Goal: Task Accomplishment & Management: Use online tool/utility

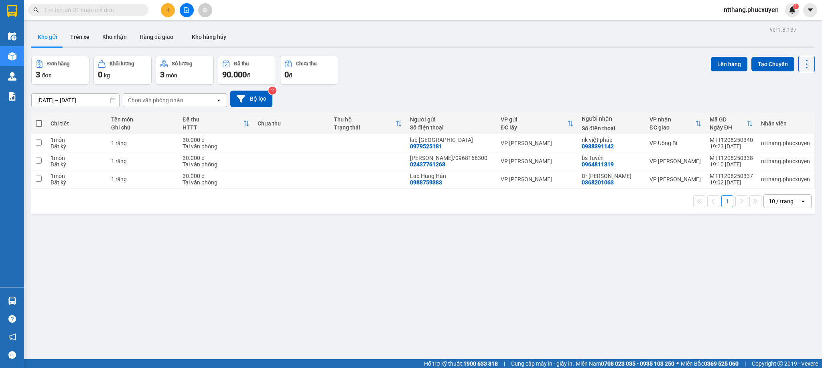
click at [748, 14] on span "ntthang.phucxuyen" at bounding box center [751, 10] width 68 height 10
click at [752, 26] on span "Đăng xuất" at bounding box center [754, 24] width 51 height 9
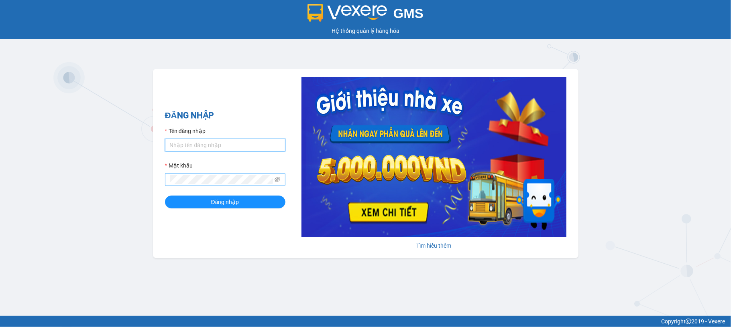
type input "nvson.phucxuyen"
click at [165, 196] on button "Đăng nhập" at bounding box center [225, 202] width 120 height 13
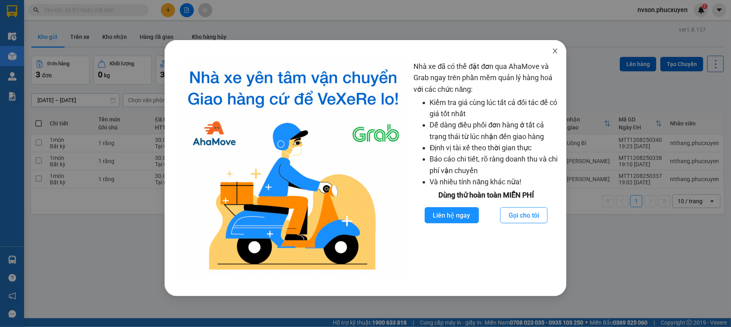
click at [555, 51] on icon "close" at bounding box center [555, 51] width 4 height 5
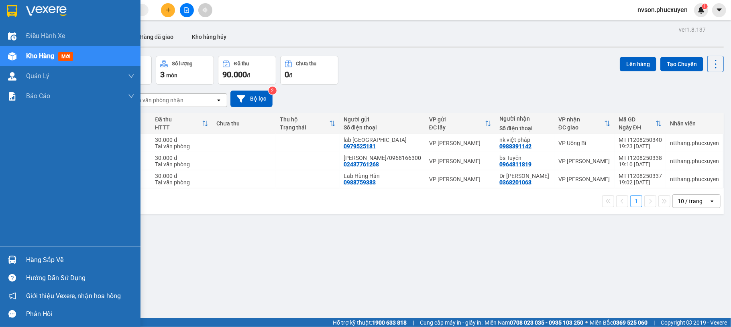
click at [20, 265] on div "Hàng sắp về" at bounding box center [70, 260] width 140 height 18
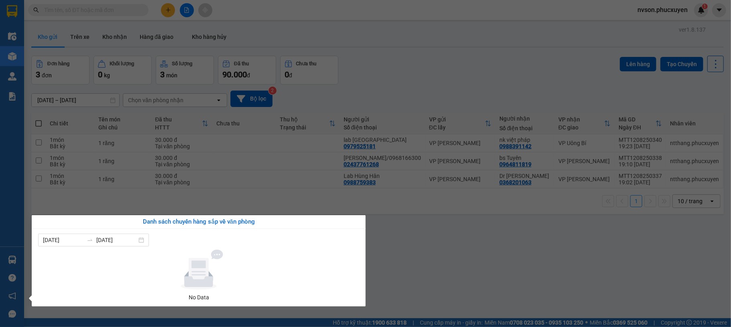
click at [427, 261] on section "Kết quả tìm kiếm ( 0 ) Bộ lọc No Data nvson.phucxuyen 1 Điều hành xe Kho hàng m…" at bounding box center [365, 163] width 731 height 327
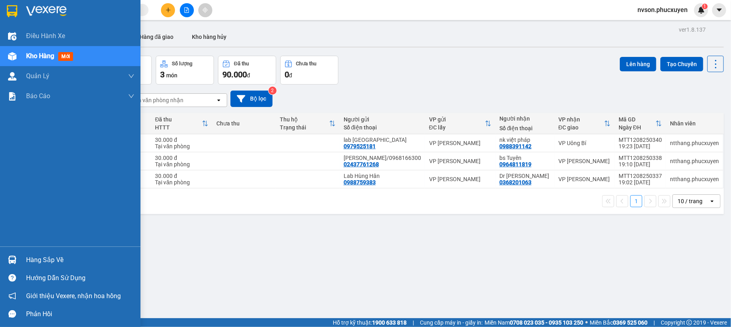
click at [17, 254] on div at bounding box center [12, 260] width 14 height 14
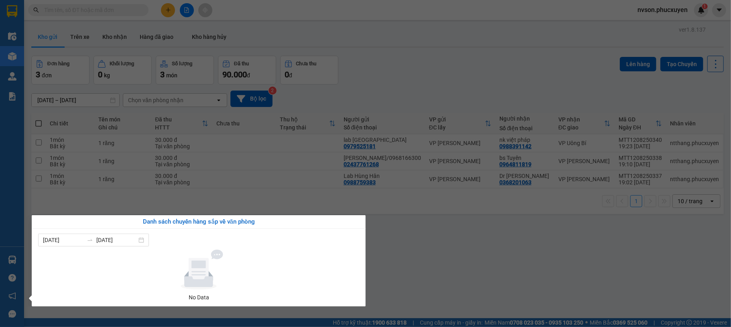
drag, startPoint x: 497, startPoint y: 264, endPoint x: 490, endPoint y: 259, distance: 8.7
click at [496, 262] on section "Kết quả tìm kiếm ( 0 ) Bộ lọc No Data nvson.phucxuyen 1 Điều hành xe Kho hàng m…" at bounding box center [365, 163] width 731 height 327
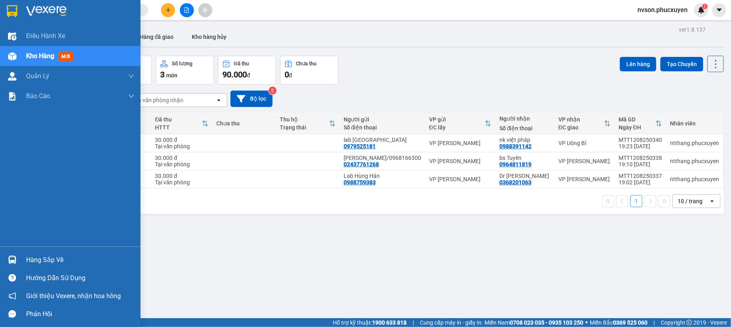
click at [15, 256] on img at bounding box center [12, 260] width 8 height 8
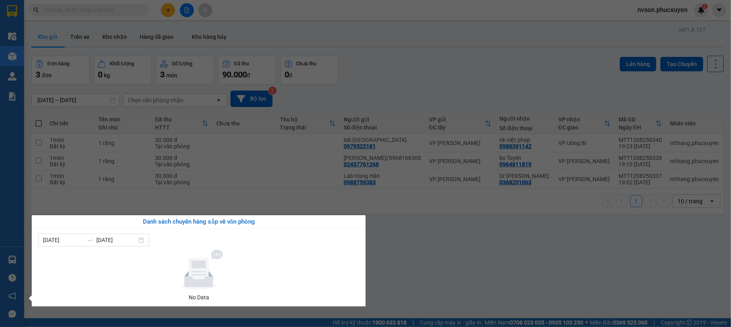
click at [424, 244] on section "Kết quả tìm kiếm ( 0 ) Bộ lọc No Data nvson.phucxuyen 1 Điều hành xe Kho hàng m…" at bounding box center [365, 163] width 731 height 327
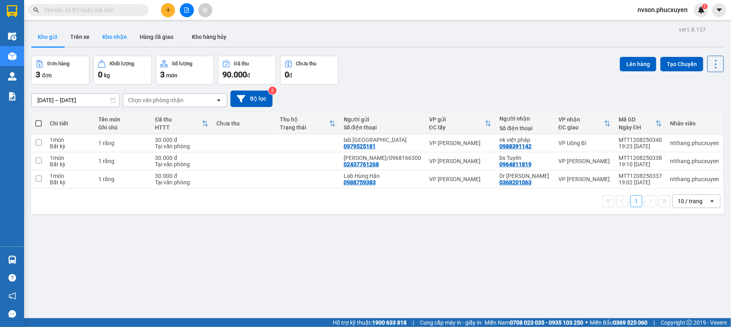
click at [111, 42] on button "Kho nhận" at bounding box center [114, 36] width 37 height 19
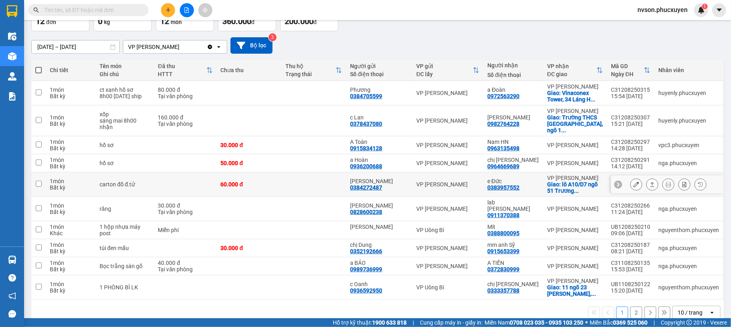
scroll to position [83, 0]
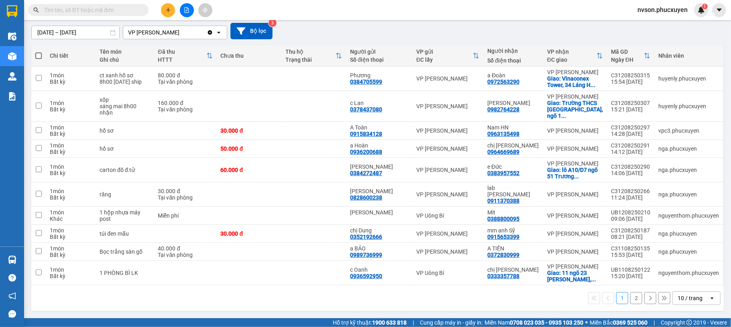
drag, startPoint x: 673, startPoint y: 297, endPoint x: 669, endPoint y: 291, distance: 7.4
click at [677, 297] on div "10 / trang" at bounding box center [689, 299] width 25 height 8
click at [681, 263] on span "50 / trang" at bounding box center [682, 267] width 26 height 8
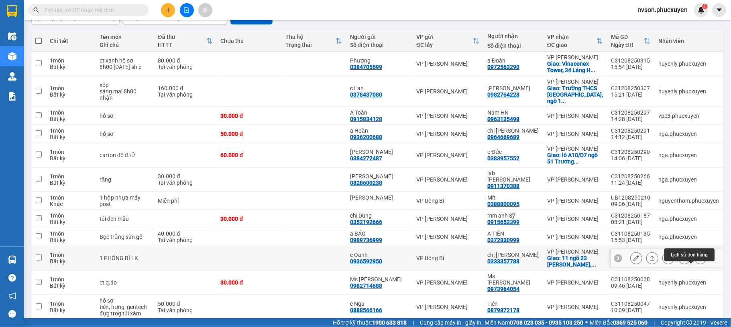
click at [697, 261] on icon at bounding box center [700, 259] width 6 height 6
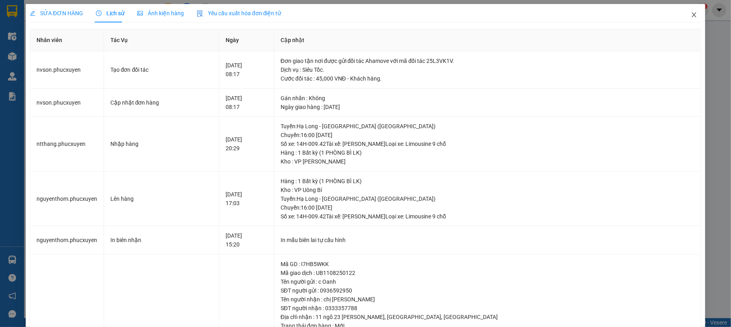
click at [691, 13] on icon "close" at bounding box center [694, 15] width 6 height 6
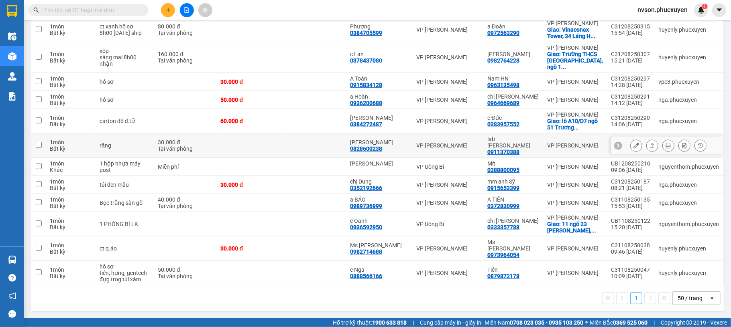
scroll to position [72, 0]
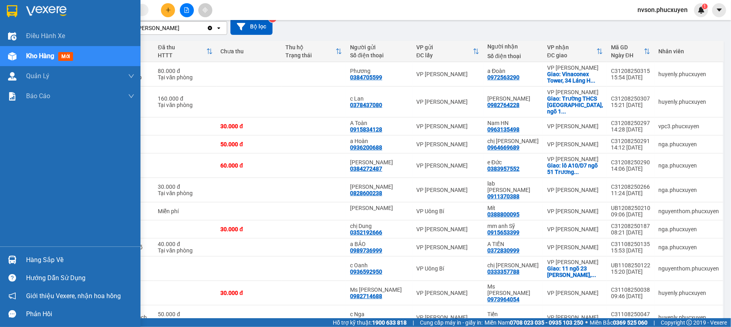
click at [26, 266] on div "Hàng sắp về" at bounding box center [70, 260] width 140 height 18
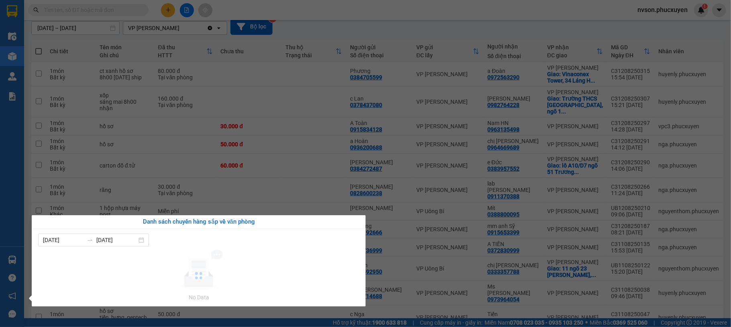
click at [441, 28] on section "Kết quả tìm kiếm ( 0 ) Bộ lọc No Data nvson.phucxuyen 1 Điều hành xe Kho hàng m…" at bounding box center [365, 163] width 731 height 327
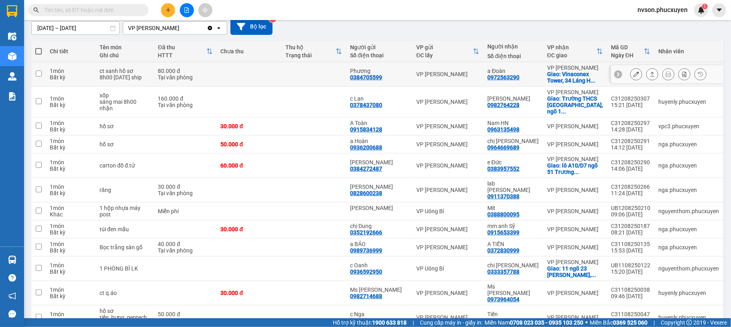
click at [315, 74] on td at bounding box center [313, 74] width 65 height 24
checkbox input "true"
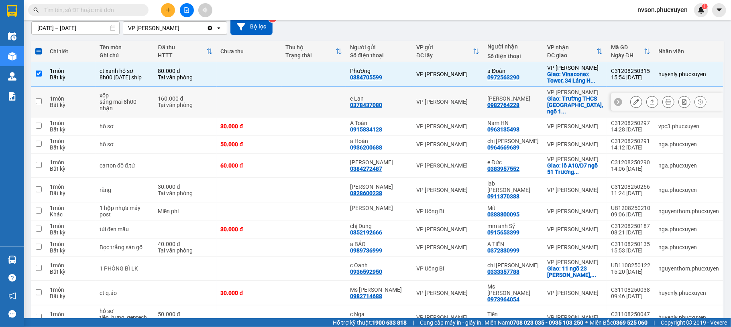
click at [316, 110] on td at bounding box center [313, 102] width 65 height 31
checkbox input "true"
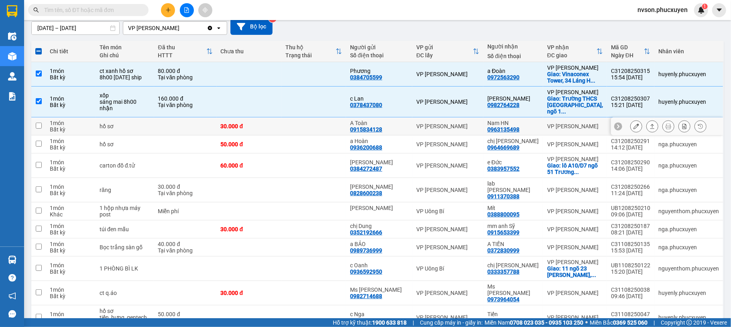
click at [310, 134] on td at bounding box center [313, 127] width 65 height 18
checkbox input "true"
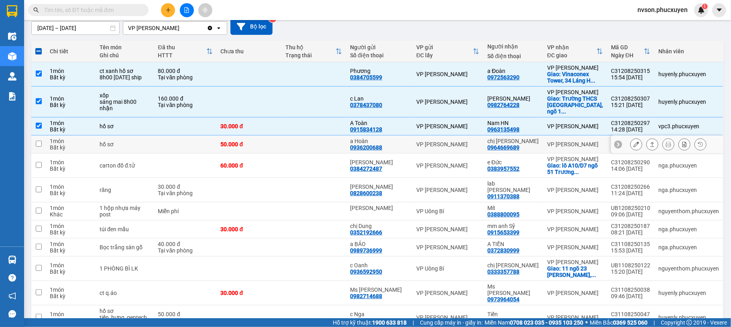
click at [309, 151] on td at bounding box center [313, 145] width 65 height 18
checkbox input "true"
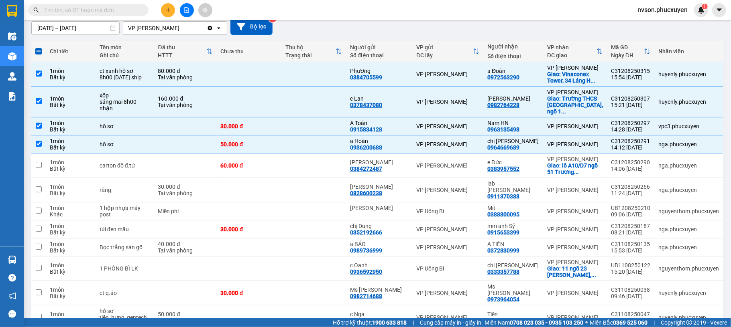
click at [39, 49] on span at bounding box center [38, 51] width 6 height 6
click at [39, 47] on input "checkbox" at bounding box center [39, 47] width 0 height 0
checkbox input "true"
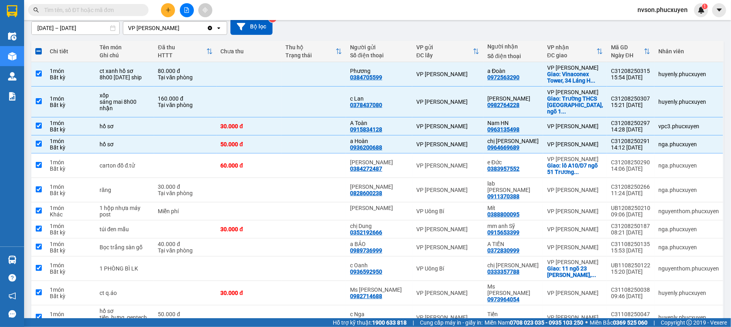
checkbox input "true"
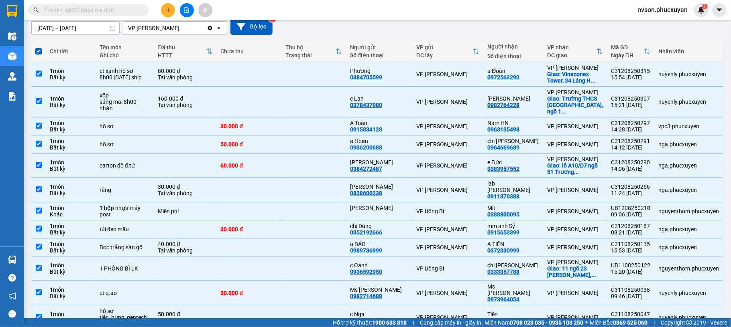
click at [39, 49] on span at bounding box center [38, 51] width 6 height 6
click at [39, 47] on input "checkbox" at bounding box center [39, 47] width 0 height 0
checkbox input "false"
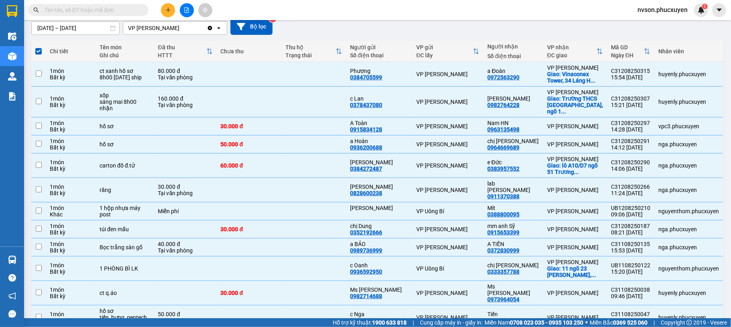
checkbox input "false"
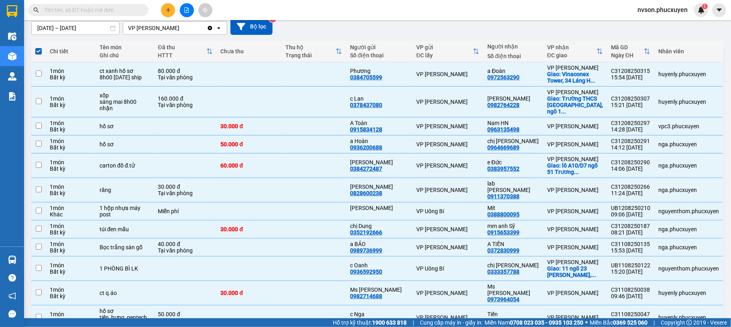
checkbox input "false"
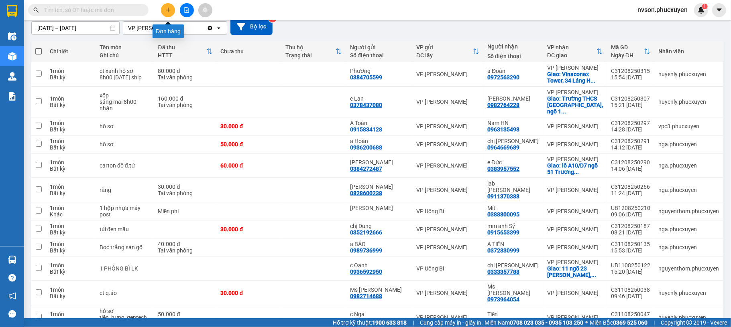
click at [171, 8] on icon "plus" at bounding box center [168, 10] width 6 height 6
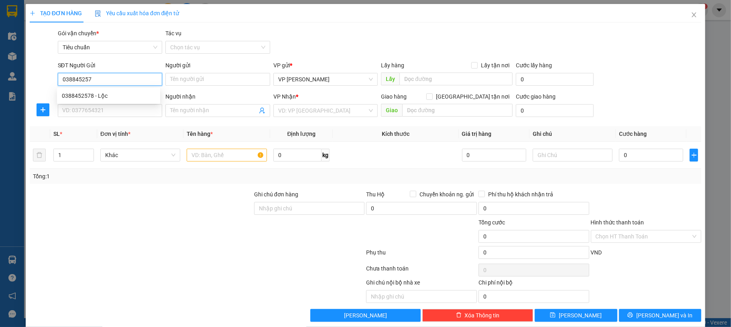
type input "0388452578"
click at [110, 96] on div "0388452578 - Lộc" at bounding box center [108, 95] width 93 height 9
type input "Lộc"
type input "0388452578"
click at [112, 106] on input "SĐT Người Nhận *" at bounding box center [110, 110] width 105 height 13
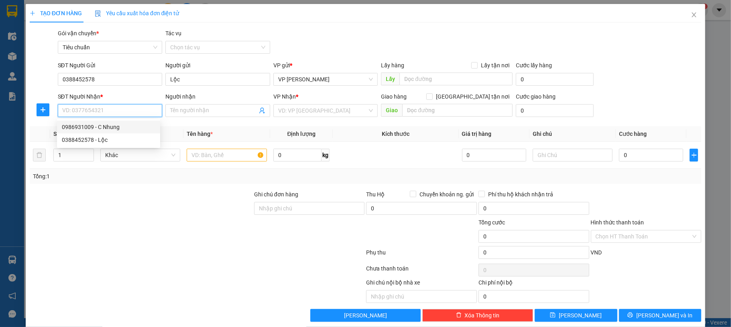
click at [108, 126] on div "0986931009 - C Nhung" at bounding box center [108, 127] width 93 height 9
type input "0986931009"
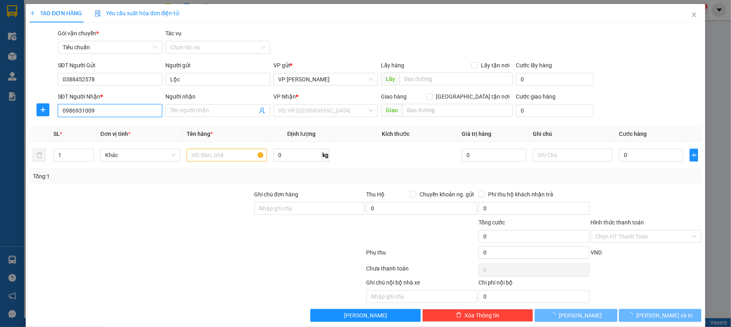
type input "C Nhung"
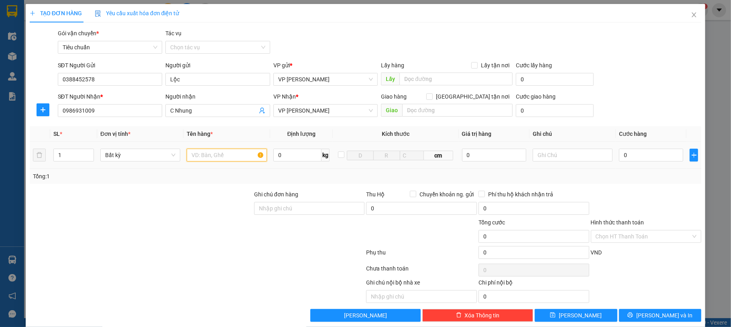
click at [211, 156] on input "text" at bounding box center [227, 155] width 80 height 13
type input "1 hso xanh"
click at [625, 153] on input "0" at bounding box center [651, 155] width 64 height 13
type input "50"
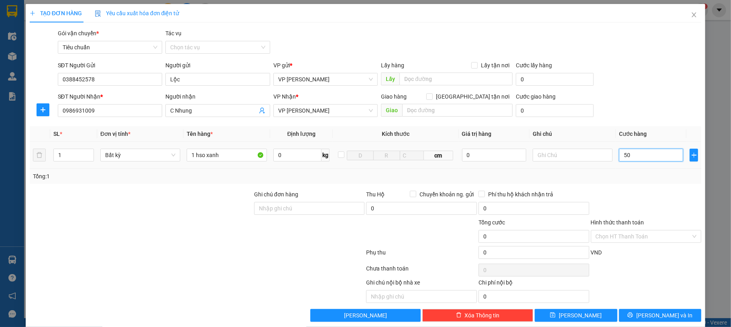
type input "50"
click at [629, 107] on div "SĐT Người Nhận * 0986931009 Người nhận C Nhung VP Nhận * VP Hạ Long Giao hàng G…" at bounding box center [379, 106] width 647 height 28
type input "50.000"
click at [642, 241] on input "Hình thức thanh toán" at bounding box center [643, 237] width 96 height 12
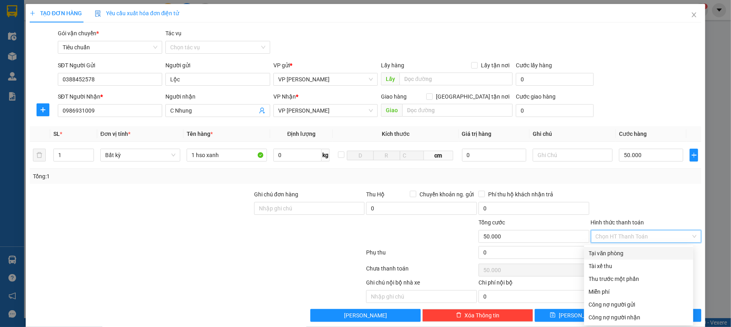
click at [640, 254] on div "Tại văn phòng" at bounding box center [639, 253] width 100 height 9
type input "0"
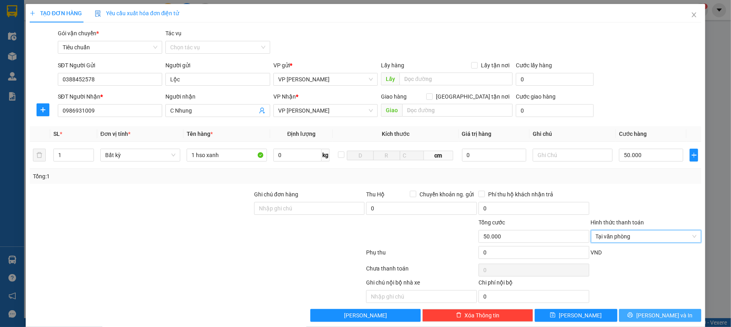
click at [660, 316] on span "[PERSON_NAME] và In" at bounding box center [664, 315] width 56 height 9
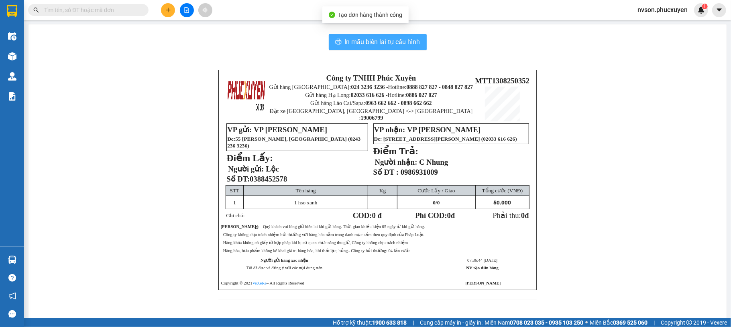
click at [384, 37] on span "In mẫu biên lai tự cấu hình" at bounding box center [382, 42] width 75 height 10
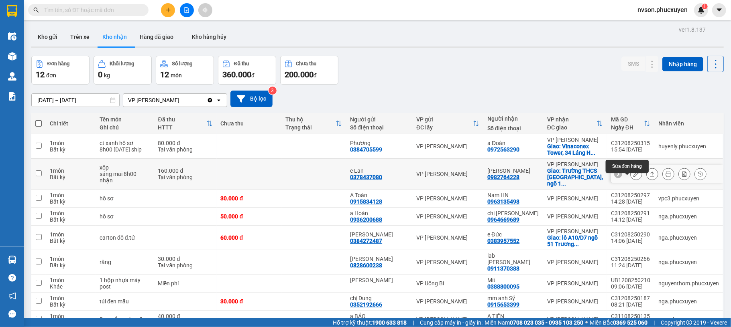
click at [633, 177] on icon at bounding box center [636, 174] width 6 height 6
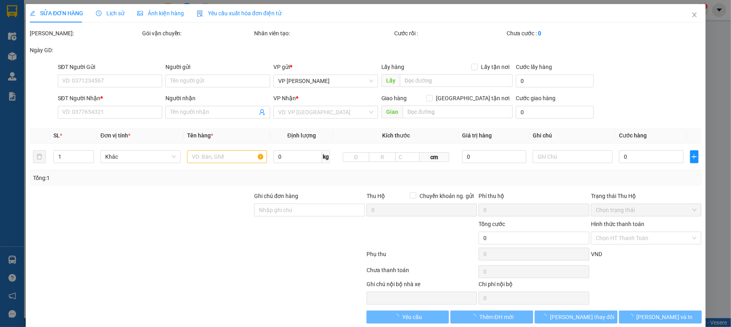
type input "0378437080"
type input "c Lan"
type input "0982764228"
type input "c Vân"
checkbox input "true"
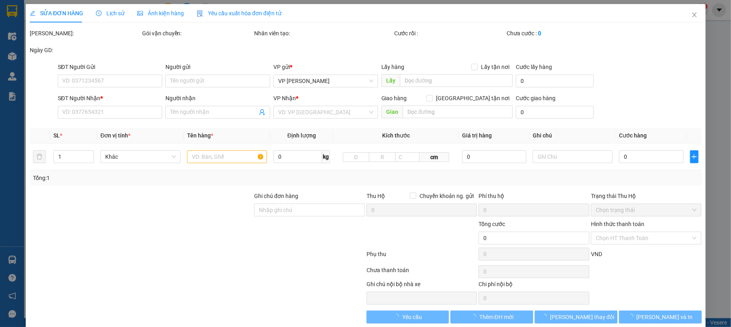
type input "Trường THCS Quảng An, ngõ 11 tô ngọc vân, quảng an, tây hồ"
type input "160.000"
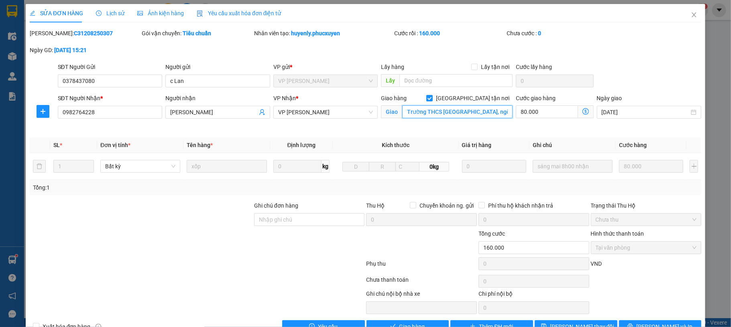
click at [477, 113] on input "Trường THCS Quảng An, ngõ 11 tô ngọc vân, quảng an, tây hồ" at bounding box center [457, 112] width 110 height 13
click at [482, 112] on input "Trường THCS Quảng An, ngõ 11 tô ngọc vân, quảng an, tây hồ" at bounding box center [457, 112] width 110 height 13
click at [693, 18] on span "Close" at bounding box center [694, 15] width 22 height 22
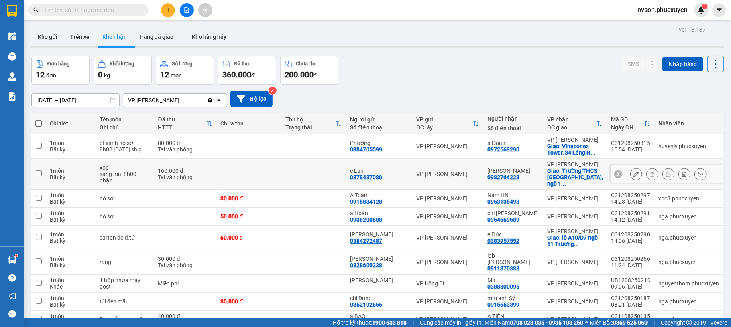
click at [43, 171] on td at bounding box center [38, 174] width 14 height 31
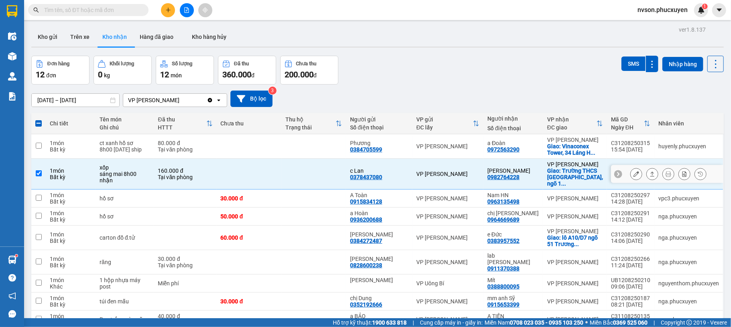
click at [197, 181] on div "Tại văn phòng" at bounding box center [185, 177] width 55 height 6
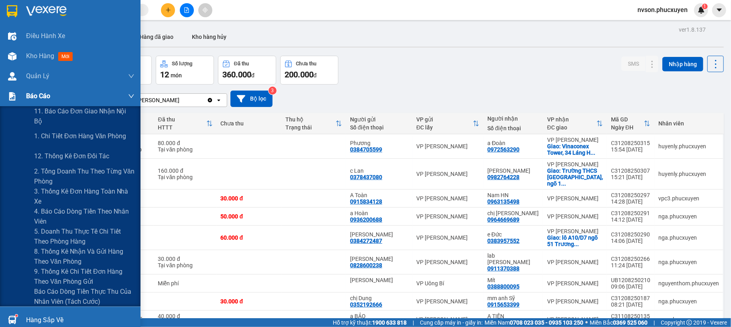
click at [13, 92] on img at bounding box center [12, 96] width 8 height 8
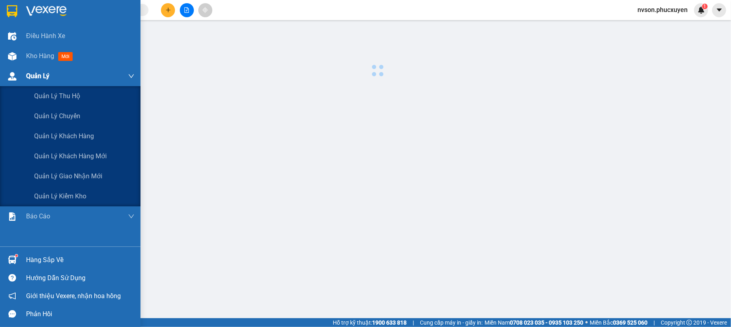
click at [35, 77] on span "Quản Lý" at bounding box center [37, 76] width 23 height 10
click at [53, 177] on span "Quản lý giao nhận mới" at bounding box center [68, 176] width 68 height 10
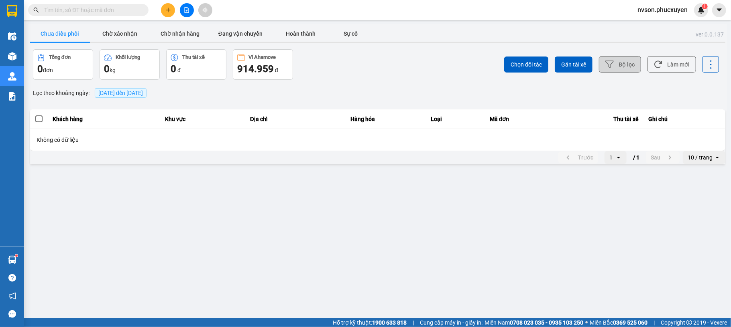
click at [617, 61] on button "Bộ lọc" at bounding box center [620, 64] width 42 height 16
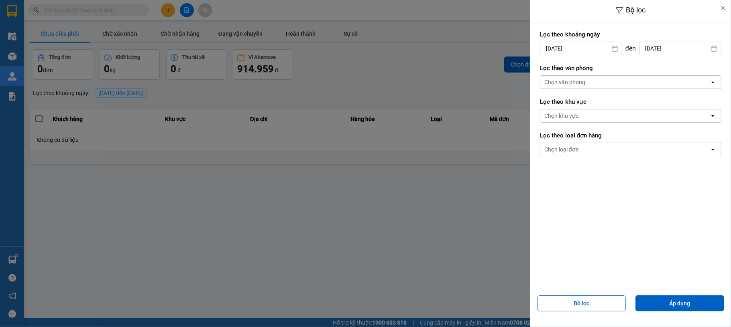
click at [552, 47] on input "[DATE]" at bounding box center [580, 48] width 81 height 13
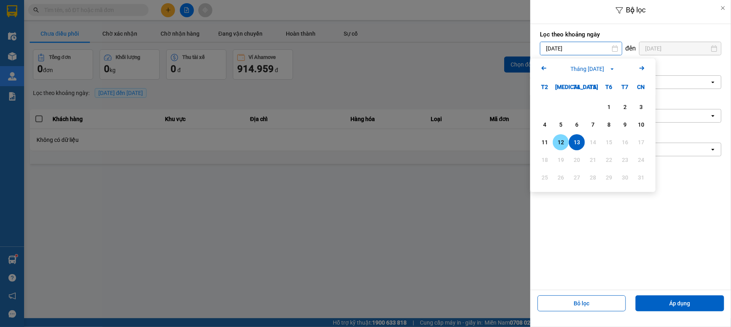
click at [563, 138] on div "12" at bounding box center [560, 143] width 11 height 10
type input "12/08/2025"
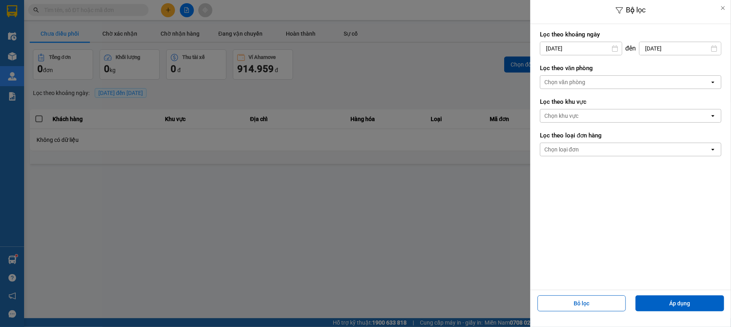
click at [573, 83] on div "Chọn văn phòng" at bounding box center [564, 82] width 41 height 8
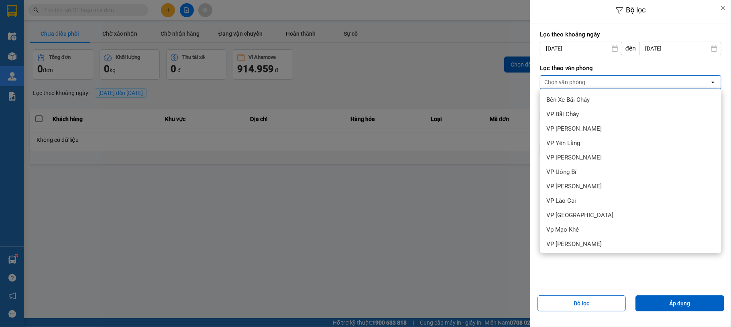
click at [602, 324] on div "VP [PERSON_NAME]" at bounding box center [630, 331] width 181 height 14
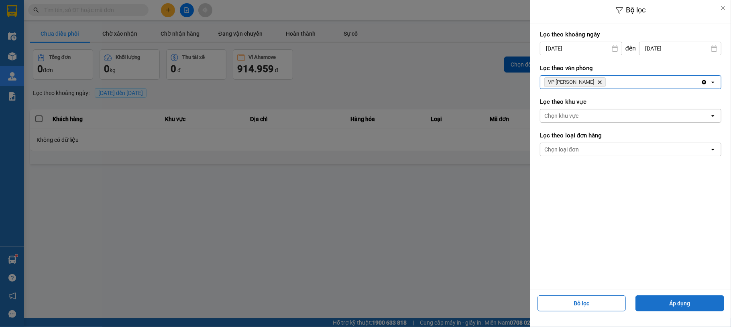
click at [673, 298] on button "Áp dụng" at bounding box center [679, 304] width 89 height 16
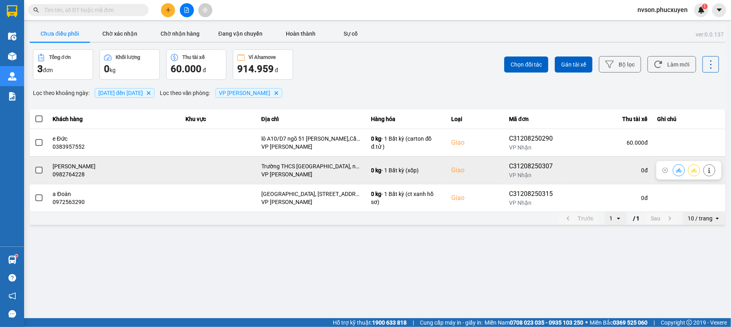
click at [677, 172] on icon at bounding box center [679, 171] width 6 height 6
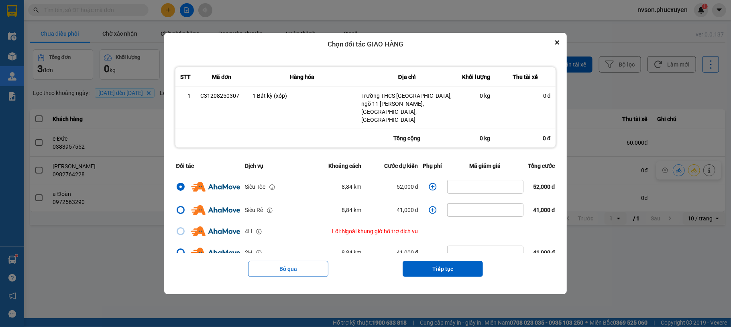
click at [429, 183] on icon "dialog" at bounding box center [433, 187] width 8 height 8
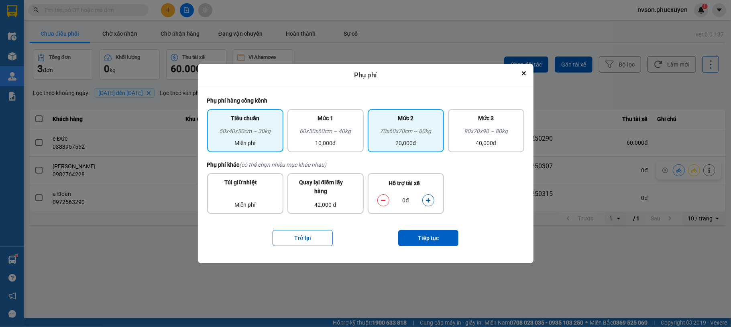
click at [419, 135] on div "70x60x70cm ~ 60kg" at bounding box center [405, 133] width 67 height 12
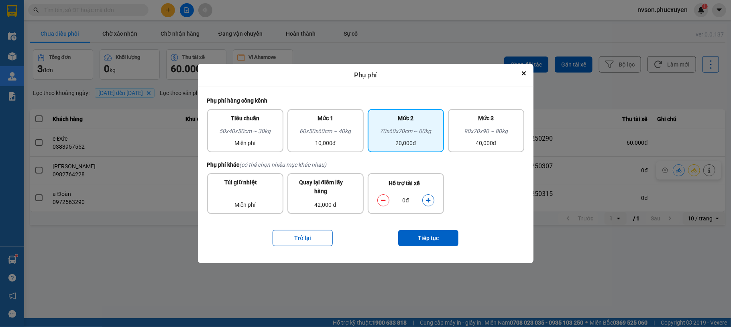
click at [424, 199] on button "dialog" at bounding box center [428, 200] width 11 height 14
click at [426, 234] on button "Tiếp tục" at bounding box center [428, 238] width 60 height 16
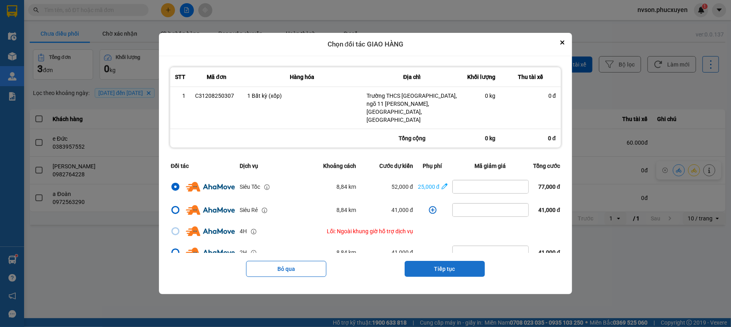
click at [448, 261] on button "Tiếp tục" at bounding box center [444, 269] width 80 height 16
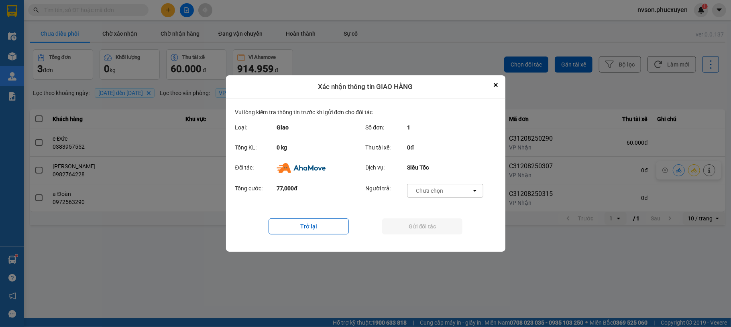
click at [455, 191] on div "-- Chưa chọn --" at bounding box center [439, 191] width 64 height 13
click at [445, 234] on div "Ví Ahamove" at bounding box center [445, 237] width 76 height 14
click at [441, 226] on button "Gửi đối tác" at bounding box center [422, 227] width 80 height 16
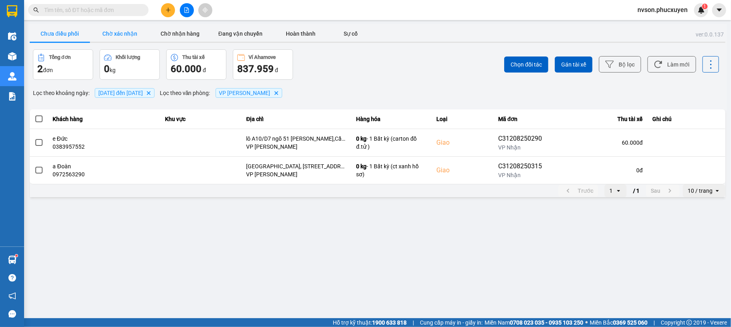
click at [124, 39] on button "Chờ xác nhận" at bounding box center [120, 34] width 60 height 16
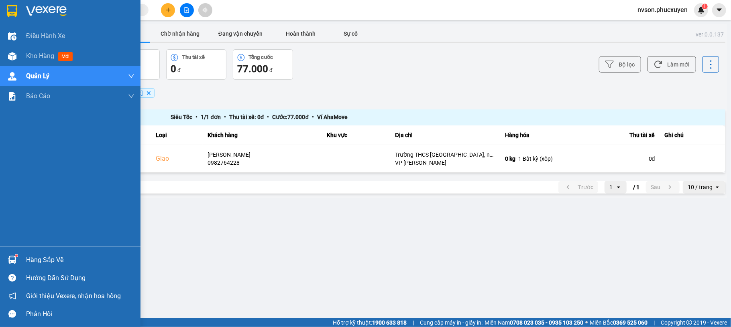
click at [16, 257] on sup at bounding box center [16, 256] width 2 height 2
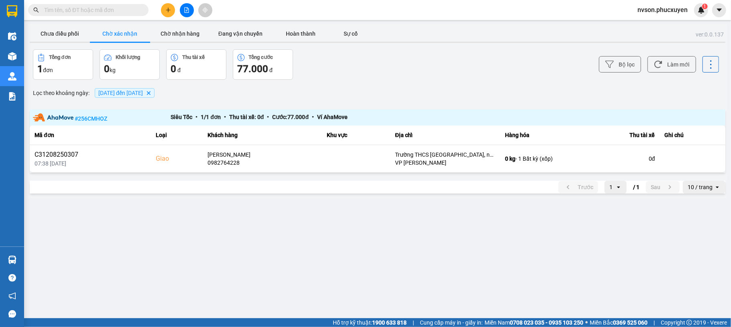
click at [445, 241] on section "Kết quả tìm kiếm ( 0 ) Bộ lọc No Data nvson.phucxuyen 1 Điều hành xe Kho hàng m…" at bounding box center [365, 163] width 731 height 327
click at [185, 28] on button "Chờ nhận hàng" at bounding box center [180, 34] width 60 height 16
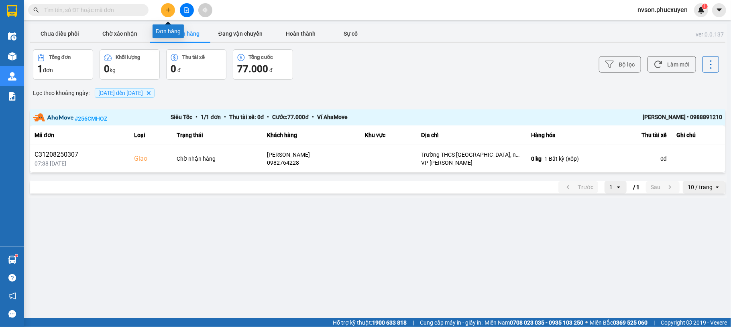
click at [164, 11] on button at bounding box center [168, 10] width 14 height 14
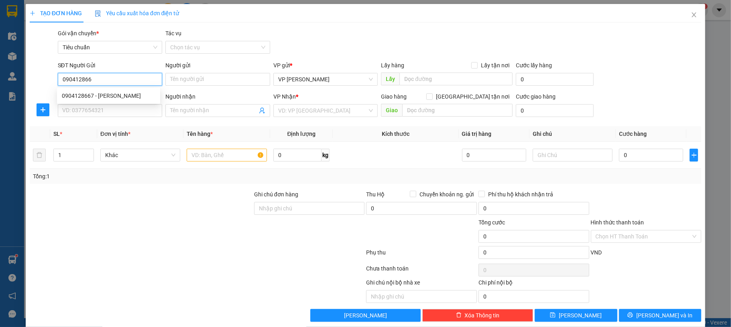
type input "0904128667"
click at [146, 94] on div "0904128667 - c Vân" at bounding box center [108, 95] width 93 height 9
type input "c Vân"
type input "0904128667"
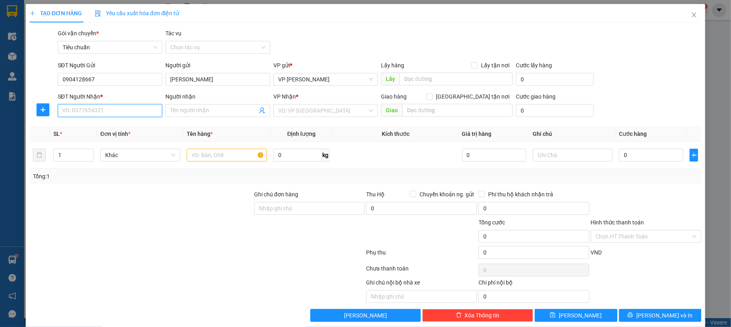
click at [130, 116] on input "SĐT Người Nhận *" at bounding box center [110, 110] width 105 height 13
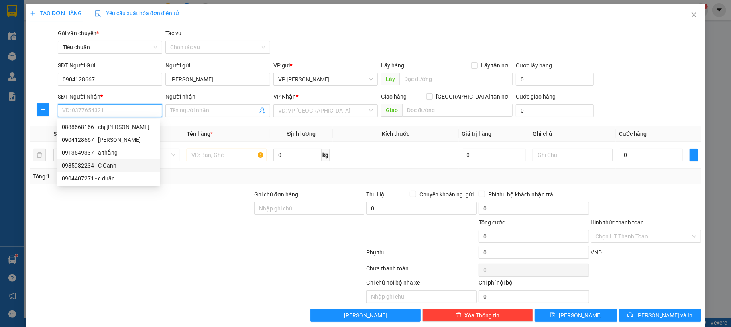
click at [127, 166] on div "0985982234 - C Oanh" at bounding box center [108, 165] width 93 height 9
type input "0985982234"
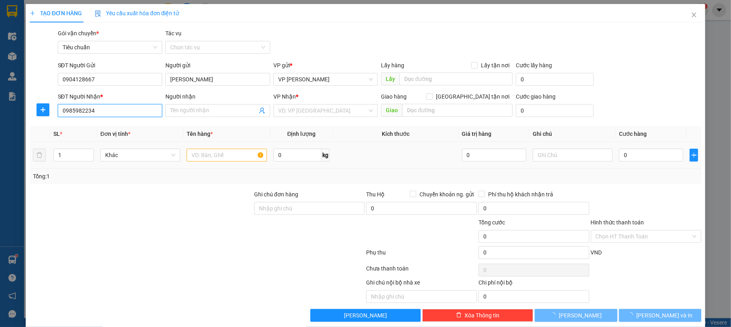
type input "C Oanh"
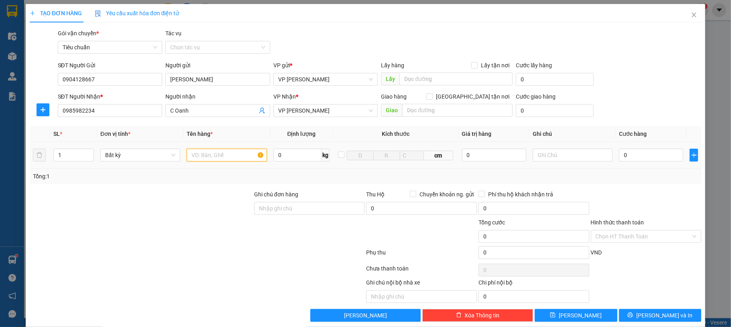
click at [209, 156] on input "text" at bounding box center [227, 155] width 80 height 13
type input "1 xốp thuốc"
click at [646, 154] on input "0" at bounding box center [651, 155] width 64 height 13
type input "50"
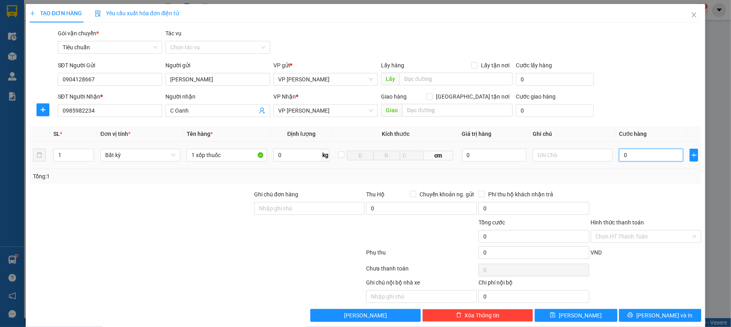
type input "50"
type input "50.000"
click at [643, 114] on div "SĐT Người Nhận * 0985982234 Người nhận C Oanh VP Nhận * VP Hạ Long Giao hàng Gi…" at bounding box center [379, 106] width 647 height 28
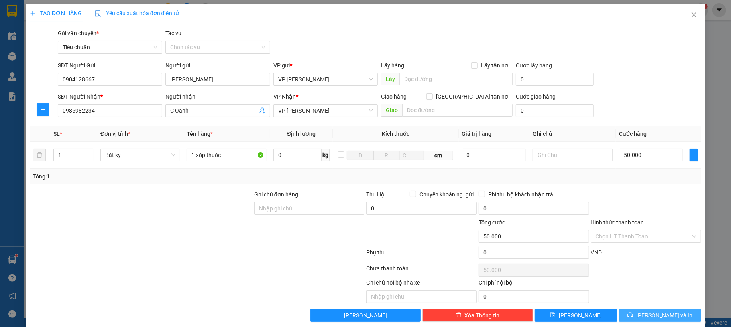
click at [650, 317] on span "[PERSON_NAME] và In" at bounding box center [664, 315] width 56 height 9
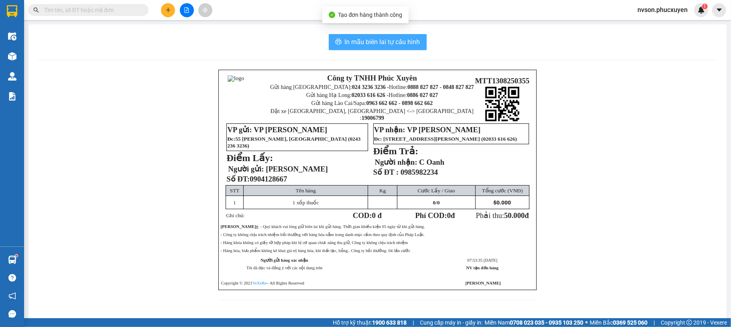
click at [345, 46] on span "In mẫu biên lai tự cấu hình" at bounding box center [382, 42] width 75 height 10
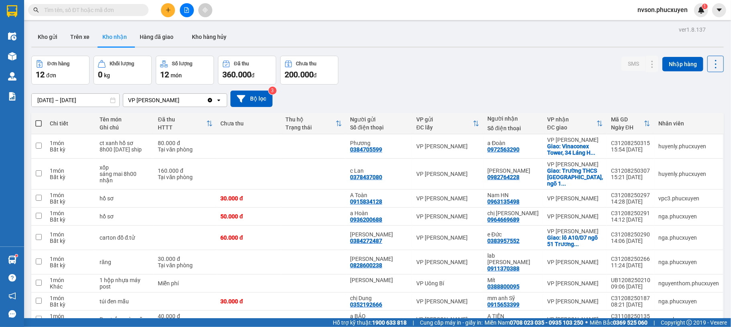
click at [167, 12] on icon "plus" at bounding box center [168, 10] width 6 height 6
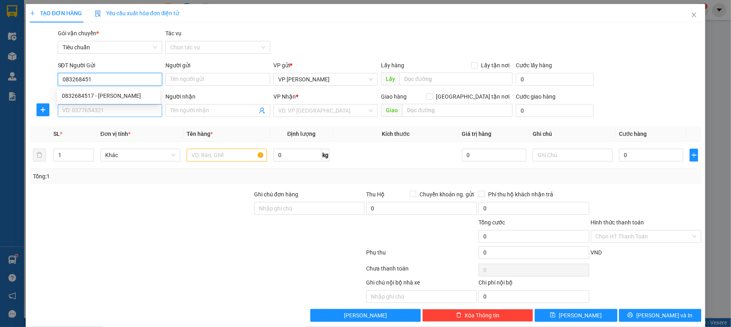
type input "0832684517"
click at [110, 92] on div "0832684517 - anh Hoàng" at bounding box center [108, 95] width 93 height 9
type input "anh Hoàng"
type input "0832684517"
click at [102, 111] on input "SĐT Người Nhận *" at bounding box center [110, 110] width 105 height 13
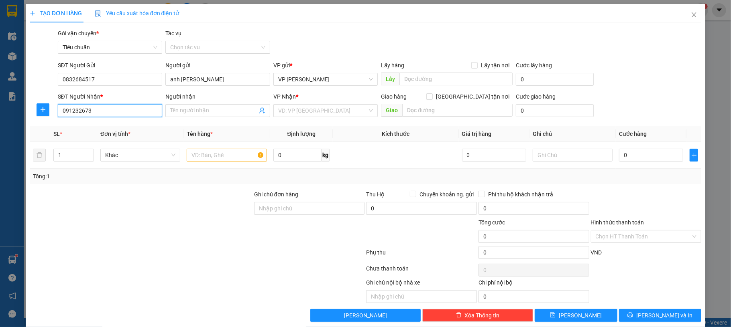
type input "0912326737"
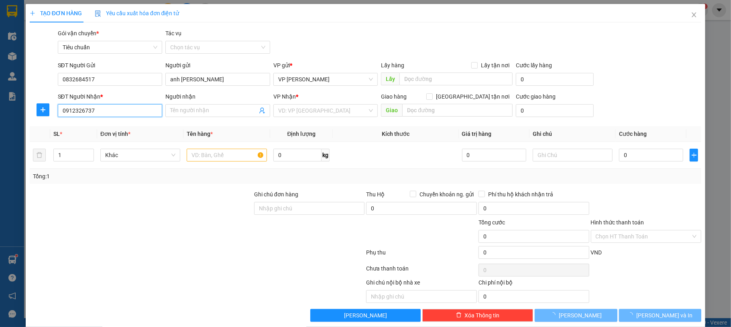
click at [105, 110] on input "0912326737" at bounding box center [110, 110] width 105 height 13
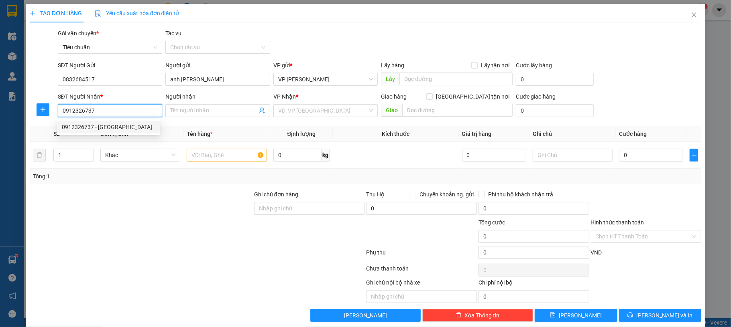
click at [109, 125] on div "0912326737 - Anh Lâm" at bounding box center [108, 127] width 93 height 9
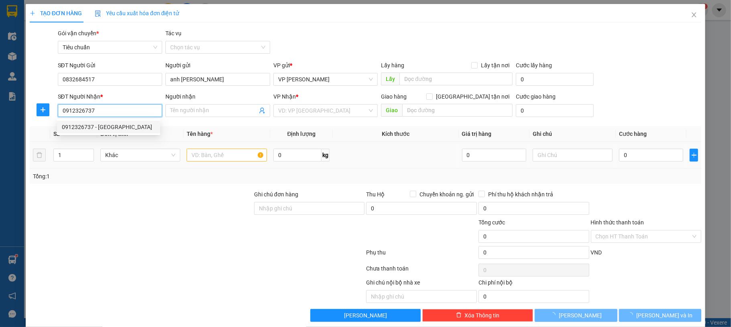
type input "Anh Lâm"
checkbox input "true"
type input "công an tỉnh, cột 8"
type input "40.000"
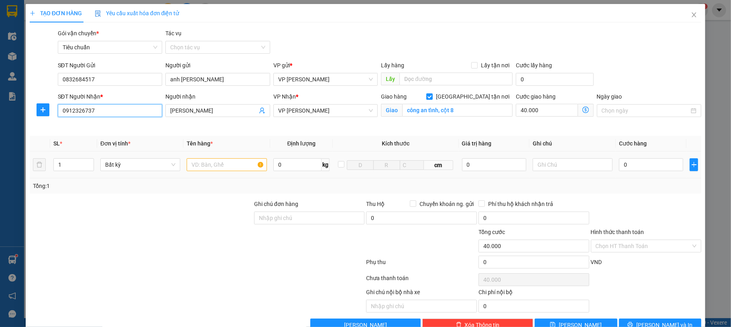
type input "0912326737"
click at [217, 165] on input "text" at bounding box center [227, 164] width 80 height 13
click at [349, 108] on span "VP [PERSON_NAME]" at bounding box center [325, 111] width 95 height 12
type input "1 hso"
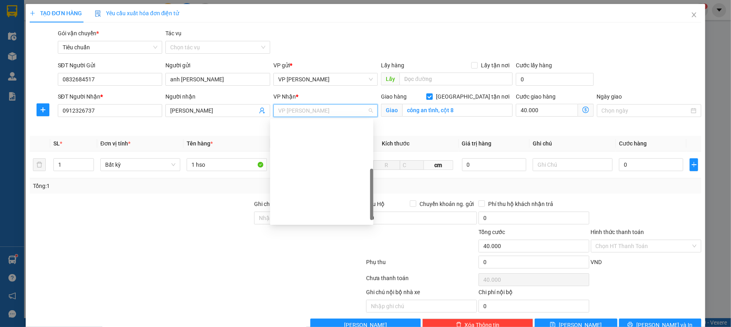
click at [313, 277] on div "VP Cột 8" at bounding box center [321, 281] width 93 height 9
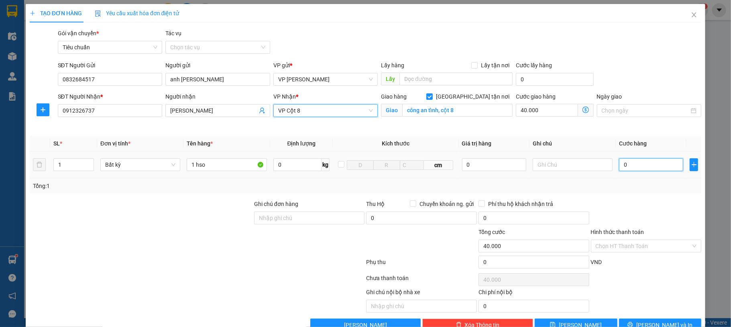
click at [638, 168] on input "0" at bounding box center [651, 164] width 64 height 13
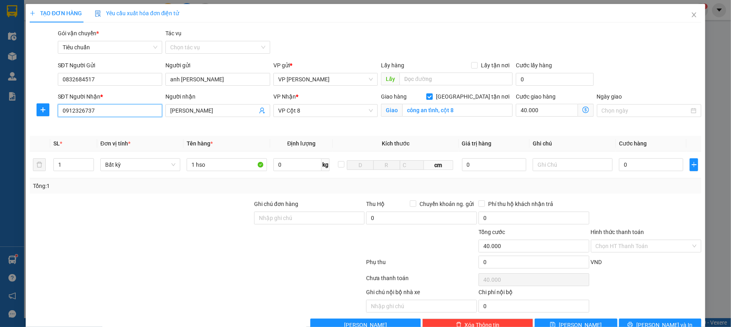
click at [112, 113] on input "0912326737" at bounding box center [110, 110] width 105 height 13
click at [652, 69] on div "SĐT Người Gửi 0832684517 Người gửi anh Hoàng VP gửi * VP Dương Đình Nghệ Lấy hà…" at bounding box center [379, 75] width 647 height 28
click at [637, 169] on input "0" at bounding box center [651, 164] width 64 height 13
type input "30"
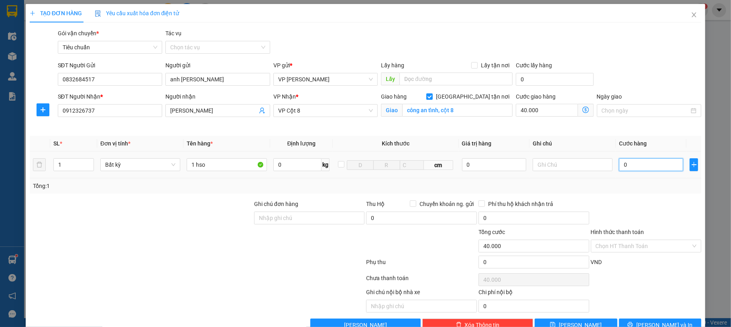
type input "40.030"
click at [657, 98] on div "Ngày giao" at bounding box center [649, 98] width 105 height 12
type input "30.000"
type input "70.000"
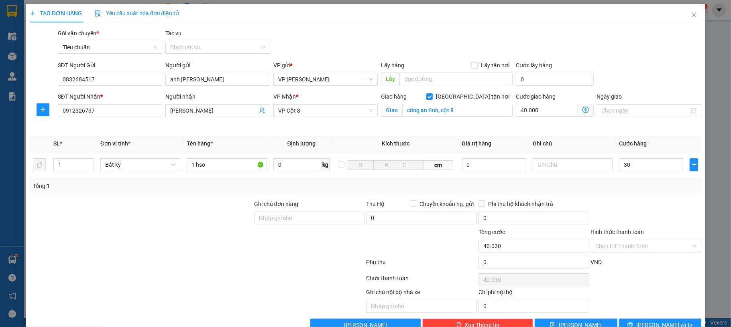
type input "70.000"
click at [652, 246] on input "Hình thức thanh toán" at bounding box center [643, 246] width 96 height 12
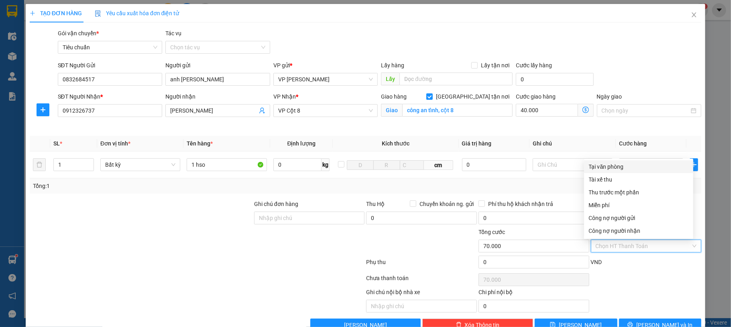
click at [633, 171] on div "Tại văn phòng" at bounding box center [639, 167] width 100 height 9
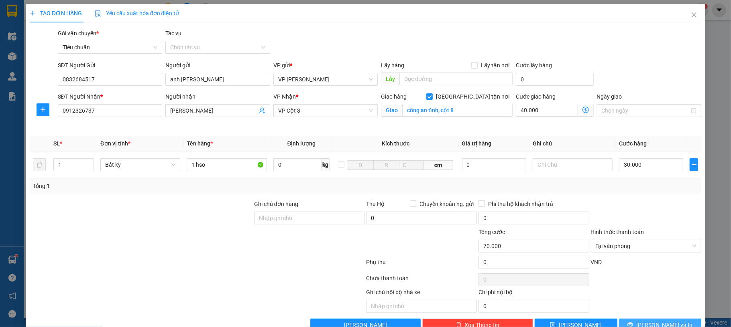
click at [654, 321] on span "[PERSON_NAME] và In" at bounding box center [664, 325] width 56 height 9
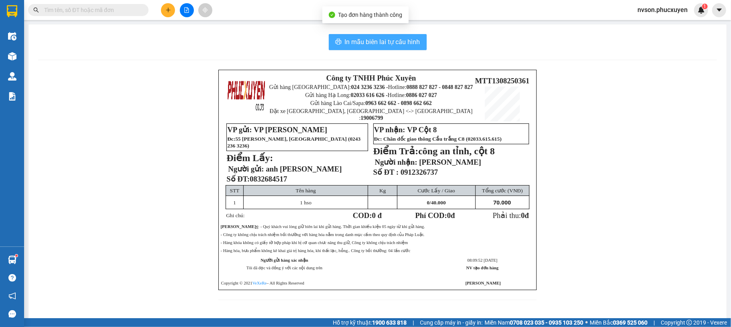
click at [364, 50] on button "In mẫu biên lai tự cấu hình" at bounding box center [378, 42] width 98 height 16
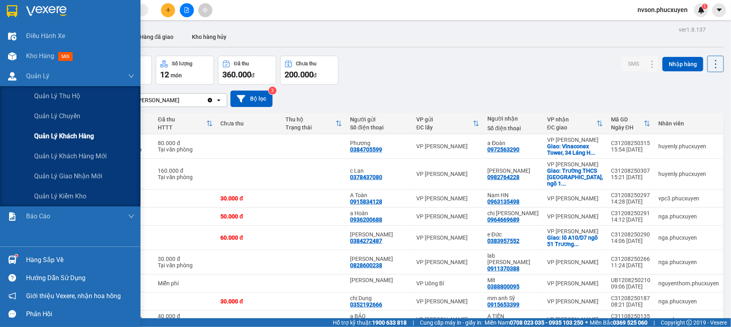
drag, startPoint x: 16, startPoint y: 73, endPoint x: 66, endPoint y: 138, distance: 82.3
click at [16, 73] on div at bounding box center [12, 76] width 14 height 14
drag, startPoint x: 84, startPoint y: 180, endPoint x: 97, endPoint y: 172, distance: 14.6
click at [84, 180] on span "Quản lý giao nhận mới" at bounding box center [68, 176] width 68 height 10
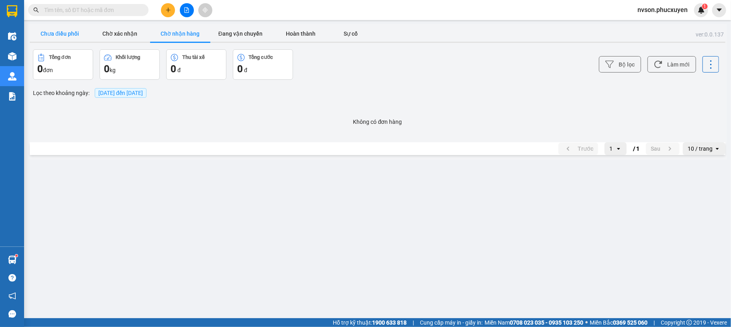
click at [59, 35] on button "Chưa điều phối" at bounding box center [60, 34] width 60 height 16
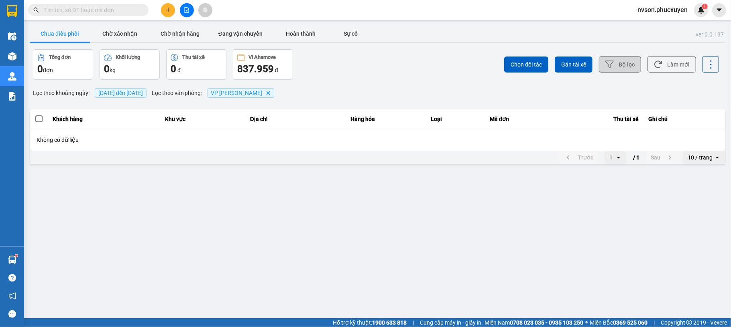
click at [616, 63] on button "Bộ lọc" at bounding box center [620, 64] width 42 height 16
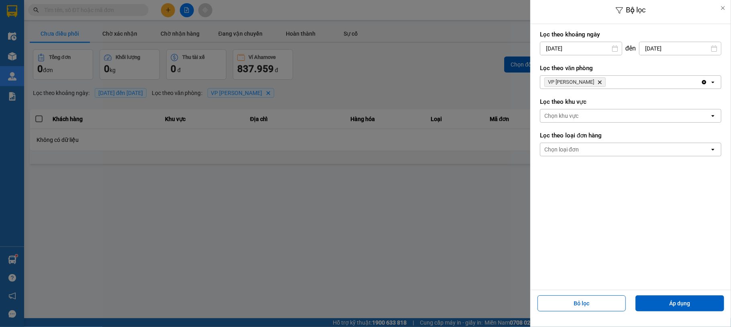
click at [549, 47] on input "[DATE]" at bounding box center [580, 48] width 81 height 13
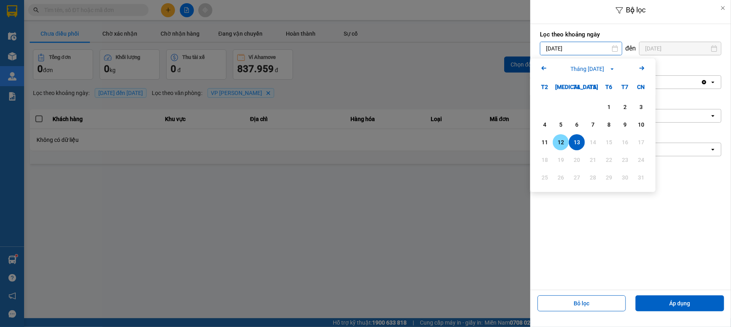
click at [564, 147] on div "12" at bounding box center [560, 143] width 11 height 10
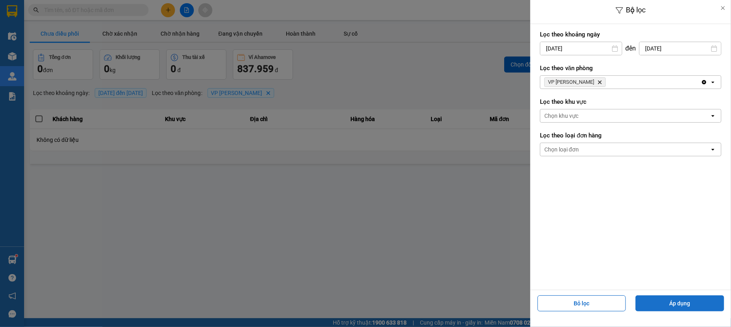
click at [675, 309] on button "Áp dụng" at bounding box center [679, 304] width 89 height 16
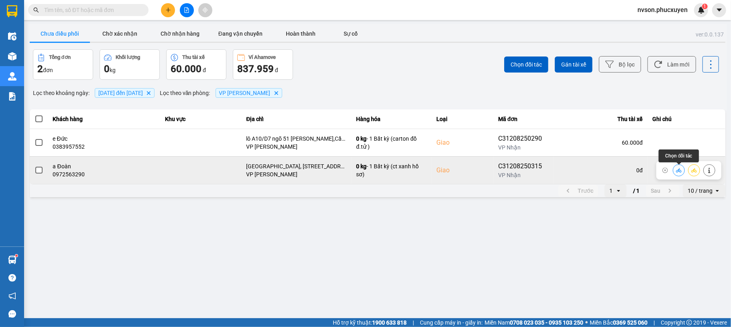
click at [674, 170] on button at bounding box center [678, 170] width 11 height 14
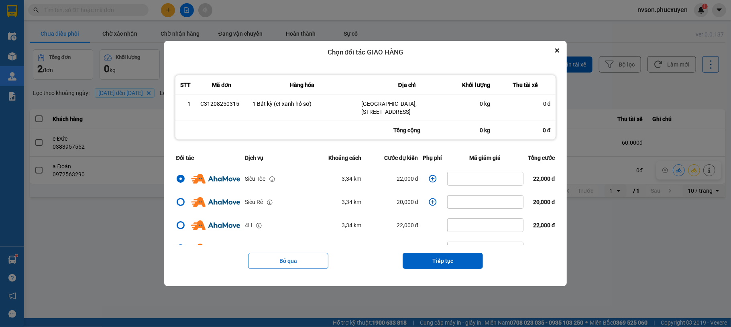
click at [429, 177] on icon "dialog" at bounding box center [433, 179] width 8 height 8
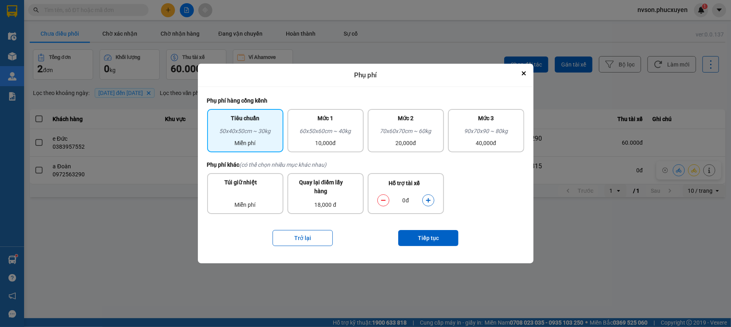
click at [433, 201] on button "dialog" at bounding box center [428, 200] width 11 height 14
click at [432, 242] on button "Tiếp tục" at bounding box center [428, 238] width 60 height 16
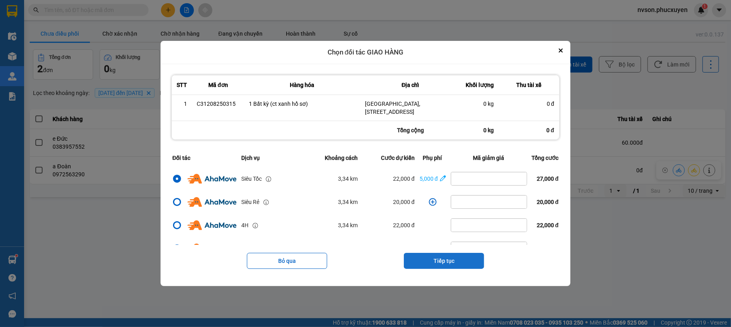
click at [445, 265] on button "Tiếp tục" at bounding box center [444, 261] width 80 height 16
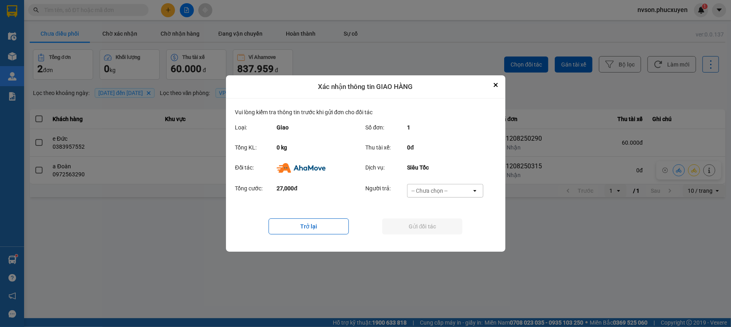
click at [426, 185] on div "-- Chưa chọn --" at bounding box center [439, 191] width 64 height 13
click at [437, 235] on span "Ví Ahamove" at bounding box center [429, 237] width 33 height 8
click at [431, 229] on button "Gửi đối tác" at bounding box center [422, 227] width 80 height 16
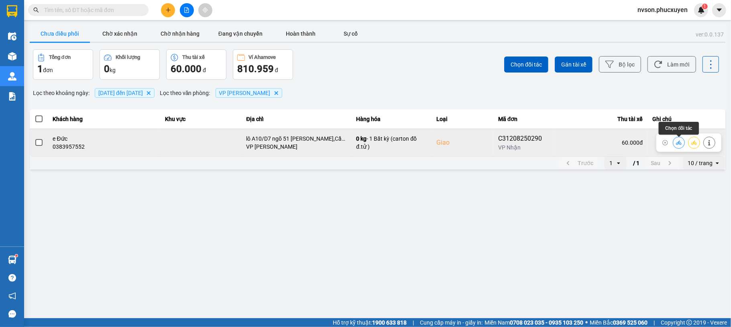
click at [678, 142] on icon at bounding box center [679, 142] width 6 height 4
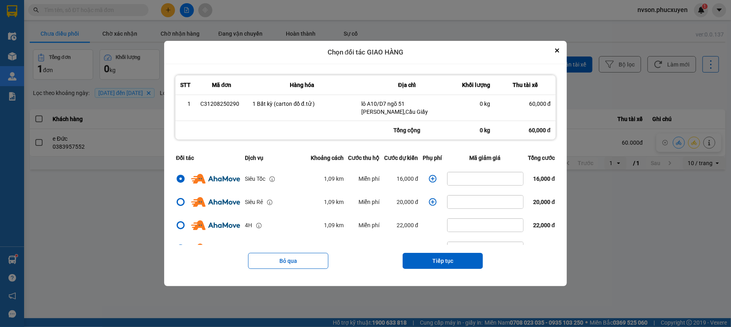
click at [429, 179] on icon "dialog" at bounding box center [433, 179] width 8 height 8
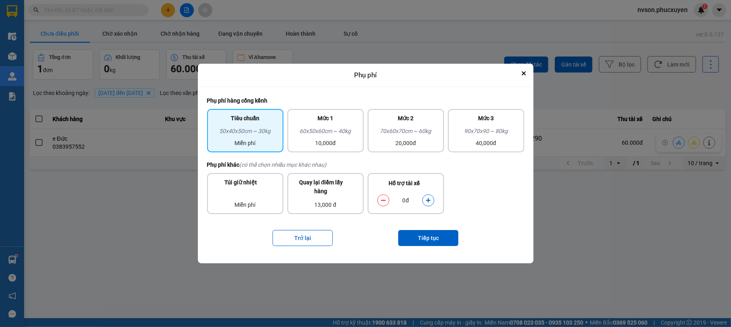
click at [429, 197] on button "dialog" at bounding box center [428, 200] width 11 height 14
click at [429, 199] on icon "dialog" at bounding box center [428, 201] width 6 height 6
click at [383, 198] on icon "dialog" at bounding box center [383, 201] width 6 height 6
click at [423, 234] on button "Tiếp tục" at bounding box center [428, 238] width 60 height 16
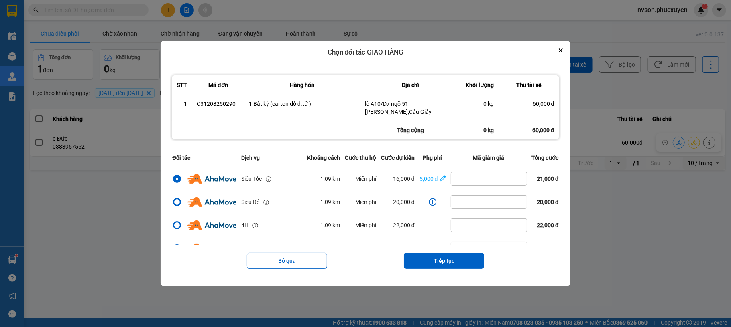
drag, startPoint x: 424, startPoint y: 259, endPoint x: 421, endPoint y: 254, distance: 5.8
click at [423, 259] on button "Tiếp tục" at bounding box center [444, 261] width 80 height 16
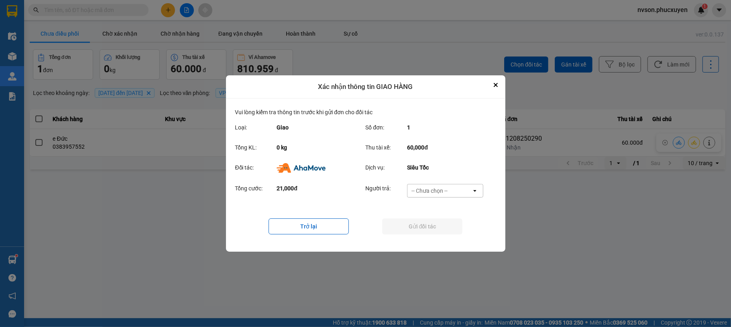
click at [431, 191] on div "-- Chưa chọn --" at bounding box center [429, 191] width 36 height 8
click at [426, 232] on div "Ví Ahamove" at bounding box center [445, 237] width 76 height 14
click at [419, 228] on button "Gửi đối tác" at bounding box center [422, 227] width 80 height 16
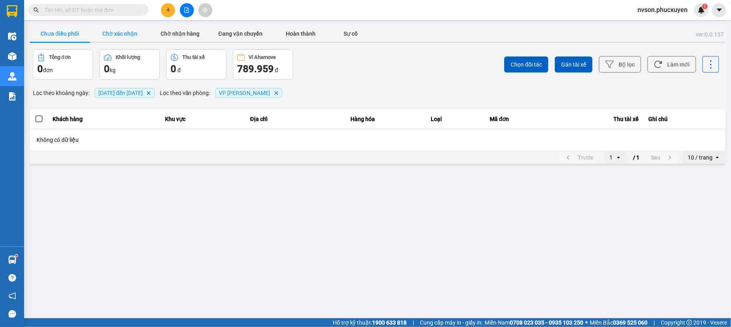
click at [116, 31] on button "Chờ xác nhận" at bounding box center [120, 34] width 60 height 16
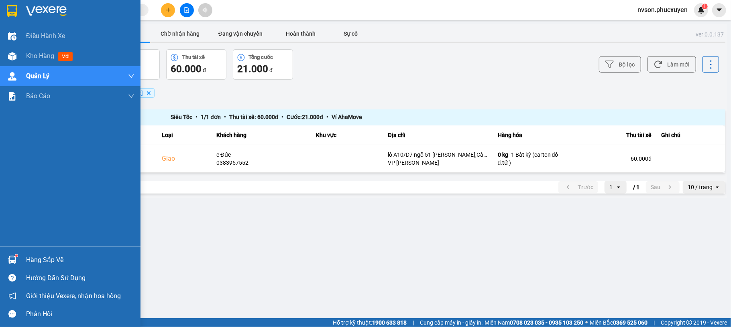
click at [12, 263] on img at bounding box center [12, 260] width 8 height 8
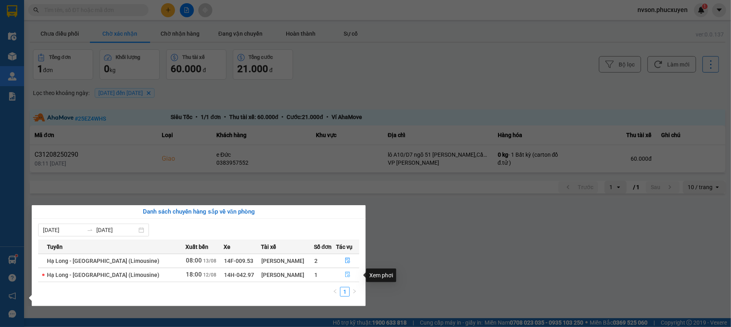
click at [349, 276] on button "button" at bounding box center [347, 275] width 22 height 13
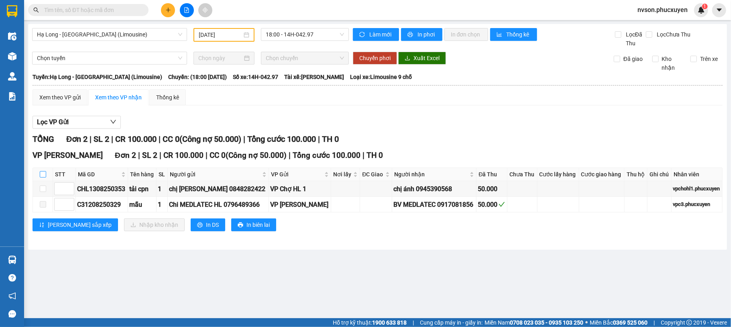
click at [44, 172] on label at bounding box center [43, 174] width 6 height 9
click at [44, 172] on input "checkbox" at bounding box center [43, 174] width 6 height 6
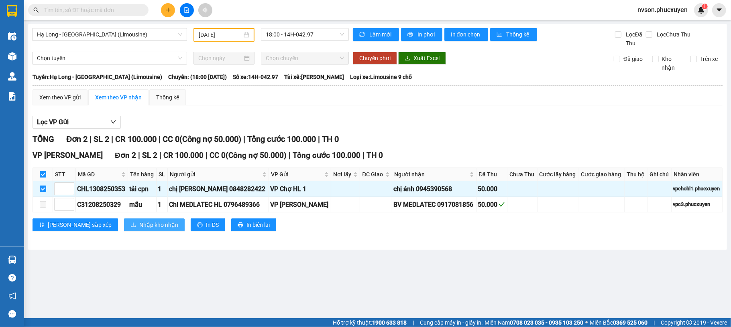
click at [124, 221] on button "Nhập kho nhận" at bounding box center [154, 225] width 61 height 13
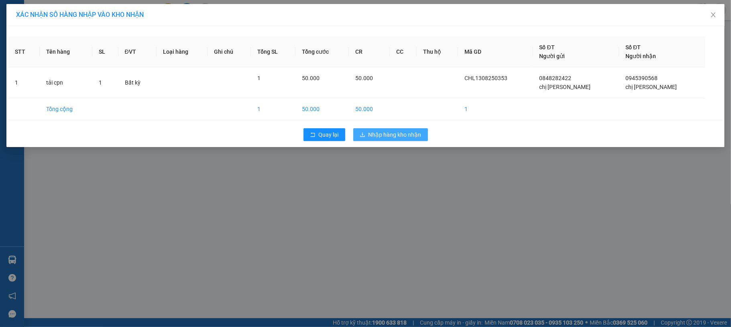
click at [405, 132] on span "Nhập hàng kho nhận" at bounding box center [394, 134] width 53 height 9
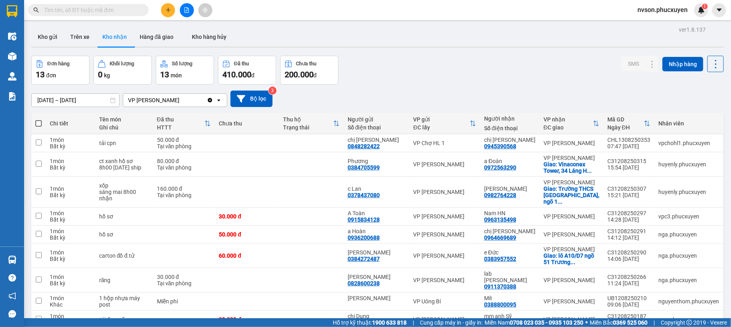
click at [162, 7] on button at bounding box center [168, 10] width 14 height 14
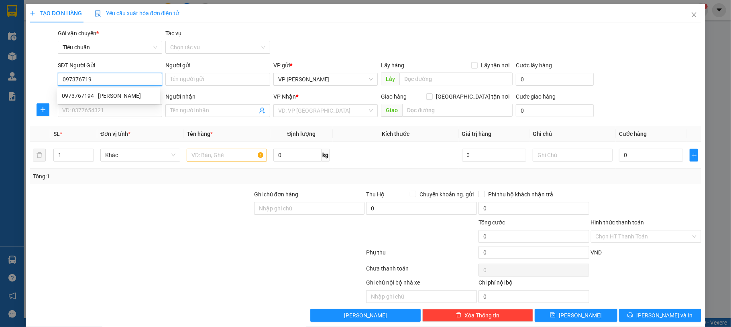
type input "0973767194"
click at [108, 92] on div "0973767194 - Anh Chung" at bounding box center [108, 95] width 93 height 9
type input "Anh Chung"
type input "0973767194"
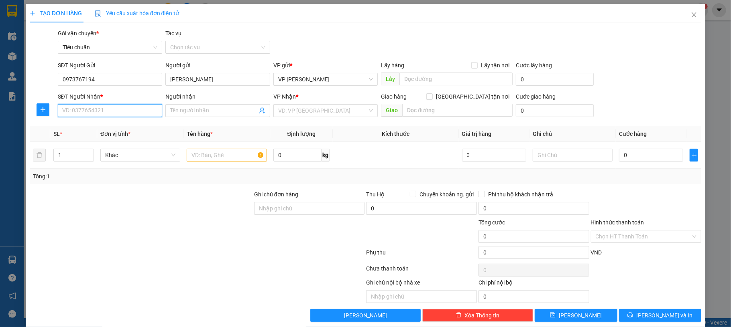
click at [108, 108] on input "SĐT Người Nhận *" at bounding box center [110, 110] width 105 height 13
click at [121, 129] on div "0973886766 - Chị Vân" at bounding box center [108, 127] width 93 height 9
type input "0973886766"
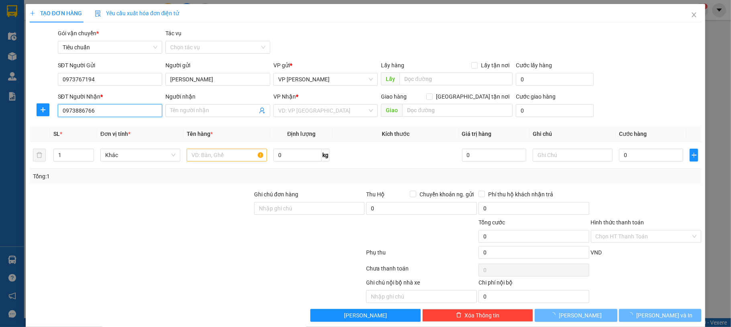
type input "Chị Vân"
checkbox input "true"
type input "đi tiếp Cẩm Phả"
type input "50.000"
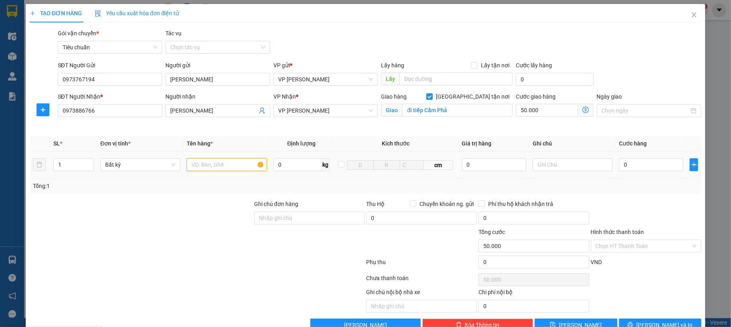
click at [235, 167] on input "text" at bounding box center [227, 164] width 80 height 13
type input "1 hso"
click at [627, 170] on input "0" at bounding box center [651, 164] width 64 height 13
click at [675, 79] on div "SĐT Người Gửi 0973767194 Người gửi Anh Chung VP gửi * VP Dương Đình Nghệ Lấy hà…" at bounding box center [379, 75] width 647 height 28
click at [647, 324] on span "[PERSON_NAME] và In" at bounding box center [664, 325] width 56 height 9
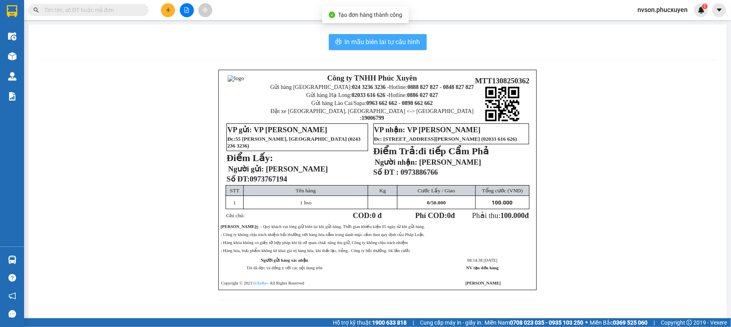
click at [356, 43] on span "In mẫu biên lai tự cấu hình" at bounding box center [382, 42] width 75 height 10
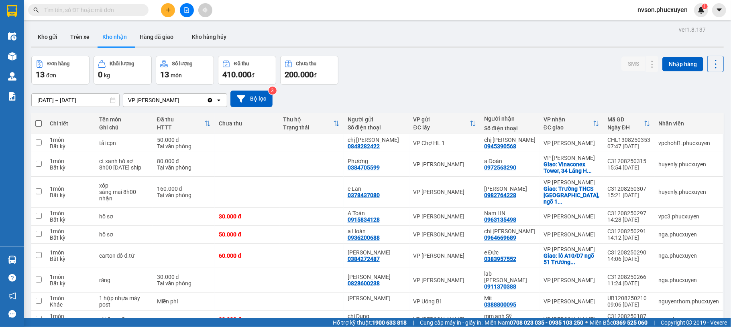
click at [119, 10] on input "text" at bounding box center [91, 10] width 95 height 9
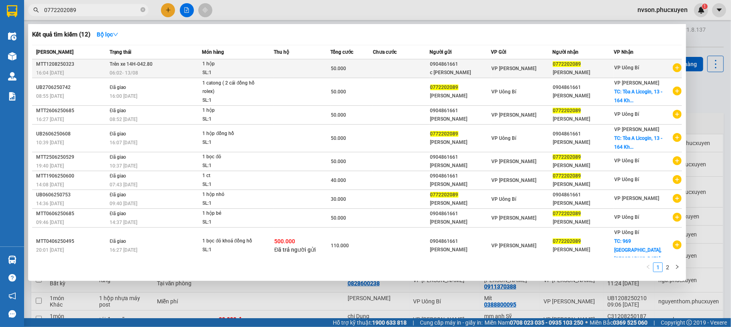
type input "0772202089"
click at [171, 70] on div "06:02 - 13/08" at bounding box center [156, 73] width 92 height 9
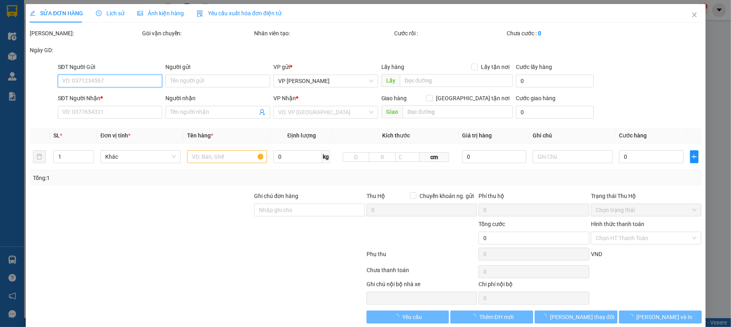
type input "0904861661"
type input "c Kim Ngọc"
type input "0772202089"
type input "Phan Hải"
checkbox input "true"
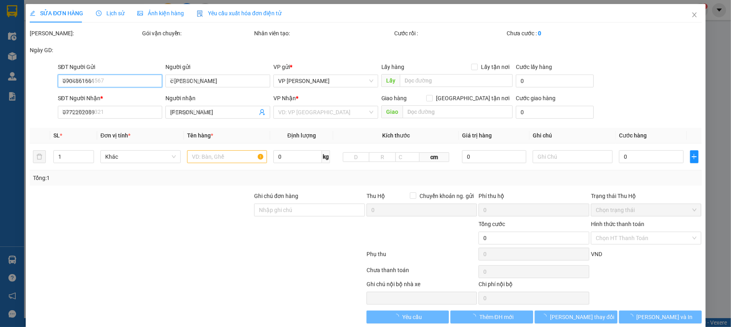
type input "50.000"
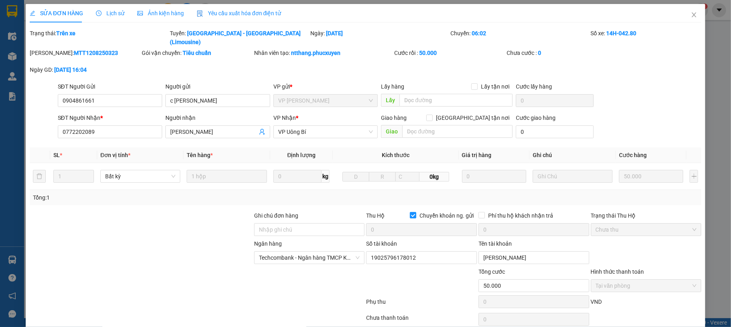
click at [108, 9] on div "Lịch sử" at bounding box center [110, 13] width 28 height 9
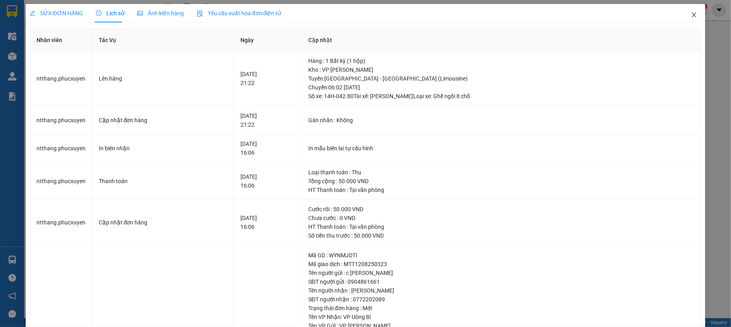
click at [691, 14] on icon "close" at bounding box center [694, 15] width 6 height 6
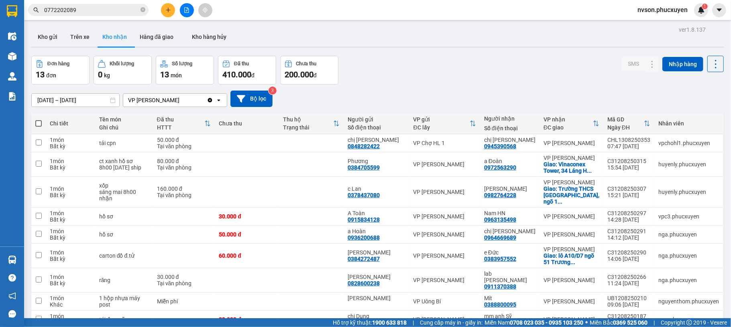
click at [114, 8] on input "0772202089" at bounding box center [91, 10] width 95 height 9
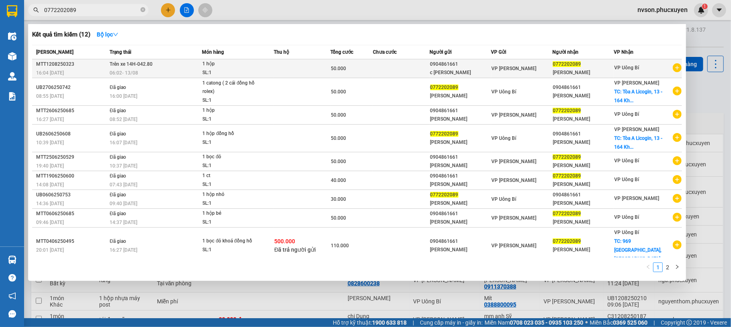
click at [169, 69] on div "06:02 - 13/08" at bounding box center [156, 73] width 92 height 9
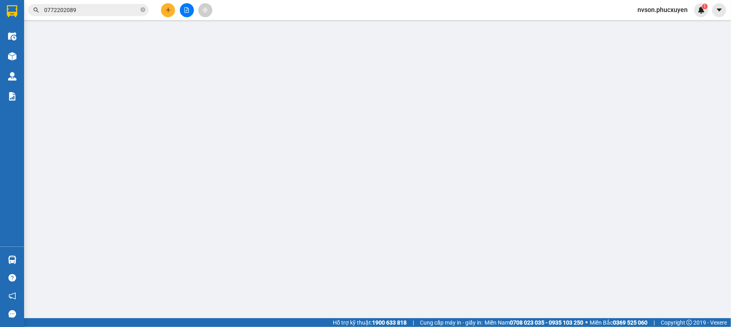
type input "0904861661"
type input "c Kim Ngọc"
type input "0772202089"
type input "Phan Hải"
checkbox input "true"
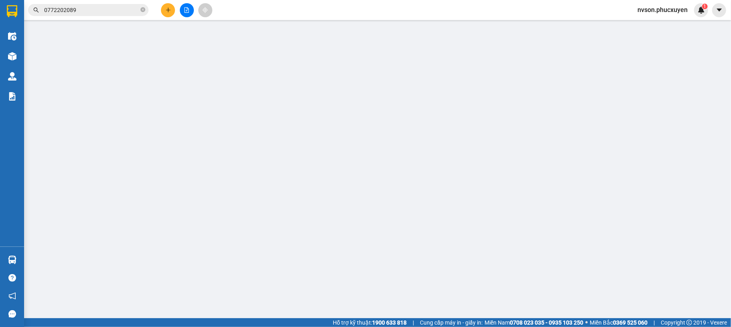
type input "50.000"
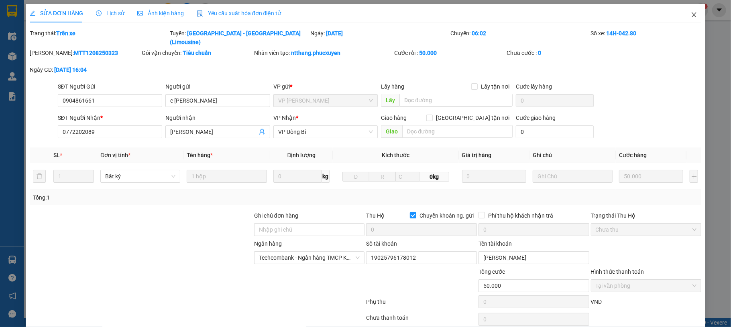
click at [691, 17] on icon "close" at bounding box center [694, 15] width 6 height 6
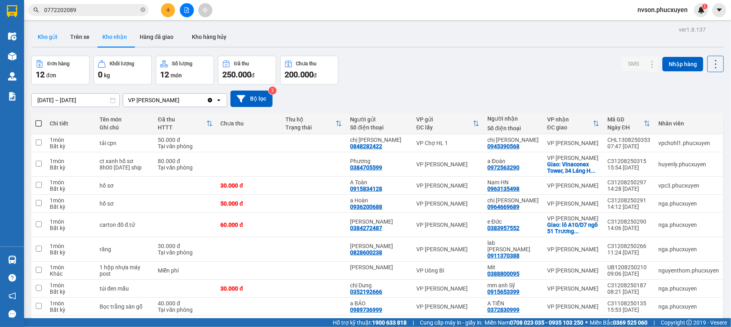
click at [42, 35] on button "Kho gửi" at bounding box center [47, 36] width 33 height 19
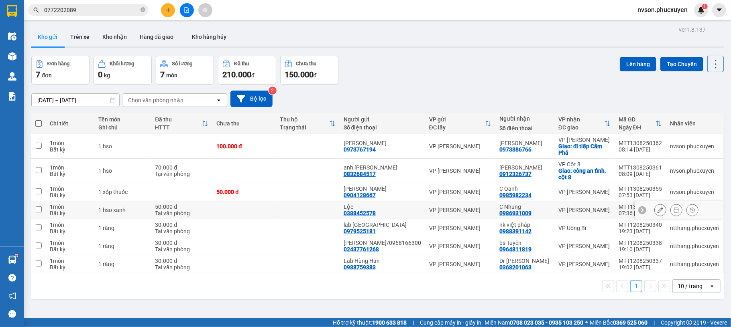
click at [312, 213] on td at bounding box center [307, 210] width 63 height 18
checkbox input "true"
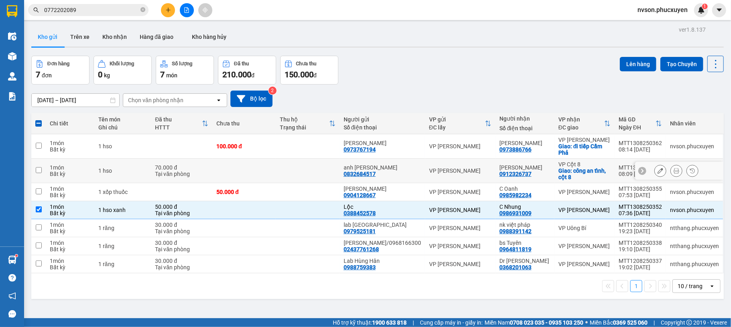
click at [208, 175] on div "Tại văn phòng" at bounding box center [181, 174] width 53 height 6
checkbox input "true"
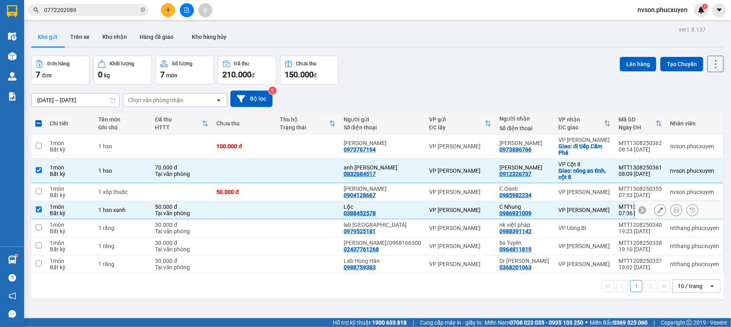
click at [208, 216] on div "Tại văn phòng" at bounding box center [181, 213] width 53 height 6
checkbox input "false"
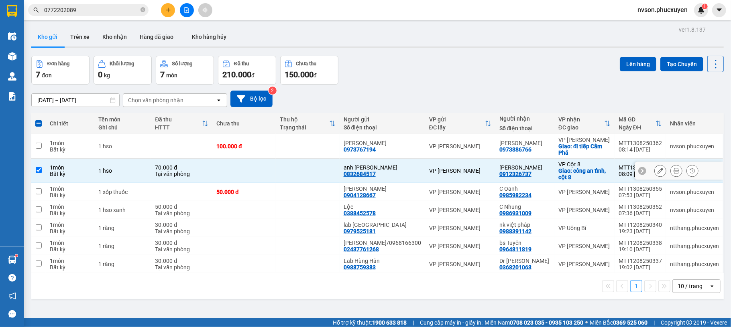
click at [194, 176] on div "Tại văn phòng" at bounding box center [181, 174] width 53 height 6
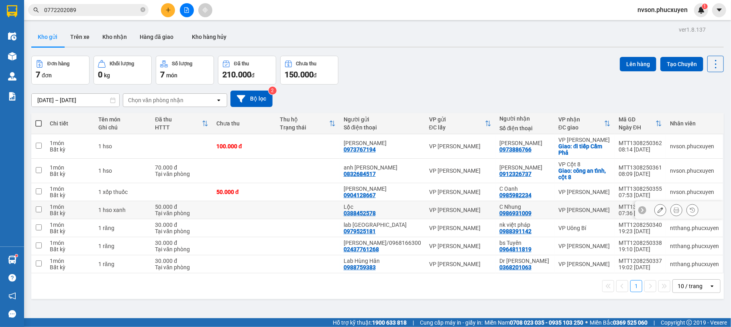
click at [208, 212] on div "Tại văn phòng" at bounding box center [181, 213] width 53 height 6
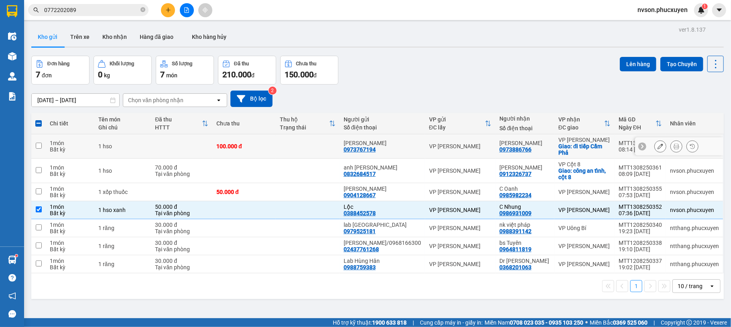
click at [270, 155] on td "100.000 đ" at bounding box center [243, 146] width 63 height 24
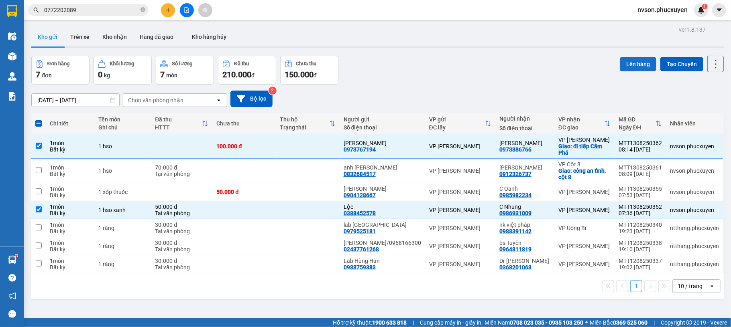
click at [633, 66] on button "Lên hàng" at bounding box center [638, 64] width 37 height 14
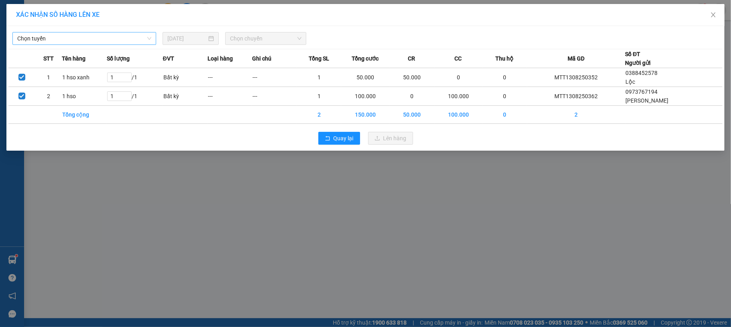
click at [121, 44] on span "Chọn tuyến" at bounding box center [84, 39] width 134 height 12
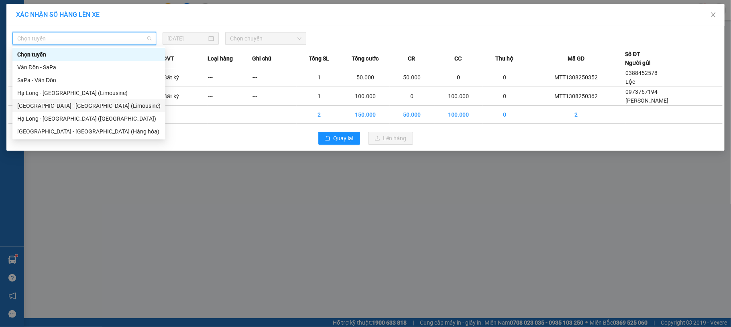
click at [97, 103] on div "Hà Nội - Hạ Long (Limousine)" at bounding box center [88, 106] width 143 height 9
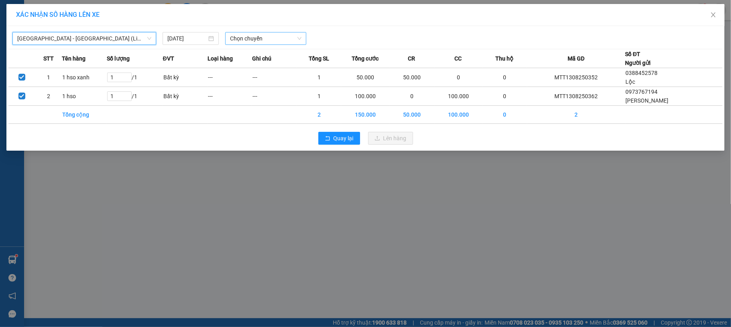
click at [255, 41] on span "Chọn chuyến" at bounding box center [265, 39] width 71 height 12
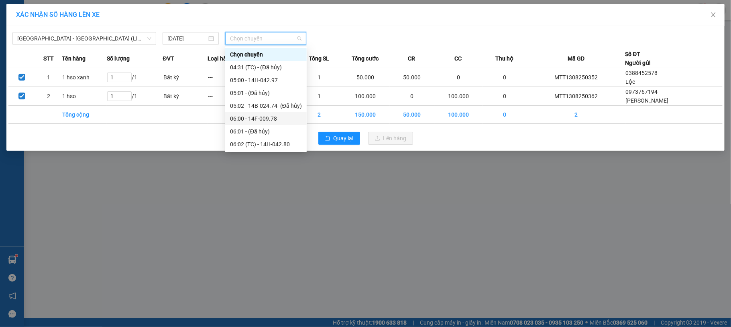
click at [252, 217] on div "09:00 - 14B-020.73" at bounding box center [266, 221] width 72 height 9
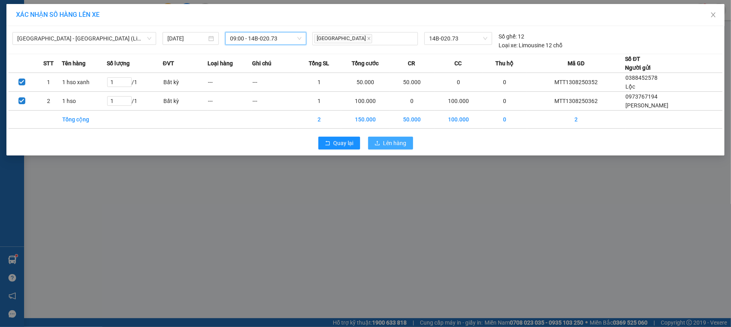
click at [380, 147] on button "Lên hàng" at bounding box center [390, 143] width 45 height 13
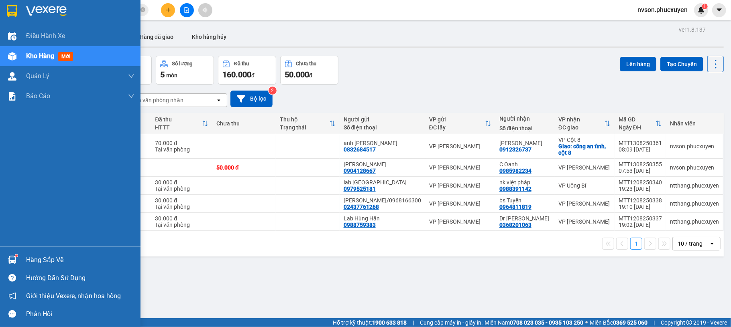
click at [17, 259] on div at bounding box center [12, 260] width 14 height 14
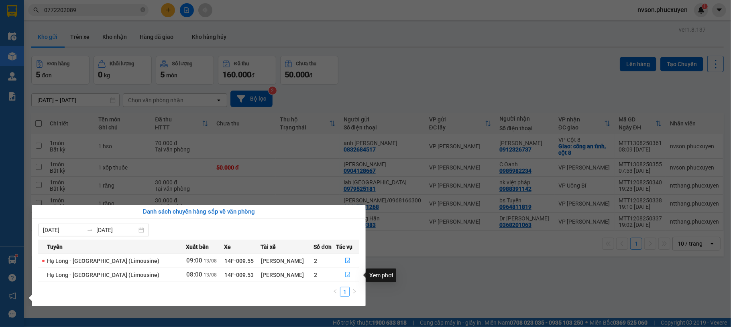
click at [345, 274] on icon "file-done" at bounding box center [347, 275] width 5 height 6
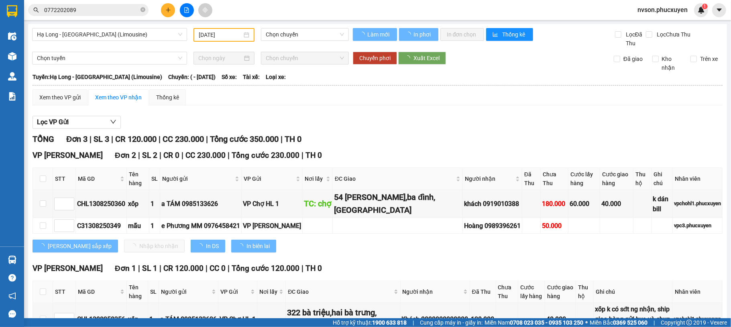
type input "[DATE]"
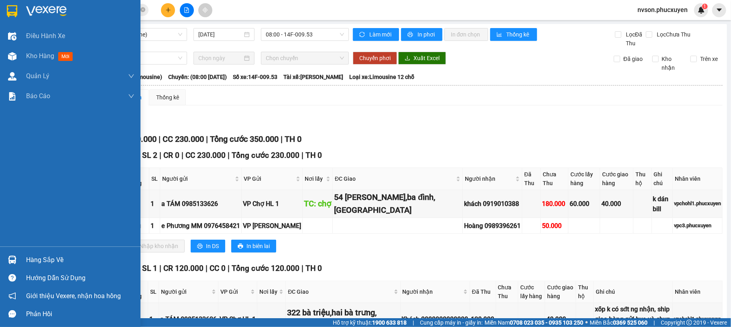
click at [15, 261] on img at bounding box center [12, 260] width 8 height 8
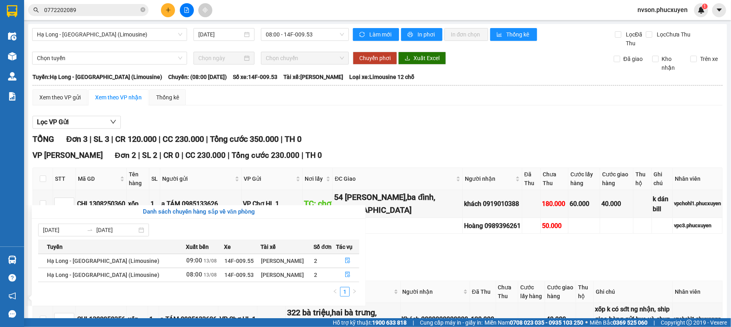
click at [421, 291] on section "Kết quả tìm kiếm ( 12 ) Bộ lọc Mã ĐH Trạng thái Món hàng Thu hộ Tổng cước Chưa …" at bounding box center [365, 163] width 731 height 327
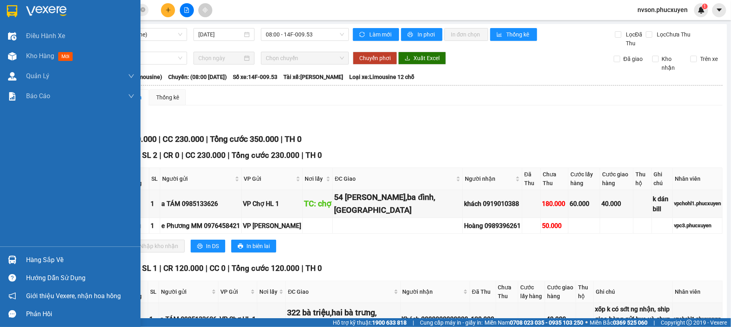
click at [8, 257] on img at bounding box center [12, 260] width 8 height 8
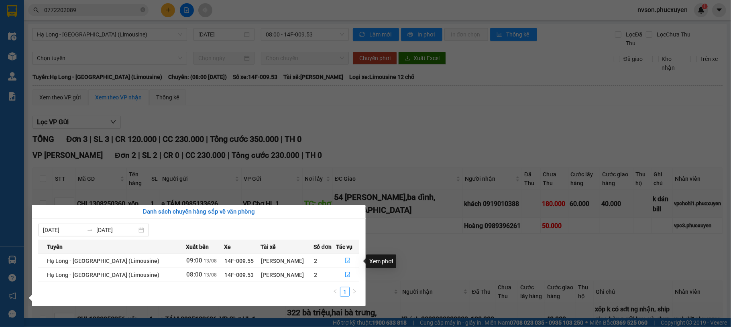
click at [339, 266] on button "button" at bounding box center [347, 261] width 22 height 13
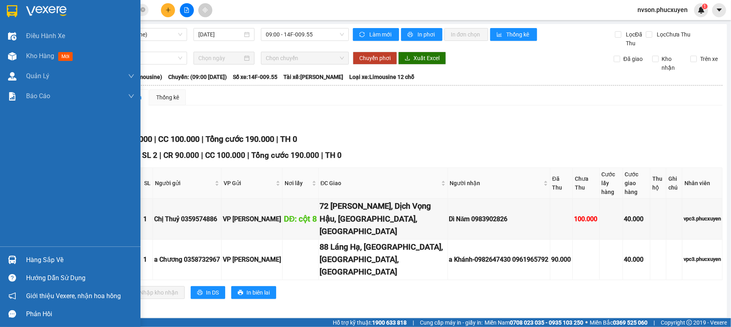
click at [12, 264] on img at bounding box center [12, 260] width 8 height 8
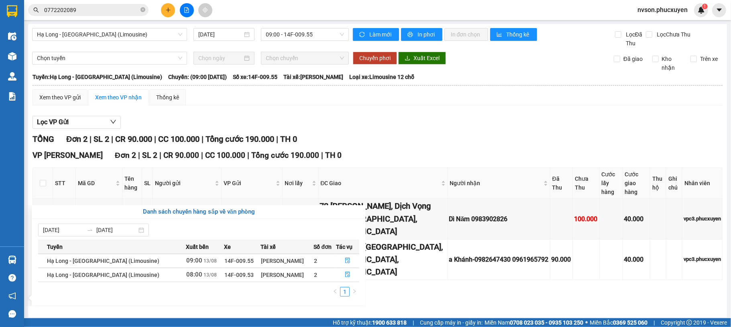
click at [382, 112] on section "Kết quả tìm kiếm ( 12 ) Bộ lọc Mã ĐH Trạng thái Món hàng Thu hộ Tổng cước Chưa …" at bounding box center [365, 163] width 731 height 327
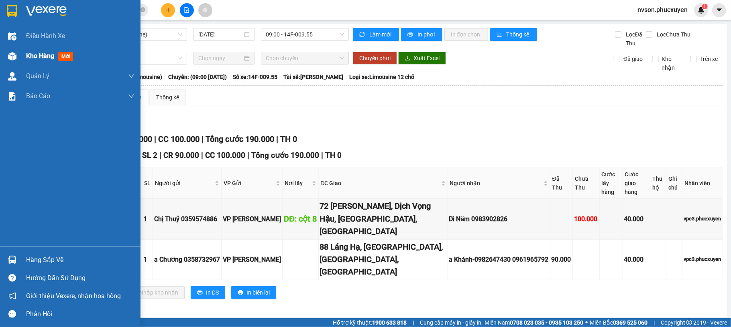
click at [17, 59] on div at bounding box center [12, 56] width 14 height 14
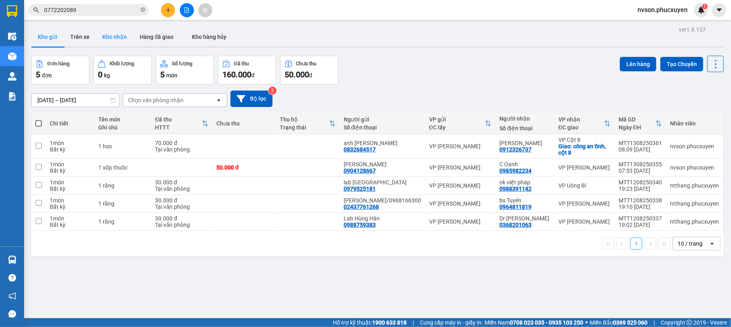
click at [113, 38] on button "Kho nhận" at bounding box center [114, 36] width 37 height 19
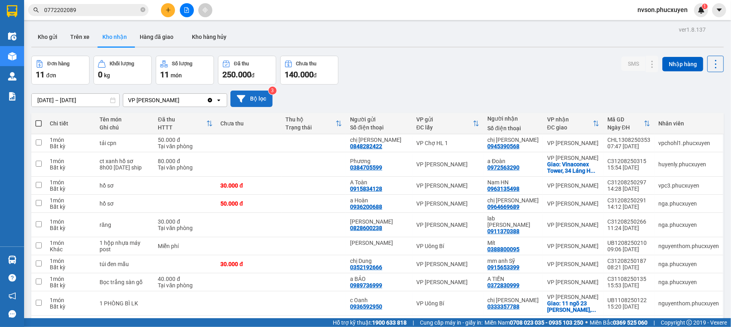
click at [265, 99] on button "Bộ lọc" at bounding box center [251, 99] width 42 height 16
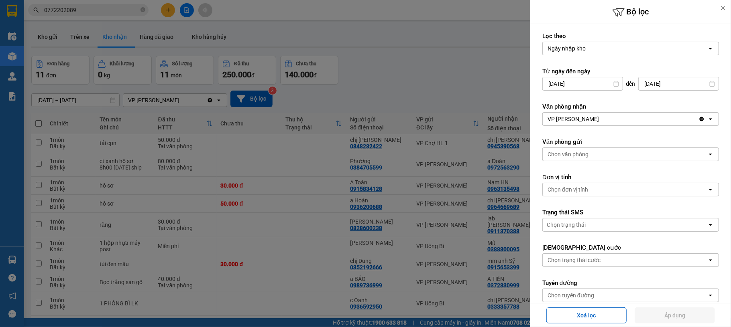
click at [555, 83] on input "11/08/2025" at bounding box center [583, 83] width 80 height 13
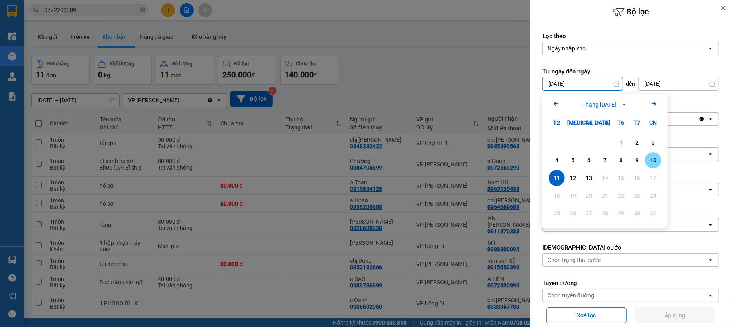
click at [648, 154] on div "10" at bounding box center [653, 160] width 16 height 16
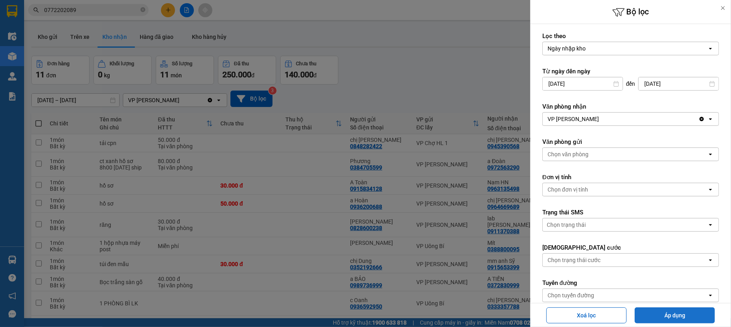
click at [658, 315] on button "Áp dụng" at bounding box center [674, 316] width 80 height 16
type input "[DATE] – [DATE]"
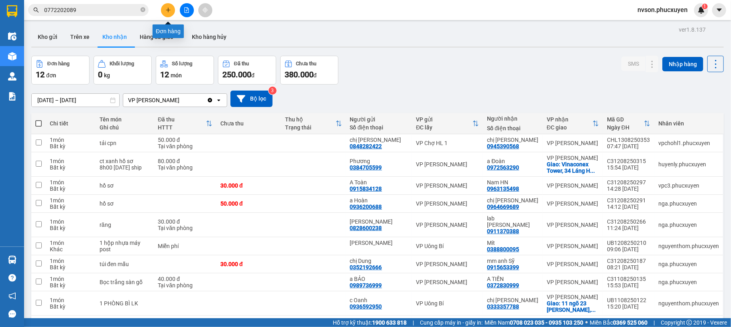
click at [164, 10] on button at bounding box center [168, 10] width 14 height 14
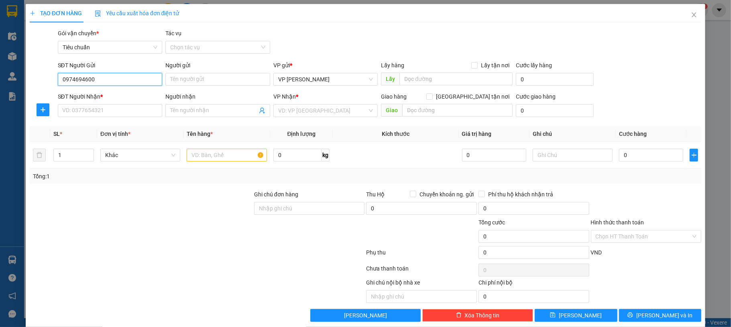
click at [124, 79] on input "0974694600" at bounding box center [110, 79] width 105 height 13
type input "0974694600"
click at [185, 80] on input "Người gửi" at bounding box center [217, 79] width 105 height 13
type input "cty hợp nhất"
click at [110, 105] on input "SĐT Người Nhận *" at bounding box center [110, 110] width 105 height 13
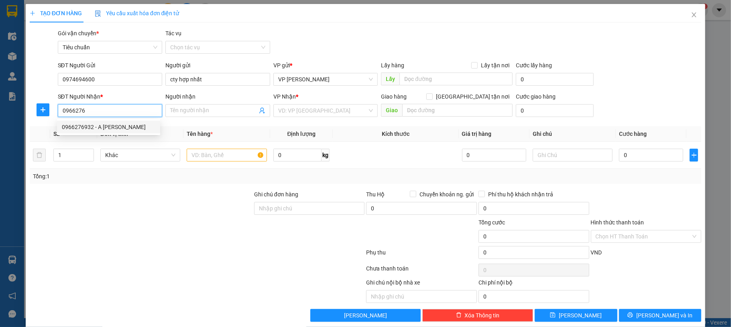
click at [116, 124] on div "0966276932 - A Toàn Ngọc Hà" at bounding box center [108, 127] width 93 height 9
type input "0966276932"
type input "A Toàn Ngọc Hà"
type input "0966276932"
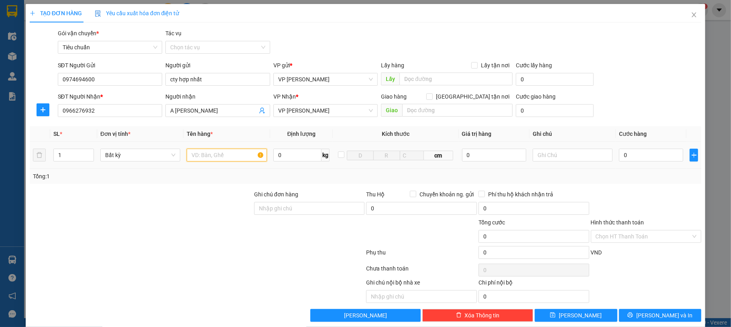
click at [224, 152] on input "text" at bounding box center [227, 155] width 80 height 13
type input "1 ct khẩu trang"
click at [624, 150] on input "0" at bounding box center [651, 155] width 64 height 13
type input "40"
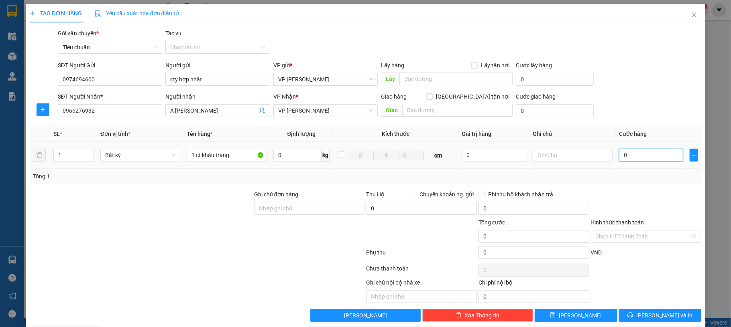
type input "40"
drag, startPoint x: 654, startPoint y: 93, endPoint x: 658, endPoint y: 176, distance: 82.8
click at [655, 92] on div "SĐT Người Nhận * 0966276932 Người nhận A Toàn Ngọc Hà VP Nhận * VP Loong Toòng …" at bounding box center [379, 106] width 647 height 28
click at [652, 233] on input "Hình thức thanh toán" at bounding box center [643, 237] width 96 height 12
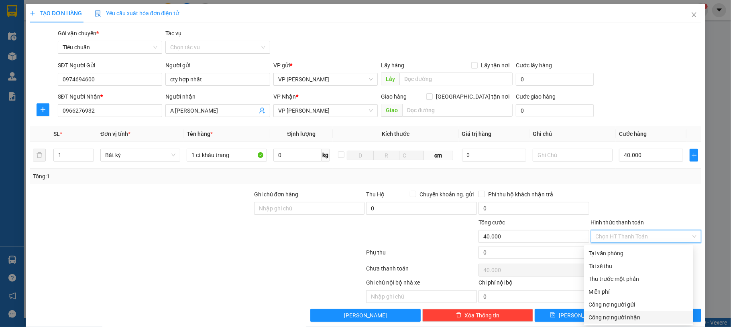
click at [645, 317] on div "Công nợ người nhận" at bounding box center [639, 317] width 100 height 9
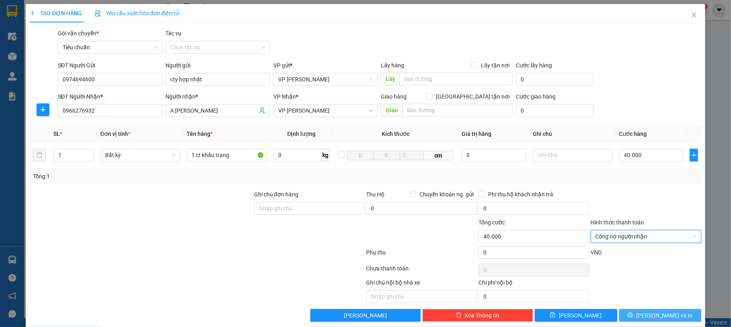
click at [645, 317] on span "[PERSON_NAME] và In" at bounding box center [664, 315] width 56 height 9
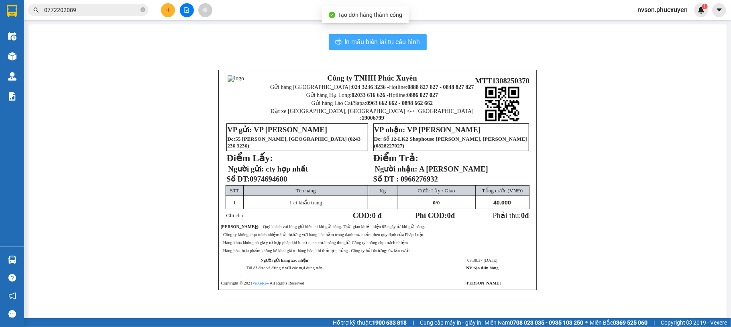
click at [405, 37] on span "In mẫu biên lai tự cấu hình" at bounding box center [382, 42] width 75 height 10
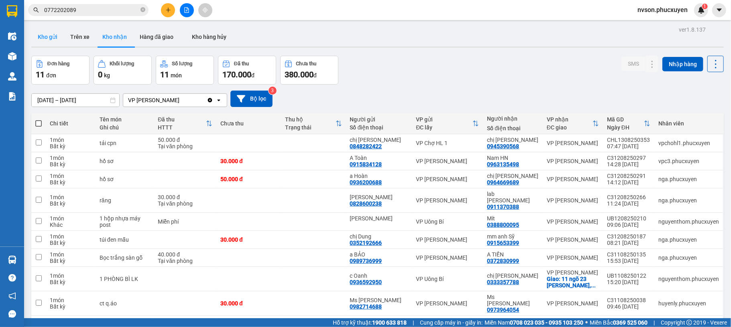
click at [44, 37] on button "Kho gửi" at bounding box center [47, 36] width 33 height 19
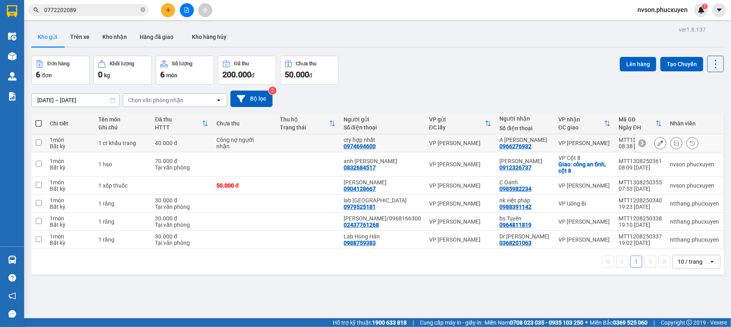
click at [673, 143] on icon at bounding box center [676, 143] width 6 height 6
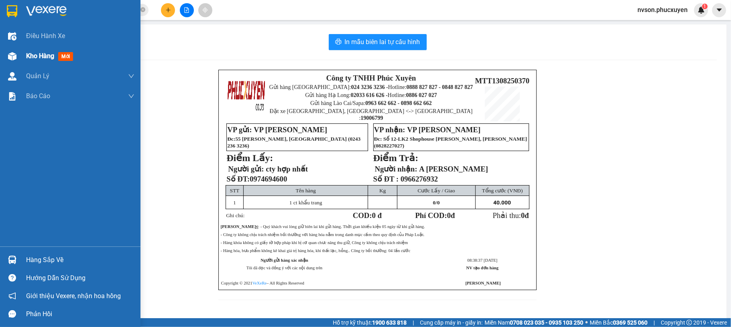
click at [17, 55] on div at bounding box center [12, 56] width 14 height 14
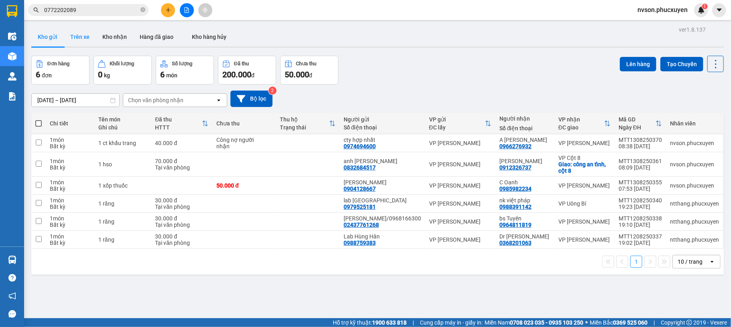
click at [84, 43] on button "Trên xe" at bounding box center [80, 36] width 32 height 19
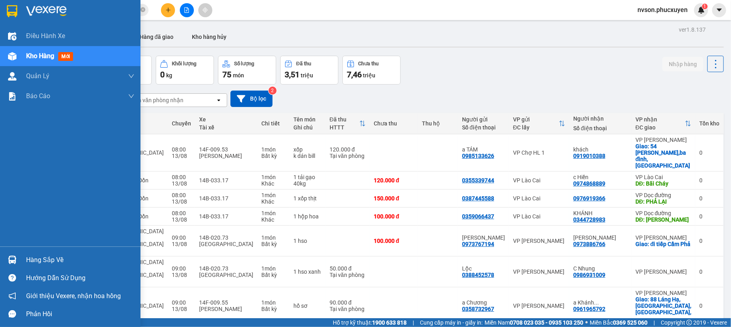
click at [11, 259] on img at bounding box center [12, 260] width 8 height 8
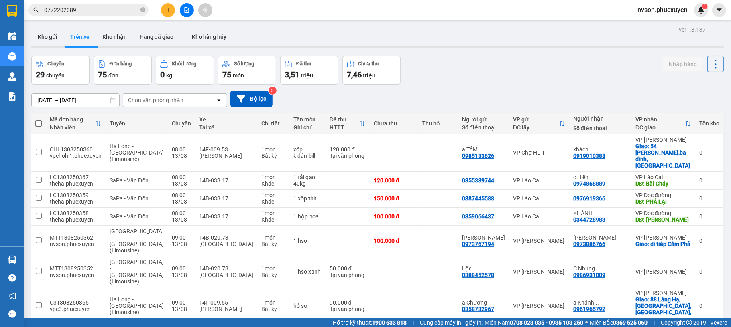
click at [458, 100] on section "Kết quả tìm kiếm ( 12 ) Bộ lọc Mã ĐH Trạng thái Món hàng Thu hộ Tổng cước Chưa …" at bounding box center [365, 163] width 731 height 327
click at [55, 35] on button "Kho gửi" at bounding box center [47, 36] width 33 height 19
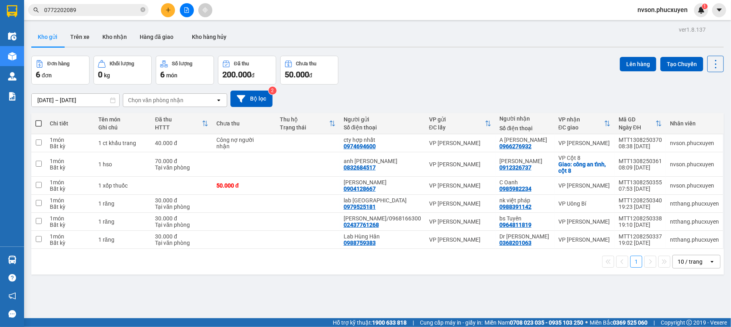
click at [168, 7] on icon "plus" at bounding box center [168, 10] width 6 height 6
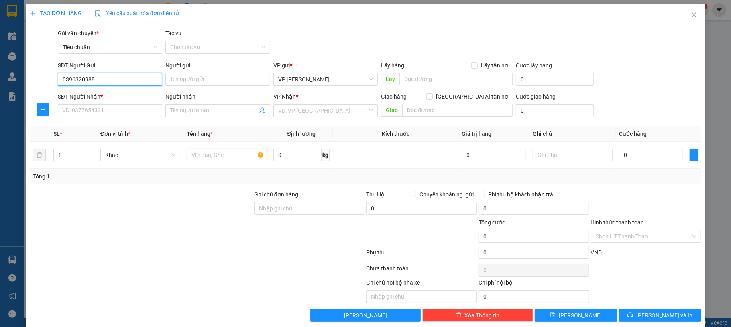
click at [107, 79] on input "0396320988" at bounding box center [110, 79] width 105 height 13
type input "0396320988"
click at [197, 79] on input "Người gửi" at bounding box center [217, 79] width 105 height 13
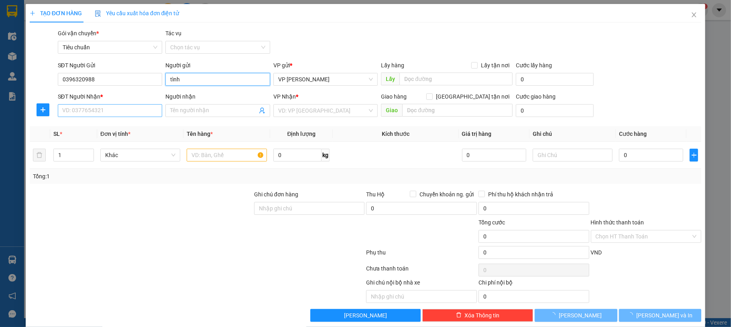
type input "tình"
click at [116, 109] on input "SĐT Người Nhận *" at bounding box center [110, 110] width 105 height 13
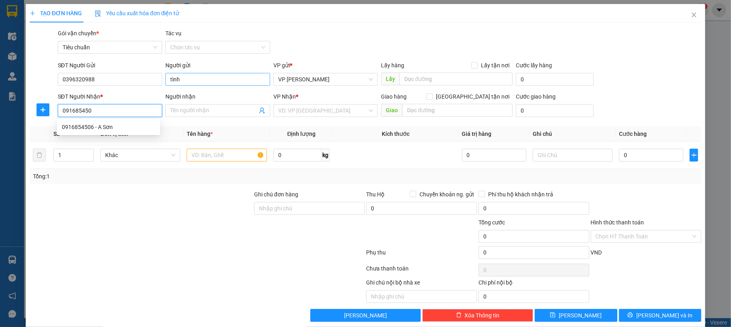
type input "0916854506"
click at [132, 130] on div "0916854506 - A Sơn" at bounding box center [108, 127] width 93 height 9
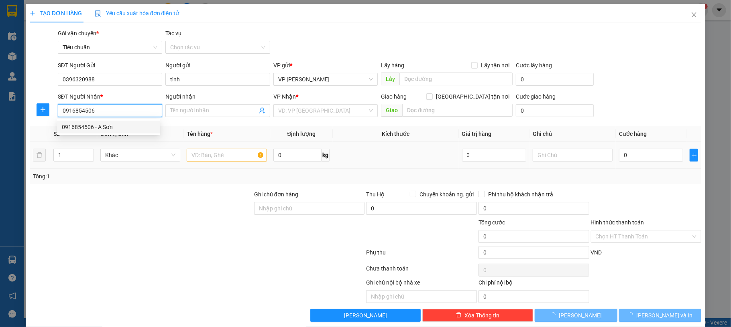
type input "A Sơn"
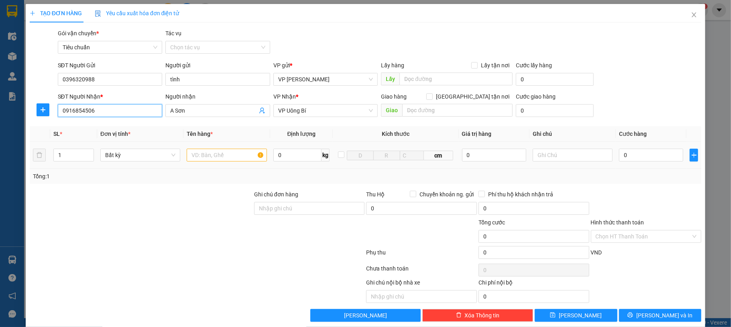
type input "0916854506"
click at [228, 157] on input "text" at bounding box center [227, 155] width 80 height 13
type input "1 cuộn cáp"
click at [619, 159] on input "0" at bounding box center [651, 155] width 64 height 13
type input "60"
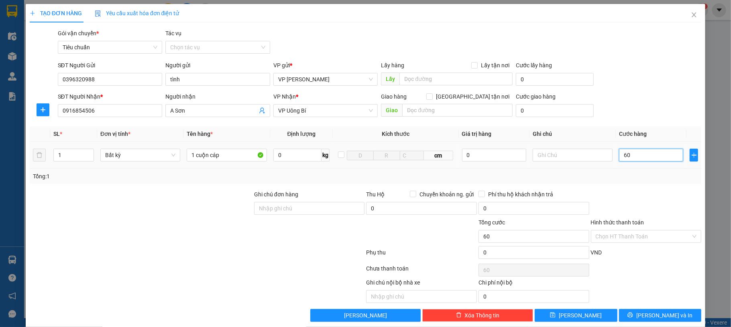
type input "60"
click at [625, 115] on div "SĐT Người Nhận * 0916854506 Người nhận A Sơn VP Nhận * VP Uông Bí Giao hàng Gia…" at bounding box center [379, 106] width 647 height 28
type input "60.000"
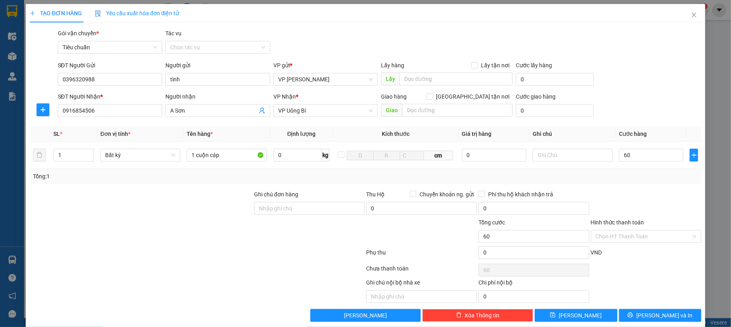
type input "60.000"
drag, startPoint x: 650, startPoint y: 314, endPoint x: 596, endPoint y: 270, distance: 69.6
click at [649, 314] on span "[PERSON_NAME] và In" at bounding box center [664, 315] width 56 height 9
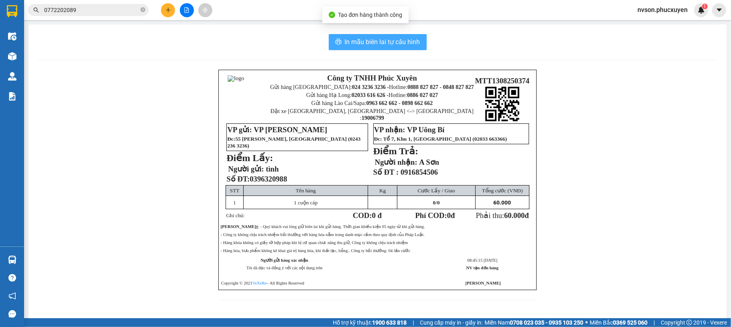
click at [350, 47] on span "In mẫu biên lai tự cấu hình" at bounding box center [382, 42] width 75 height 10
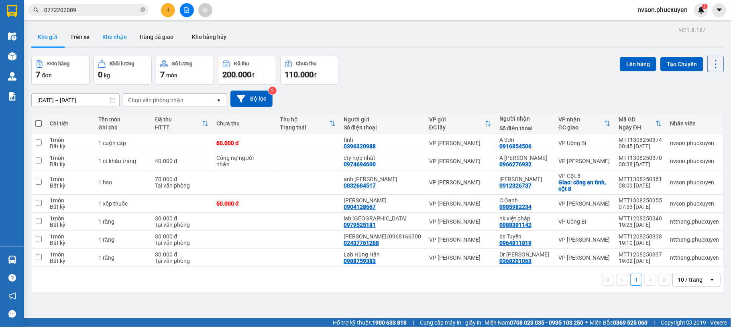
drag, startPoint x: 112, startPoint y: 41, endPoint x: 118, endPoint y: 41, distance: 5.2
click at [113, 41] on button "Kho nhận" at bounding box center [114, 36] width 37 height 19
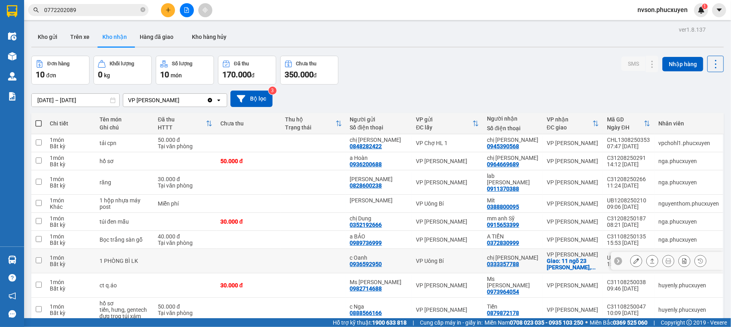
click at [633, 258] on icon at bounding box center [636, 261] width 6 height 6
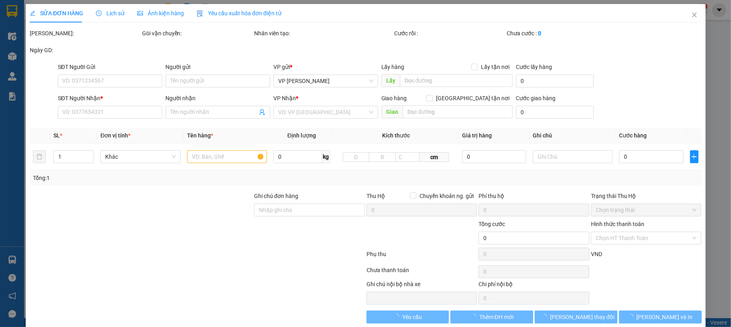
click at [111, 14] on div "SỬA ĐƠN HÀNG Lịch sử Ảnh kiện hàng Yêu cầu xuất hóa đơn điện tử Total Paid Fee …" at bounding box center [365, 163] width 731 height 327
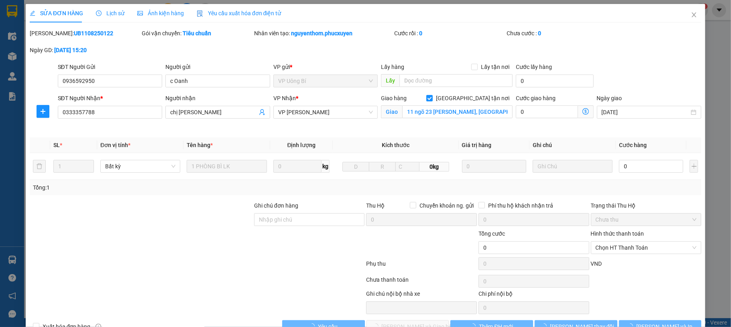
type input "0936592950"
type input "c Oanh"
type input "0333357788"
type input "chị [PERSON_NAME]"
checkbox input "true"
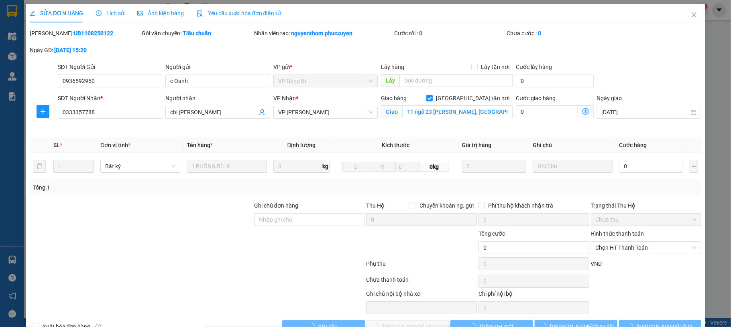
type input "11 ngõ 23 Tôn Thất Thiệp, Điện Biên, Ba Đình"
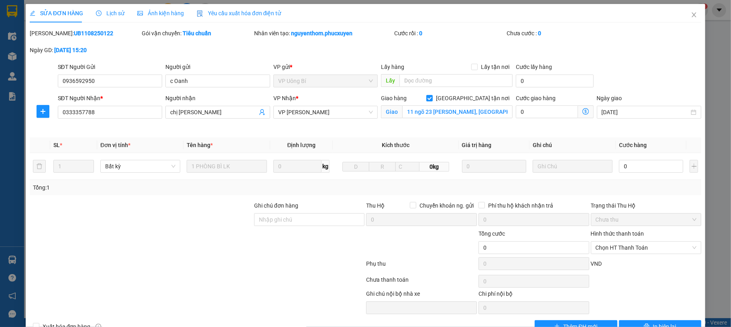
click at [112, 13] on span "Lịch sử" at bounding box center [110, 13] width 28 height 6
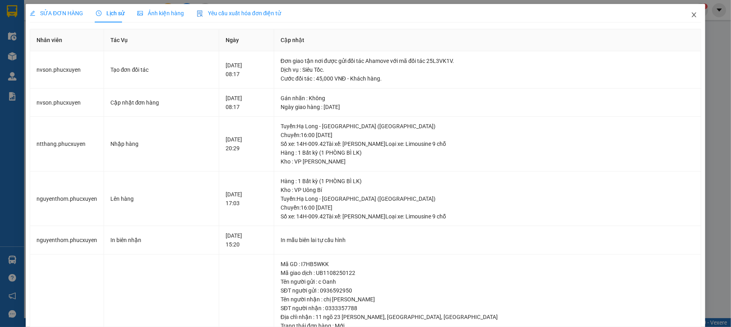
click at [691, 17] on icon "close" at bounding box center [694, 15] width 6 height 6
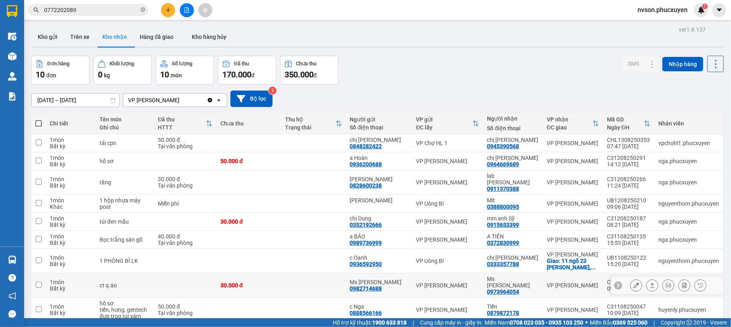
click at [697, 287] on icon at bounding box center [700, 286] width 6 height 6
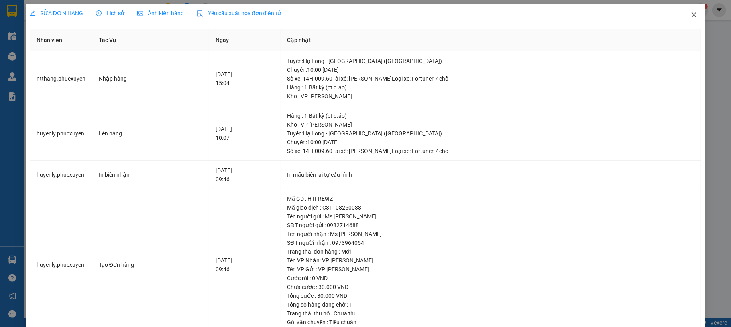
click at [686, 10] on span "Close" at bounding box center [694, 15] width 22 height 22
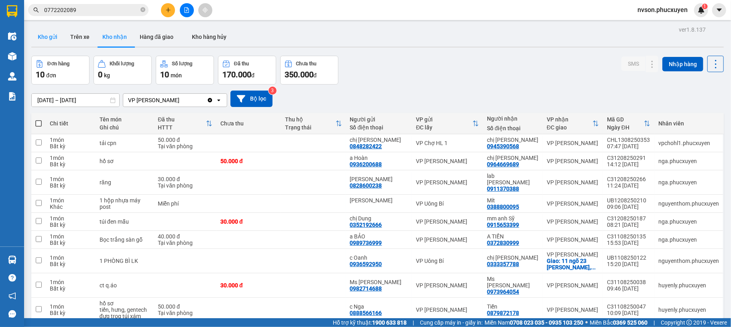
click at [36, 41] on button "Kho gửi" at bounding box center [47, 36] width 33 height 19
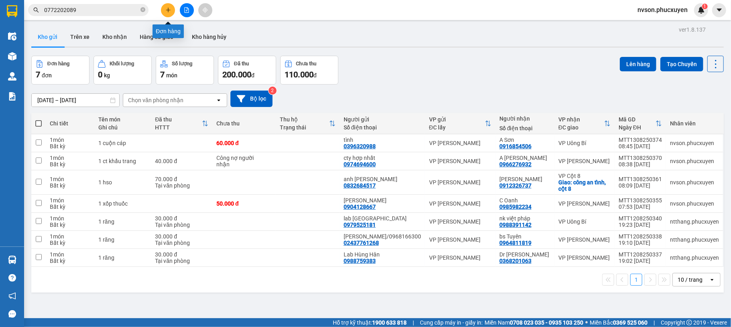
click at [168, 7] on icon "plus" at bounding box center [168, 10] width 6 height 6
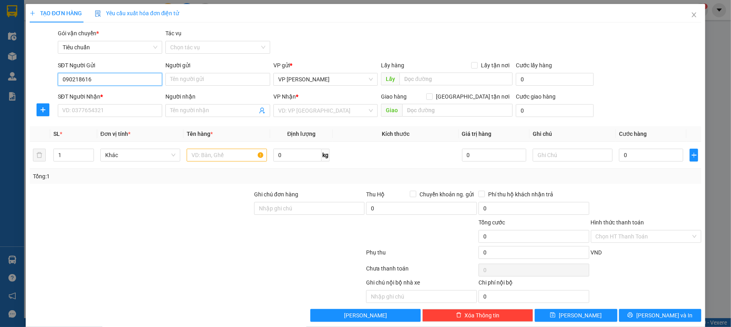
type input "0902186163"
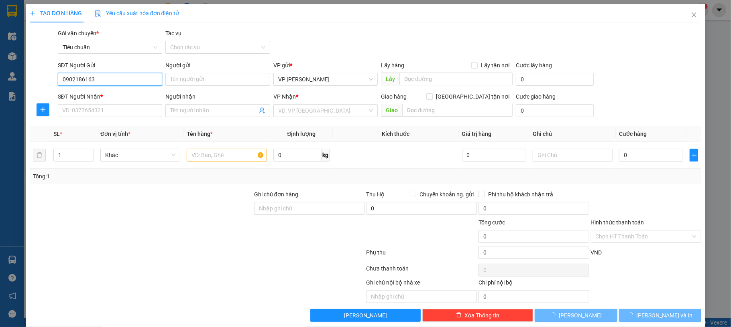
click at [102, 82] on input "0902186163" at bounding box center [110, 79] width 105 height 13
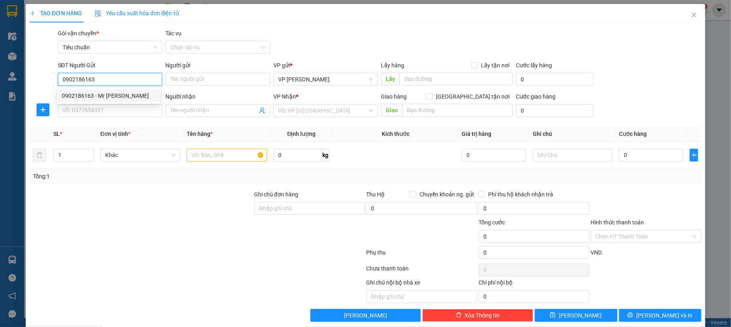
drag, startPoint x: 112, startPoint y: 95, endPoint x: 110, endPoint y: 103, distance: 8.3
click at [111, 95] on div "0902186163 - Mr MInh" at bounding box center [108, 95] width 93 height 9
type input "Mr MInh"
type input "0902186163"
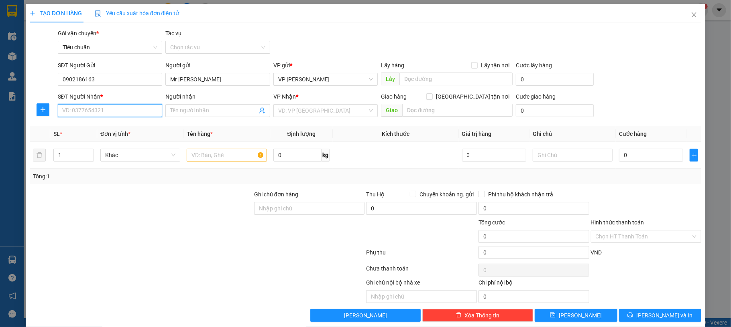
click at [108, 108] on input "SĐT Người Nhận *" at bounding box center [110, 110] width 105 height 13
click at [140, 126] on div "0353307966 - Anh Khang" at bounding box center [108, 127] width 93 height 9
type input "0353307966"
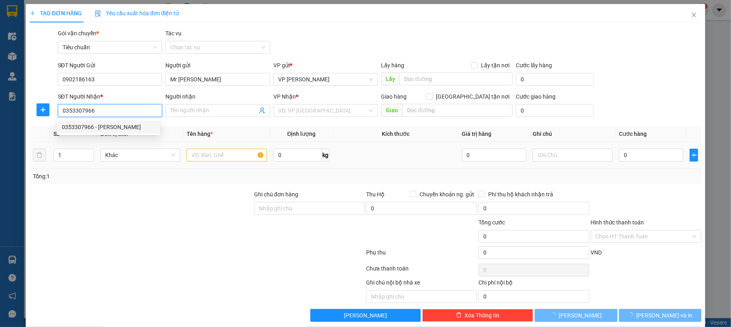
type input "Anh Khang"
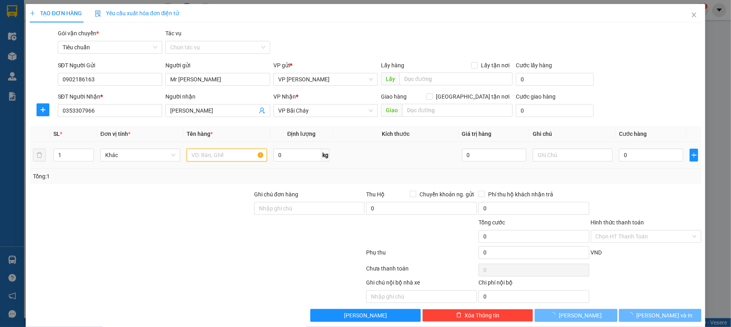
click at [198, 150] on input "text" at bounding box center [227, 155] width 80 height 13
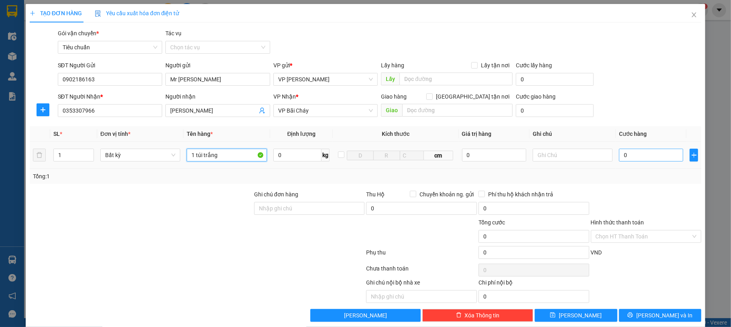
type input "1 túi trắng"
click at [626, 156] on input "0" at bounding box center [651, 155] width 64 height 13
type input "30"
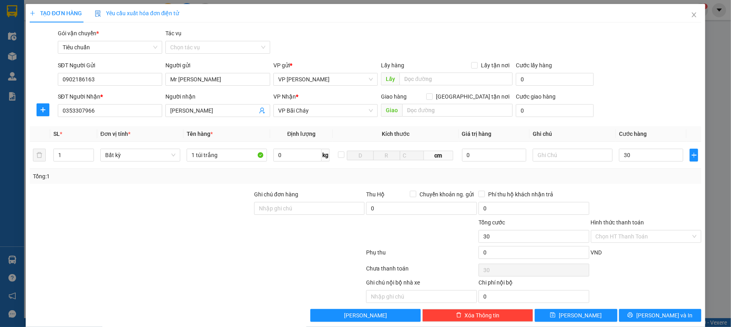
type input "30.000"
click at [639, 98] on div "SĐT Người Nhận * 0353307966 Người nhận Anh Khang VP Nhận * VP Bãi Cháy Giao hàn…" at bounding box center [379, 106] width 647 height 28
click at [636, 239] on input "Hình thức thanh toán" at bounding box center [643, 237] width 96 height 12
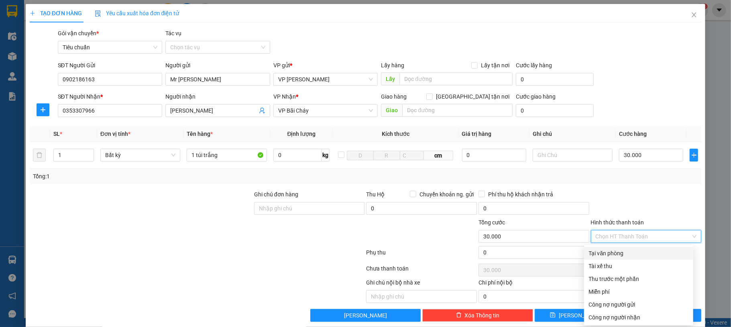
click at [638, 254] on div "Tại văn phòng" at bounding box center [639, 253] width 100 height 9
type input "0"
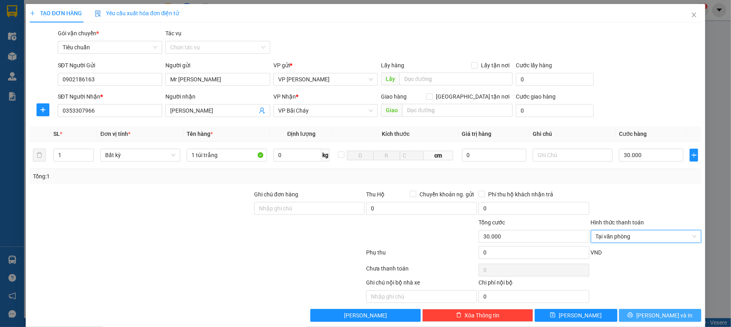
click at [647, 315] on span "[PERSON_NAME] và In" at bounding box center [664, 315] width 56 height 9
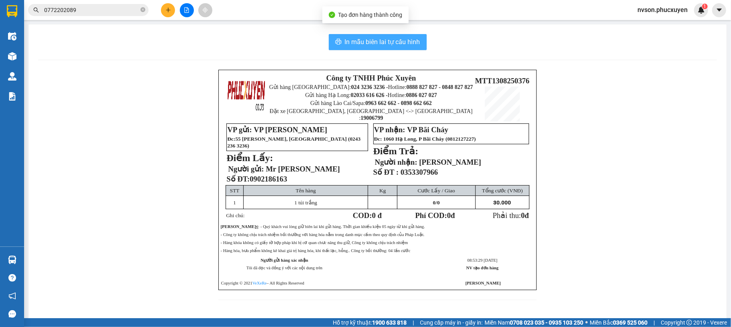
click at [372, 39] on span "In mẫu biên lai tự cấu hình" at bounding box center [382, 42] width 75 height 10
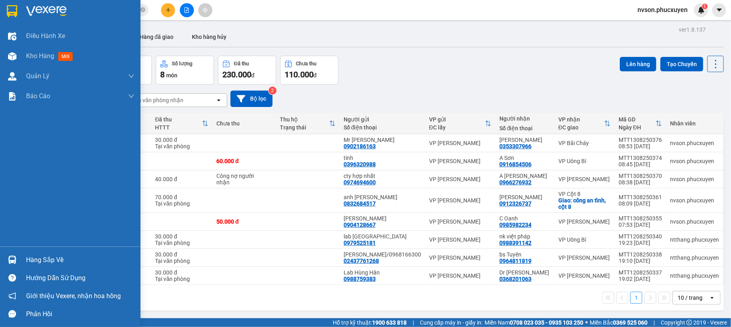
click at [23, 254] on div "Hàng sắp về" at bounding box center [70, 260] width 140 height 18
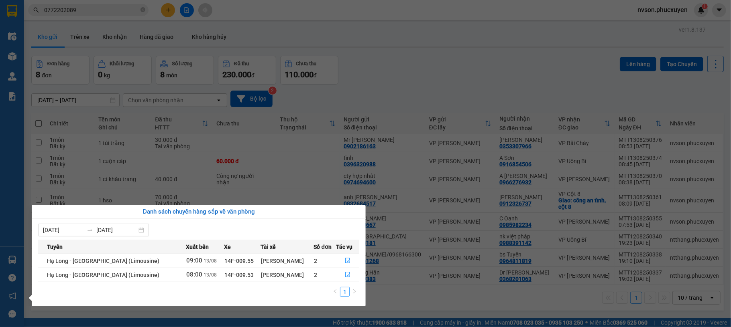
click at [425, 81] on section "Kết quả tìm kiếm ( 12 ) Bộ lọc Mã ĐH Trạng thái Món hàng Thu hộ Tổng cước Chưa …" at bounding box center [365, 163] width 731 height 327
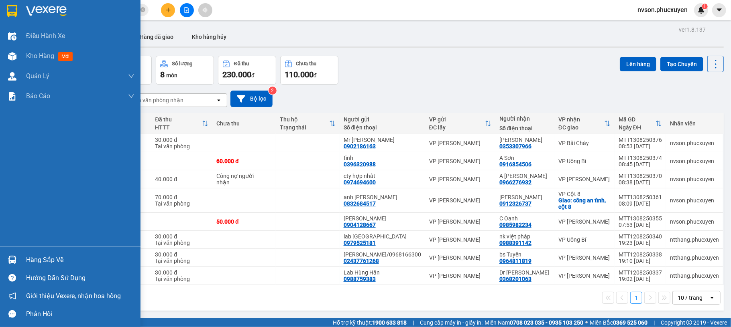
click at [14, 258] on img at bounding box center [12, 260] width 8 height 8
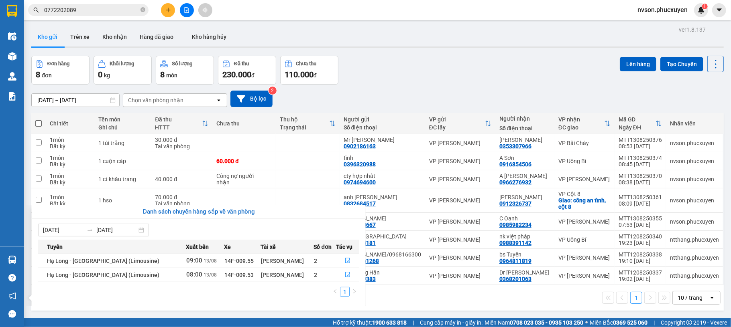
click at [142, 12] on section "Kết quả tìm kiếm ( 12 ) Bộ lọc Mã ĐH Trạng thái Món hàng Thu hộ Tổng cước Chưa …" at bounding box center [365, 163] width 731 height 327
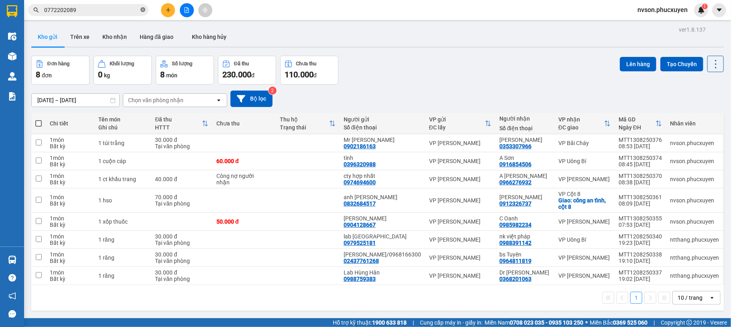
click at [143, 10] on icon "close-circle" at bounding box center [142, 9] width 5 height 5
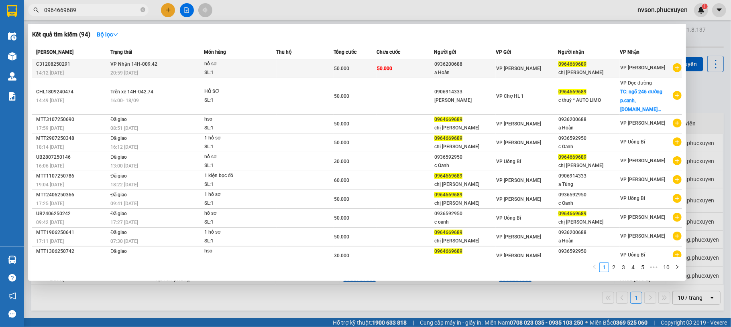
type input "0964669689"
click at [241, 69] on div "SL: 1" at bounding box center [234, 73] width 60 height 9
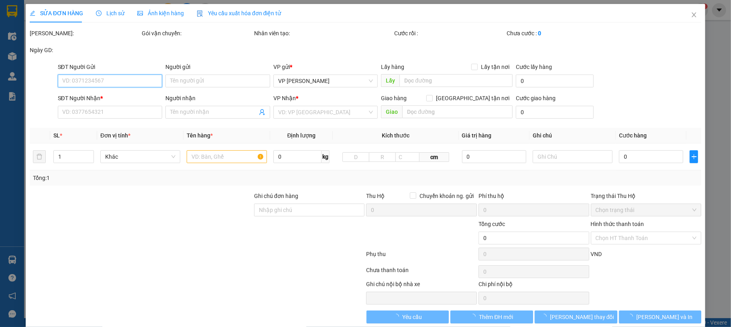
type input "0936200688"
type input "a Hoàn"
type input "0964669689"
type input "chị Thuý"
type input "50.000"
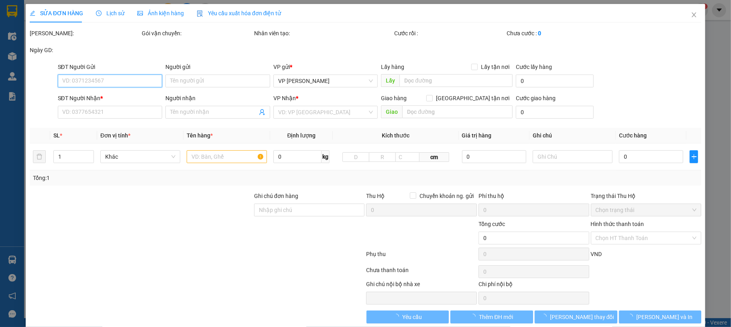
type input "50.000"
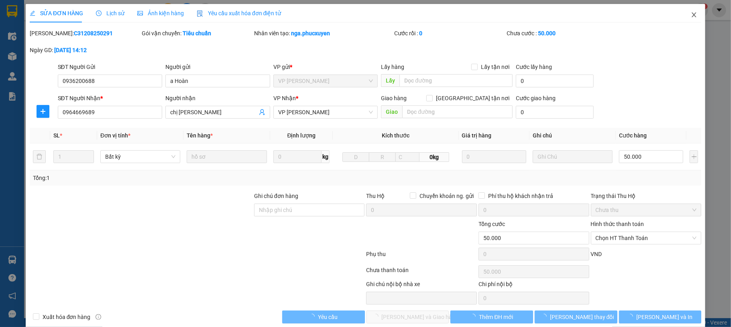
click at [687, 20] on span "Close" at bounding box center [694, 15] width 22 height 22
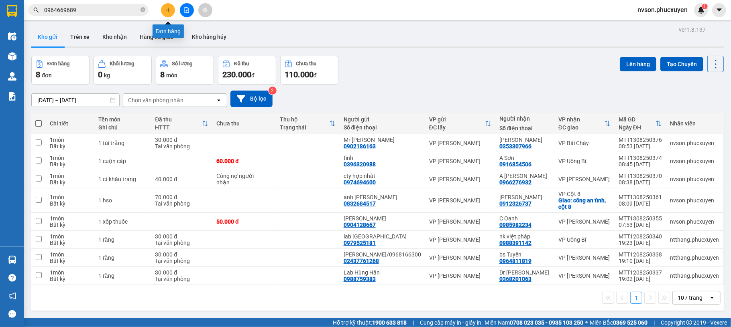
click at [171, 9] on icon "plus" at bounding box center [168, 10] width 6 height 6
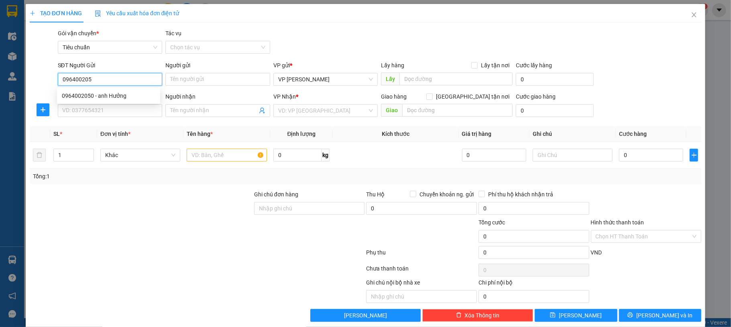
type input "0964002050"
click at [124, 95] on div "0964002050 - anh Hưởng" at bounding box center [108, 95] width 93 height 9
type input "anh Hưởng"
type input "0964002050"
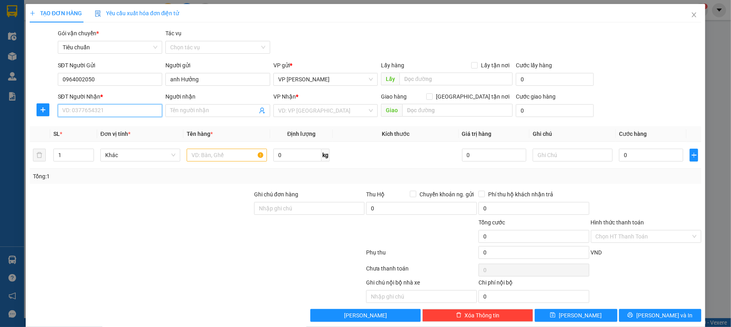
click at [118, 108] on input "SĐT Người Nhận *" at bounding box center [110, 110] width 105 height 13
click at [119, 128] on div "0374235869 - a Tiên cái lân" at bounding box center [108, 127] width 93 height 9
type input "0374235869"
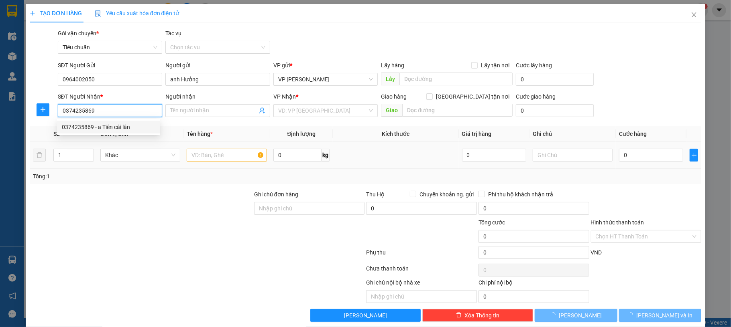
type input "a Tiên cái lân"
type input "N4 Cái Lân"
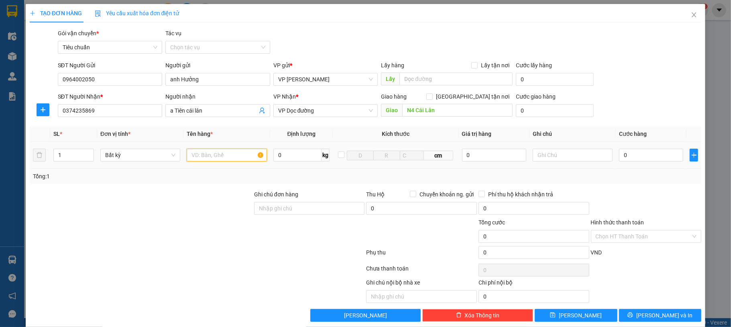
drag, startPoint x: 199, startPoint y: 151, endPoint x: 201, endPoint y: 156, distance: 5.5
click at [200, 153] on input "text" at bounding box center [227, 155] width 80 height 13
type input "1 hộp lk"
drag, startPoint x: 218, startPoint y: 163, endPoint x: 626, endPoint y: 154, distance: 407.8
click at [626, 154] on input "0" at bounding box center [651, 155] width 64 height 13
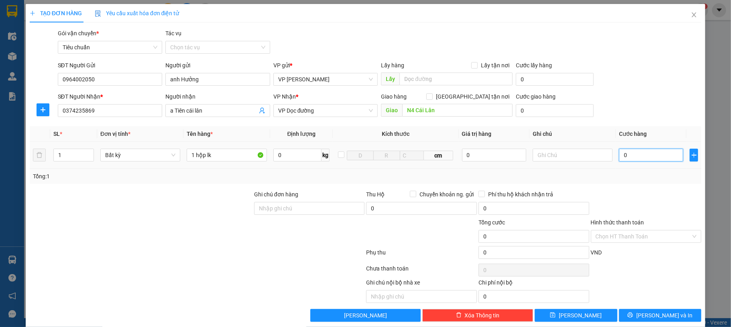
click at [624, 156] on input "0" at bounding box center [651, 155] width 64 height 13
type input "30"
type input "30.000"
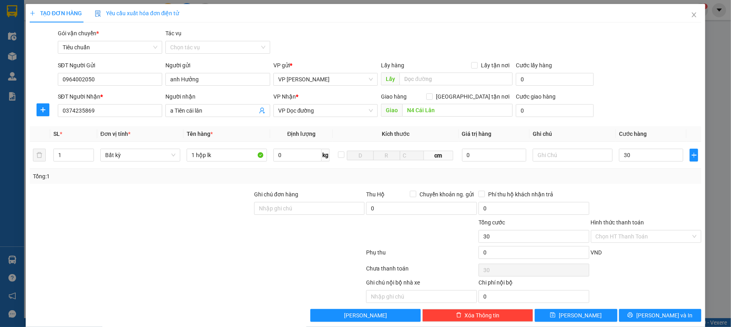
type input "30.000"
click at [631, 118] on div "SĐT Người Nhận * 0374235869 Người nhận a Tiên cái lân VP Nhận * VP Dọc đường Gi…" at bounding box center [379, 106] width 647 height 28
click at [658, 318] on span "[PERSON_NAME] và In" at bounding box center [664, 315] width 56 height 9
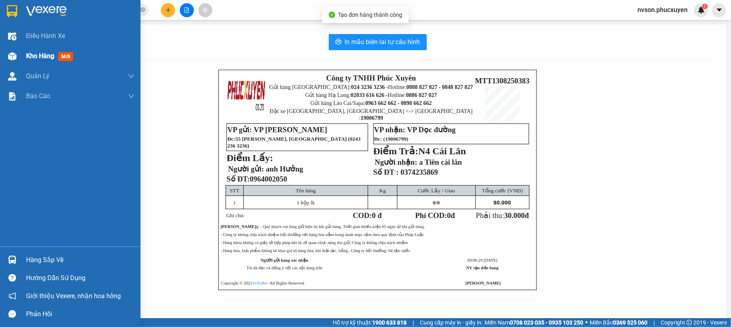
click at [5, 50] on div "Kho hàng mới" at bounding box center [70, 56] width 140 height 20
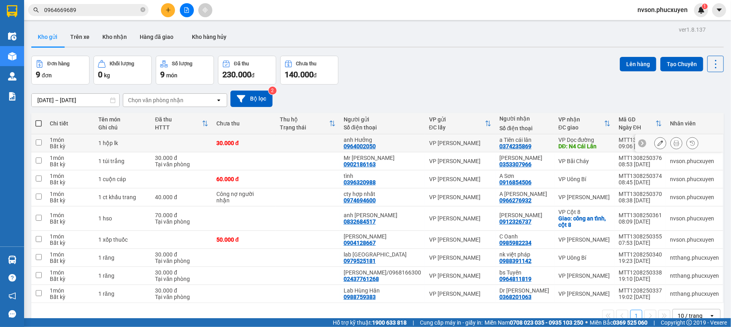
click at [657, 145] on icon at bounding box center [660, 143] width 6 height 6
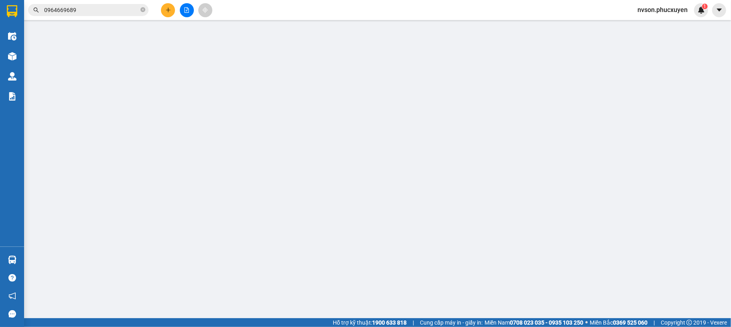
type input "0964002050"
type input "anh Hưởng"
type input "0374235869"
type input "a Tiên cái lân"
type input "N4 Cái Lân"
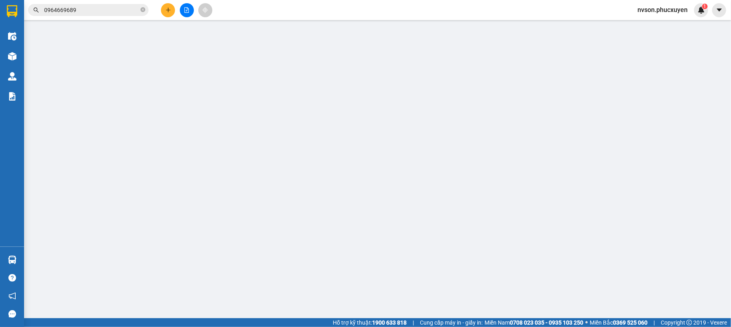
type input "30.000"
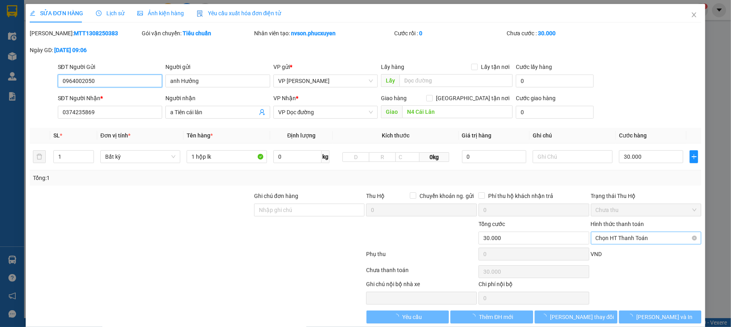
click at [635, 237] on span "Chọn HT Thanh Toán" at bounding box center [645, 238] width 101 height 12
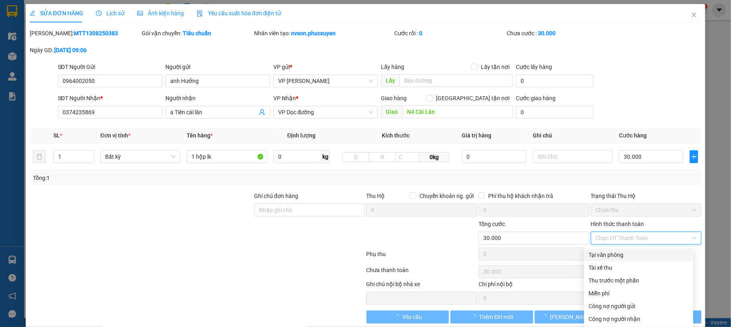
click at [626, 252] on div "Tại văn phòng" at bounding box center [639, 255] width 100 height 9
type input "0"
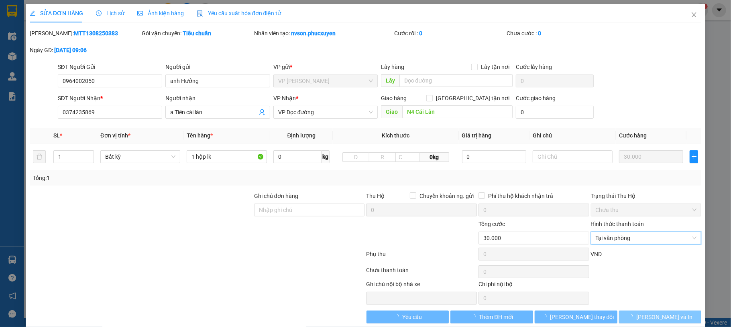
click at [630, 315] on button "[PERSON_NAME] và In" at bounding box center [660, 317] width 83 height 13
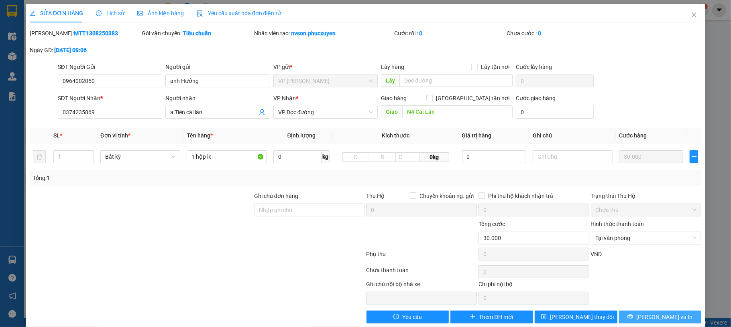
click at [628, 318] on button "[PERSON_NAME] và In" at bounding box center [660, 317] width 83 height 13
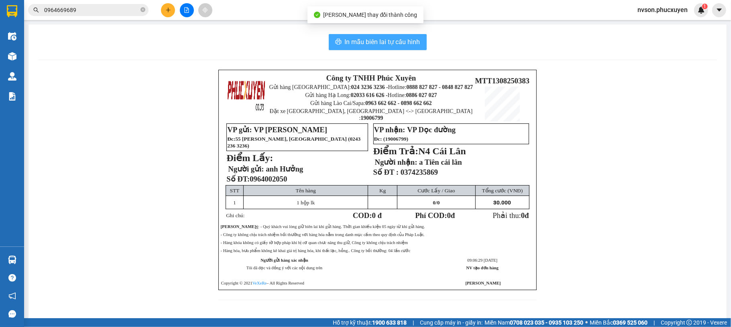
click at [381, 41] on span "In mẫu biên lai tự cấu hình" at bounding box center [382, 42] width 75 height 10
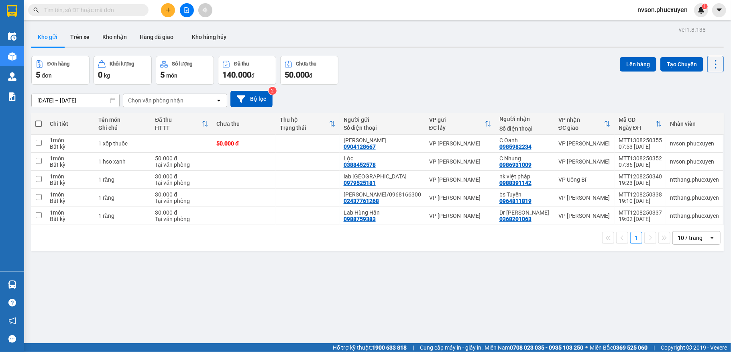
click at [130, 8] on input "text" at bounding box center [91, 10] width 95 height 9
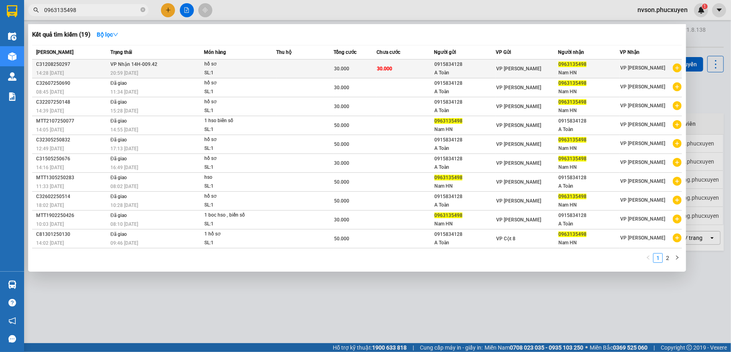
type input "0963135498"
click at [344, 67] on span "30.000" at bounding box center [341, 69] width 15 height 6
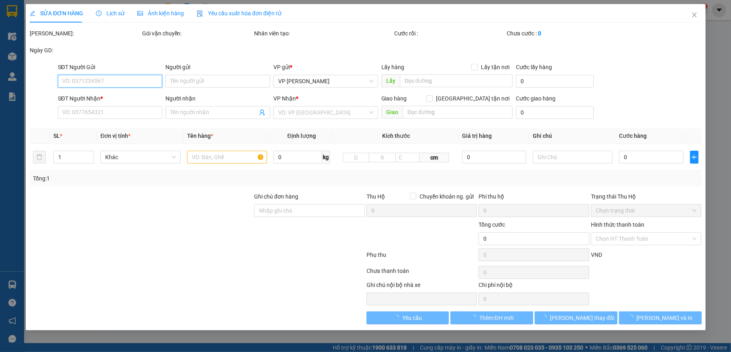
type input "0915834128"
type input "A Toàn"
type input "0963135498"
type input "Nam HN"
type input "30.000"
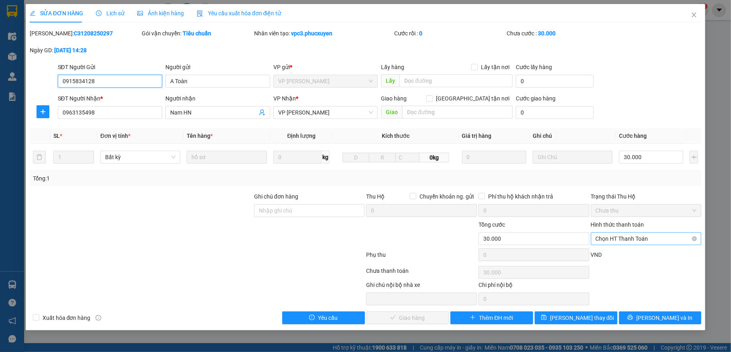
click at [650, 235] on span "Chọn HT Thanh Toán" at bounding box center [645, 238] width 101 height 12
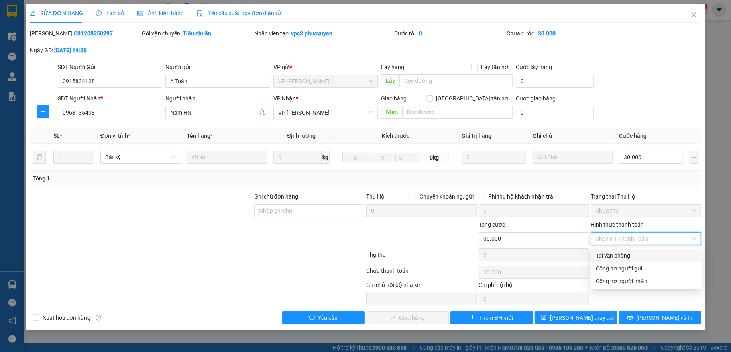
drag, startPoint x: 642, startPoint y: 259, endPoint x: 632, endPoint y: 259, distance: 10.0
click at [641, 259] on div "Tại văn phòng" at bounding box center [645, 255] width 101 height 9
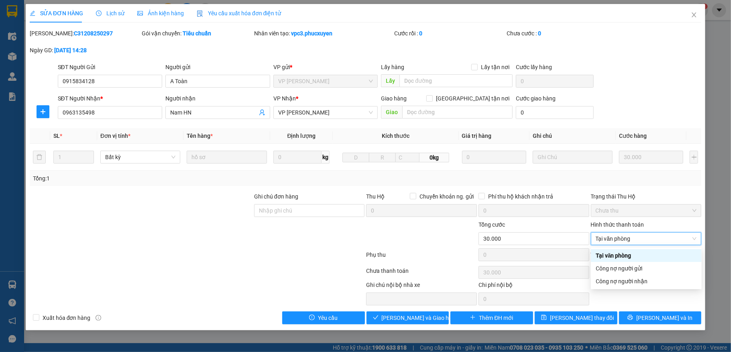
type input "0"
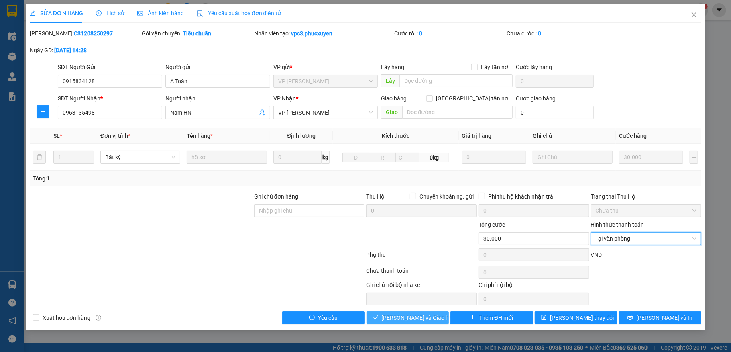
click at [419, 315] on span "[PERSON_NAME] và Giao hàng" at bounding box center [420, 317] width 77 height 9
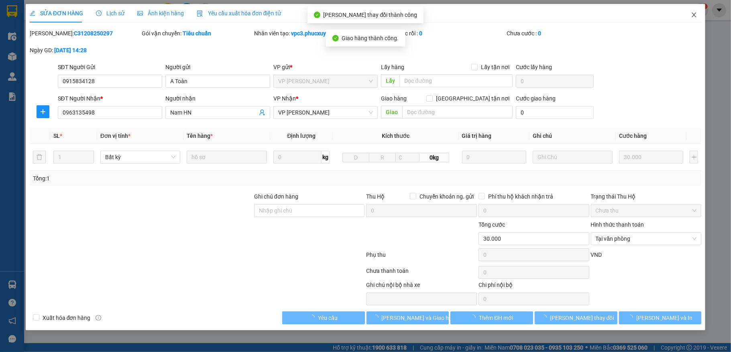
click at [689, 20] on span "Close" at bounding box center [694, 15] width 22 height 22
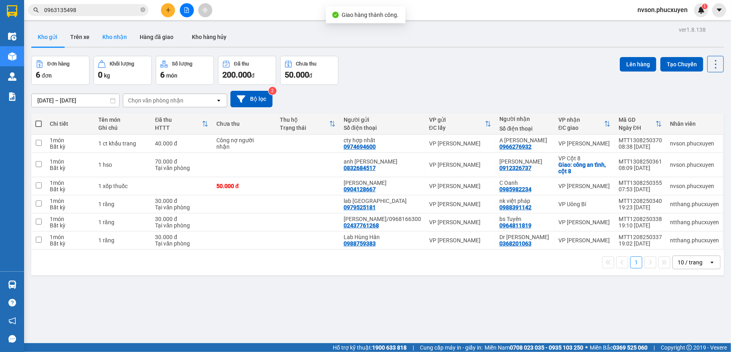
click at [120, 37] on button "Kho nhận" at bounding box center [114, 36] width 37 height 19
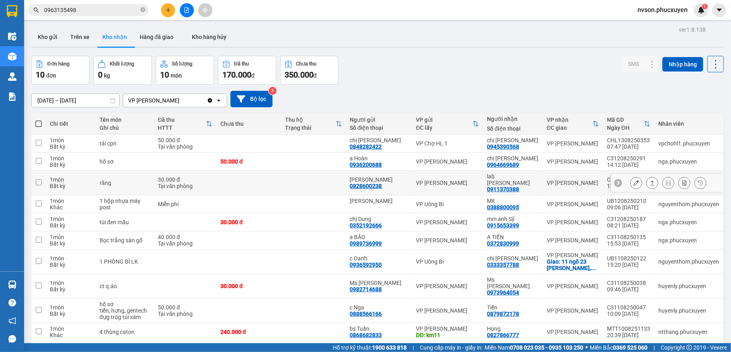
scroll to position [37, 0]
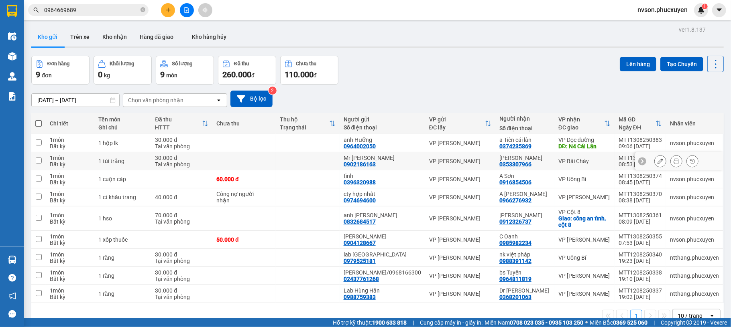
click at [207, 161] on div "30.000 đ" at bounding box center [181, 158] width 53 height 6
checkbox input "true"
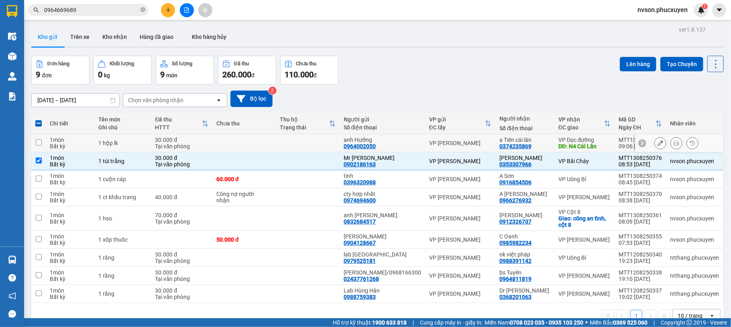
click at [212, 143] on td "30.000 đ Tại văn phòng" at bounding box center [181, 143] width 61 height 18
checkbox input "true"
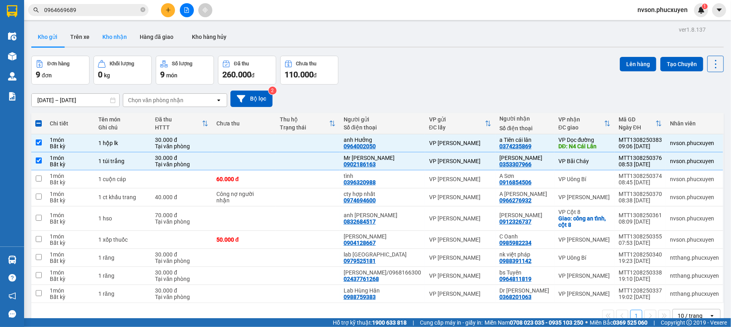
click at [119, 27] on button "Kho nhận" at bounding box center [114, 36] width 37 height 19
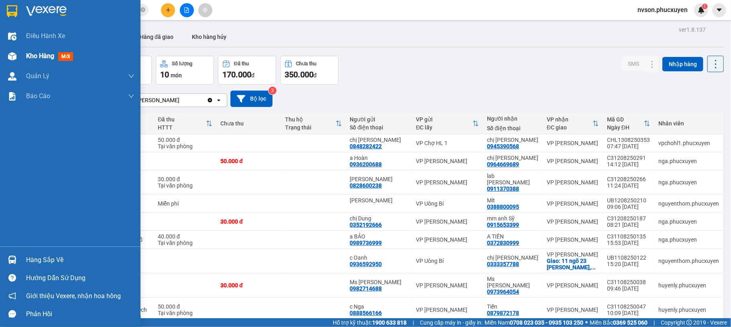
click at [13, 56] on img at bounding box center [12, 56] width 8 height 8
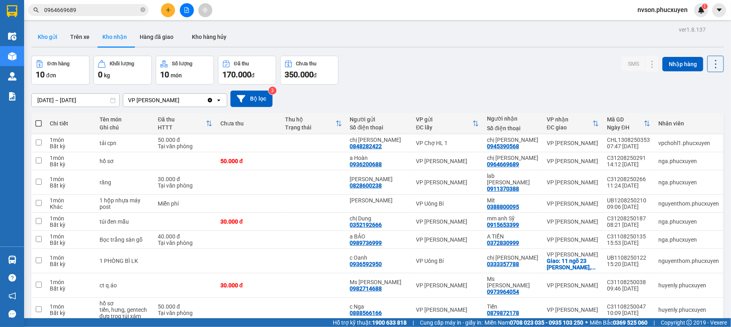
click at [37, 41] on button "Kho gửi" at bounding box center [47, 36] width 33 height 19
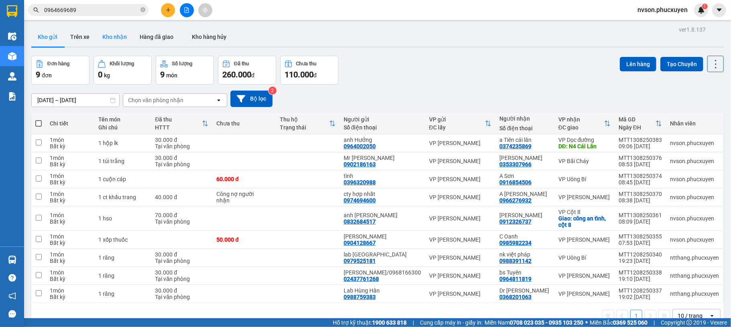
click at [118, 35] on button "Kho nhận" at bounding box center [114, 36] width 37 height 19
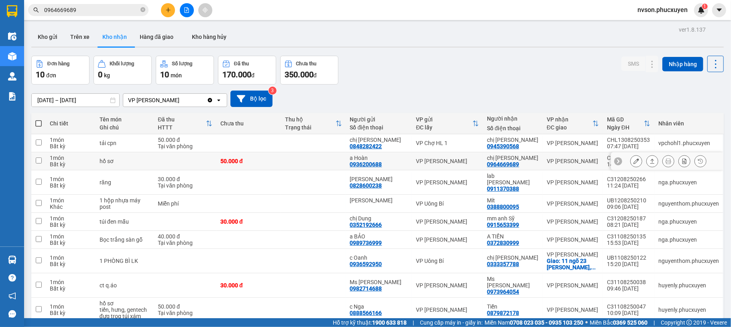
click at [400, 161] on div "a Hoàn" at bounding box center [379, 158] width 58 height 6
checkbox input "true"
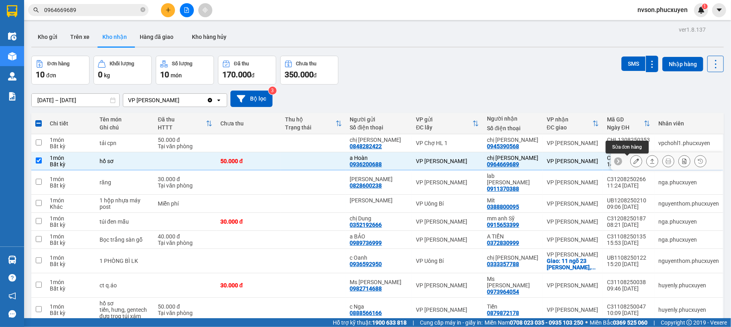
click at [633, 163] on icon at bounding box center [636, 161] width 6 height 6
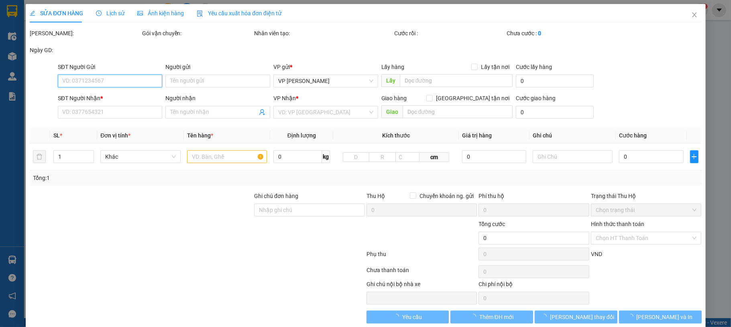
type input "0936200688"
type input "a Hoàn"
type input "0964669689"
type input "chị Thuý"
type input "50.000"
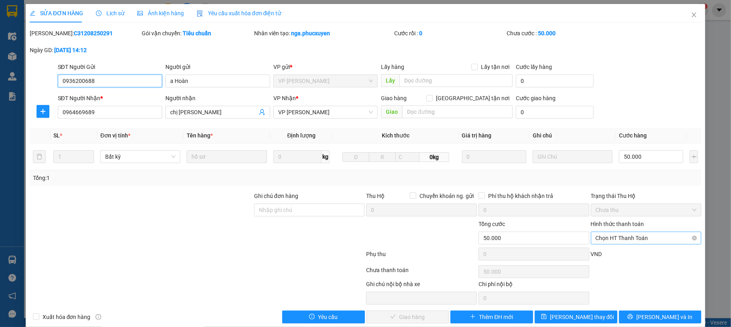
click at [646, 241] on span "Chọn HT Thanh Toán" at bounding box center [645, 238] width 101 height 12
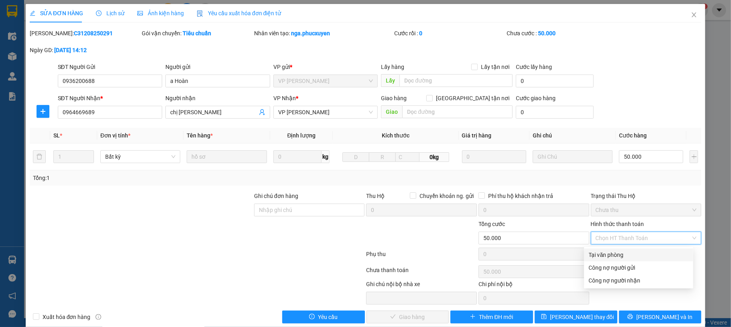
drag, startPoint x: 640, startPoint y: 258, endPoint x: 625, endPoint y: 262, distance: 14.8
click at [639, 258] on div "Tại văn phòng" at bounding box center [639, 255] width 100 height 9
type input "0"
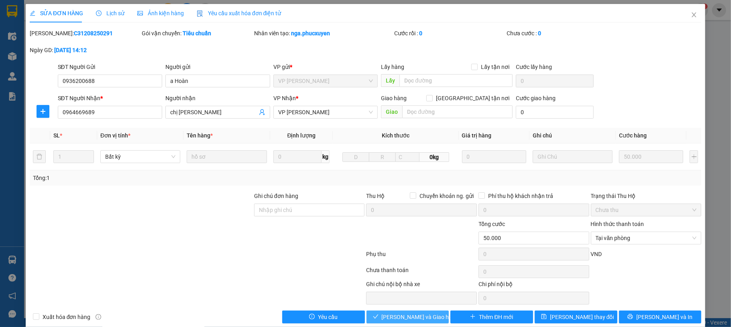
click at [401, 321] on span "[PERSON_NAME] và Giao hàng" at bounding box center [420, 317] width 77 height 9
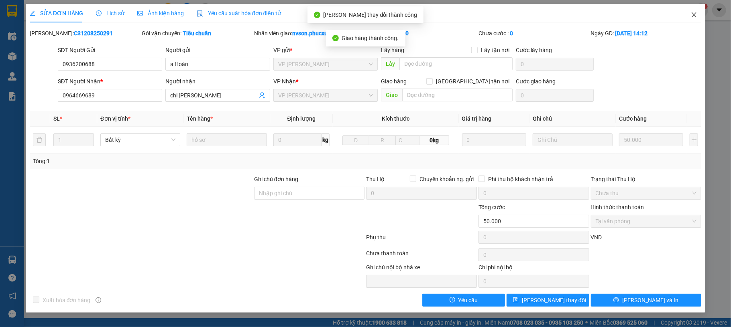
click at [694, 14] on icon "close" at bounding box center [694, 15] width 6 height 6
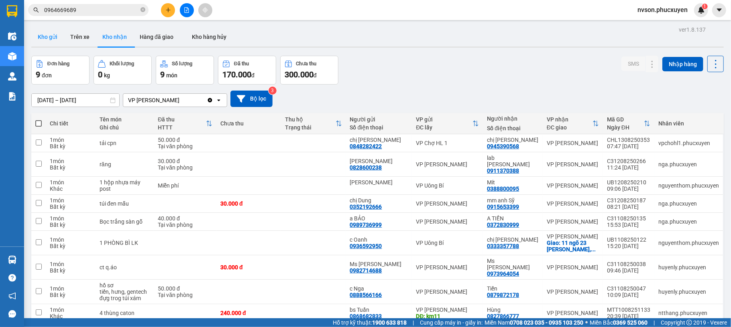
click at [36, 39] on button "Kho gửi" at bounding box center [47, 36] width 33 height 19
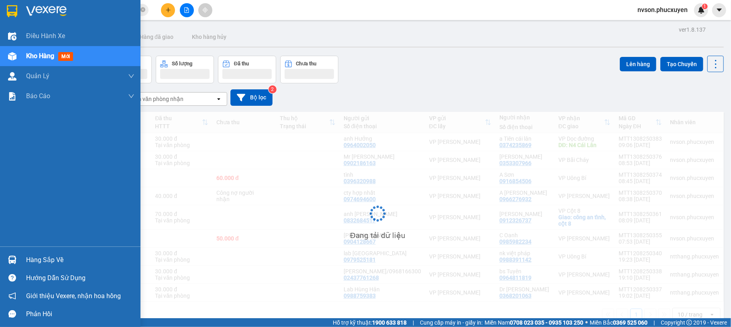
click at [12, 263] on img at bounding box center [12, 260] width 8 height 8
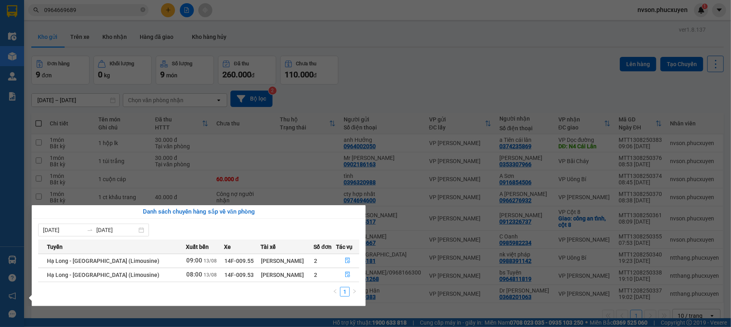
click at [466, 55] on section "Kết quả tìm kiếm ( 94 ) Bộ lọc Mã ĐH Trạng thái Món hàng Thu hộ Tổng cước Chưa …" at bounding box center [365, 163] width 731 height 327
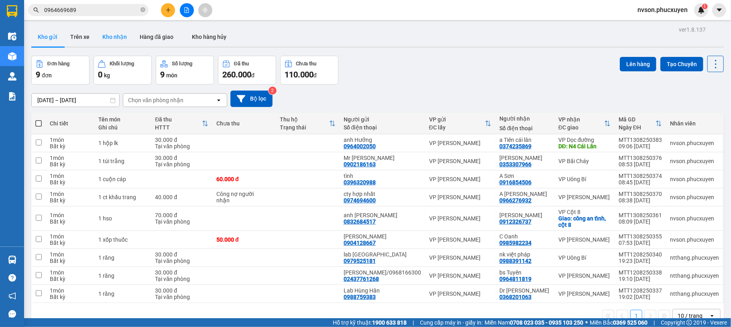
click at [119, 36] on button "Kho nhận" at bounding box center [114, 36] width 37 height 19
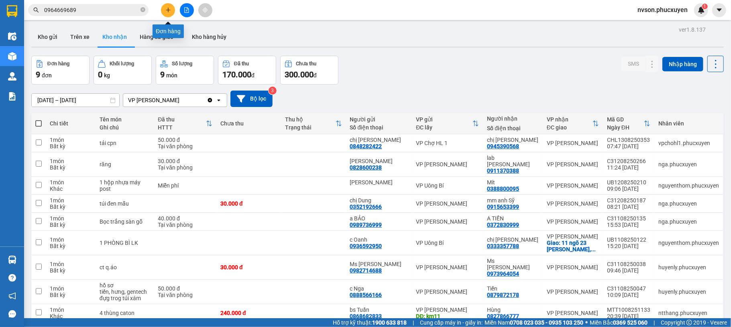
click at [163, 7] on button at bounding box center [168, 10] width 14 height 14
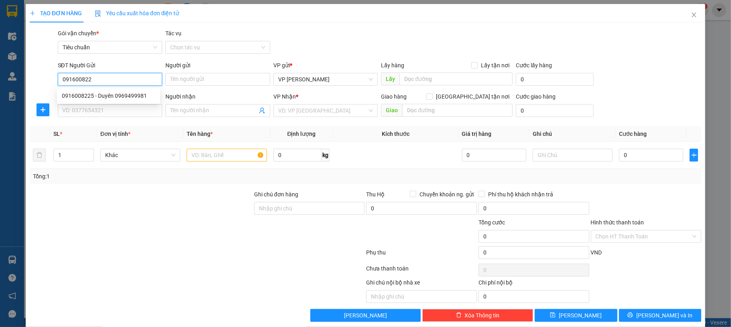
type input "0916008225"
drag, startPoint x: 106, startPoint y: 91, endPoint x: 112, endPoint y: 91, distance: 5.7
click at [106, 91] on div "0916008225 - Duyên 0969499981" at bounding box center [108, 95] width 93 height 9
type input "Duyên 0969499981"
type input "0916008225"
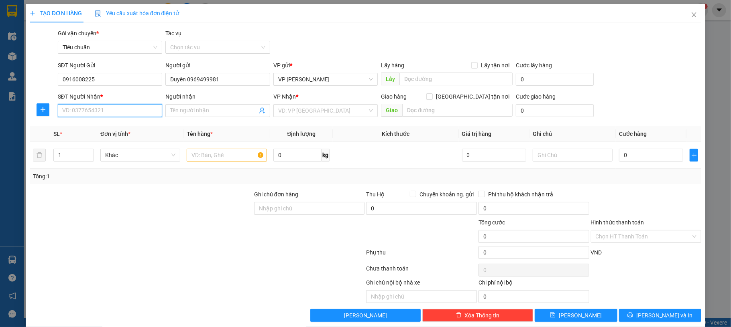
click at [115, 110] on input "SĐT Người Nhận *" at bounding box center [110, 110] width 105 height 13
click at [109, 124] on div "0826268334 - Anh Sáng" at bounding box center [108, 127] width 93 height 9
type input "0826268334"
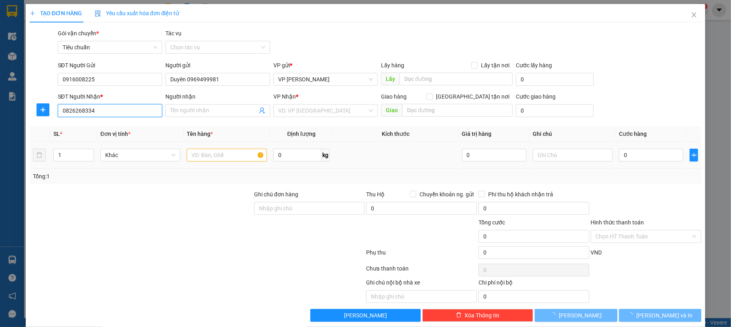
type input "Anh Sáng"
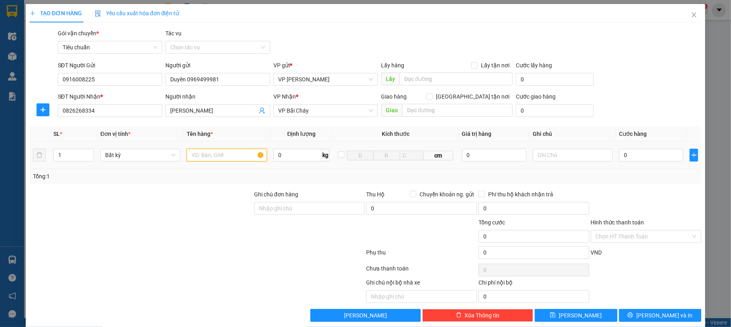
click at [220, 158] on input "text" at bounding box center [227, 155] width 80 height 13
type input "1 mẫu"
click at [632, 156] on input "0" at bounding box center [651, 155] width 64 height 13
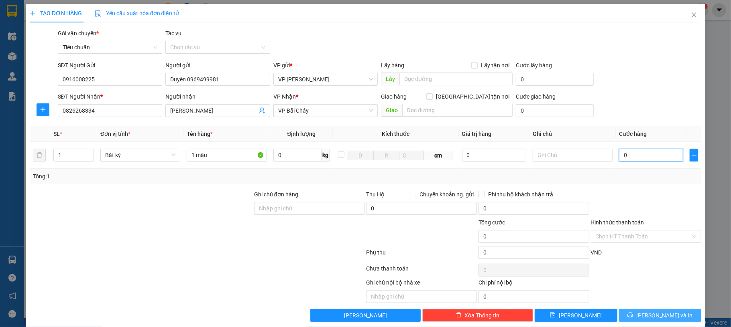
type input "30"
click at [684, 272] on div "Chọn HT Thanh Toán" at bounding box center [646, 270] width 112 height 16
type input "30.000"
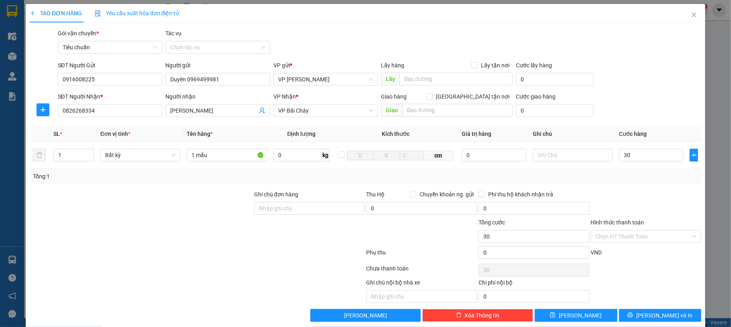
type input "30.000"
click at [622, 231] on div "Chọn HT Thanh Toán" at bounding box center [646, 236] width 111 height 13
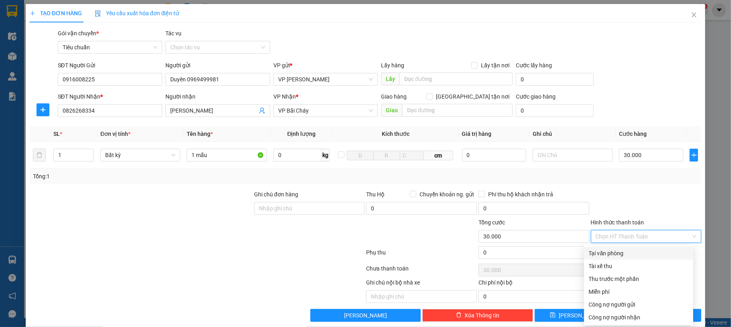
click at [627, 251] on div "Tại văn phòng" at bounding box center [639, 253] width 100 height 9
type input "0"
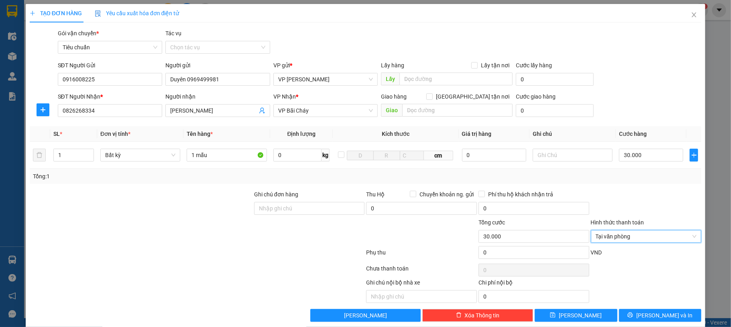
click at [660, 303] on div "Ghi chú nội bộ nhà xe Chi phí nội bộ 0" at bounding box center [365, 290] width 673 height 25
click at [662, 315] on span "[PERSON_NAME] và In" at bounding box center [664, 315] width 56 height 9
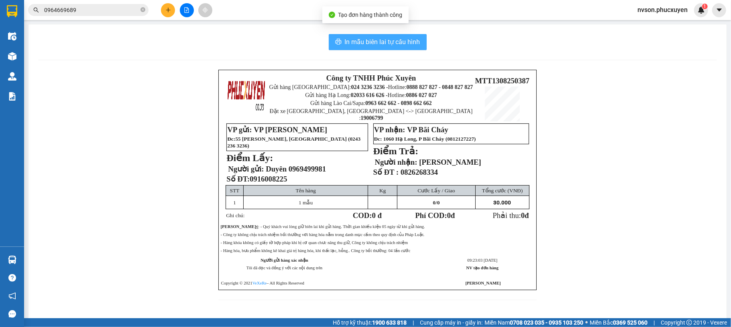
click at [381, 40] on span "In mẫu biên lai tự cấu hình" at bounding box center [382, 42] width 75 height 10
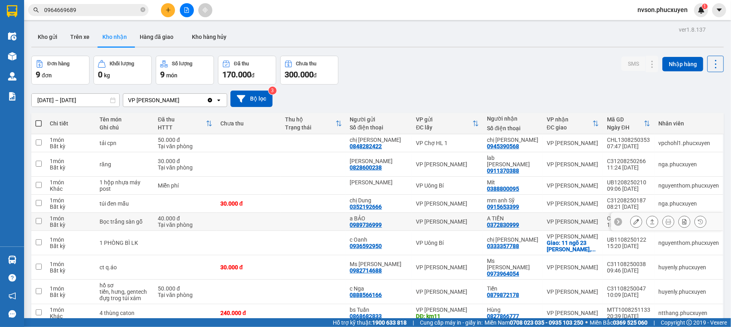
click at [503, 224] on td "A TIẾN 0372830999" at bounding box center [513, 222] width 60 height 18
checkbox input "false"
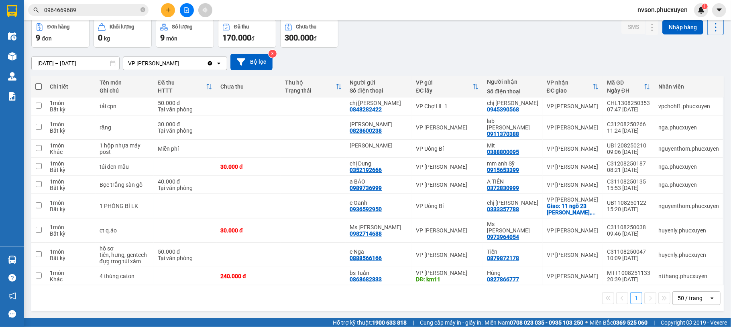
click at [169, 13] on button at bounding box center [168, 10] width 14 height 14
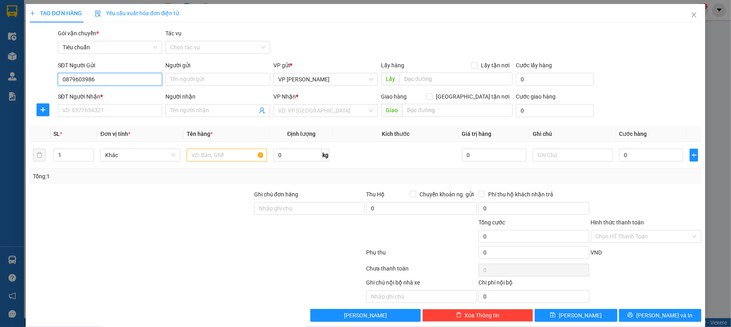
click at [119, 84] on input "0879603986" at bounding box center [110, 79] width 105 height 13
type input "0879603986"
click at [193, 81] on input "Người gửi" at bounding box center [217, 79] width 105 height 13
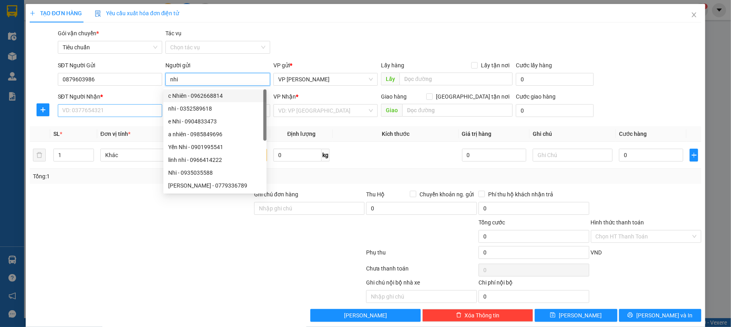
type input "nhi"
click at [134, 106] on input "SĐT Người Nhận *" at bounding box center [110, 110] width 105 height 13
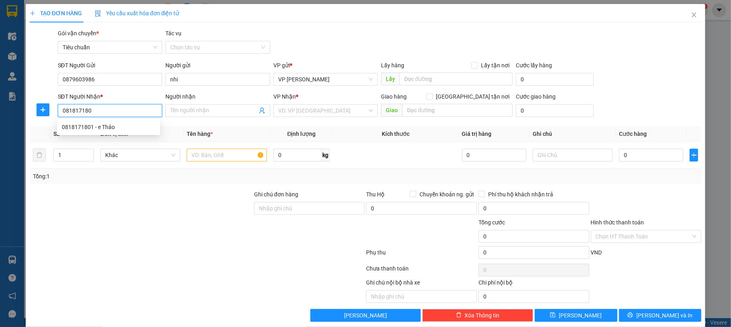
type input "0818171801"
click at [119, 132] on div "0818171801 - e Thảo" at bounding box center [108, 127] width 103 height 13
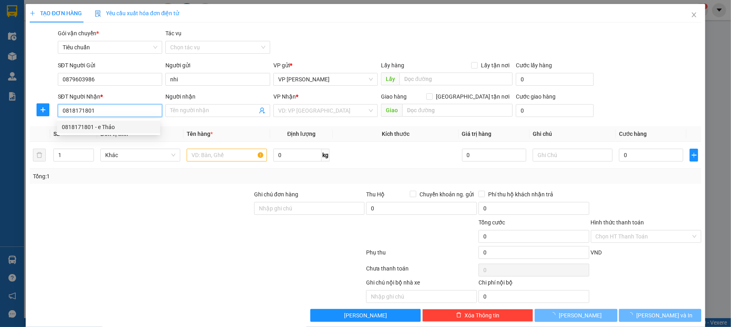
type input "e Thảo"
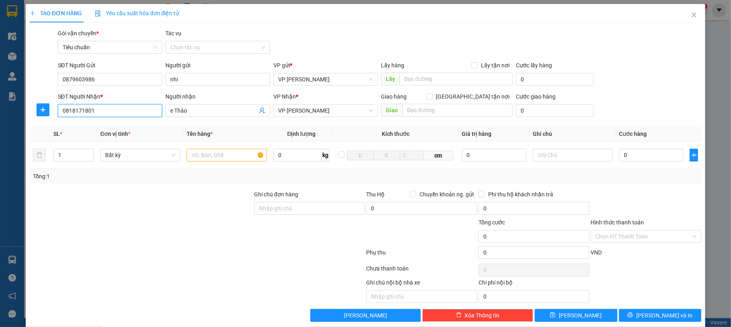
click at [63, 112] on input "0818171801" at bounding box center [110, 110] width 105 height 13
type input "0818171801"
click at [198, 153] on input "text" at bounding box center [227, 155] width 80 height 13
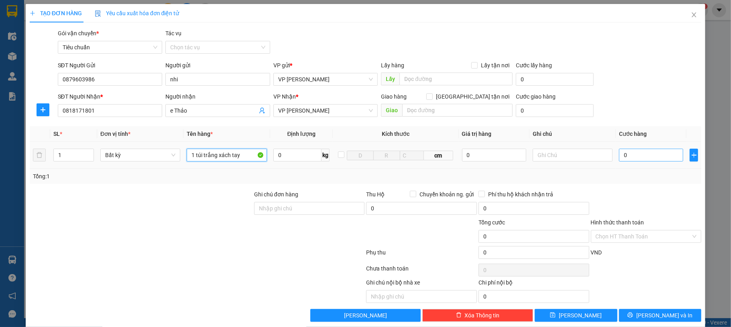
type input "1 túi trắng xách tay"
click at [636, 153] on input "0" at bounding box center [651, 155] width 64 height 13
type input "40"
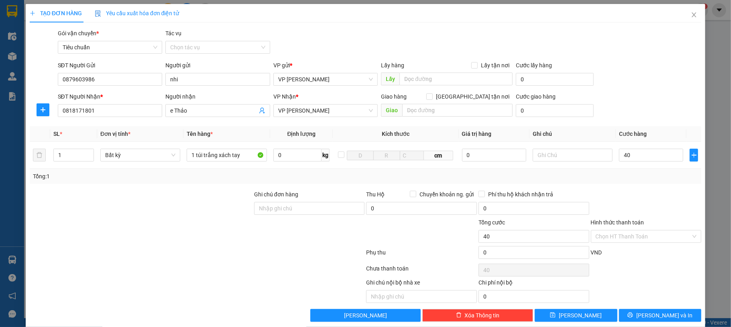
type input "40.000"
click at [606, 110] on div "SĐT Người Nhận * 0818171801 Người nhận e Thảo VP Nhận * VP Hạ Long Giao hàng Gi…" at bounding box center [379, 106] width 647 height 28
click at [649, 315] on span "[PERSON_NAME] và In" at bounding box center [664, 315] width 56 height 9
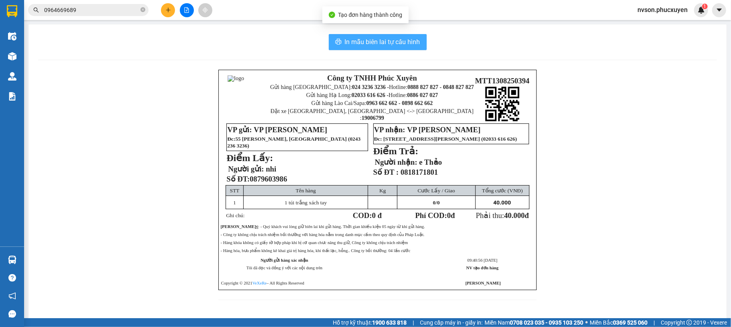
click at [390, 40] on span "In mẫu biên lai tự cấu hình" at bounding box center [382, 42] width 75 height 10
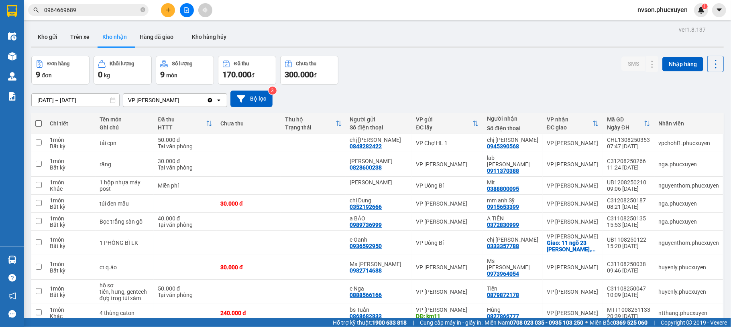
click at [169, 12] on icon "plus" at bounding box center [168, 10] width 6 height 6
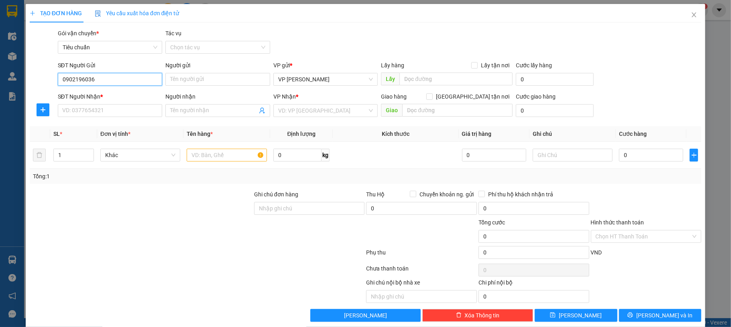
click at [132, 80] on input "0902196036" at bounding box center [110, 79] width 105 height 13
type input "0902196036"
click at [111, 114] on input "SĐT Người Nhận *" at bounding box center [110, 110] width 105 height 13
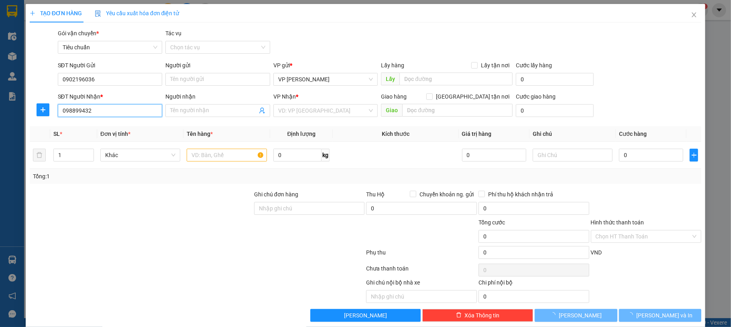
click at [111, 114] on input "098899432" at bounding box center [110, 110] width 105 height 13
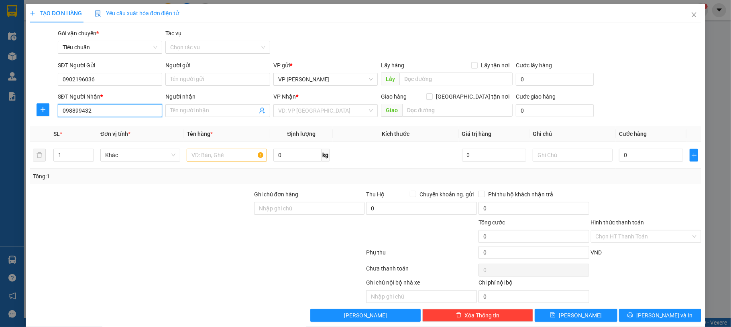
click at [83, 114] on input "098899432" at bounding box center [110, 110] width 105 height 13
click at [82, 114] on input "098899432" at bounding box center [110, 110] width 105 height 13
paste input "818171801"
type input "0818171801"
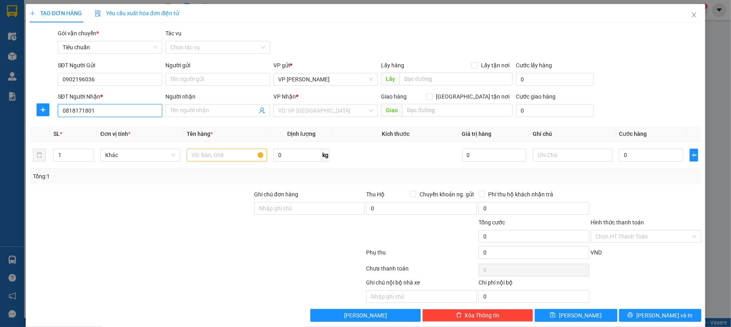
click at [87, 110] on input "0818171801" at bounding box center [110, 110] width 105 height 13
type input "0998899"
click at [87, 112] on input "0998899" at bounding box center [110, 110] width 105 height 13
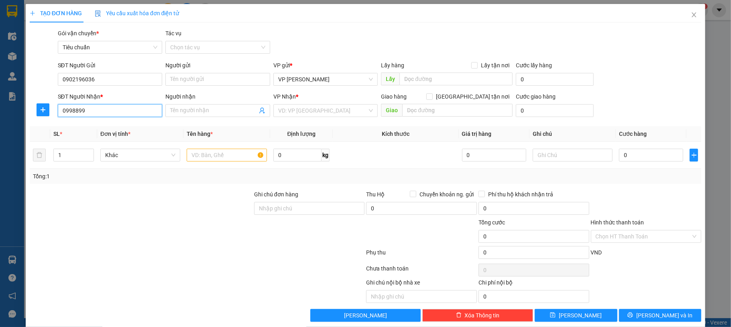
click at [87, 112] on input "0998899" at bounding box center [110, 110] width 105 height 13
type input "0988999432"
click at [91, 126] on div "0988999432 - Minh Ngọc Hà" at bounding box center [108, 127] width 93 height 9
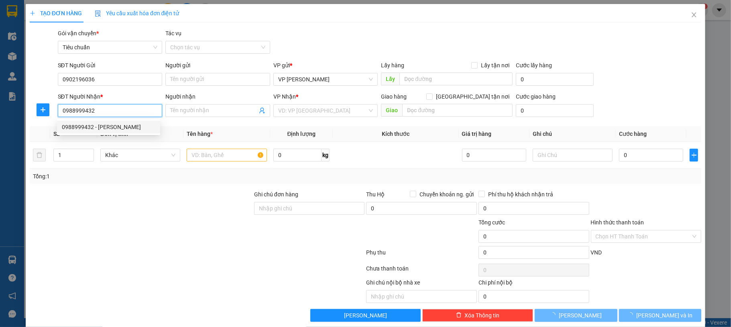
type input "Minh Ngọc Hà"
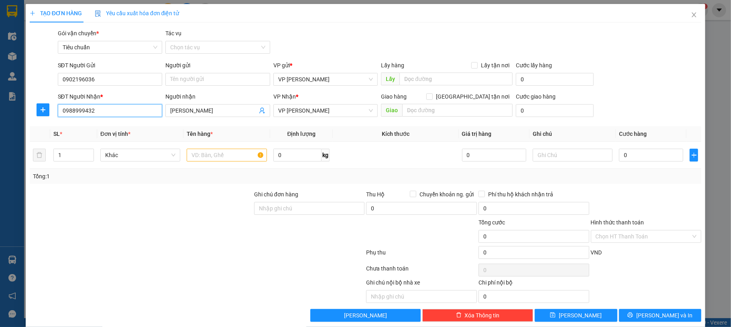
type input "0988999432"
click at [691, 15] on icon "close" at bounding box center [694, 15] width 6 height 6
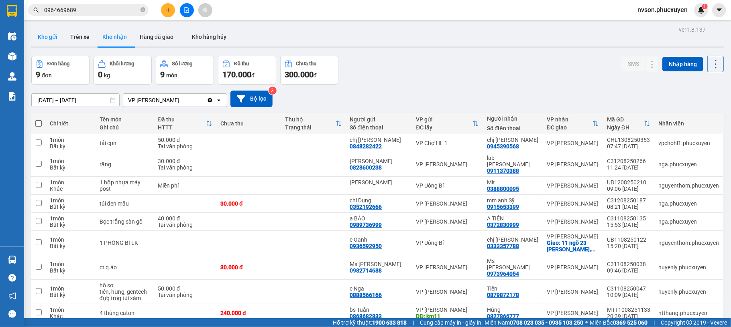
click at [57, 31] on button "Kho gửi" at bounding box center [47, 36] width 33 height 19
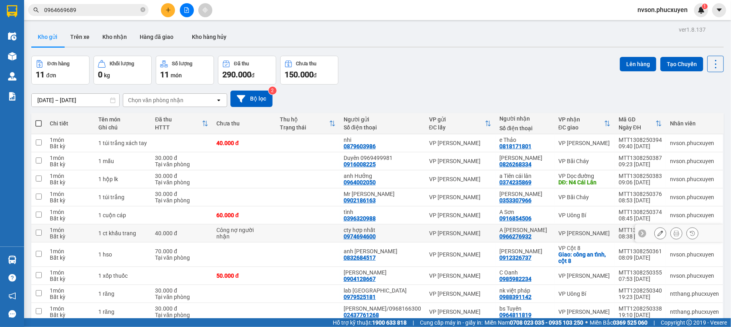
click at [512, 236] on div "0966276932" at bounding box center [515, 237] width 32 height 6
click at [161, 9] on button at bounding box center [168, 10] width 14 height 14
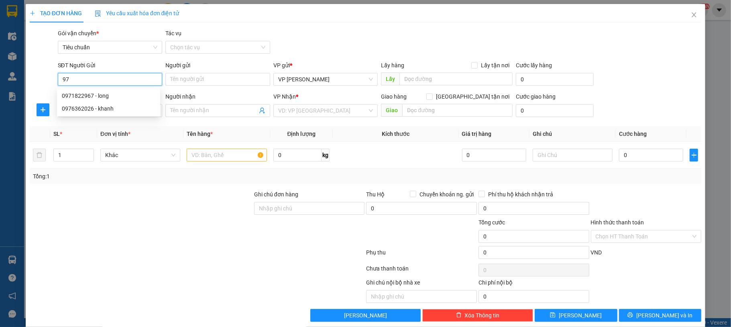
type input "9"
type input "0978360075"
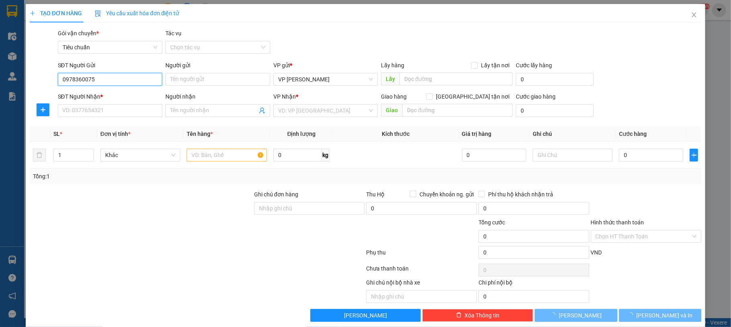
click at [127, 77] on input "0978360075" at bounding box center [110, 79] width 105 height 13
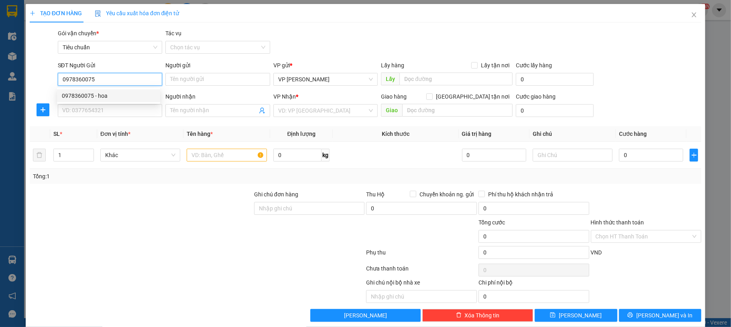
click at [114, 102] on div "0978360075 - hoa" at bounding box center [108, 95] width 103 height 13
type input "hoa"
type input "0978360075"
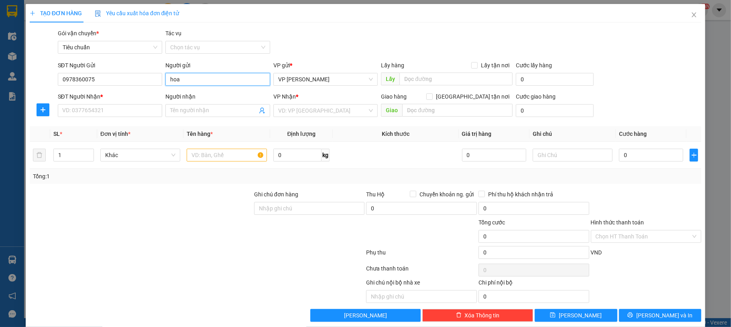
click at [173, 79] on input "hoa" at bounding box center [217, 79] width 105 height 13
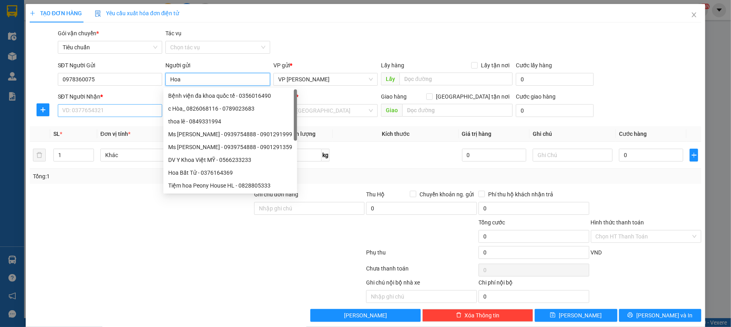
type input "Hoa"
click at [119, 110] on input "SĐT Người Nhận *" at bounding box center [110, 110] width 105 height 13
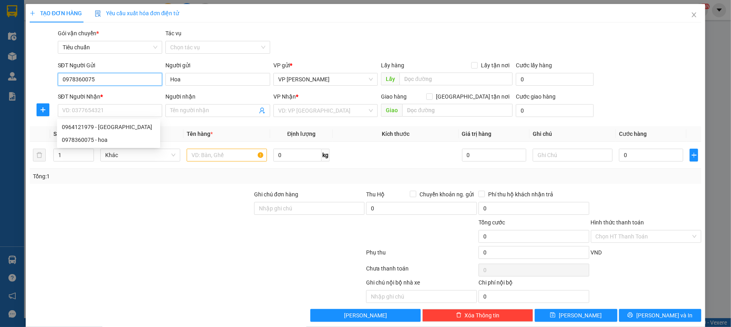
click at [105, 81] on input "0978360075" at bounding box center [110, 79] width 105 height 13
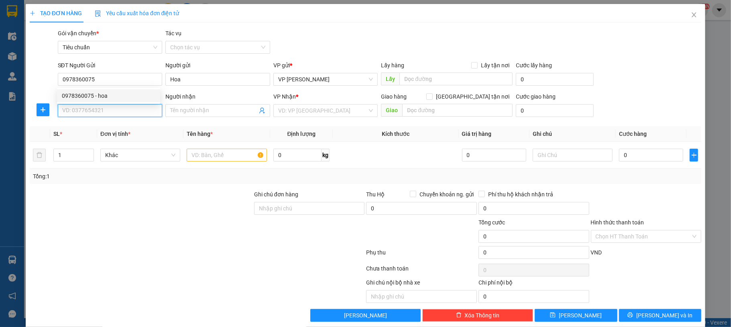
click at [93, 108] on input "SĐT Người Nhận *" at bounding box center [110, 110] width 105 height 13
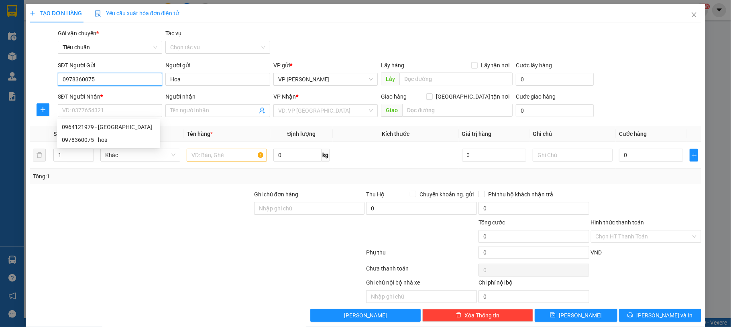
click at [111, 85] on input "0978360075" at bounding box center [110, 79] width 105 height 13
type input "0904654186"
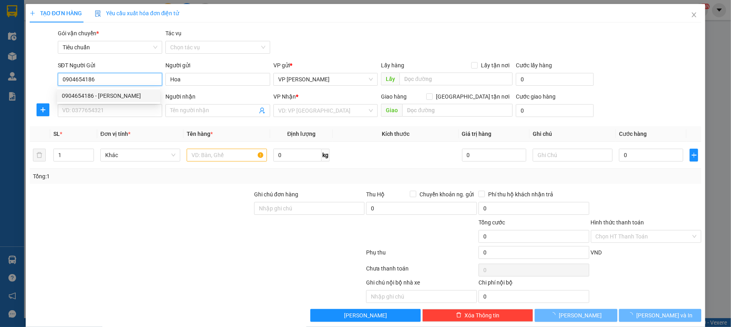
click at [135, 94] on div "0904654186 - ngọc anh" at bounding box center [108, 95] width 93 height 9
type input "ngọc anh"
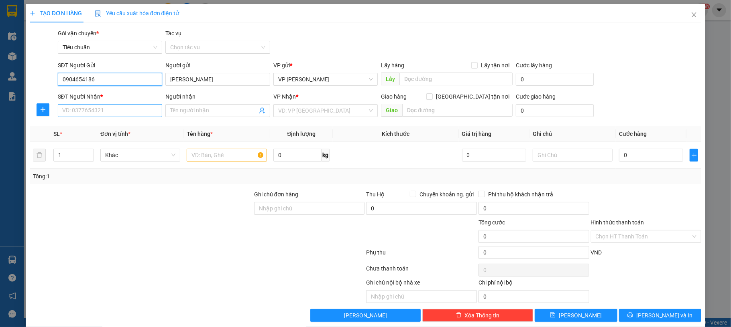
type input "0904654186"
click at [114, 115] on input "SĐT Người Nhận *" at bounding box center [110, 110] width 105 height 13
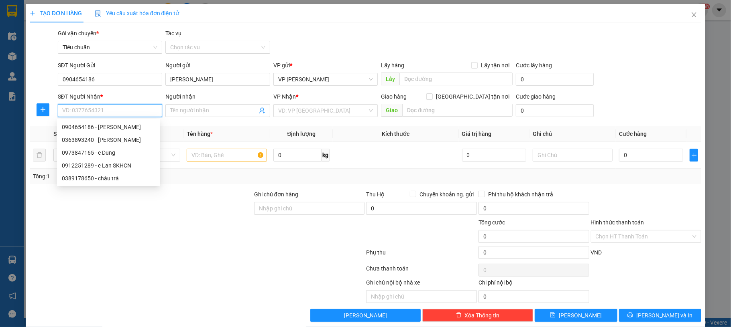
paste input "0978360075"
type input "0978360075"
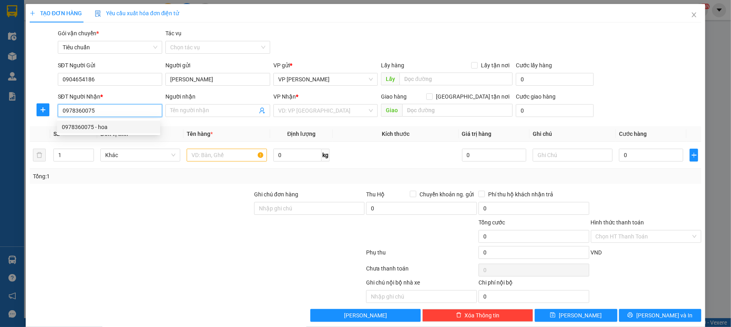
click at [141, 113] on input "0978360075" at bounding box center [110, 110] width 105 height 13
click at [124, 130] on div "0978360075 - hoa" at bounding box center [108, 127] width 93 height 9
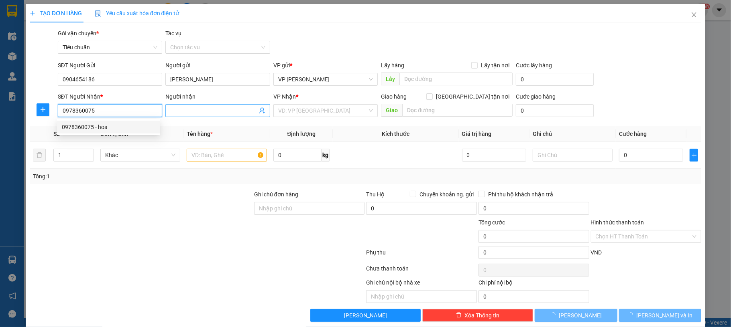
type input "hoa"
checkbox input "true"
type input "số 8 Lê Đức Thọ"
type input "50.000"
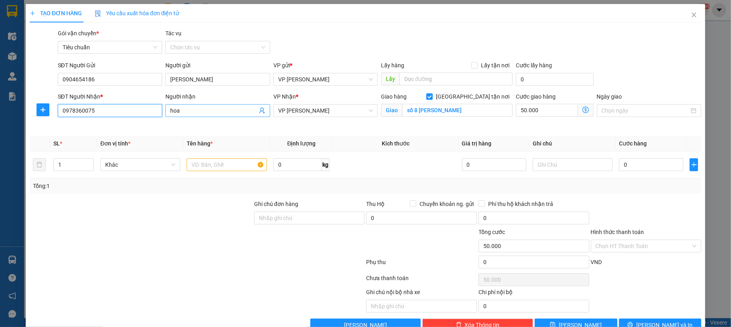
type input "0978360075"
click at [209, 111] on input "hoa" at bounding box center [213, 110] width 87 height 9
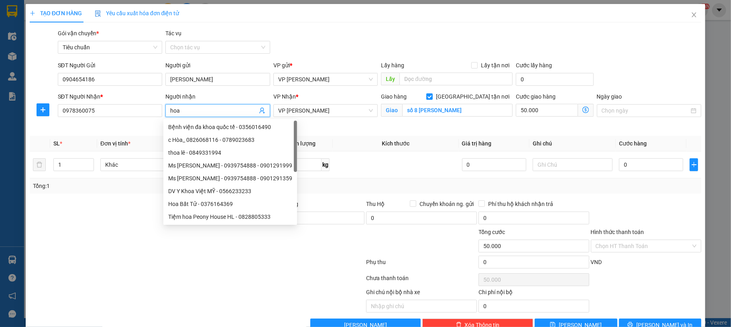
click at [209, 111] on input "hoa" at bounding box center [213, 110] width 87 height 9
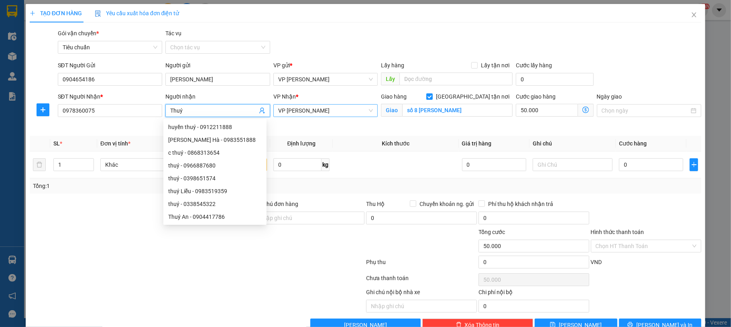
click at [323, 110] on span "VP [PERSON_NAME]" at bounding box center [325, 111] width 95 height 12
type input "Thuý"
click at [323, 110] on span "VP [PERSON_NAME]" at bounding box center [325, 111] width 95 height 12
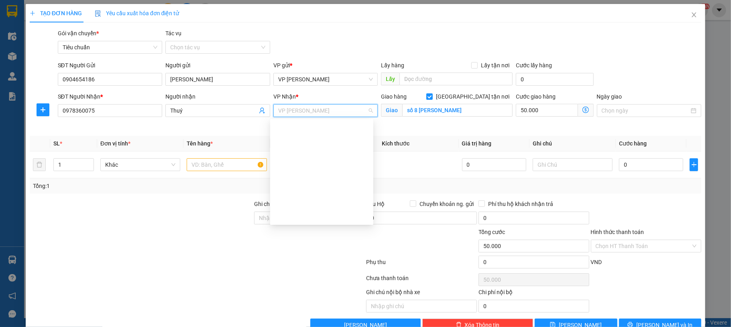
click at [321, 251] on div "VP [PERSON_NAME]" at bounding box center [321, 255] width 93 height 9
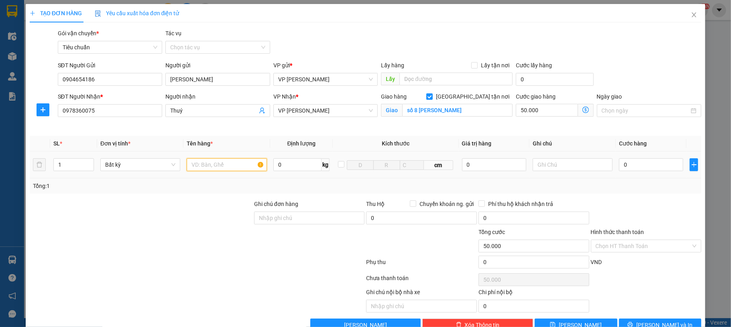
click at [234, 165] on input "text" at bounding box center [227, 164] width 80 height 13
type input "1 hso"
click at [438, 116] on input "số 8 Lê Đức Thọ" at bounding box center [457, 110] width 110 height 13
click at [432, 96] on input "[GEOGRAPHIC_DATA] tận nơi" at bounding box center [429, 96] width 6 height 6
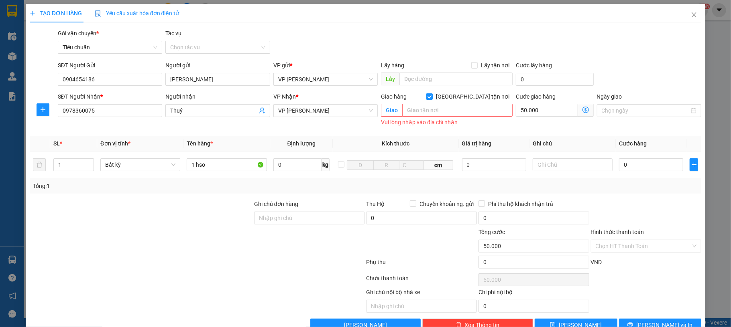
checkbox input "false"
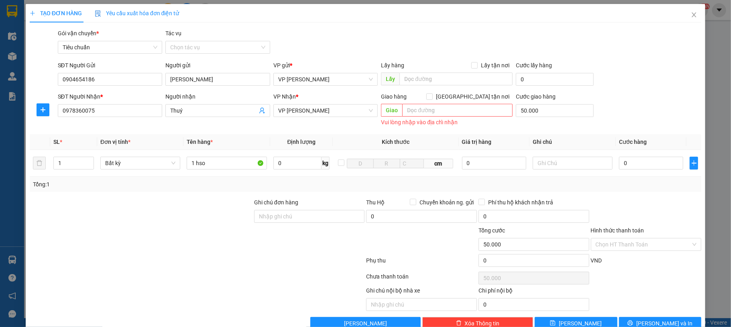
click at [548, 119] on div "Cước giao hàng 50.000" at bounding box center [554, 106] width 77 height 28
click at [543, 111] on input "50.000" at bounding box center [554, 110] width 77 height 13
type input "0"
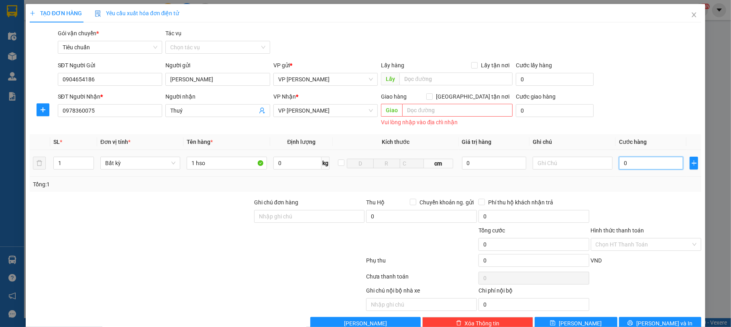
click at [625, 163] on input "0" at bounding box center [651, 163] width 64 height 13
type input "30"
type input "30.000"
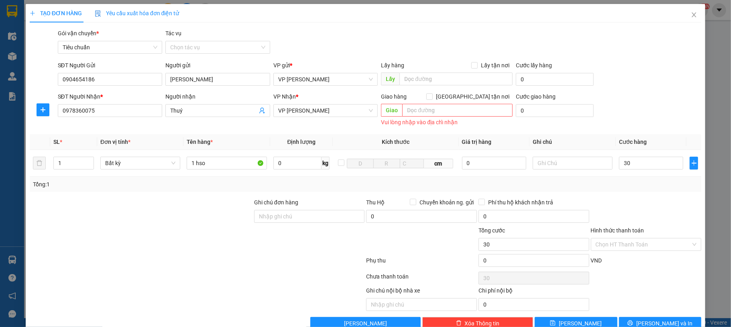
type input "30.000"
click at [639, 79] on div "SĐT Người Gửi 0904654186 Người gửi ngọc anh VP gửi * VP Dương Đình Nghệ Lấy hàn…" at bounding box center [379, 75] width 647 height 28
click at [634, 241] on input "Hình thức thanh toán" at bounding box center [643, 245] width 96 height 12
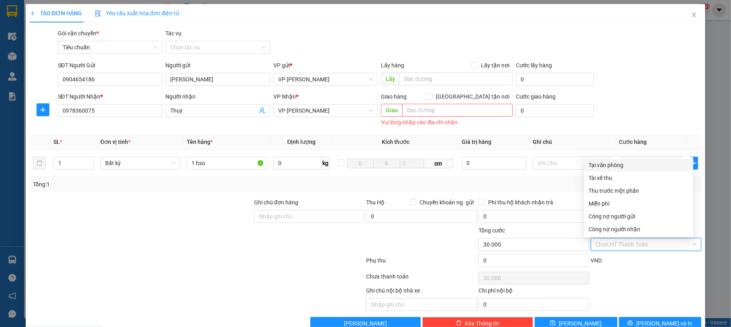
click at [616, 166] on div "Tại văn phòng" at bounding box center [639, 165] width 100 height 9
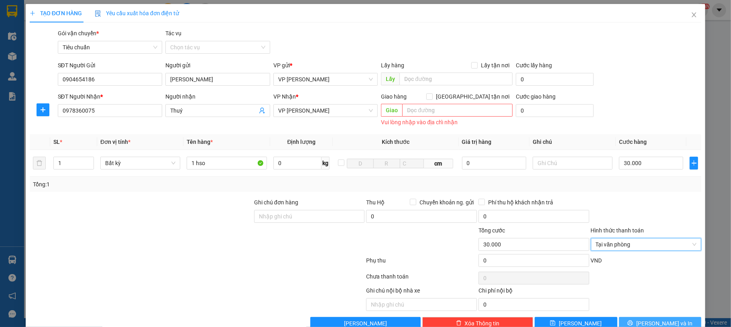
click at [648, 321] on span "[PERSON_NAME] và In" at bounding box center [664, 323] width 56 height 9
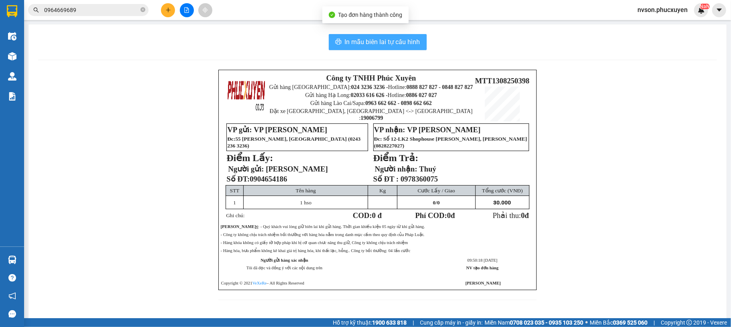
click at [386, 42] on span "In mẫu biên lai tự cấu hình" at bounding box center [382, 42] width 75 height 10
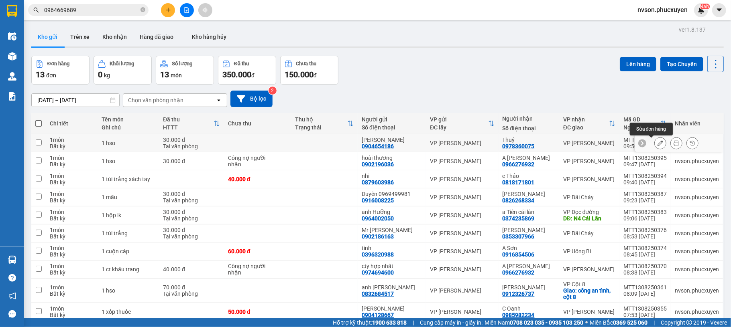
click at [657, 145] on icon at bounding box center [660, 143] width 6 height 6
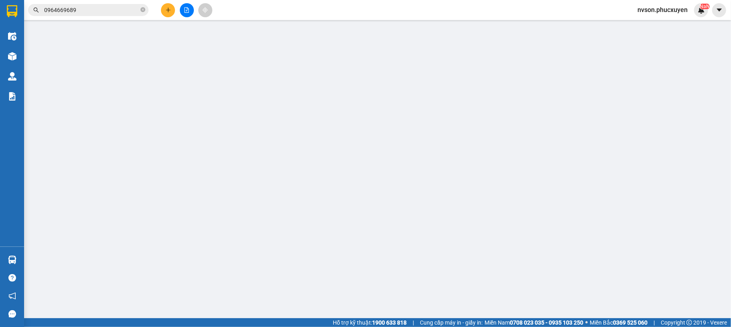
type input "0904654186"
type input "ngọc anh"
type input "0978360075"
type input "Thuý"
type input "30.000"
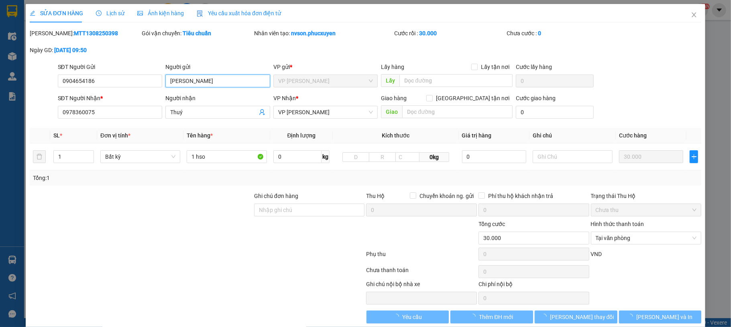
click at [217, 82] on input "ngọc anh" at bounding box center [217, 81] width 105 height 13
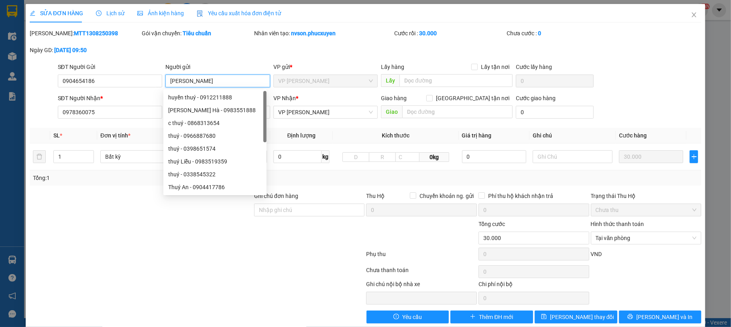
click at [217, 82] on input "ngọc anh" at bounding box center [217, 81] width 105 height 13
click at [215, 81] on input "ngọc anh" at bounding box center [217, 81] width 105 height 13
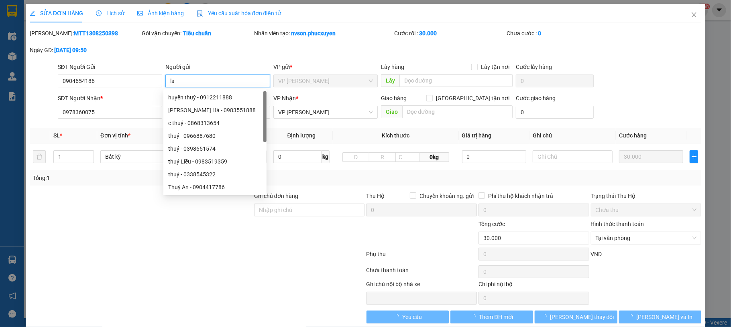
type input "l"
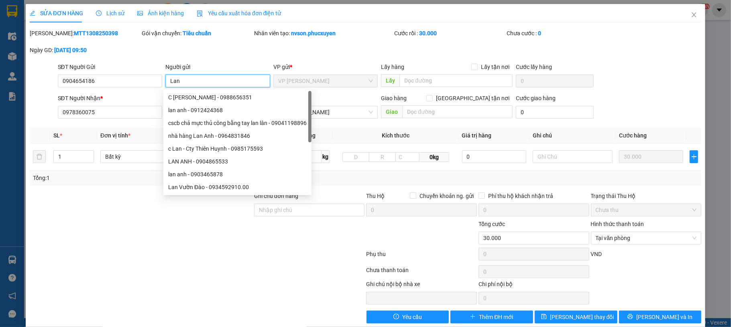
type input "Lan"
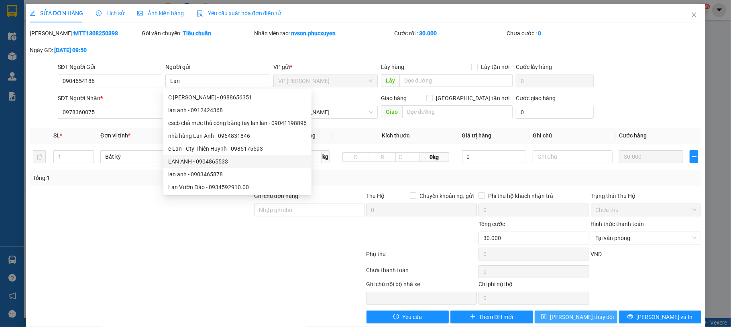
click at [576, 318] on span "[PERSON_NAME] thay đổi" at bounding box center [582, 317] width 64 height 9
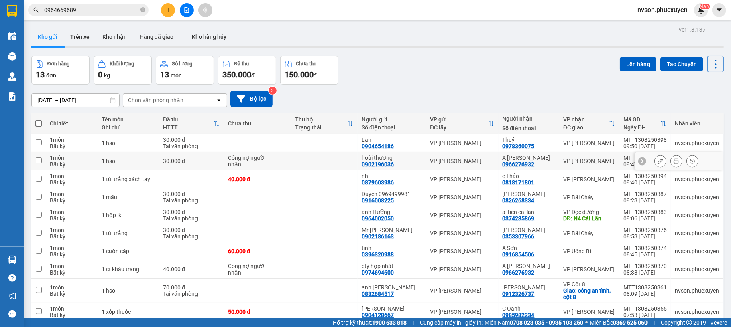
click at [673, 164] on icon at bounding box center [676, 161] width 6 height 6
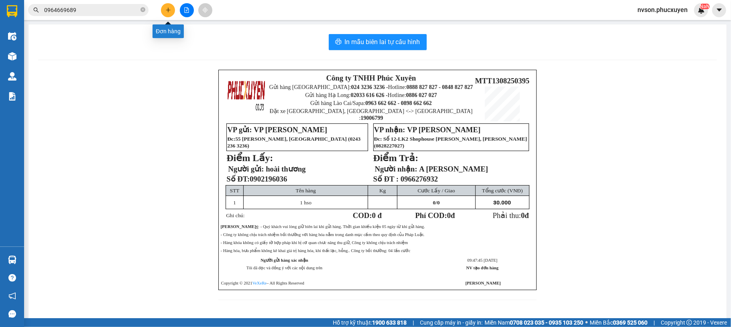
click at [172, 9] on button at bounding box center [168, 10] width 14 height 14
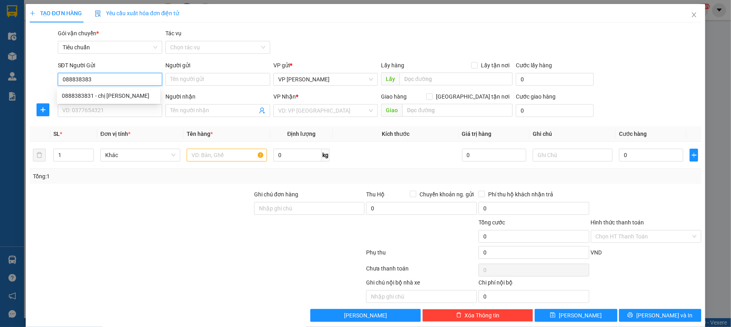
type input "0888383832"
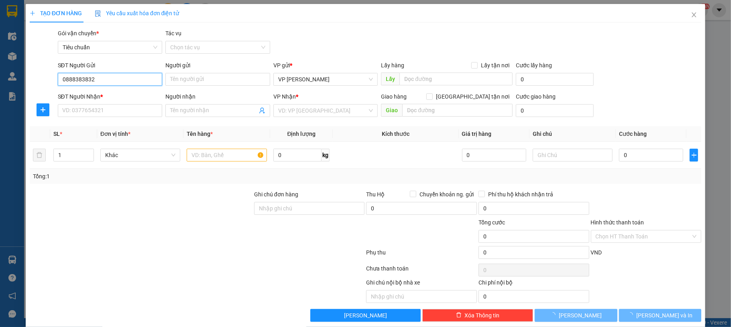
click at [105, 74] on input "0888383832" at bounding box center [110, 79] width 105 height 13
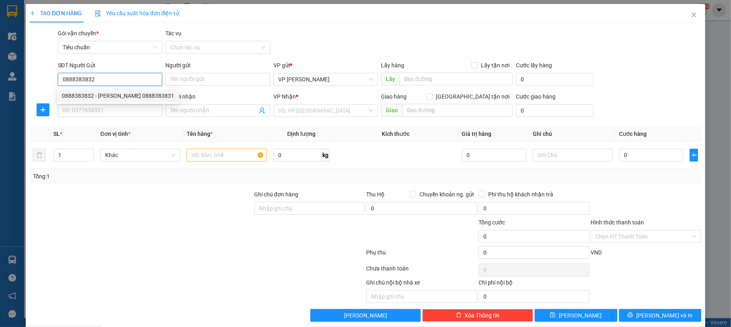
click at [138, 97] on div "0888383832 - ĐẶNG HỮU DŨNG 0888383831" at bounding box center [118, 95] width 112 height 9
type input "[PERSON_NAME] 0888383831"
type input "0888383832"
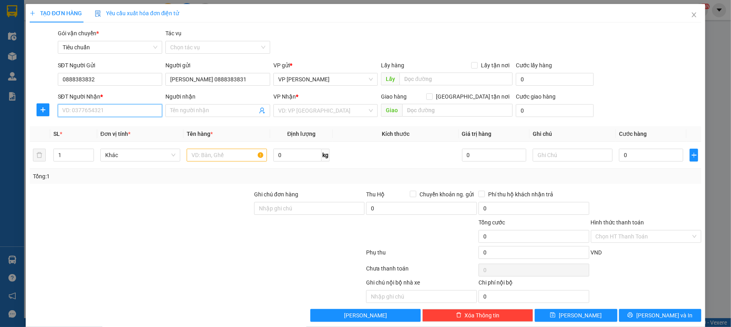
click at [123, 112] on input "SĐT Người Nhận *" at bounding box center [110, 110] width 105 height 13
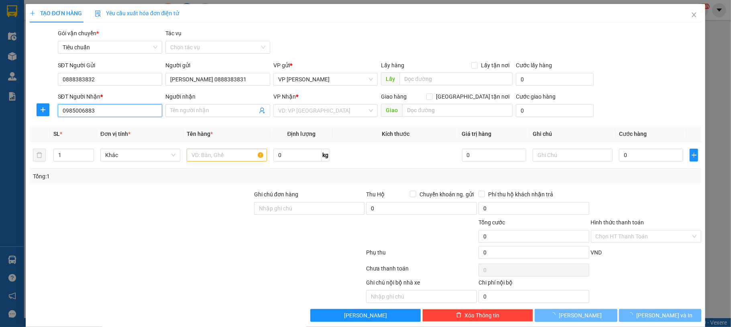
click at [116, 113] on input "0985006883" at bounding box center [110, 110] width 105 height 13
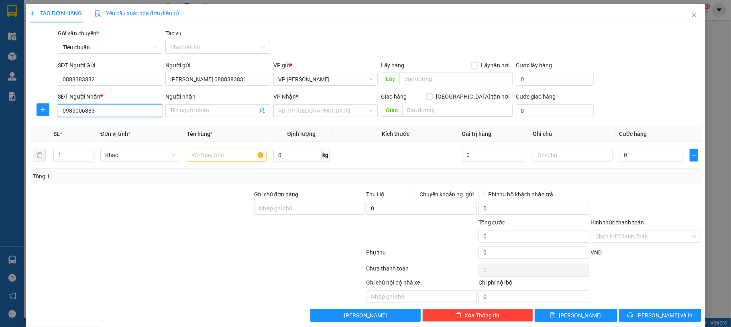
drag, startPoint x: 135, startPoint y: 112, endPoint x: 150, endPoint y: 112, distance: 14.8
click at [146, 112] on input "0985006883" at bounding box center [110, 110] width 105 height 13
type input "0985006883"
click at [190, 111] on input "Người nhận" at bounding box center [213, 110] width 87 height 9
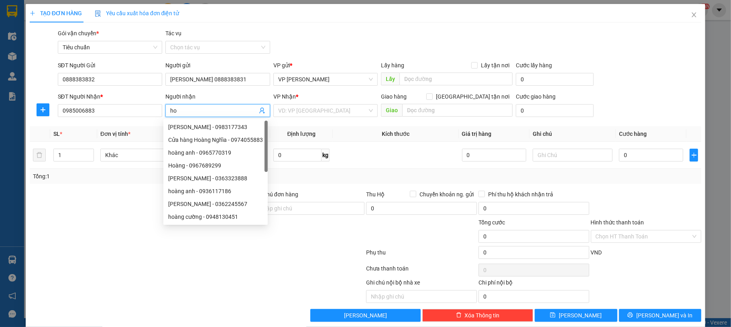
type input "h"
type input "Hoàn"
click at [321, 114] on input "search" at bounding box center [322, 111] width 89 height 12
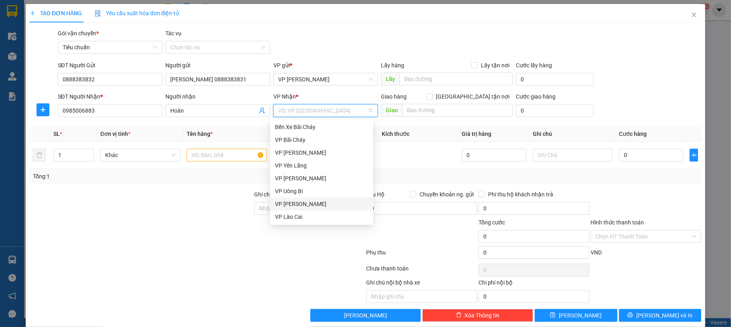
click at [308, 205] on div "VP [PERSON_NAME]" at bounding box center [321, 204] width 93 height 9
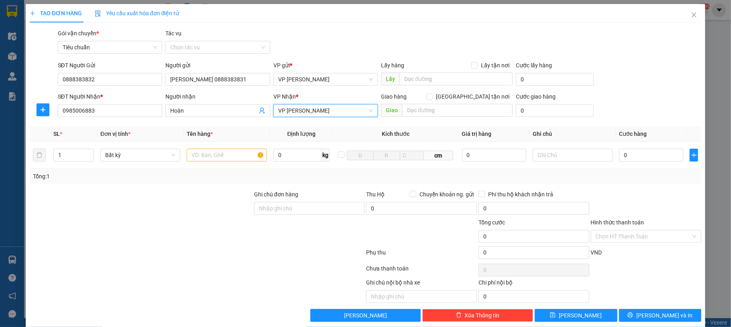
click at [335, 112] on span "VP [PERSON_NAME]" at bounding box center [325, 111] width 95 height 12
click at [322, 251] on div "VP [PERSON_NAME]" at bounding box center [321, 255] width 93 height 9
click at [230, 159] on input "text" at bounding box center [227, 155] width 80 height 13
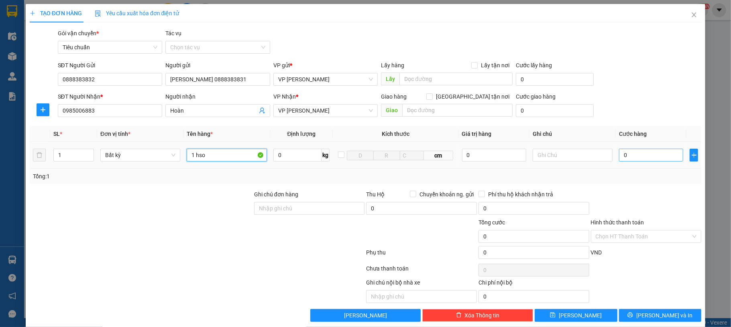
type input "1 hso"
click at [660, 161] on input "0" at bounding box center [651, 155] width 64 height 13
type input "30"
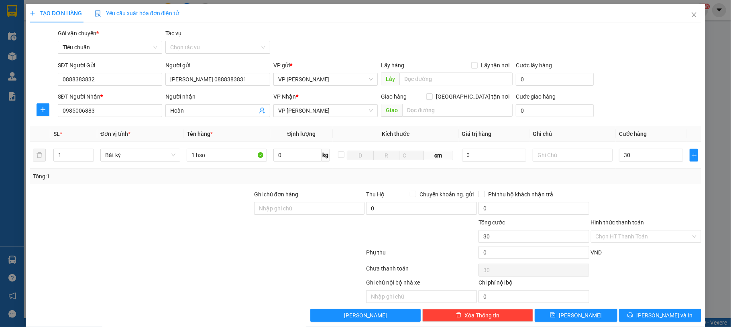
click at [640, 96] on div "SĐT Người Nhận * 0985006883 Người nhận Hoàn VP Nhận * VP Loong Toòng Giao hàng …" at bounding box center [379, 106] width 647 height 28
type input "30.000"
click at [640, 161] on input "30.000" at bounding box center [651, 155] width 64 height 13
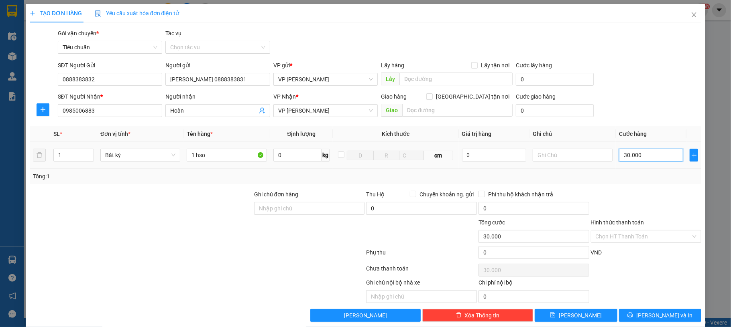
click at [640, 161] on input "30.000" at bounding box center [651, 155] width 64 height 13
type input "0"
type input "50"
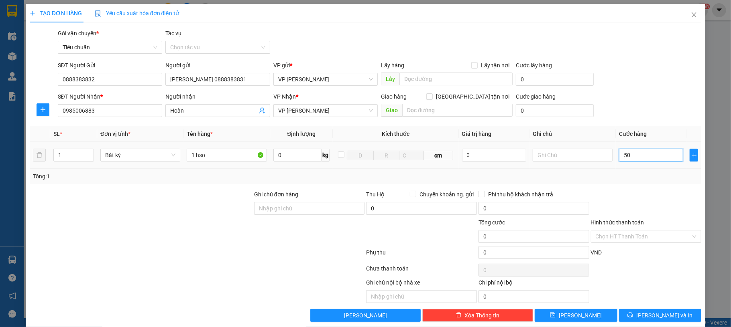
type input "50"
type input "50.000"
click at [656, 113] on div "SĐT Người Nhận * 0985006883 Người nhận Hoàn VP Nhận * VP Loong Toòng Giao hàng …" at bounding box center [379, 106] width 647 height 28
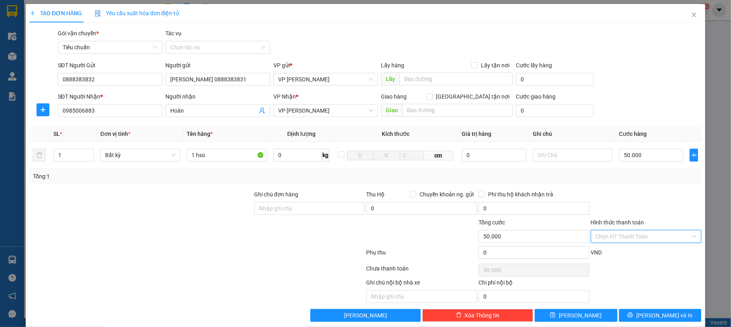
click at [647, 241] on input "Hình thức thanh toán" at bounding box center [643, 237] width 96 height 12
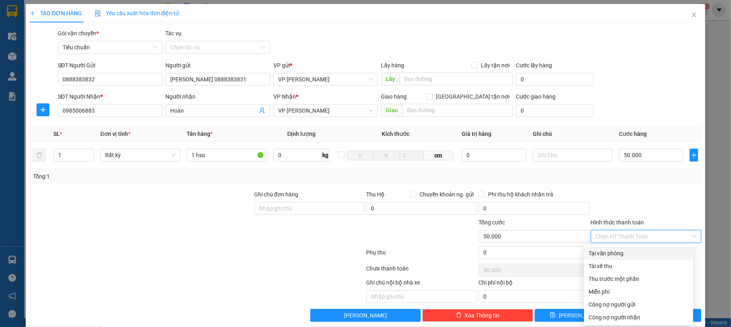
click at [641, 247] on div "Tại văn phòng" at bounding box center [638, 253] width 109 height 13
type input "0"
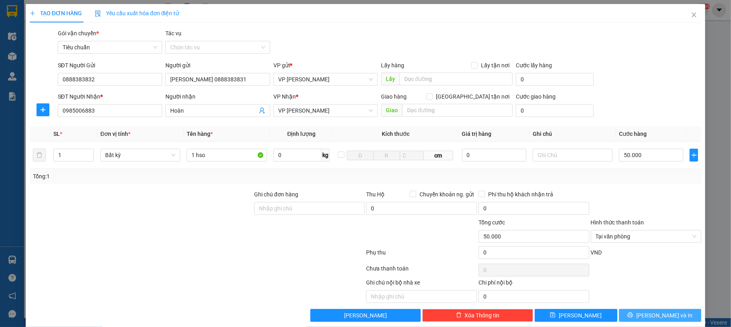
click at [656, 315] on span "[PERSON_NAME] và In" at bounding box center [664, 315] width 56 height 9
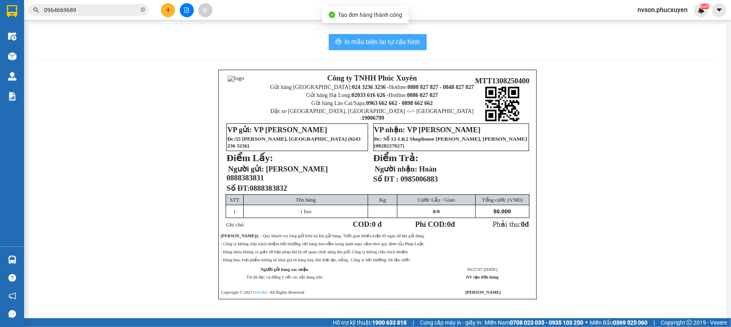
click at [345, 47] on span "In mẫu biên lai tự cấu hình" at bounding box center [382, 42] width 75 height 10
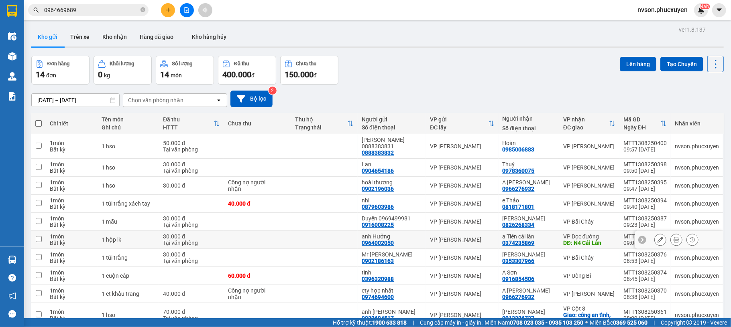
click at [265, 236] on td at bounding box center [257, 240] width 67 height 18
checkbox input "true"
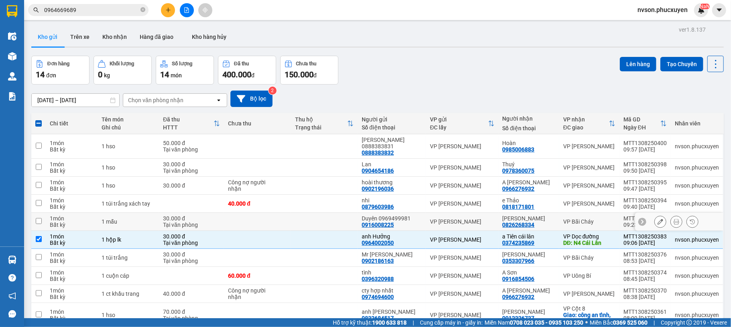
click at [267, 219] on td at bounding box center [257, 222] width 67 height 18
checkbox input "true"
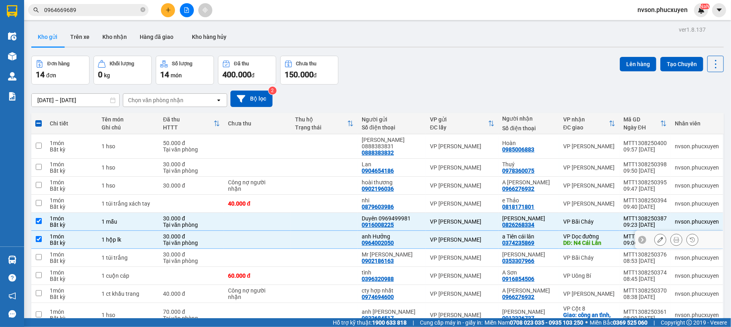
click at [274, 242] on td at bounding box center [257, 240] width 67 height 18
checkbox input "false"
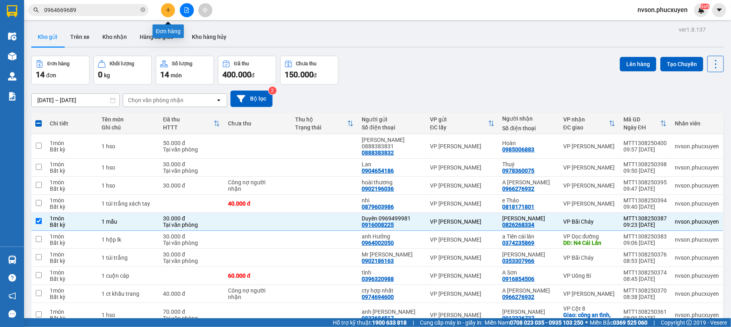
click at [166, 9] on icon "plus" at bounding box center [168, 10] width 6 height 6
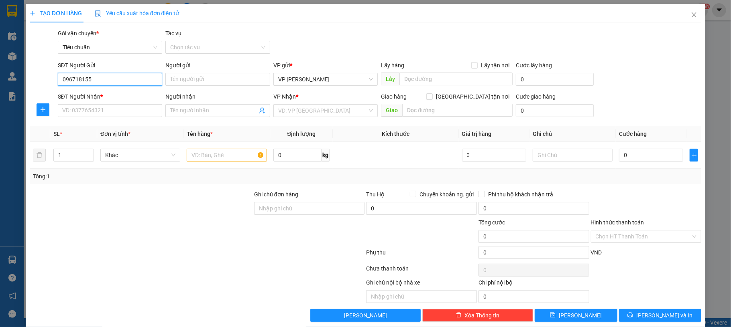
type input "0967181552"
click at [123, 96] on div "0967181552 - Thế Anh" at bounding box center [108, 95] width 93 height 9
type input "Thế Anh"
type input "0967181552"
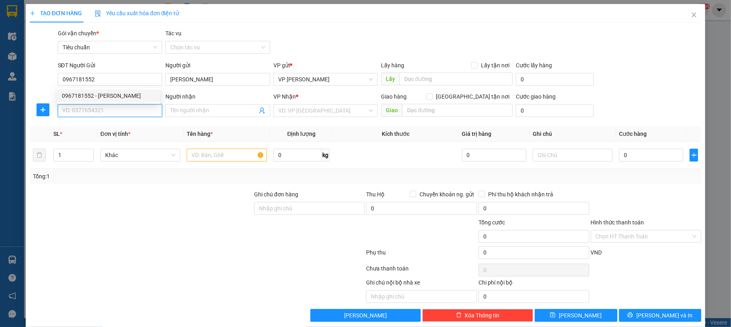
click at [119, 110] on input "SĐT Người Nhận *" at bounding box center [110, 110] width 105 height 13
type input "0352670367"
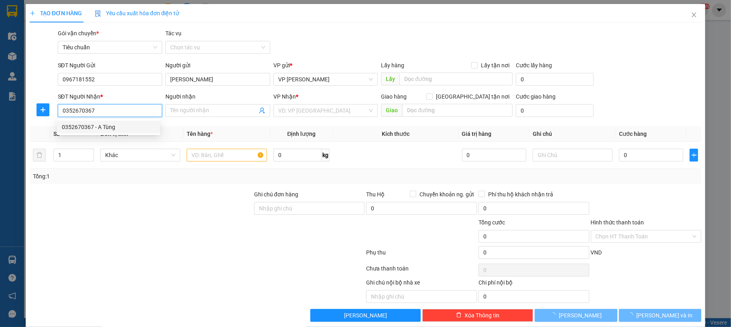
click at [122, 124] on div "0352670367 - A Tùng" at bounding box center [108, 127] width 93 height 9
type input "A Tùng"
type input "0352670367"
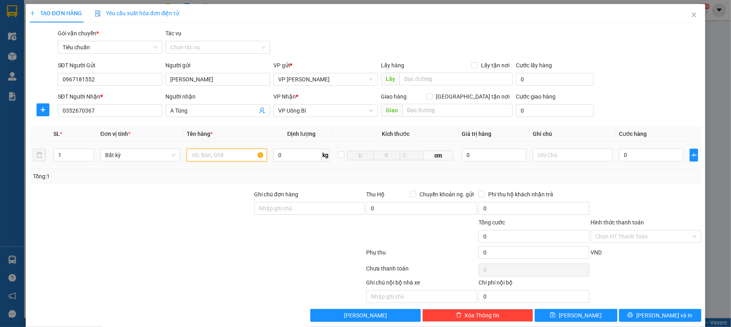
click at [221, 150] on input "text" at bounding box center [227, 155] width 80 height 13
type input "1 hộp lk"
click at [633, 156] on input "0" at bounding box center [651, 155] width 64 height 13
type input "30"
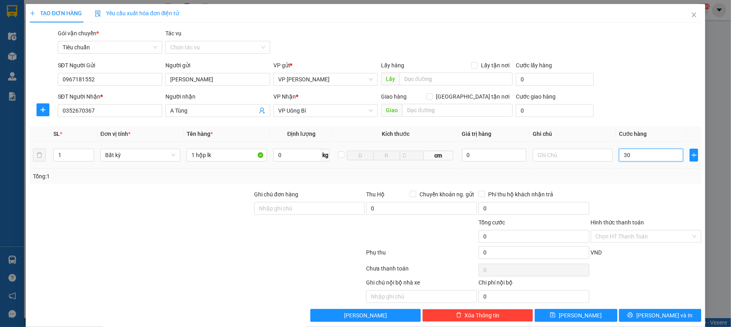
type input "30"
type input "30.000"
click at [644, 80] on div "SĐT Người Gửi 0967181552 Người gửi Thế Anh VP gửi * VP Dương Đình Nghệ Lấy hàng…" at bounding box center [379, 75] width 647 height 28
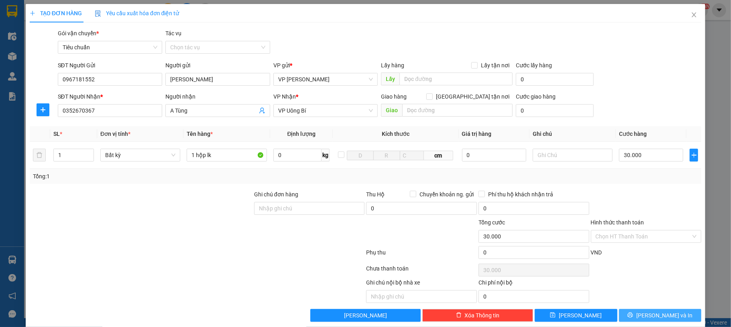
click at [647, 320] on span "[PERSON_NAME] và In" at bounding box center [664, 315] width 56 height 9
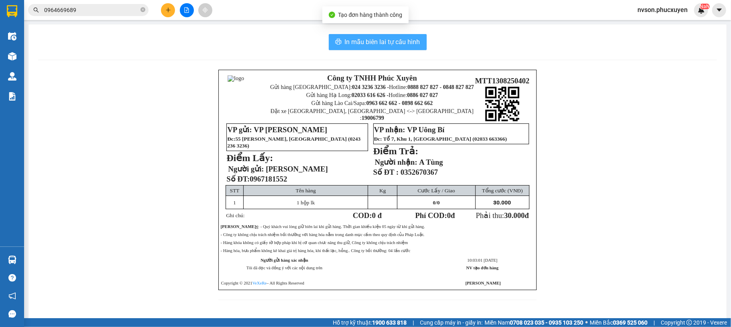
click at [358, 42] on span "In mẫu biên lai tự cấu hình" at bounding box center [382, 42] width 75 height 10
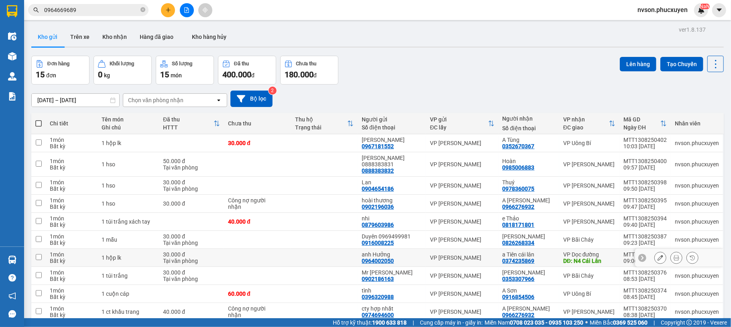
click at [283, 259] on td at bounding box center [257, 258] width 67 height 18
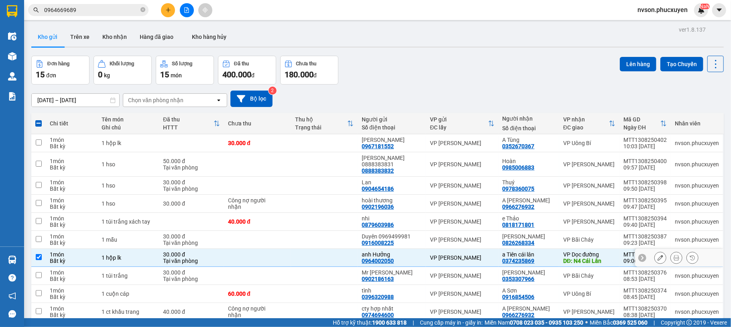
click at [296, 259] on td at bounding box center [324, 258] width 67 height 18
checkbox input "false"
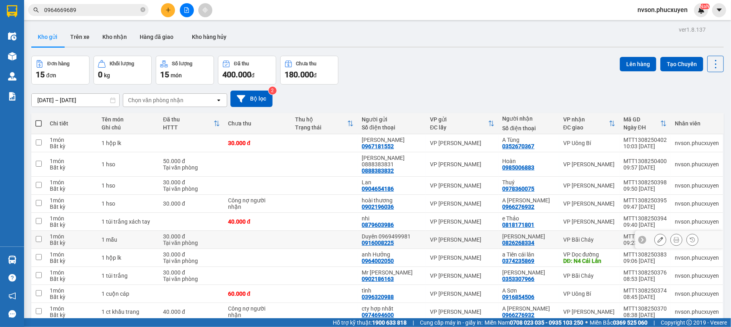
click at [299, 242] on td at bounding box center [324, 240] width 67 height 18
checkbox input "true"
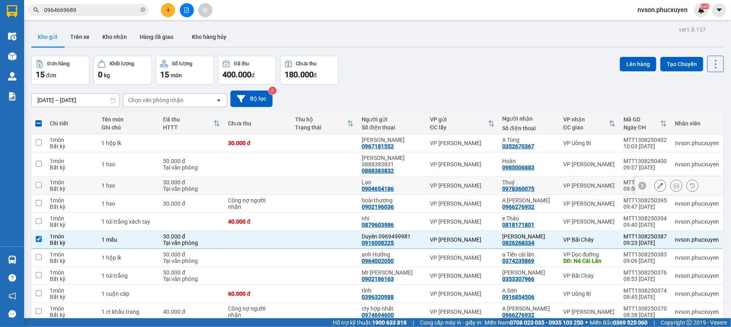
click at [290, 184] on td at bounding box center [257, 186] width 67 height 18
checkbox input "true"
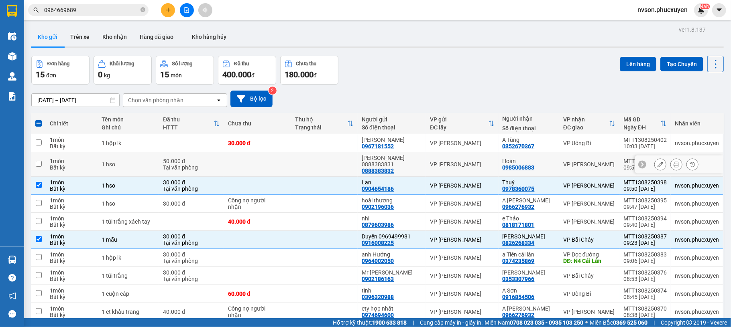
click at [289, 163] on td at bounding box center [257, 164] width 67 height 24
checkbox input "true"
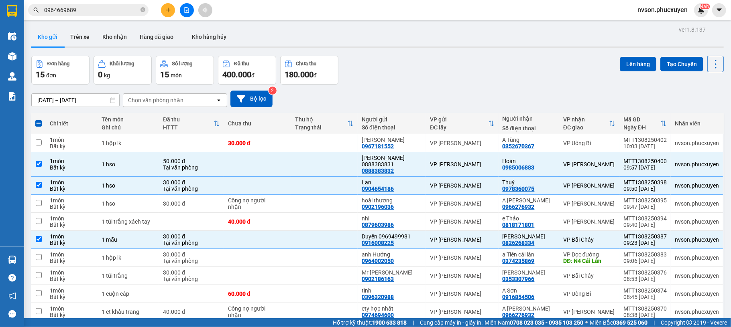
click at [39, 126] on span at bounding box center [38, 123] width 6 height 6
click at [39, 120] on input "checkbox" at bounding box center [39, 120] width 0 height 0
checkbox input "true"
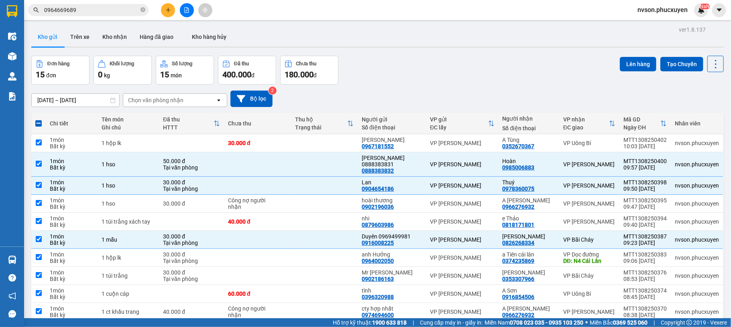
checkbox input "true"
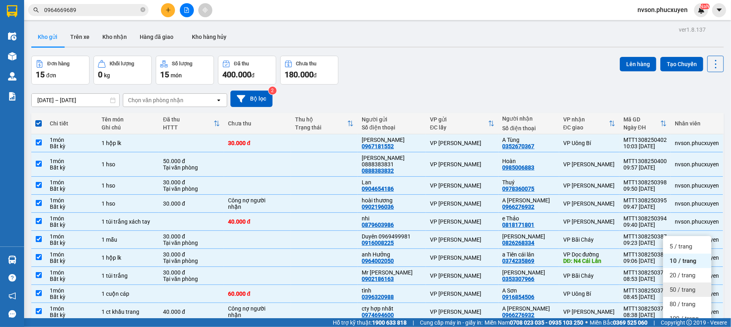
click at [675, 286] on span "50 / trang" at bounding box center [682, 290] width 26 height 8
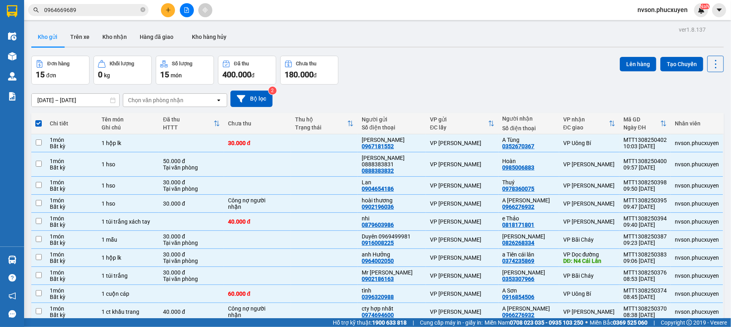
checkbox input "false"
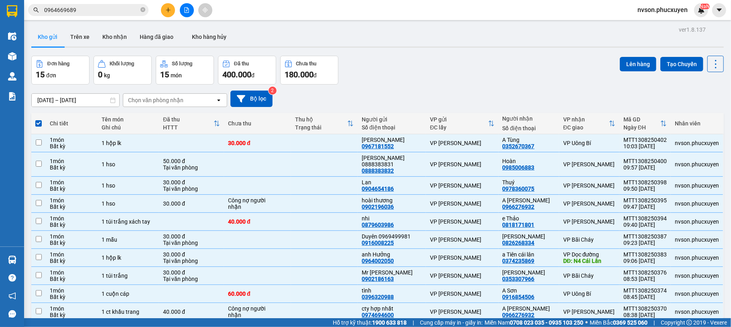
checkbox input "false"
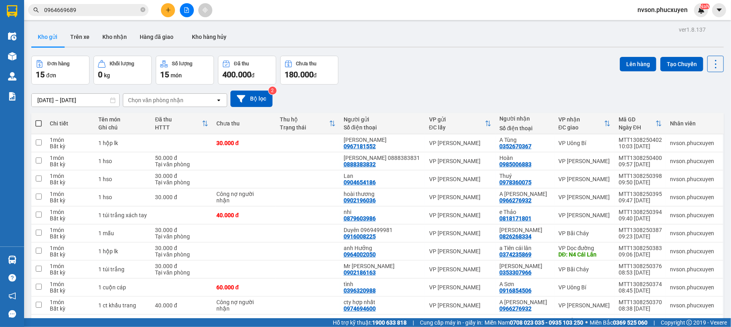
click at [39, 121] on span at bounding box center [38, 123] width 6 height 6
click at [39, 120] on input "checkbox" at bounding box center [39, 120] width 0 height 0
checkbox input "true"
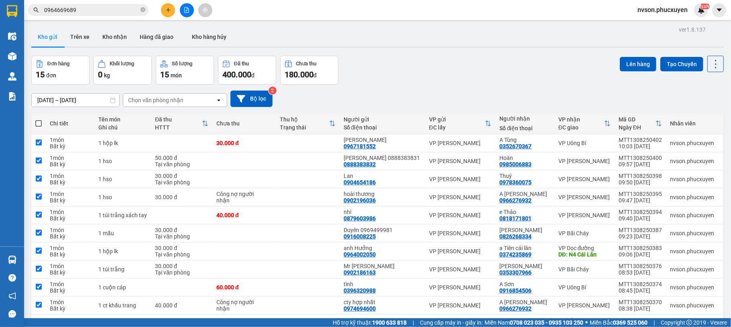
checkbox input "true"
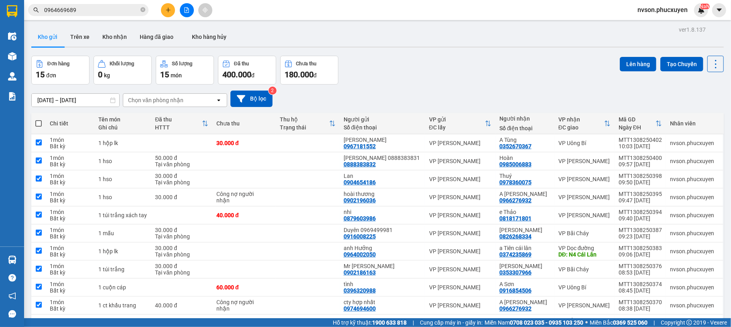
checkbox input "true"
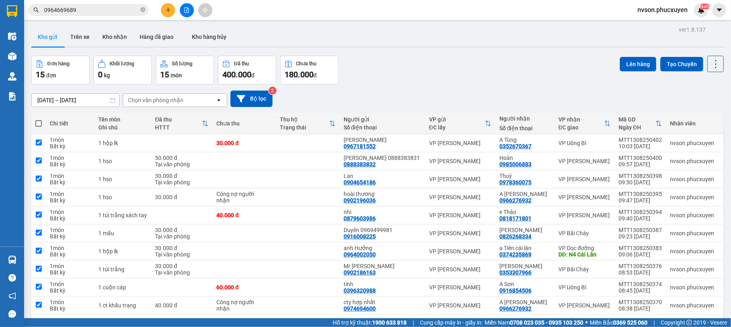
checkbox input "true"
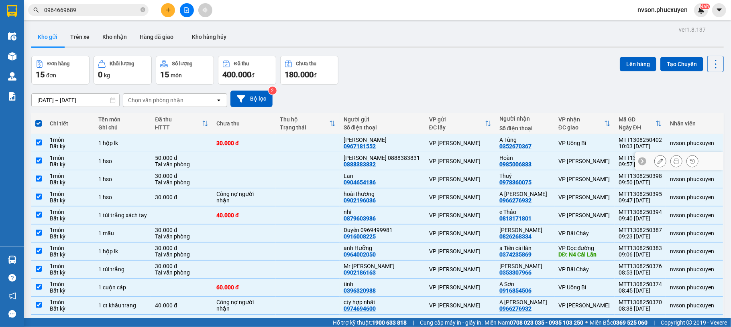
click at [276, 152] on td at bounding box center [243, 161] width 63 height 18
checkbox input "false"
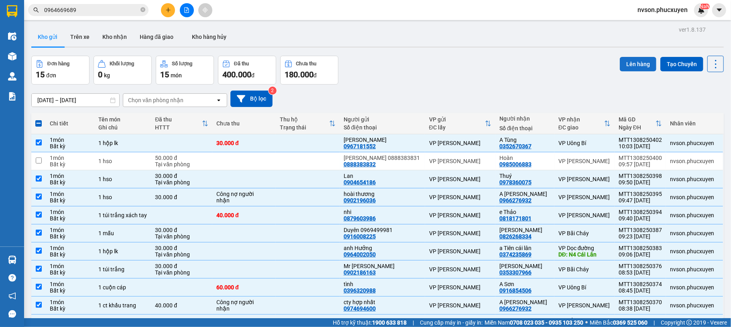
click at [625, 61] on button "Lên hàng" at bounding box center [638, 64] width 37 height 14
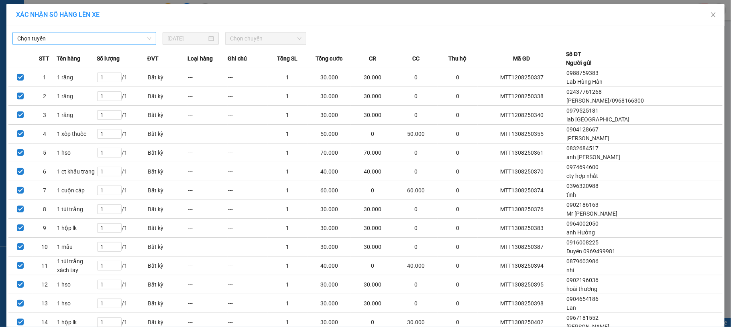
click at [105, 38] on span "Chọn tuyến" at bounding box center [84, 39] width 134 height 12
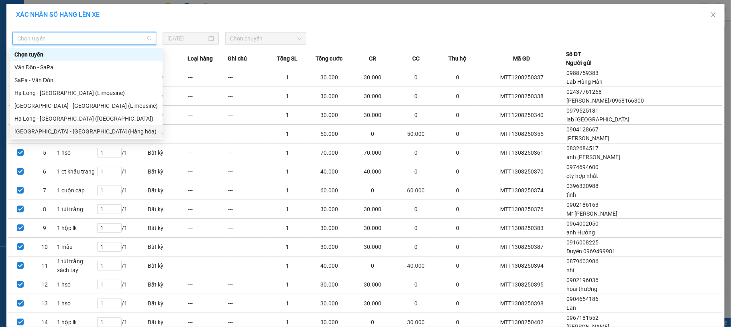
click at [87, 132] on div "[GEOGRAPHIC_DATA] - [GEOGRAPHIC_DATA] (Hàng hóa)" at bounding box center [85, 131] width 143 height 9
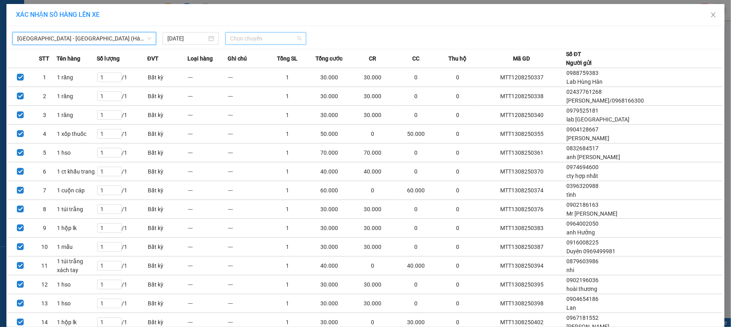
click at [249, 41] on span "Chọn chuyến" at bounding box center [265, 39] width 71 height 12
click at [246, 69] on div "10:00" at bounding box center [257, 67] width 63 height 9
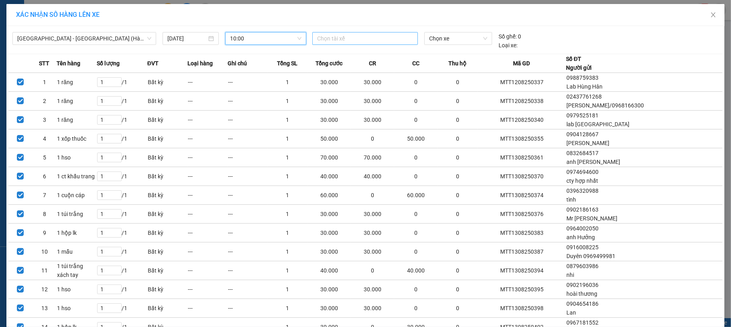
click at [340, 41] on div at bounding box center [365, 39] width 102 height 10
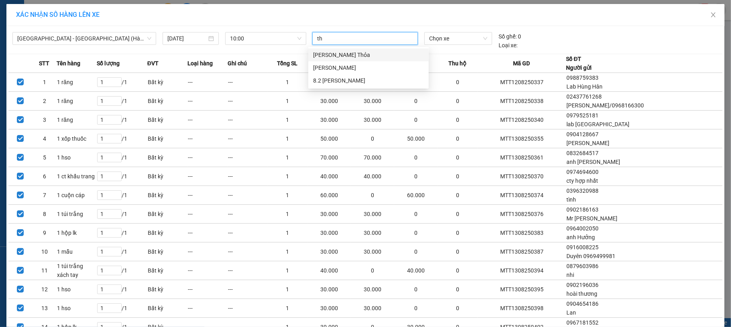
type input "thơ"
click at [340, 67] on div "Phạm Văn Thơ" at bounding box center [368, 67] width 111 height 9
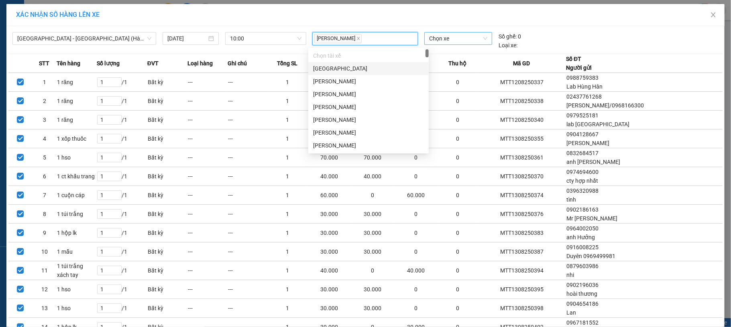
click at [441, 40] on span "Chọn xe" at bounding box center [458, 39] width 59 height 12
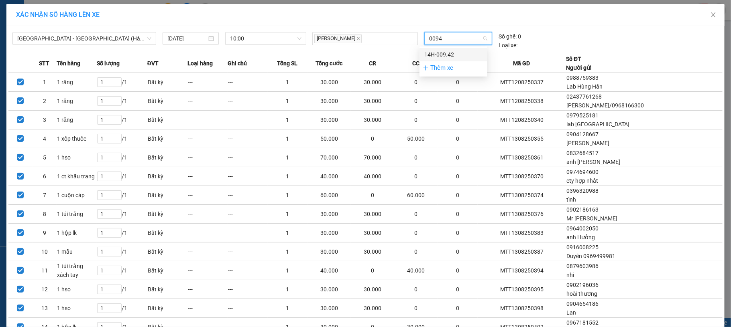
type input "00942"
click at [450, 55] on div "14H-009.42" at bounding box center [453, 54] width 58 height 9
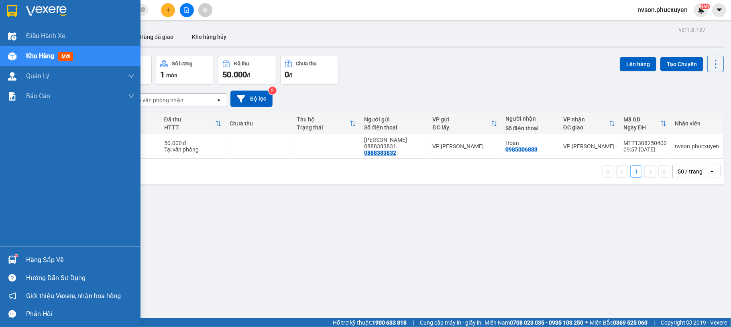
click at [35, 257] on div "Hàng sắp về" at bounding box center [80, 260] width 108 height 12
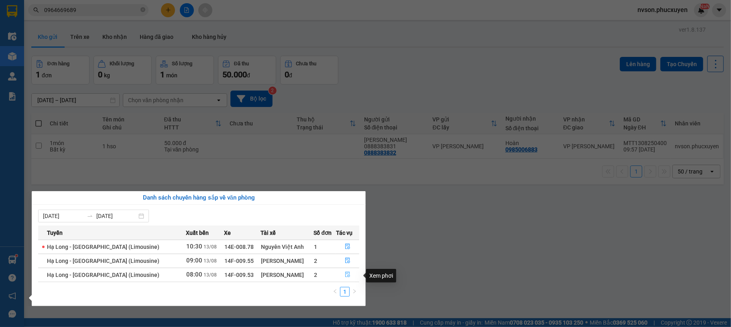
click at [345, 278] on icon "file-done" at bounding box center [347, 275] width 5 height 6
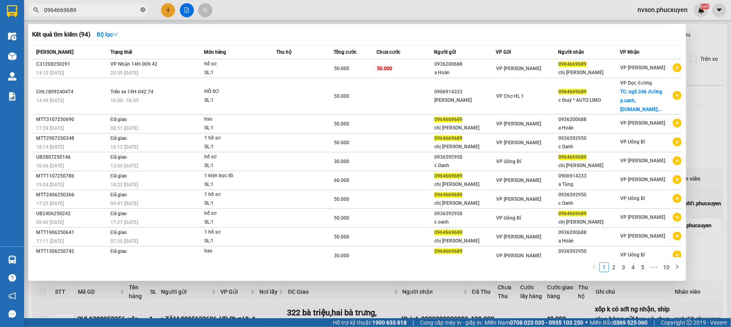
click at [144, 12] on icon "close-circle" at bounding box center [142, 9] width 5 height 5
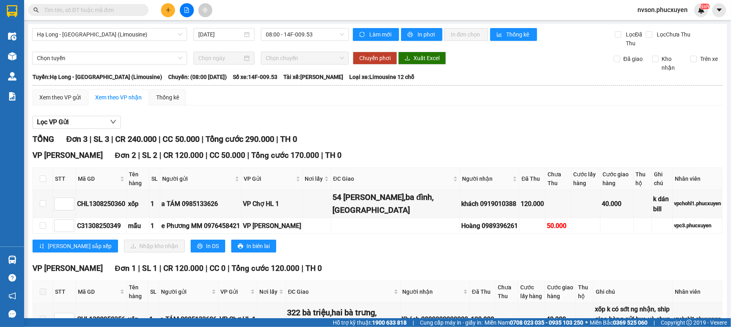
click at [126, 10] on input "text" at bounding box center [91, 10] width 95 height 9
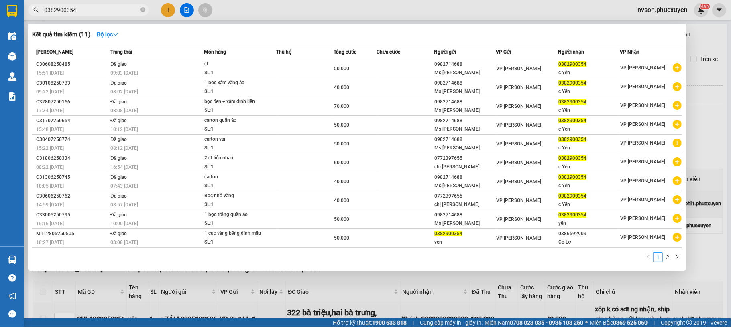
type input "0382900354"
click at [449, 20] on div at bounding box center [365, 163] width 731 height 327
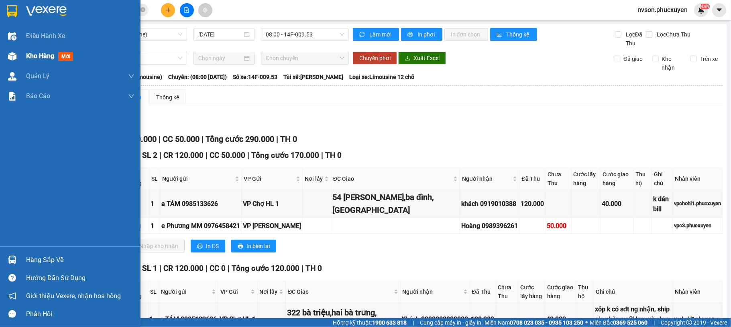
click at [7, 50] on div at bounding box center [12, 56] width 14 height 14
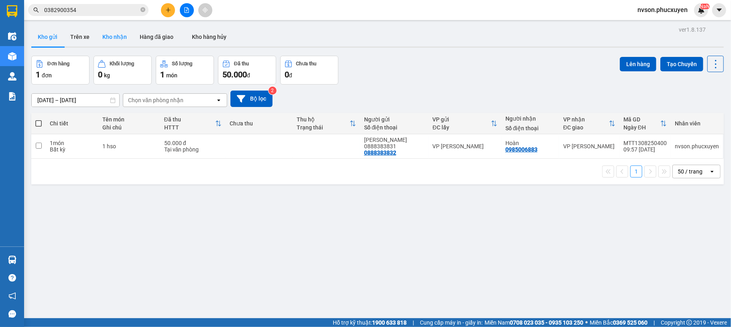
click at [120, 43] on button "Kho nhận" at bounding box center [114, 36] width 37 height 19
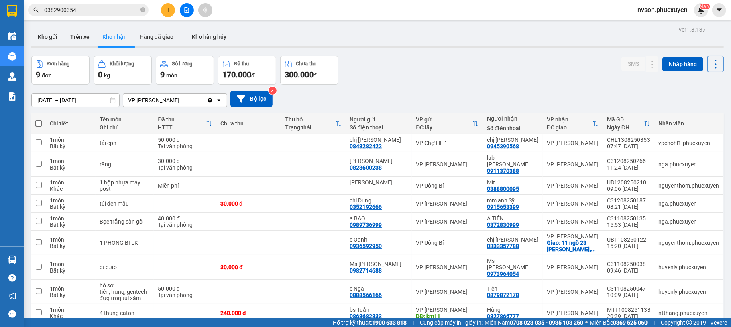
click at [167, 10] on icon "plus" at bounding box center [168, 10] width 6 height 6
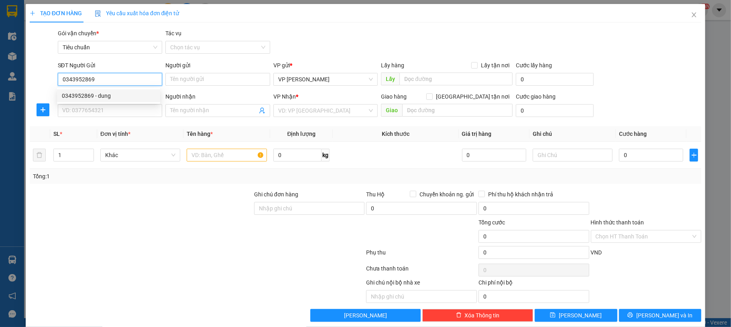
click at [116, 93] on body "Kết quả tìm kiếm ( 11 ) Bộ lọc Mã ĐH Trạng thái Món hàng Thu hộ Tổng cước Chưa …" at bounding box center [365, 163] width 731 height 327
type input "0343952869"
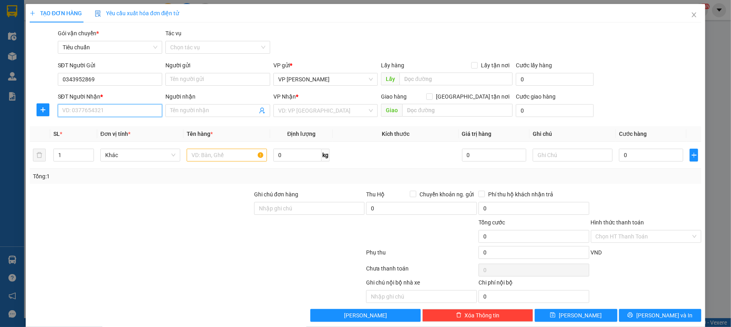
click at [113, 111] on input "SĐT Người Nhận *" at bounding box center [110, 110] width 105 height 13
type input "0867679902"
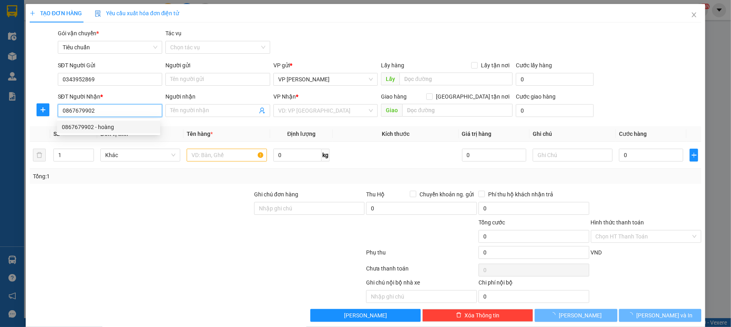
click at [133, 128] on div "0867679902 - hoàng" at bounding box center [108, 127] width 93 height 9
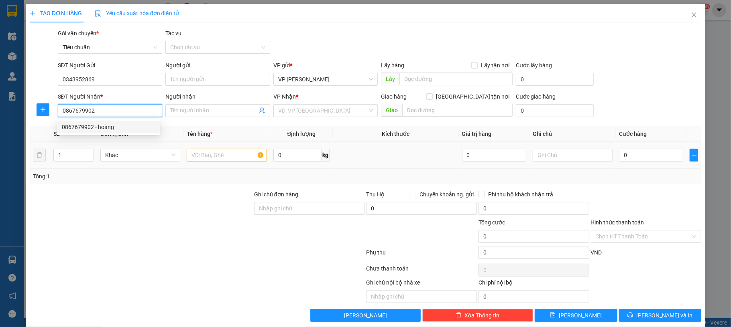
type input "hoàng"
type input "khu công nghiệp đông mai"
type input "0867679902"
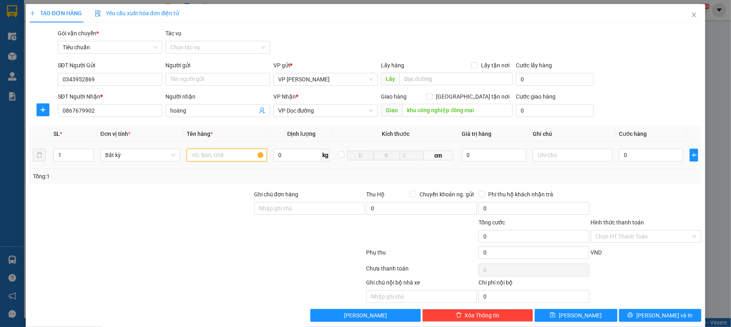
click at [243, 156] on input "text" at bounding box center [227, 155] width 80 height 13
type input "1 hộp lk"
click at [642, 151] on input "0" at bounding box center [651, 155] width 64 height 13
type input "30"
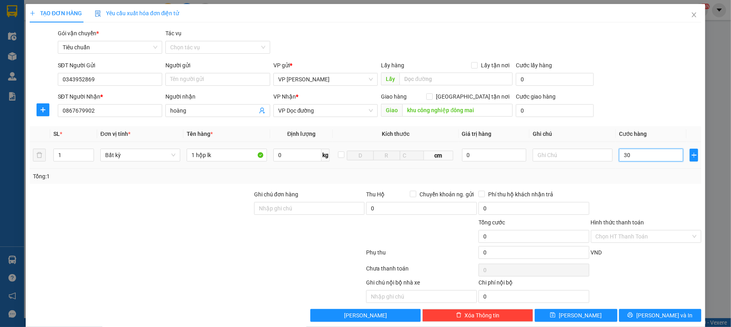
type input "30"
type input "30.000"
click at [642, 115] on div "SĐT Người Nhận * 0867679902 Người nhận hoàng VP Nhận * VP Dọc đường Giao hàng G…" at bounding box center [379, 106] width 647 height 28
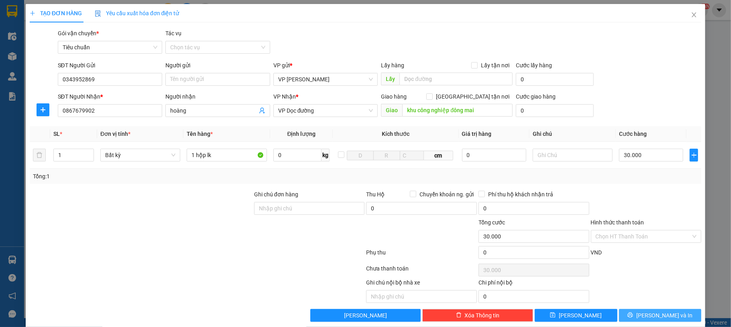
click at [641, 312] on button "[PERSON_NAME] và In" at bounding box center [660, 315] width 83 height 13
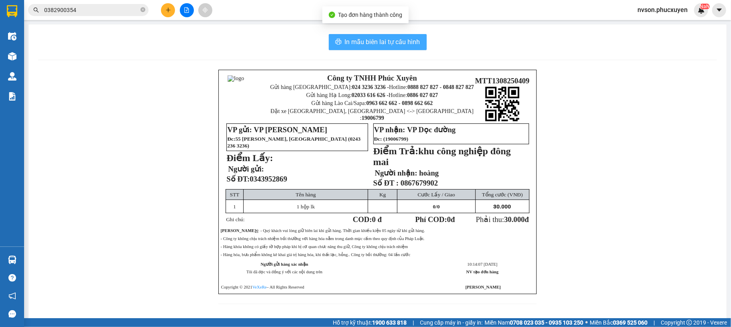
click at [360, 44] on span "In mẫu biên lai tự cấu hình" at bounding box center [382, 42] width 75 height 10
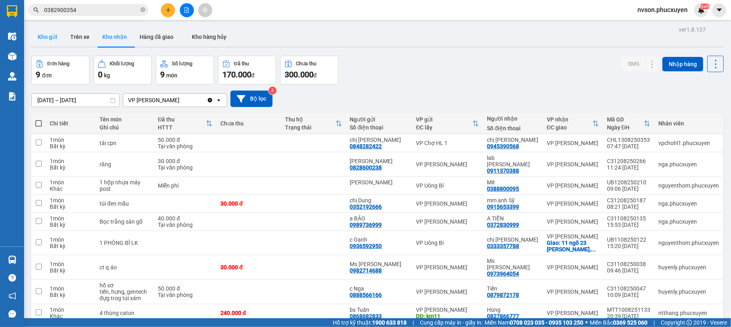
click at [49, 35] on button "Kho gửi" at bounding box center [47, 36] width 33 height 19
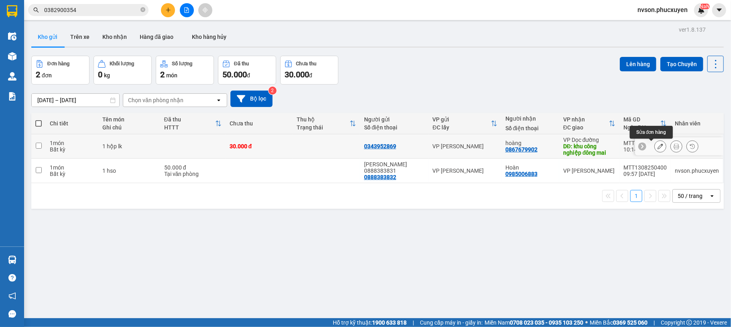
click at [654, 149] on button at bounding box center [659, 147] width 11 height 14
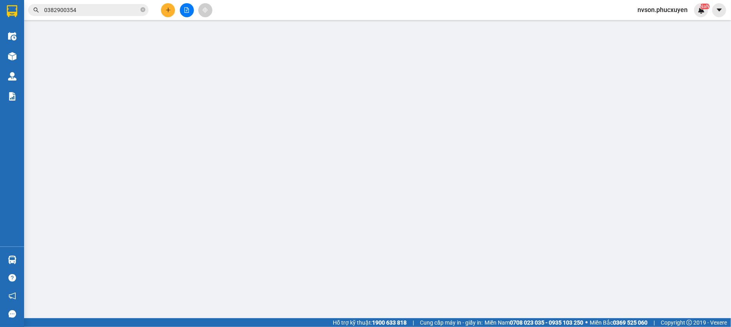
type input "0343952869"
type input "0867679902"
type input "hoàng"
type input "khu công nghiệp đông mai"
type input "30.000"
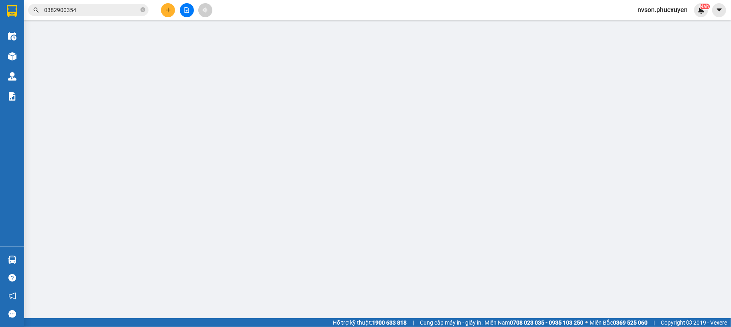
type input "30.000"
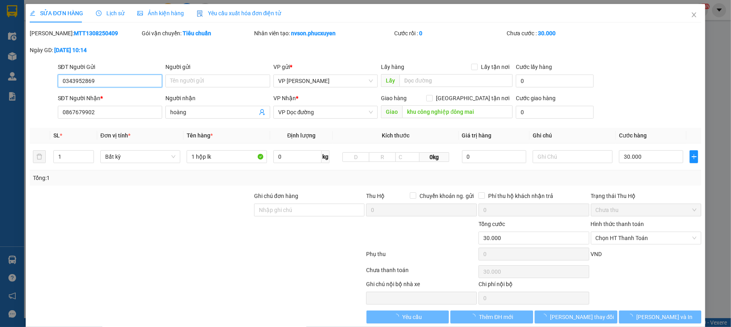
click at [128, 82] on input "0343952869" at bounding box center [110, 81] width 105 height 13
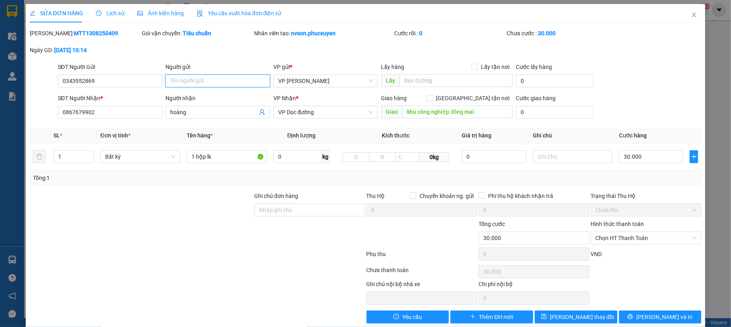
click at [178, 82] on input "Người gửi" at bounding box center [217, 81] width 105 height 13
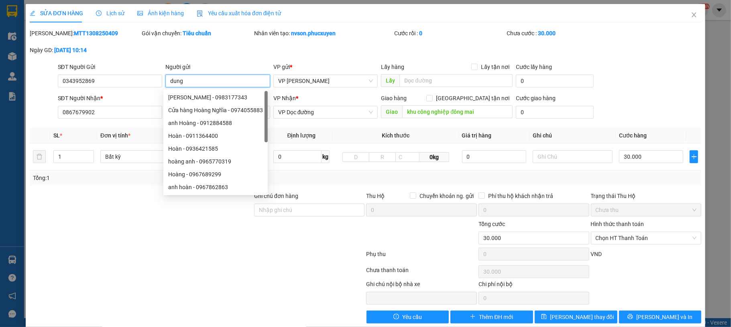
type input "dung"
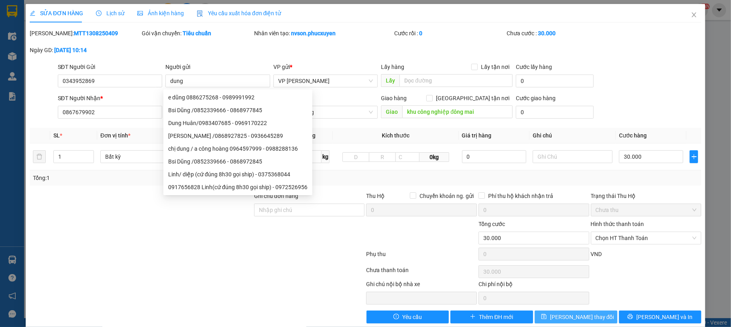
click at [573, 318] on span "Lưu thay đổi" at bounding box center [582, 317] width 64 height 9
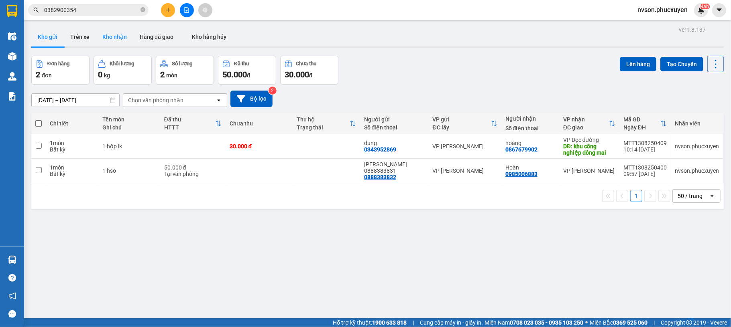
click at [103, 41] on button "Kho nhận" at bounding box center [114, 36] width 37 height 19
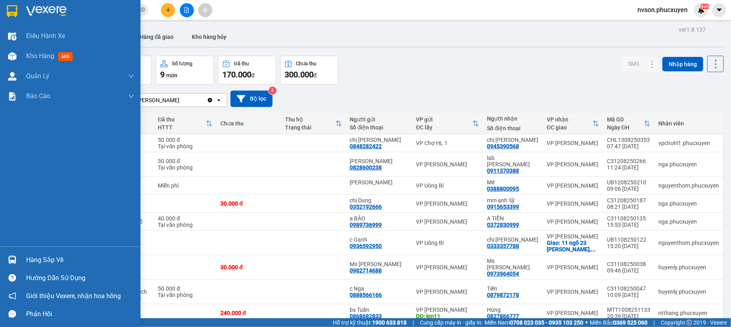
click at [20, 260] on div "Hàng sắp về" at bounding box center [70, 260] width 140 height 18
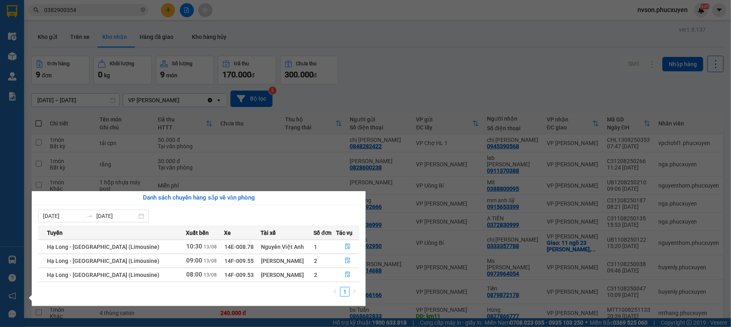
click at [167, 8] on section "Kết quả tìm kiếm ( 11 ) Bộ lọc Mã ĐH Trạng thái Món hàng Thu hộ Tổng cước Chưa …" at bounding box center [365, 163] width 731 height 327
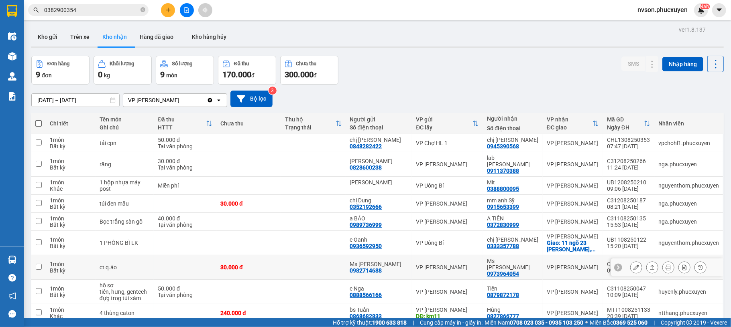
click at [476, 264] on div "VP [PERSON_NAME]" at bounding box center [447, 267] width 63 height 6
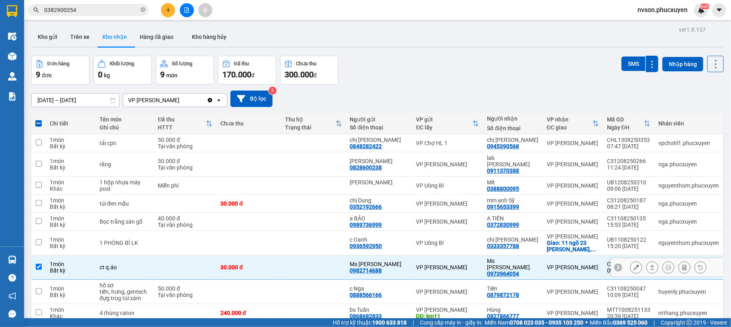
click at [633, 265] on icon at bounding box center [636, 268] width 6 height 6
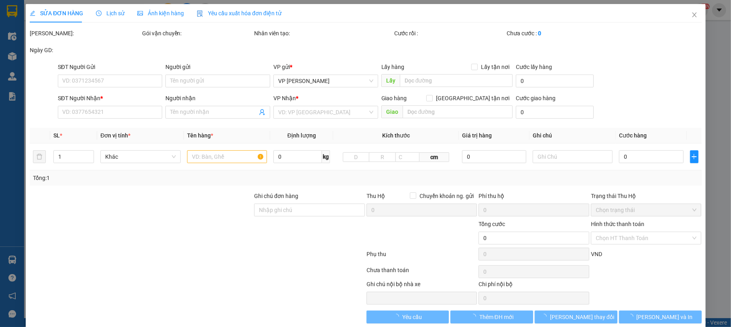
type input "0982714688"
type input "Ms Xuân"
type input "0973964054"
type input "Ms Vy"
type input "30.000"
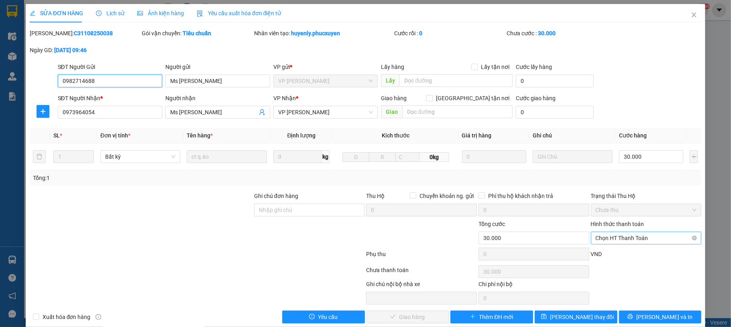
click at [634, 240] on span "Chọn HT Thanh Toán" at bounding box center [645, 238] width 101 height 12
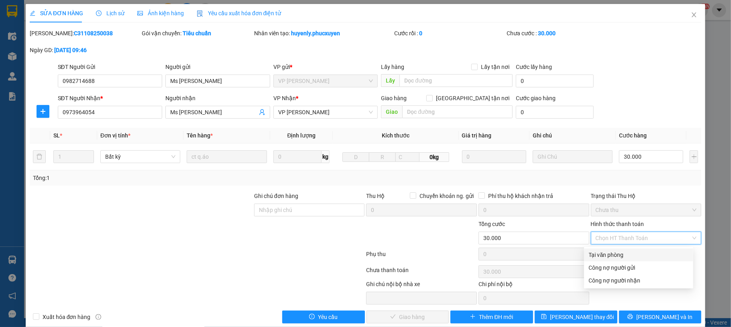
drag, startPoint x: 616, startPoint y: 251, endPoint x: 534, endPoint y: 284, distance: 87.5
click at [615, 251] on div "Tại văn phòng" at bounding box center [639, 255] width 100 height 9
type input "0"
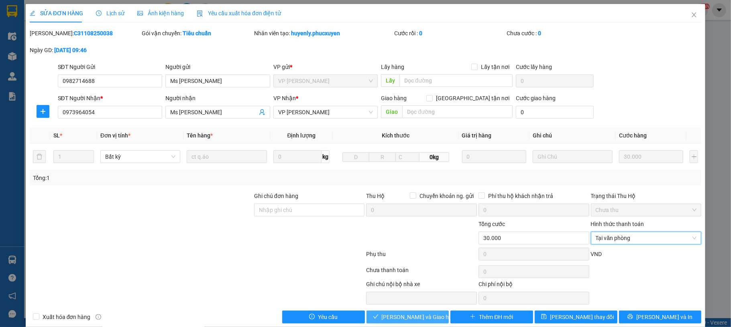
click at [398, 322] on span "[PERSON_NAME] và Giao hàng" at bounding box center [420, 317] width 77 height 9
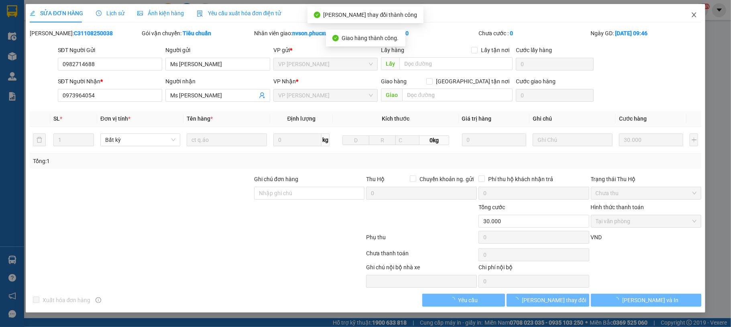
click at [688, 23] on span "Close" at bounding box center [694, 15] width 22 height 22
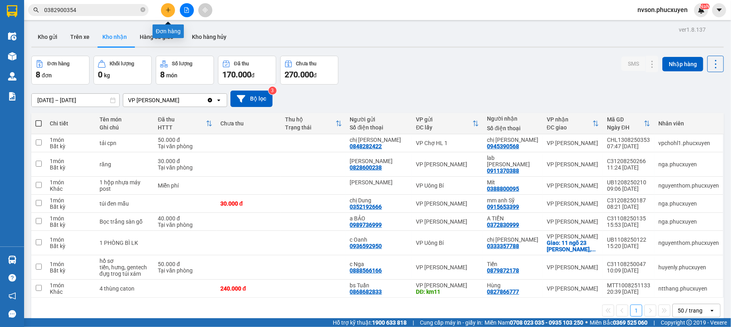
click at [167, 7] on icon "plus" at bounding box center [168, 10] width 6 height 6
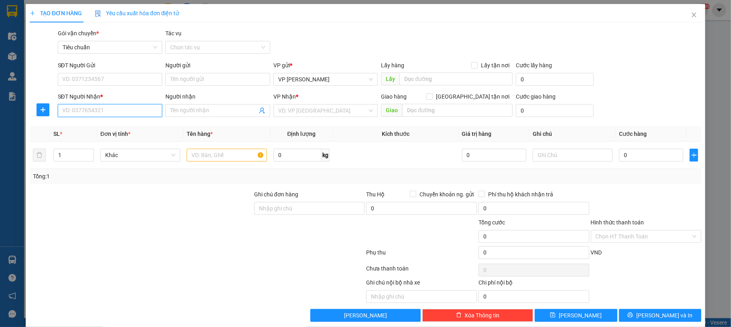
click at [96, 107] on input "SĐT Người Nhận *" at bounding box center [110, 110] width 105 height 13
click at [105, 109] on input "0366056852" at bounding box center [110, 110] width 105 height 13
type input "0366056852"
click at [128, 83] on input "SĐT Người Gửi" at bounding box center [110, 79] width 105 height 13
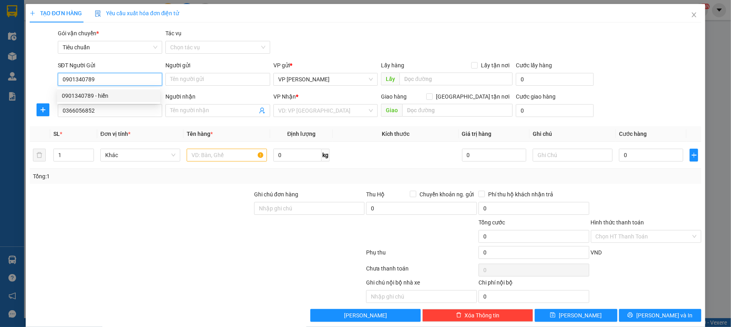
type input "0901340789"
click at [107, 89] on div "0901340789 0901340789 - hiển" at bounding box center [108, 96] width 103 height 16
click at [116, 82] on input "0901340789" at bounding box center [110, 79] width 105 height 13
click at [113, 93] on div "0901340789 - hiển" at bounding box center [108, 95] width 93 height 9
type input "hiển"
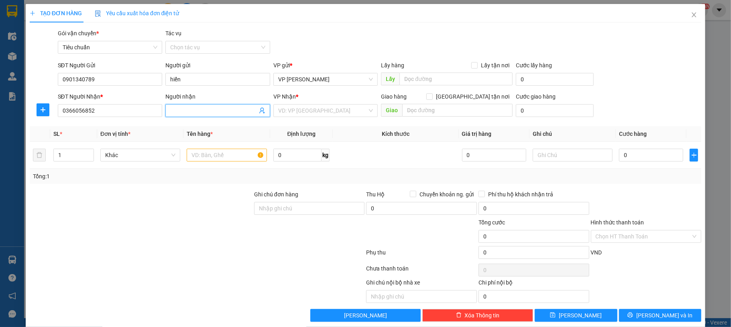
click at [193, 112] on input "Người nhận" at bounding box center [213, 110] width 87 height 9
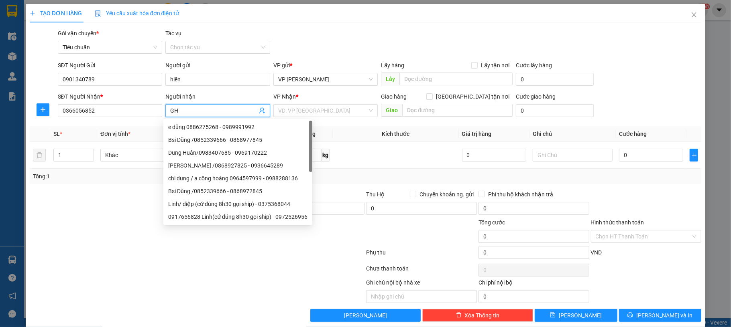
type input "G"
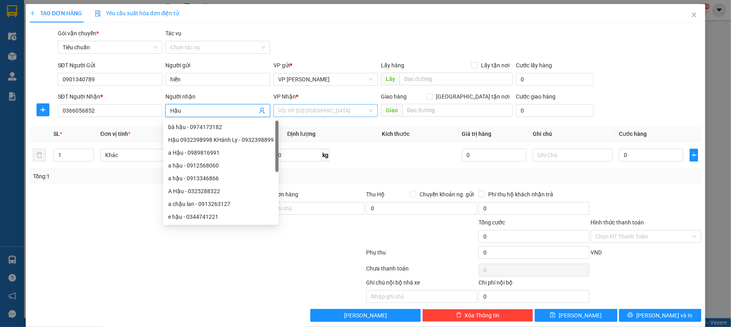
type input "Hậu"
click at [316, 108] on input "search" at bounding box center [322, 111] width 89 height 12
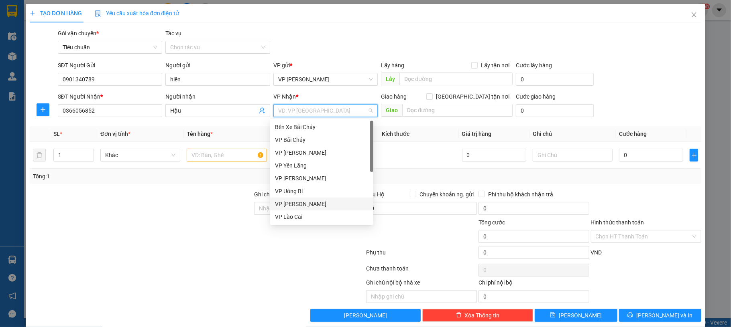
click at [307, 206] on div "VP [PERSON_NAME]" at bounding box center [321, 204] width 93 height 9
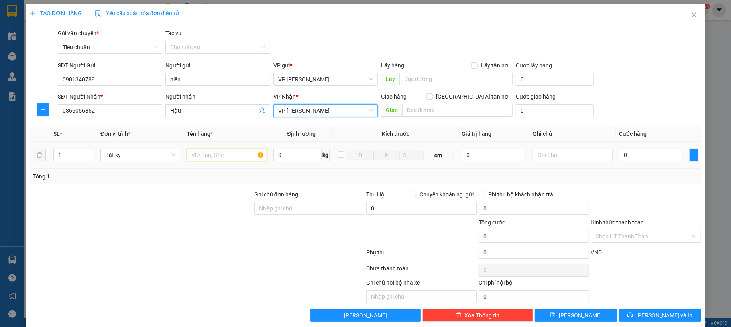
click at [206, 156] on input "text" at bounding box center [227, 155] width 80 height 13
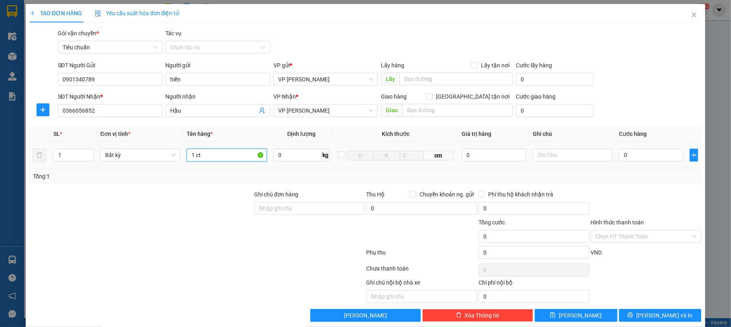
type input "1 ct"
click at [638, 156] on input "0" at bounding box center [651, 155] width 64 height 13
click at [637, 115] on div "SĐT Người Nhận * 0366056852 Người nhận Hậu VP Nhận * VP Hạ Long Giao hàng Giao …" at bounding box center [379, 106] width 647 height 28
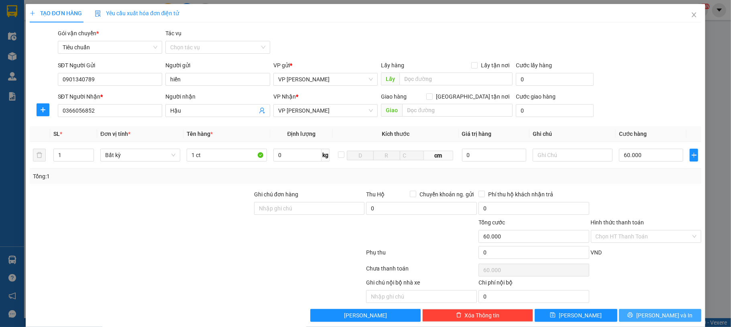
click at [669, 318] on button "[PERSON_NAME] và In" at bounding box center [660, 315] width 83 height 13
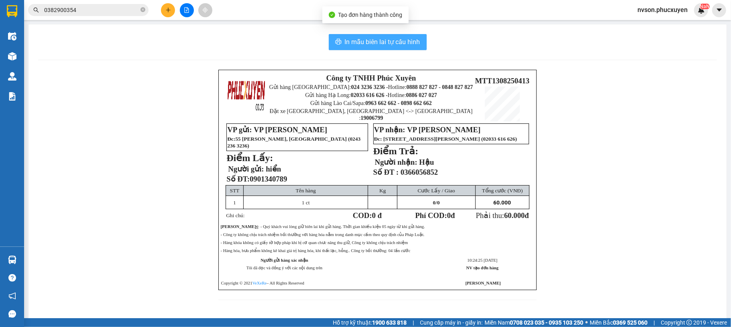
click at [361, 40] on span "In mẫu biên lai tự cấu hình" at bounding box center [382, 42] width 75 height 10
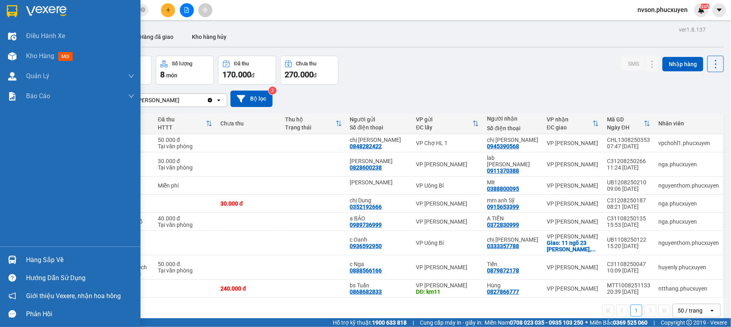
click at [10, 254] on div at bounding box center [12, 260] width 14 height 14
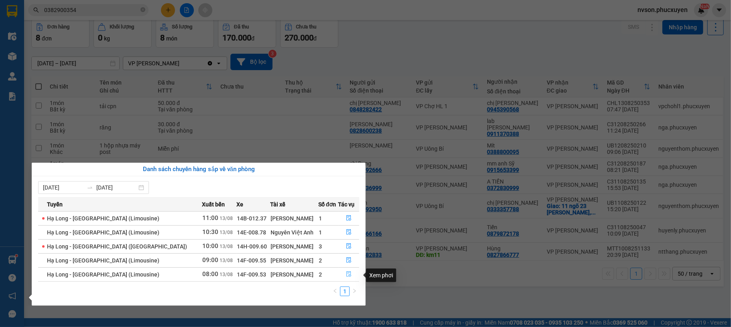
click at [341, 278] on button "button" at bounding box center [349, 274] width 20 height 13
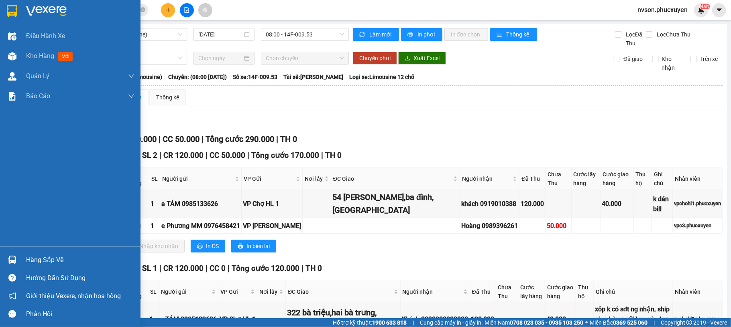
click at [10, 260] on img at bounding box center [12, 260] width 8 height 8
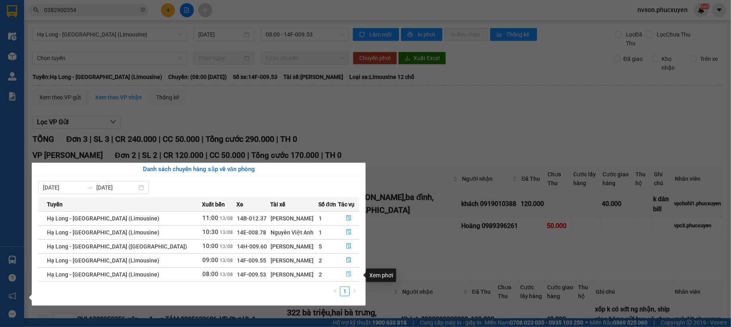
click at [349, 273] on button "button" at bounding box center [349, 274] width 20 height 13
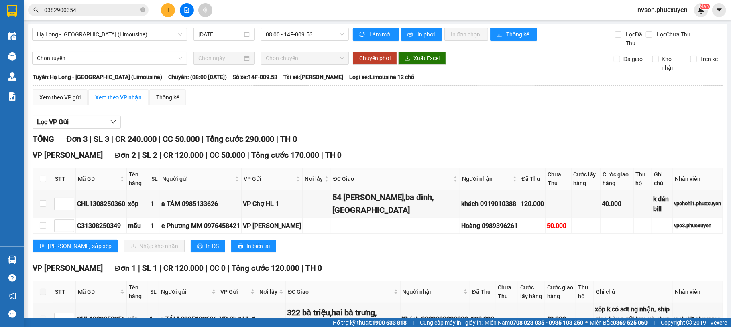
click at [39, 180] on th at bounding box center [43, 179] width 20 height 22
click at [42, 182] on input "checkbox" at bounding box center [43, 179] width 6 height 6
checkbox input "true"
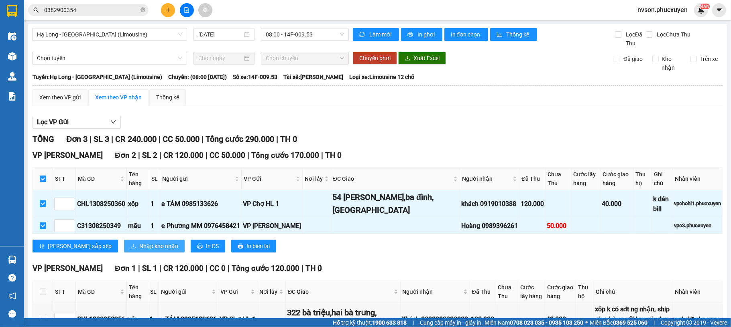
click at [139, 250] on span "Nhập kho nhận" at bounding box center [158, 246] width 39 height 9
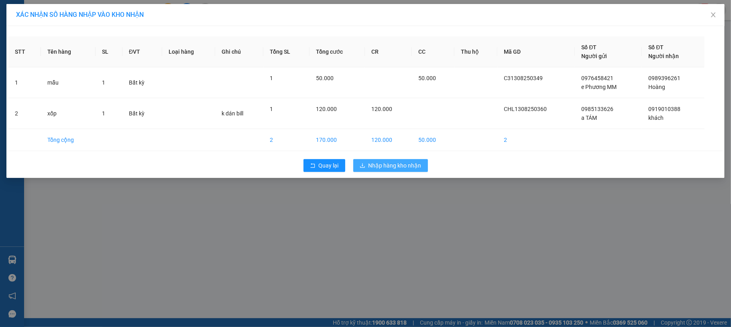
click at [393, 168] on span "Nhập hàng kho nhận" at bounding box center [394, 165] width 53 height 9
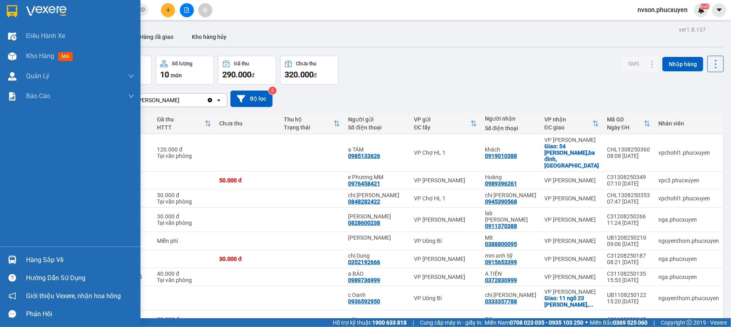
click at [12, 270] on div "Hướng dẫn sử dụng" at bounding box center [70, 278] width 140 height 18
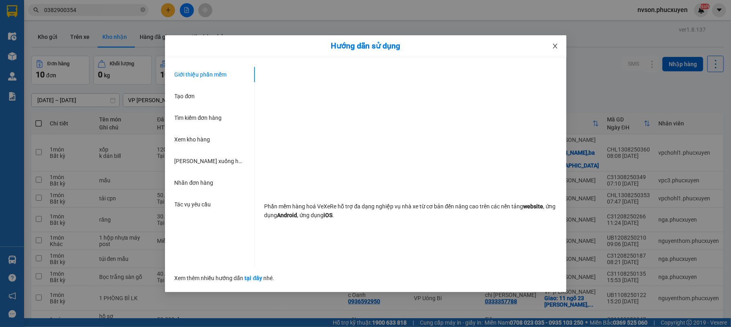
drag, startPoint x: 558, startPoint y: 42, endPoint x: 500, endPoint y: 79, distance: 68.6
click at [558, 42] on span "Close" at bounding box center [555, 46] width 22 height 22
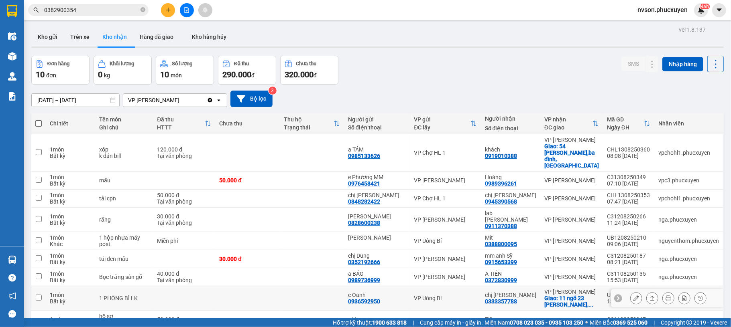
scroll to position [53, 0]
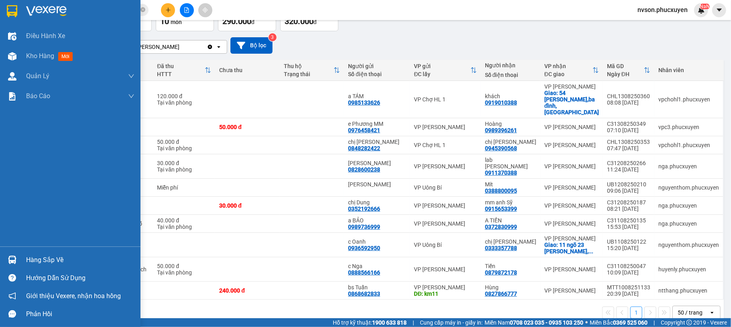
click at [26, 264] on div "Hàng sắp về" at bounding box center [80, 260] width 108 height 12
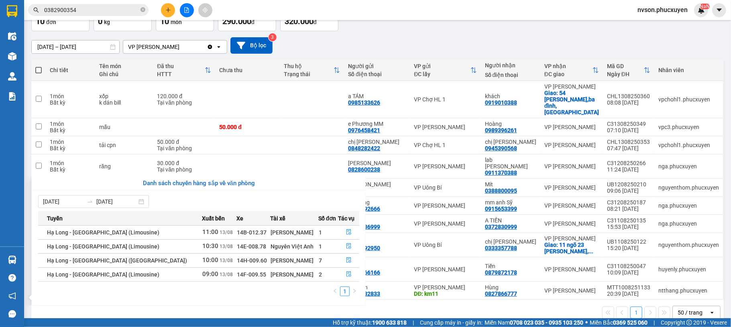
click at [518, 40] on section "Kết quả tìm kiếm ( 11 ) Bộ lọc Mã ĐH Trạng thái Món hàng Thu hộ Tổng cước Chưa …" at bounding box center [365, 163] width 731 height 327
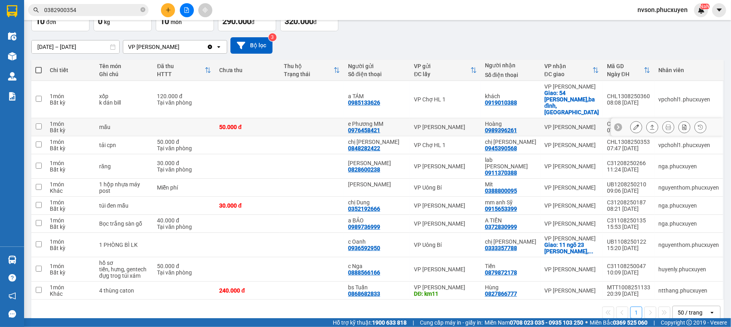
scroll to position [0, 0]
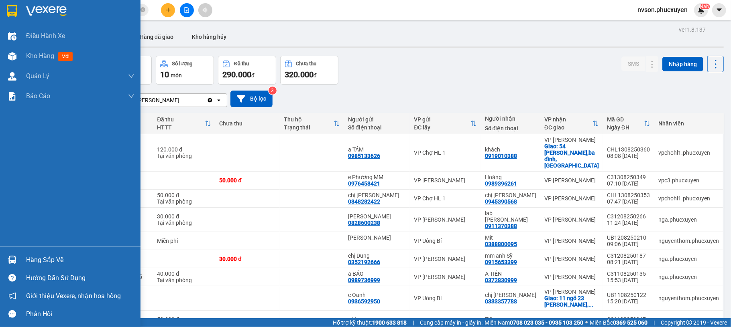
click at [15, 257] on img at bounding box center [12, 260] width 8 height 8
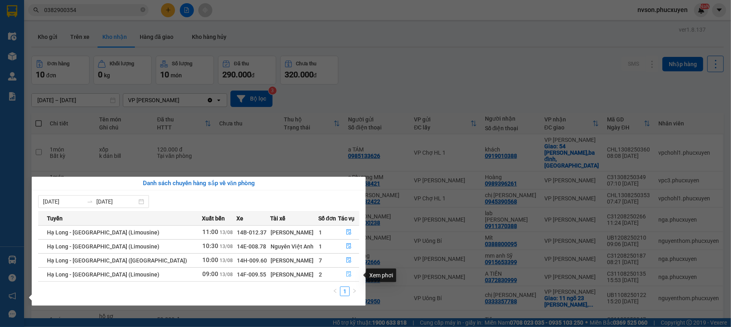
click at [349, 273] on icon "file-done" at bounding box center [349, 275] width 6 height 6
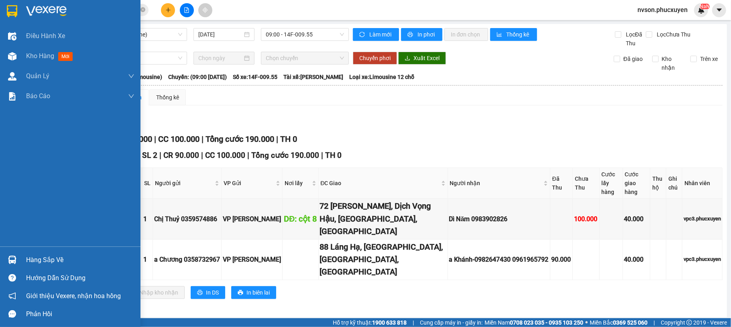
click at [14, 259] on img at bounding box center [12, 260] width 8 height 8
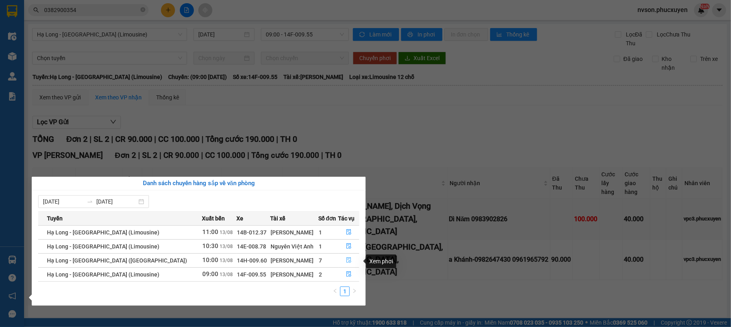
click at [341, 260] on button "button" at bounding box center [349, 260] width 20 height 13
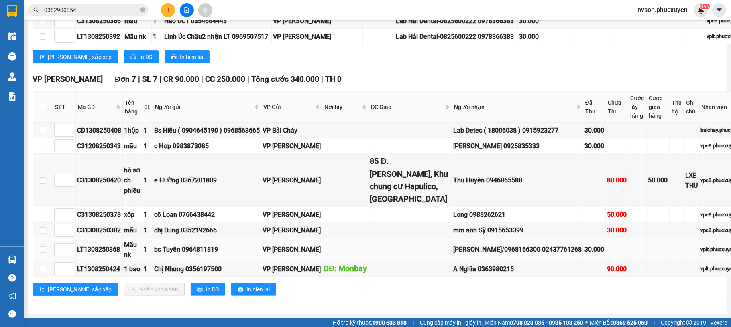
scroll to position [647, 0]
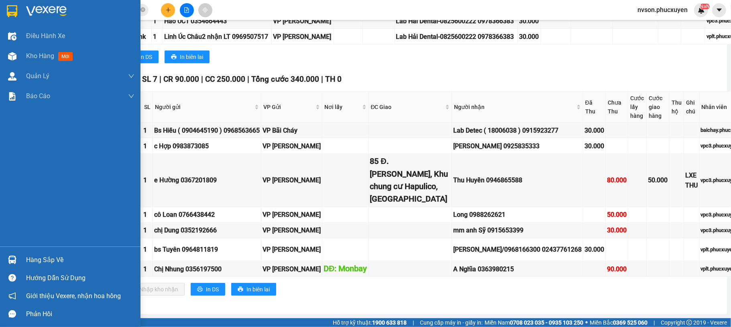
click at [18, 267] on div at bounding box center [12, 260] width 14 height 14
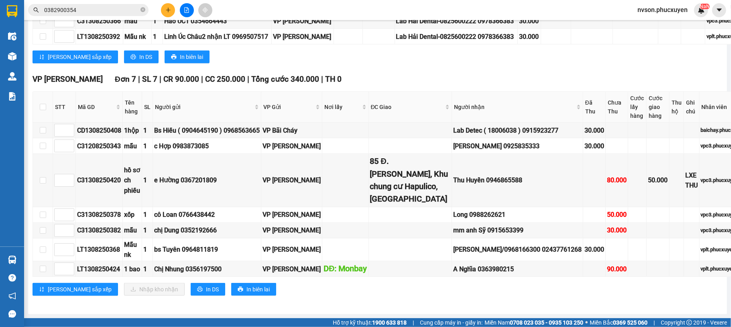
click at [408, 285] on section "Kết quả tìm kiếm ( 11 ) Bộ lọc Mã ĐH Trạng thái Món hàng Thu hộ Tổng cước Chưa …" at bounding box center [365, 163] width 731 height 327
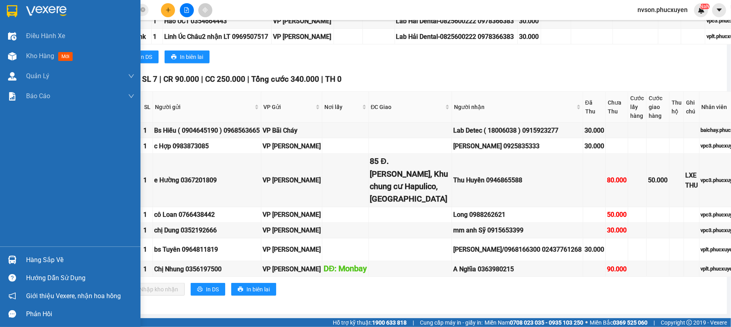
click at [17, 254] on div at bounding box center [12, 260] width 14 height 14
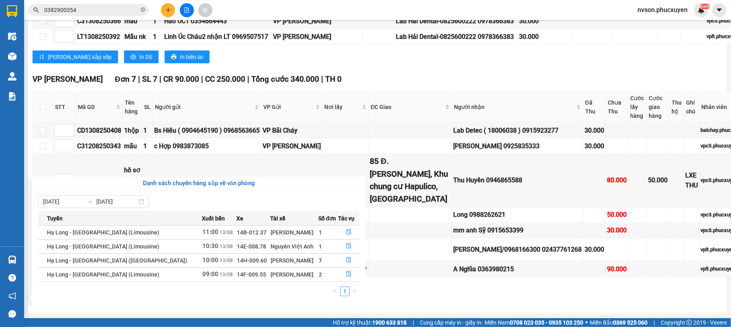
click at [418, 50] on section "Kết quả tìm kiếm ( 11 ) Bộ lọc Mã ĐH Trạng thái Món hàng Thu hộ Tổng cước Chưa …" at bounding box center [365, 163] width 731 height 327
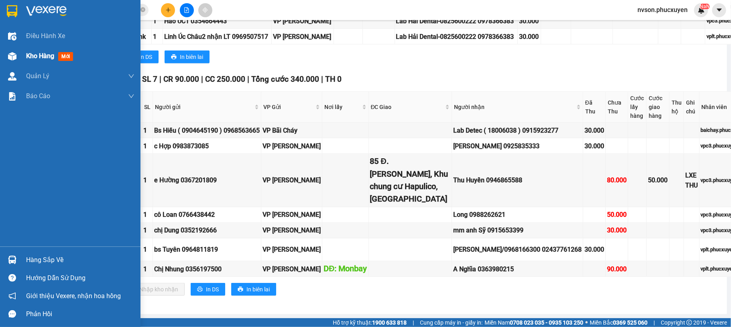
click at [10, 55] on img at bounding box center [12, 56] width 8 height 8
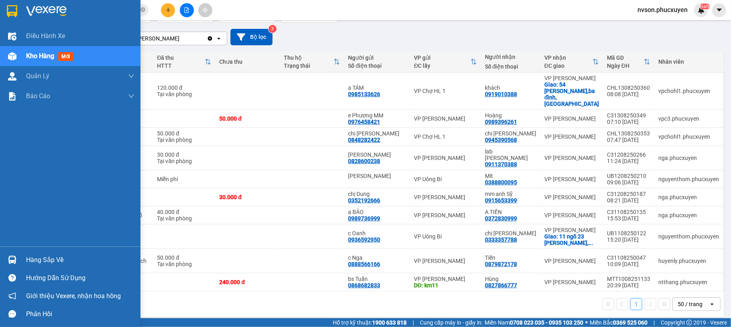
scroll to position [63, 0]
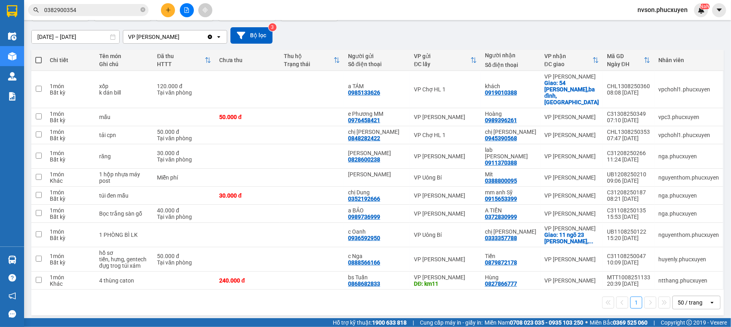
drag, startPoint x: 371, startPoint y: 33, endPoint x: 350, endPoint y: 41, distance: 21.8
click at [371, 33] on div "10/08/2025 – 13/08/2025 Press the down arrow key to interact with the calendar …" at bounding box center [377, 35] width 692 height 16
click at [273, 81] on td at bounding box center [247, 89] width 64 height 37
checkbox input "true"
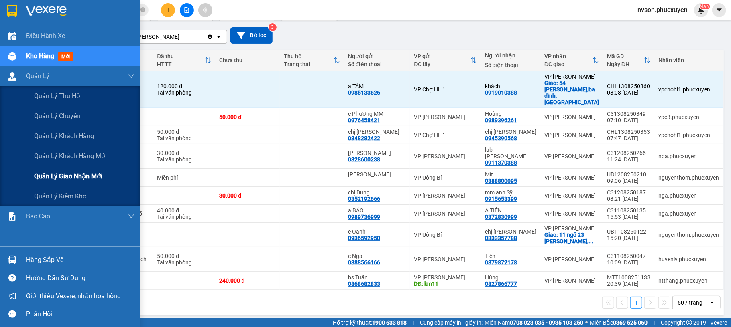
click at [51, 177] on span "Quản lý giao nhận mới" at bounding box center [68, 176] width 68 height 10
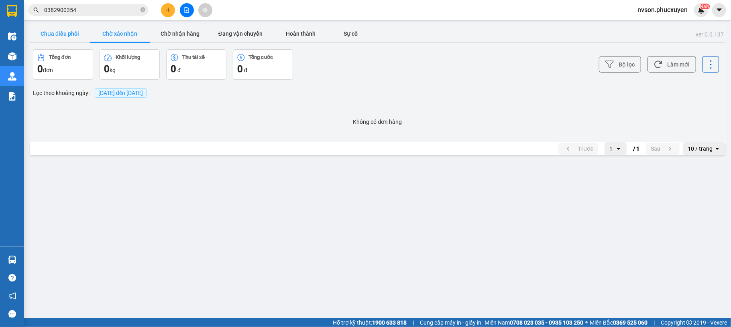
click at [69, 32] on button "Chưa điều phối" at bounding box center [60, 34] width 60 height 16
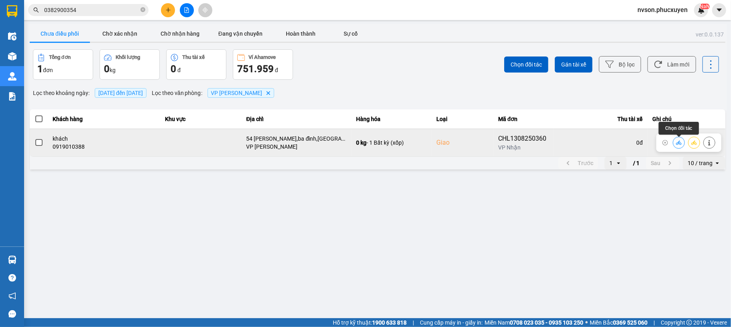
click at [678, 143] on icon at bounding box center [679, 142] width 6 height 4
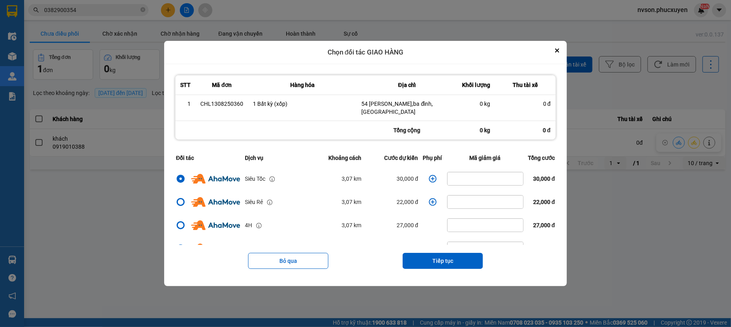
click at [429, 175] on icon "dialog" at bounding box center [433, 179] width 8 height 8
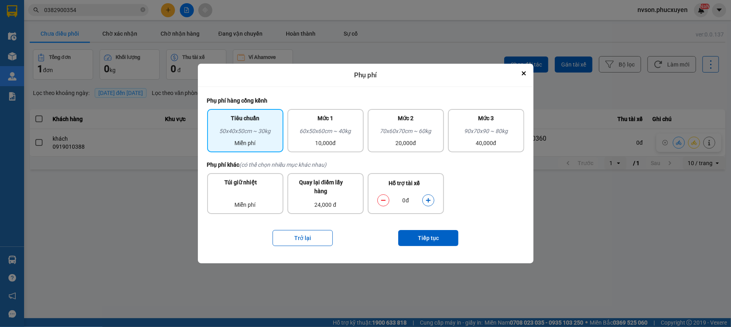
click at [429, 198] on icon "dialog" at bounding box center [428, 201] width 6 height 6
click at [432, 237] on button "Tiếp tục" at bounding box center [428, 238] width 60 height 16
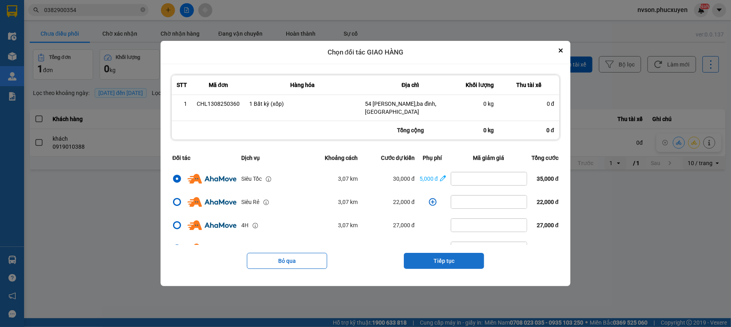
click at [455, 253] on button "Tiếp tục" at bounding box center [444, 261] width 80 height 16
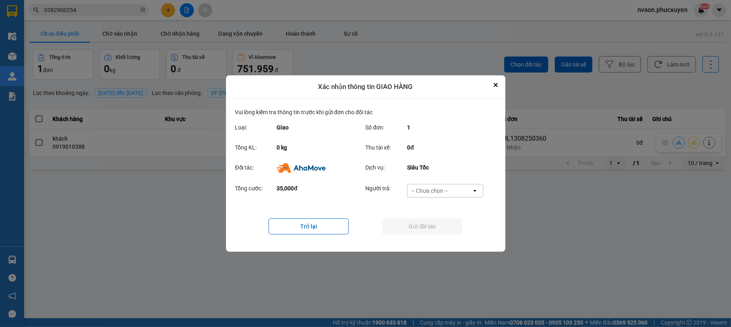
click at [458, 193] on div "-- Chưa chọn --" at bounding box center [439, 191] width 64 height 13
click at [450, 238] on div "Ví Ahamove" at bounding box center [445, 237] width 76 height 14
click at [442, 232] on button "Gửi đối tác" at bounding box center [422, 227] width 80 height 16
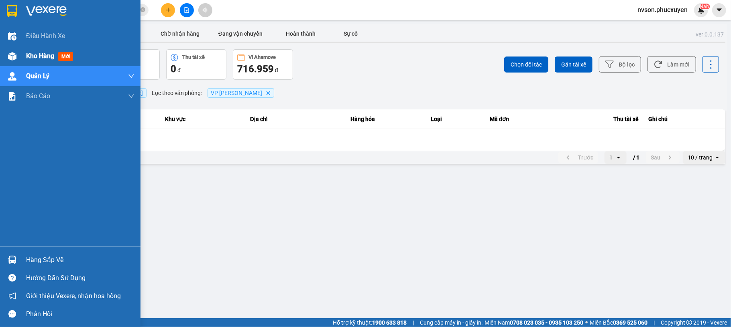
click at [15, 57] on img at bounding box center [12, 56] width 8 height 8
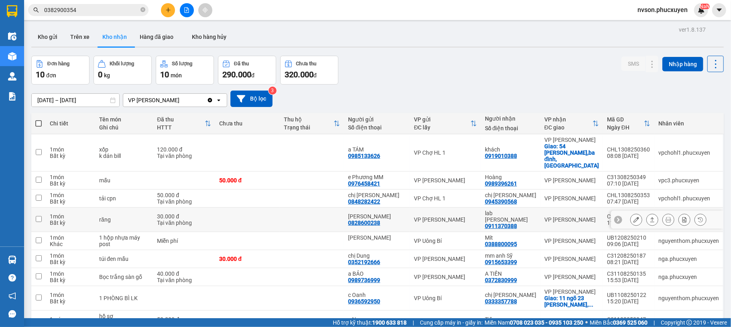
click at [475, 217] on div "VP [PERSON_NAME]" at bounding box center [445, 220] width 63 height 6
checkbox input "true"
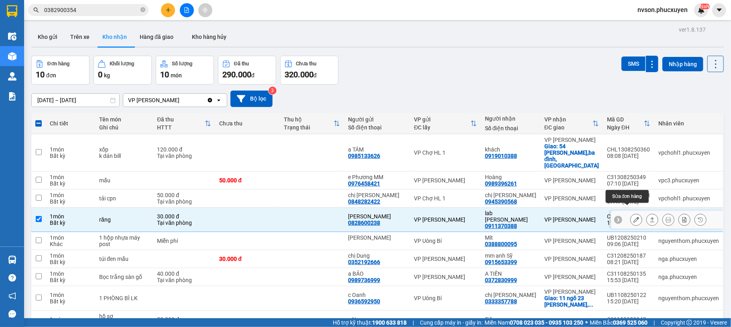
click at [633, 217] on icon at bounding box center [636, 220] width 6 height 6
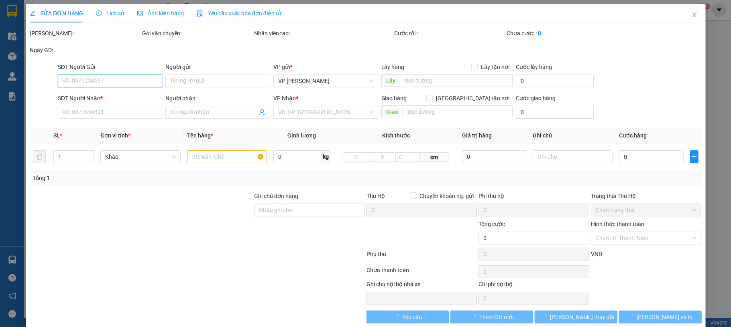
type input "0828600238"
type input "Trang Nhung"
type input "0911370388"
type input "lab Hùng Hân"
type input "30.000"
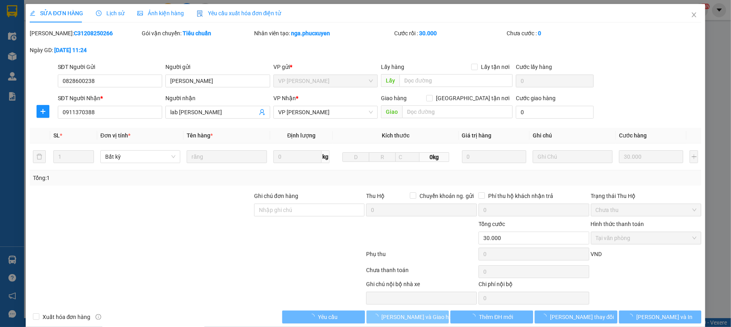
click at [415, 317] on span "[PERSON_NAME] và Giao hàng" at bounding box center [420, 317] width 77 height 9
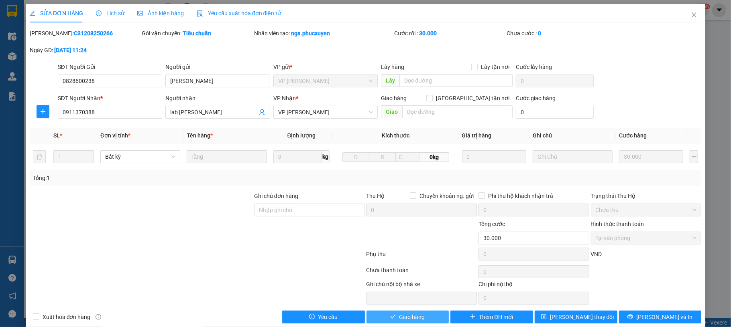
click at [415, 317] on span "Giao hàng" at bounding box center [412, 317] width 26 height 9
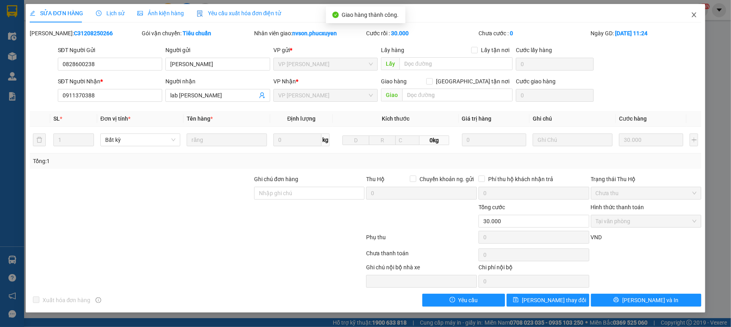
click at [694, 15] on icon "close" at bounding box center [694, 14] width 4 height 5
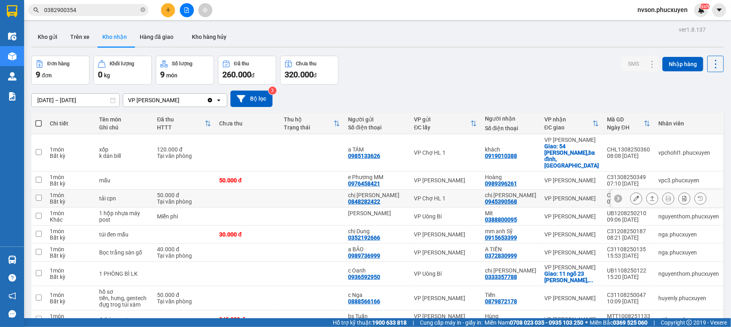
click at [524, 195] on div "chị ánh 0945390568" at bounding box center [510, 198] width 51 height 13
checkbox input "true"
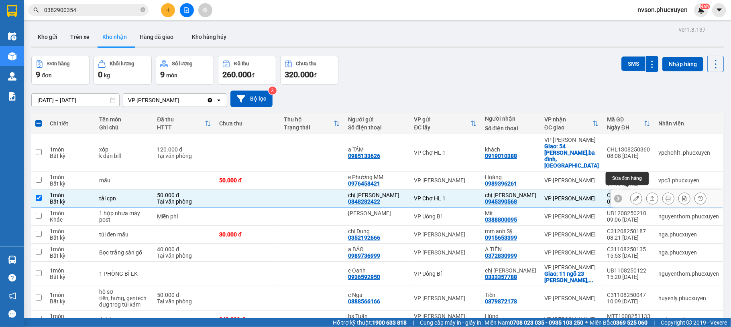
click at [630, 194] on button at bounding box center [635, 199] width 11 height 14
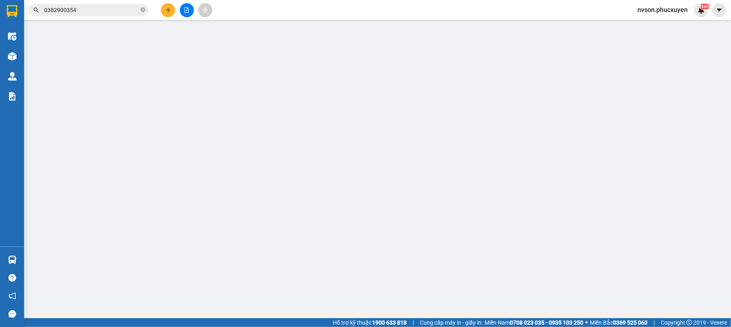
type input "0848282422"
type input "chị Quỳnh"
type input "0945390568"
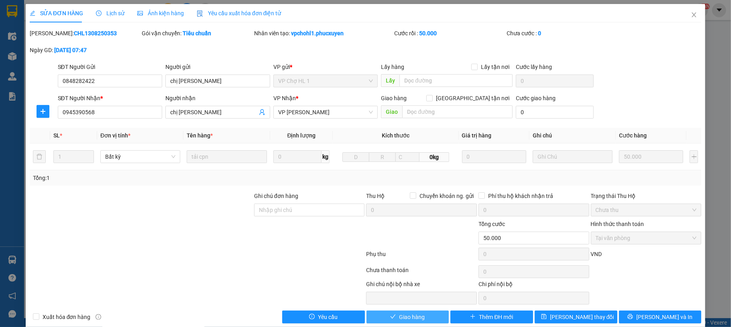
click at [415, 318] on span "Giao hàng" at bounding box center [412, 317] width 26 height 9
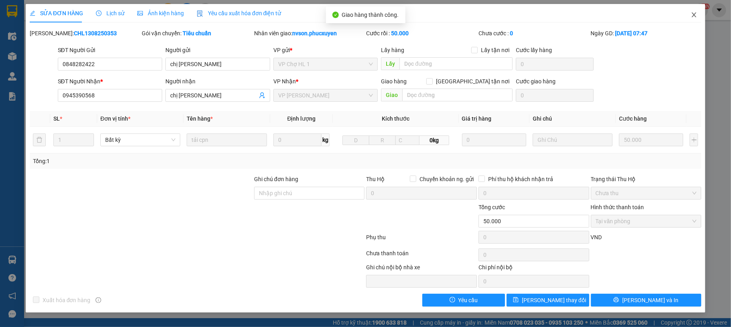
click at [695, 17] on icon "close" at bounding box center [694, 14] width 4 height 5
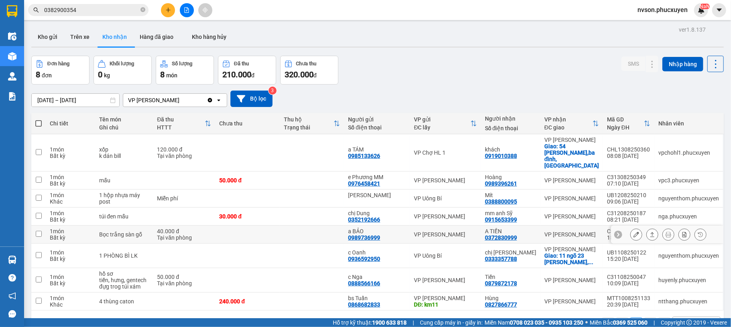
scroll to position [37, 0]
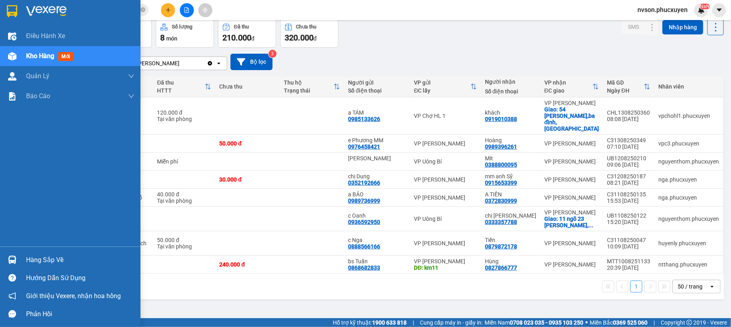
click at [18, 269] on div "Hướng dẫn sử dụng" at bounding box center [70, 278] width 140 height 18
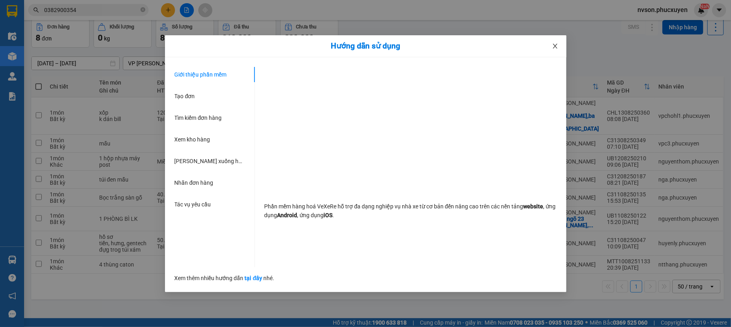
click at [557, 51] on span "Close" at bounding box center [555, 46] width 22 height 22
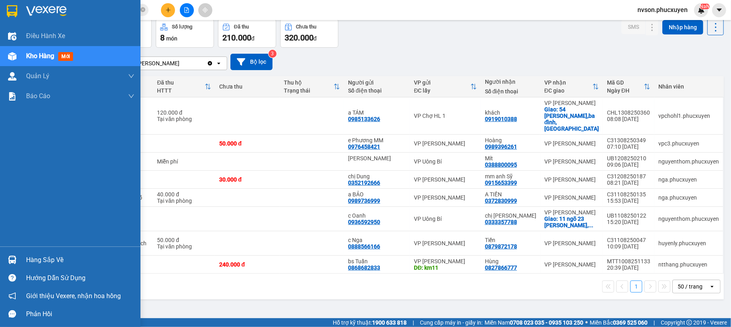
click at [10, 259] on img at bounding box center [12, 260] width 8 height 8
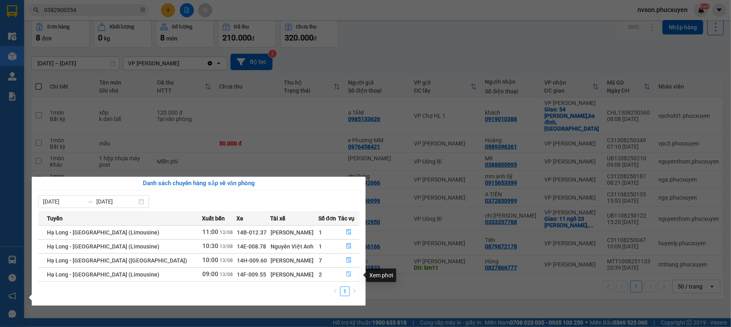
click at [339, 275] on button "button" at bounding box center [349, 274] width 20 height 13
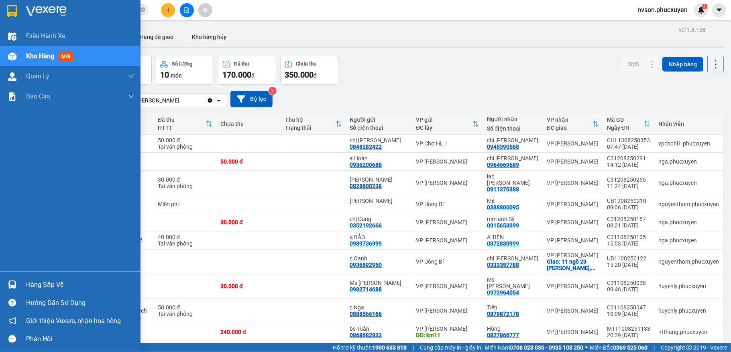
scroll to position [37, 0]
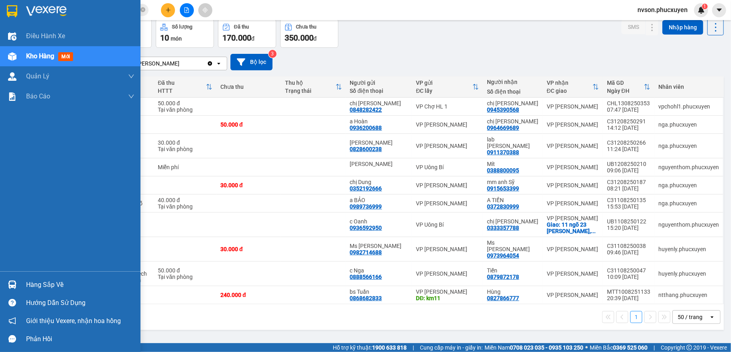
click at [14, 289] on div at bounding box center [12, 284] width 14 height 14
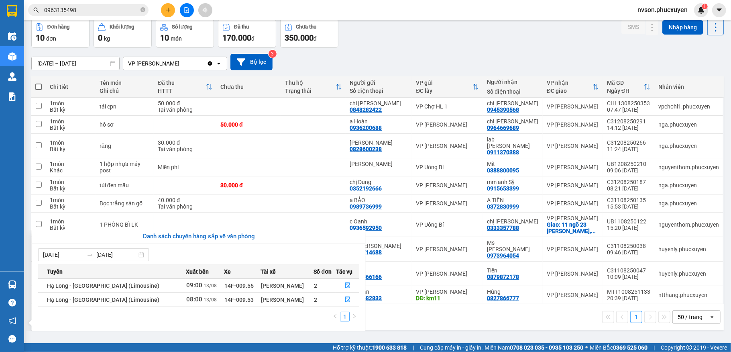
click at [439, 48] on section "Kết quả tìm kiếm ( 19 ) Bộ lọc Mã ĐH Trạng thái Món hàng Thu hộ Tổng cước Chưa …" at bounding box center [365, 176] width 731 height 352
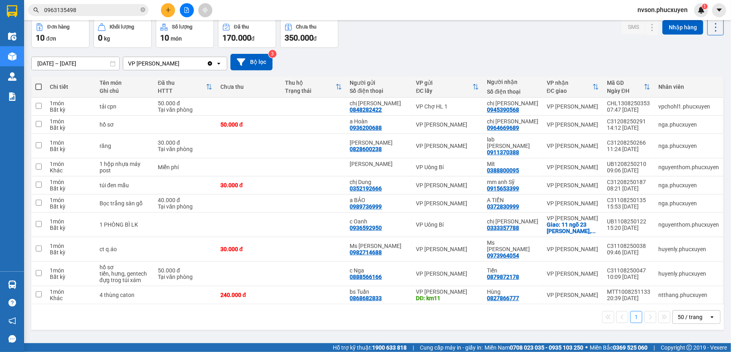
scroll to position [0, 0]
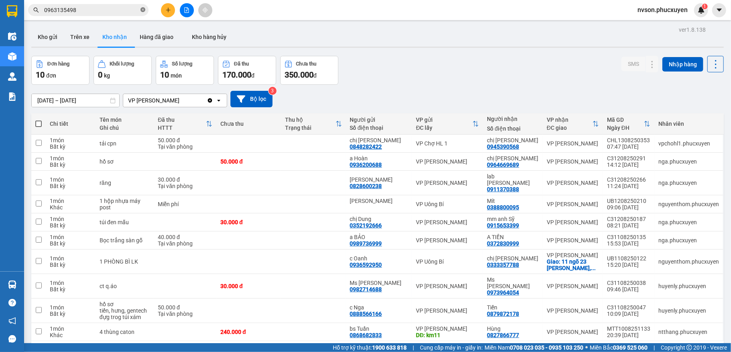
click at [140, 10] on icon "close-circle" at bounding box center [142, 9] width 5 height 5
click at [119, 10] on input "text" at bounding box center [91, 10] width 95 height 9
paste input "0818171801"
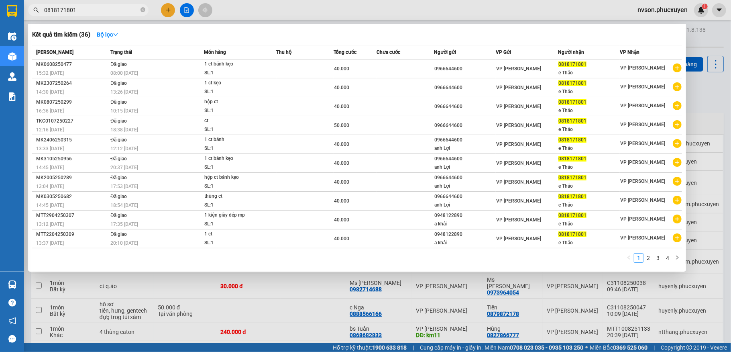
type input "0818171801"
click at [331, 14] on div at bounding box center [365, 176] width 731 height 352
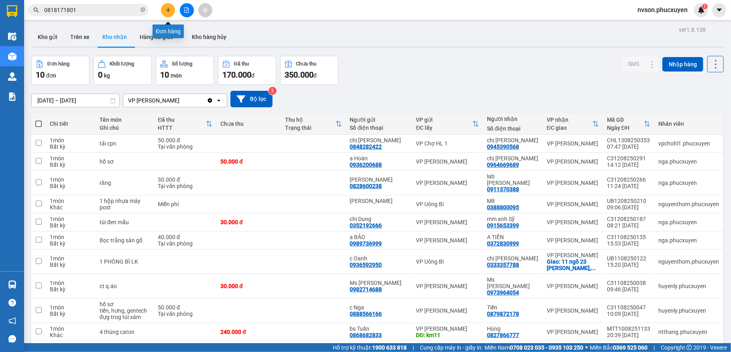
click at [164, 13] on button at bounding box center [168, 10] width 14 height 14
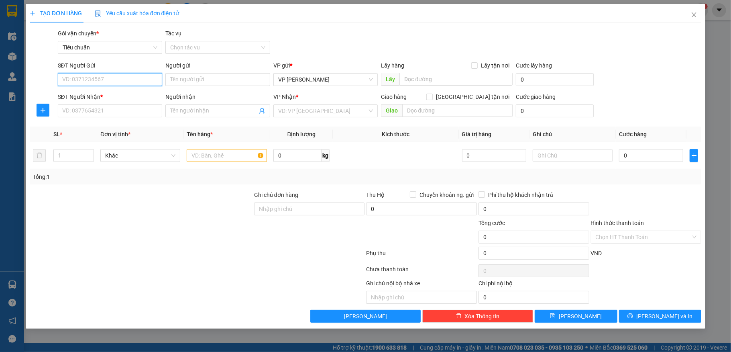
click at [142, 85] on input "SĐT Người Gửi" at bounding box center [110, 79] width 105 height 13
click at [108, 79] on input "0902196036" at bounding box center [110, 79] width 105 height 13
type input "0902196036"
click at [180, 76] on input "Người gửi" at bounding box center [217, 79] width 105 height 13
type input "hoài thương"
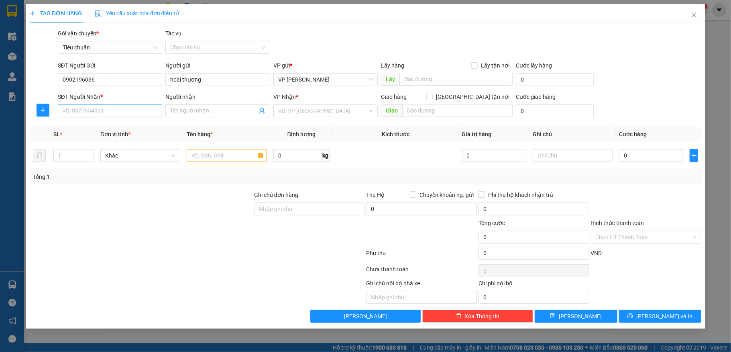
drag, startPoint x: 129, startPoint y: 104, endPoint x: 127, endPoint y: 112, distance: 8.3
click at [129, 104] on div "SĐT Người Nhận * VD: 0377654321" at bounding box center [110, 106] width 105 height 28
click at [127, 112] on input "SĐT Người Nhận *" at bounding box center [110, 110] width 105 height 13
paste input "0966276932"
type input "0966276932"
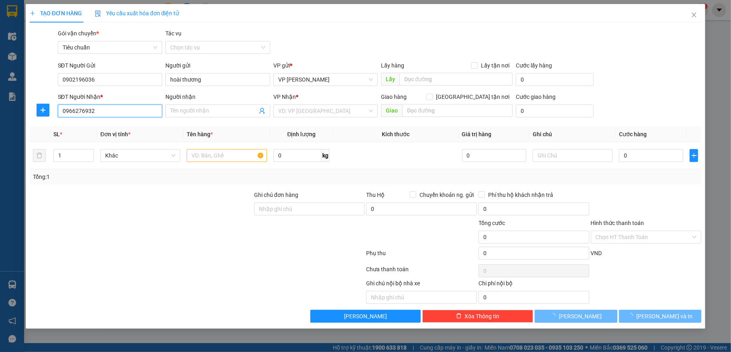
click at [134, 112] on input "0966276932" at bounding box center [110, 110] width 105 height 13
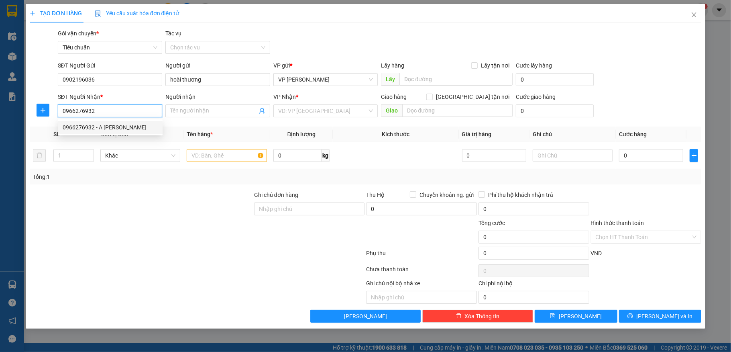
click at [132, 126] on div "0966276932 - A Toàn Ngọc Hà" at bounding box center [110, 127] width 95 height 9
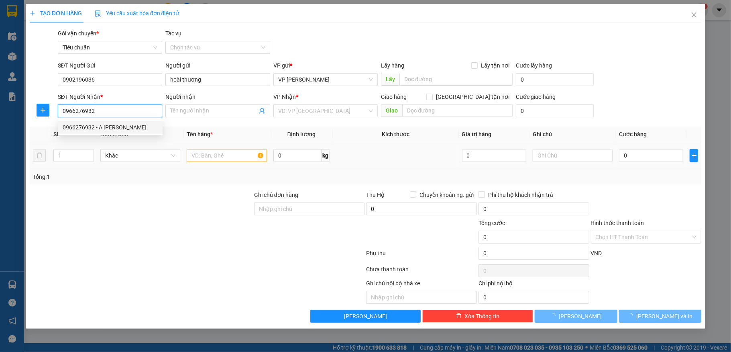
type input "A Toàn Ngọc Hà"
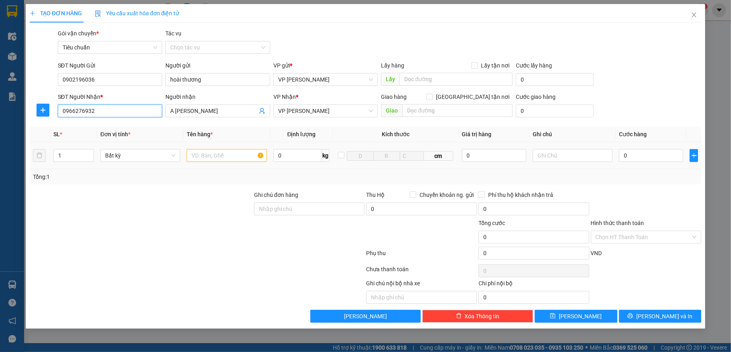
type input "0966276932"
click at [219, 150] on input "text" at bounding box center [227, 155] width 80 height 13
type input "1 hso"
click at [641, 156] on input "0" at bounding box center [651, 155] width 64 height 13
type input "30"
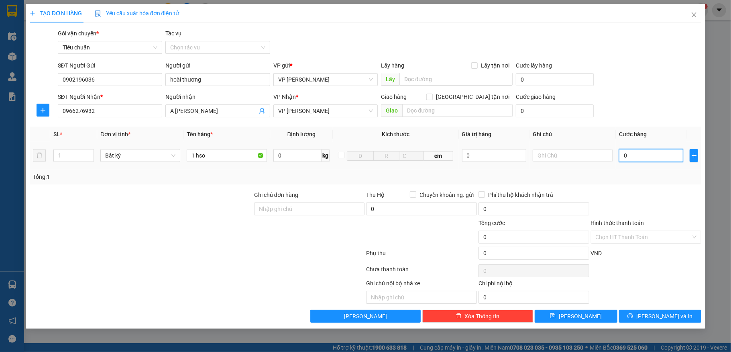
type input "30"
type input "30.000"
click at [642, 118] on div "SĐT Người Nhận * 0966276932 Người nhận A Toàn Ngọc Hà VP Nhận * VP Loong Toòng …" at bounding box center [379, 106] width 647 height 28
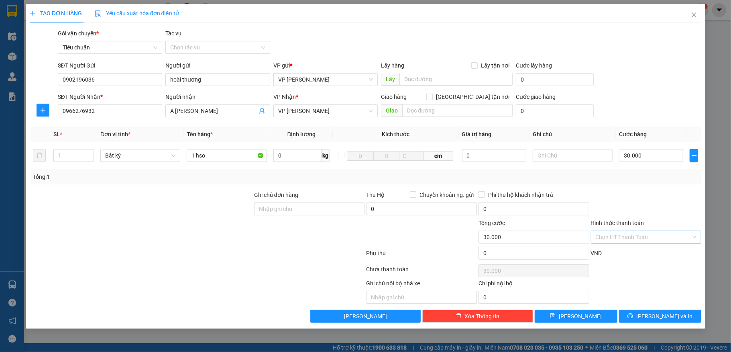
click at [654, 240] on input "Hình thức thanh toán" at bounding box center [643, 237] width 96 height 12
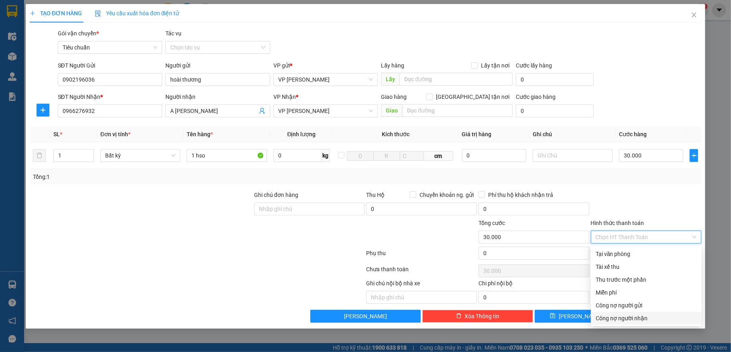
click at [652, 321] on div "Công nợ người nhận" at bounding box center [645, 317] width 101 height 9
type input "0"
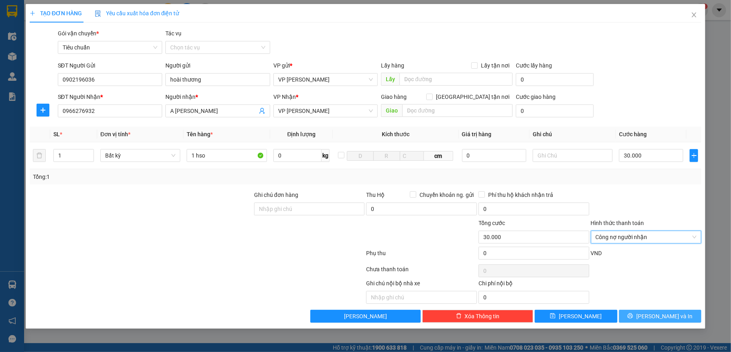
click at [652, 313] on span "[PERSON_NAME] và In" at bounding box center [664, 315] width 56 height 9
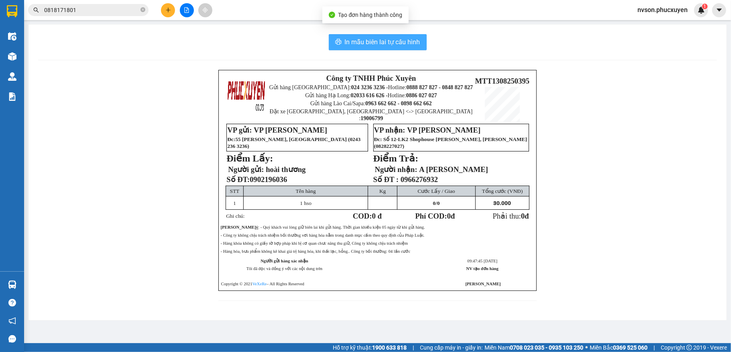
click at [366, 45] on span "In mẫu biên lai tự cấu hình" at bounding box center [382, 42] width 75 height 10
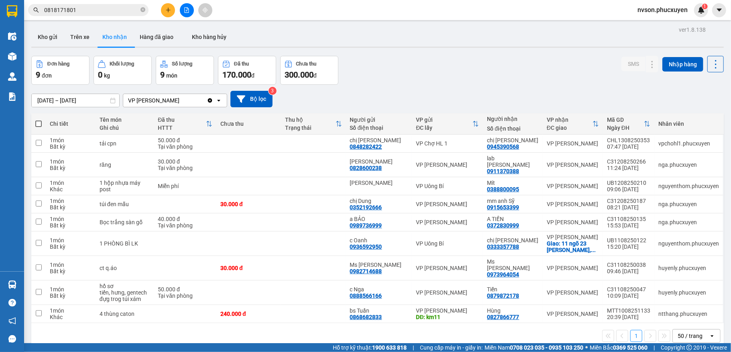
click at [160, 7] on div at bounding box center [186, 10] width 60 height 14
click at [166, 7] on icon "plus" at bounding box center [168, 10] width 6 height 6
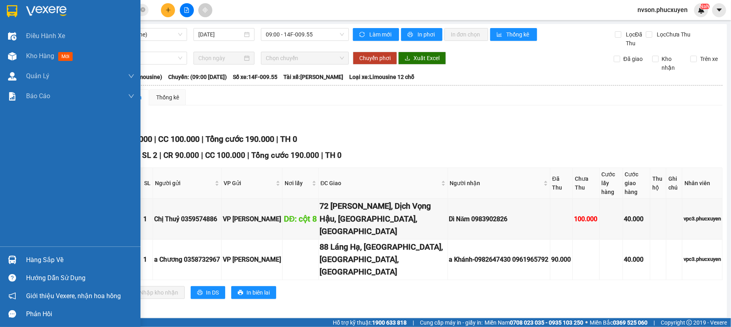
click at [19, 260] on div "Hàng sắp về" at bounding box center [70, 260] width 140 height 18
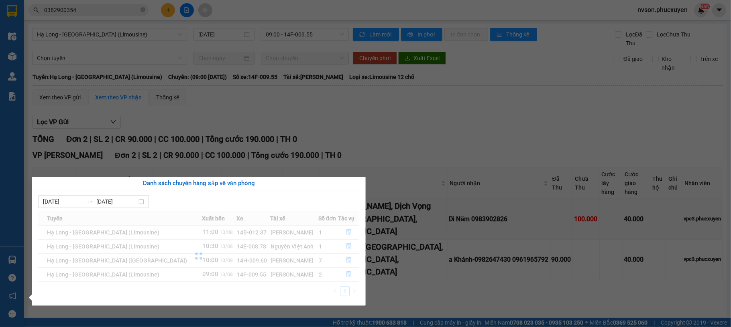
click at [362, 127] on section "Kết quả tìm kiếm ( 11 ) Bộ lọc Mã ĐH Trạng thái Món hàng Thu hộ Tổng cước Chưa …" at bounding box center [365, 163] width 731 height 327
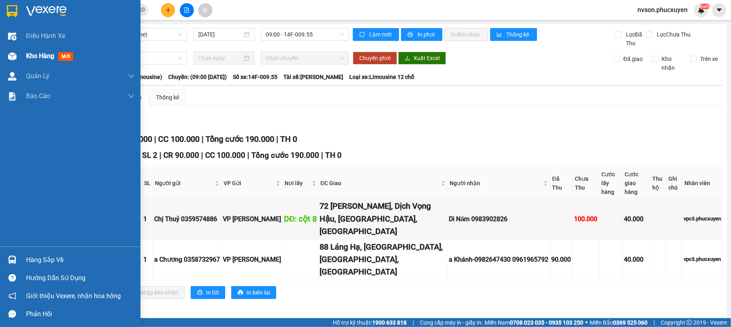
click at [8, 57] on img at bounding box center [12, 56] width 8 height 8
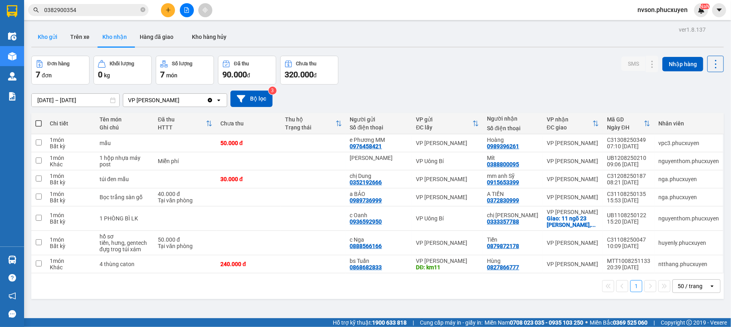
click at [55, 36] on button "Kho gửi" at bounding box center [47, 36] width 33 height 19
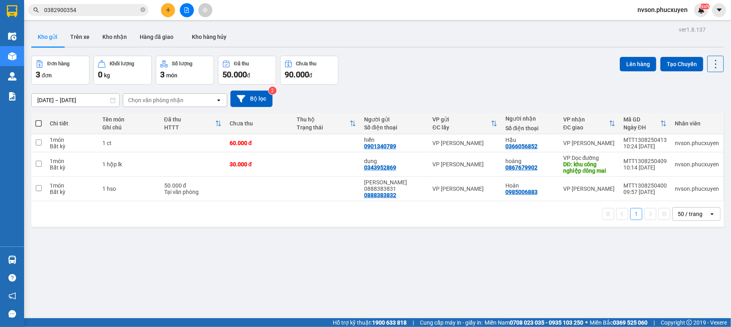
click at [259, 202] on div "1 50 / trang open" at bounding box center [377, 214] width 692 height 26
click at [290, 194] on td at bounding box center [259, 189] width 67 height 24
checkbox input "true"
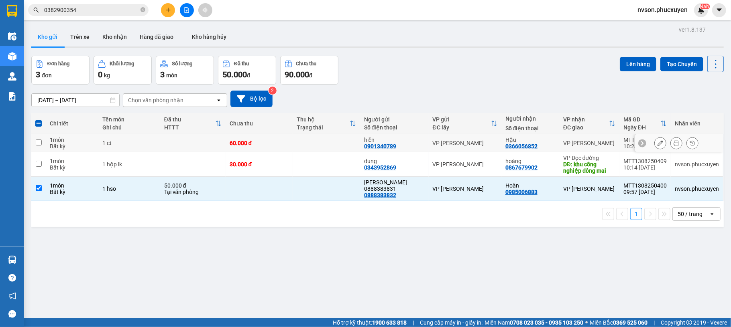
click at [269, 146] on div "60.000 đ" at bounding box center [259, 143] width 59 height 6
checkbox input "true"
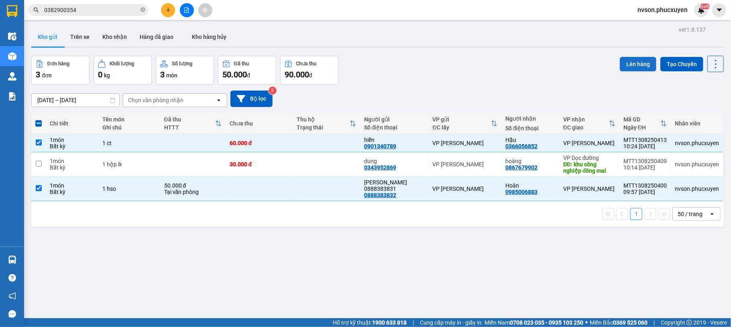
click at [620, 60] on button "Lên hàng" at bounding box center [638, 64] width 37 height 14
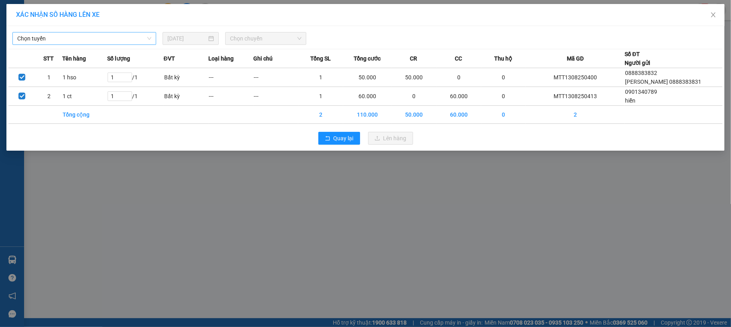
click at [18, 34] on span "Chọn tuyến" at bounding box center [84, 39] width 134 height 12
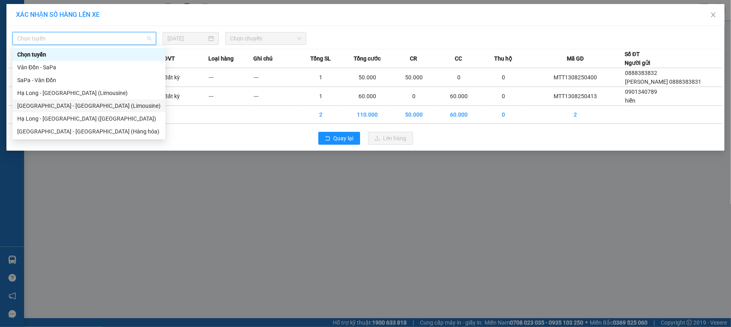
click at [76, 105] on div "[GEOGRAPHIC_DATA] - [GEOGRAPHIC_DATA] (Limousine)" at bounding box center [88, 106] width 143 height 9
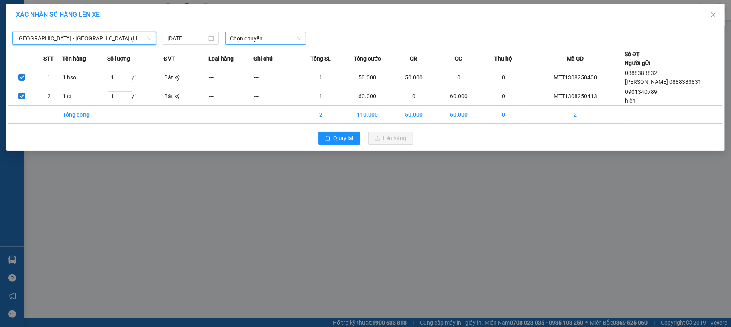
click at [259, 35] on span "Chọn chuyến" at bounding box center [265, 39] width 71 height 12
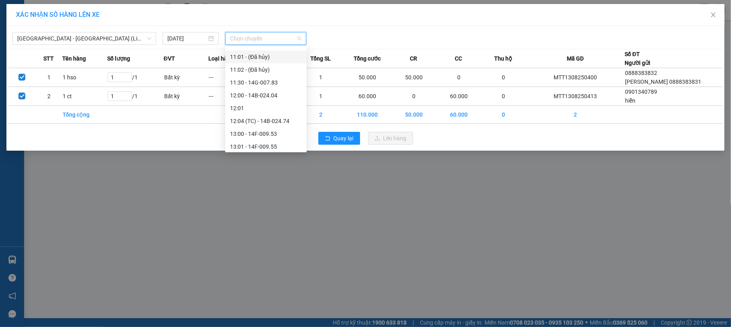
scroll to position [321, 0]
click at [258, 66] on div "12:04 (TC) - 14B-024.74" at bounding box center [266, 67] width 72 height 9
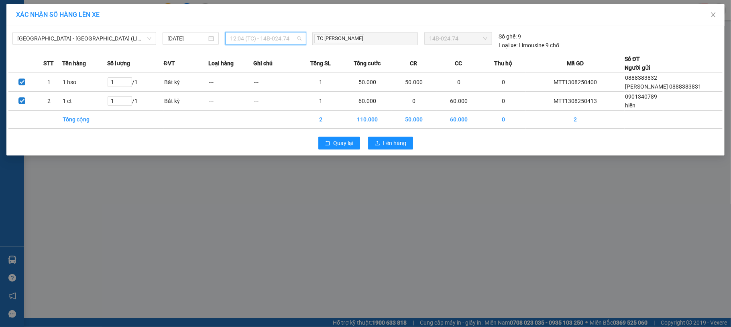
click at [297, 39] on span "12:04 (TC) - 14B-024.74" at bounding box center [265, 39] width 71 height 12
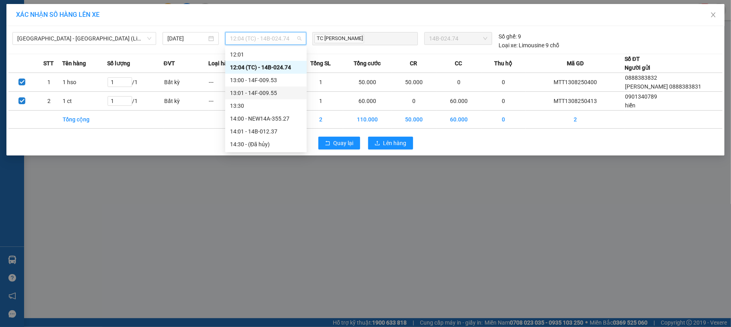
scroll to position [267, 0]
click at [278, 99] on div "12:00 - 14B-024.04" at bounding box center [266, 95] width 72 height 9
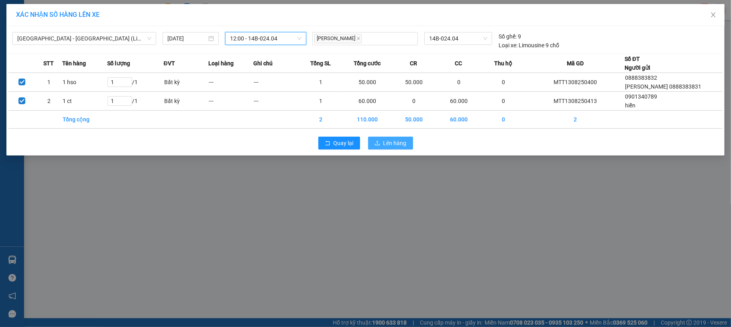
click at [392, 148] on span "Lên hàng" at bounding box center [394, 143] width 23 height 9
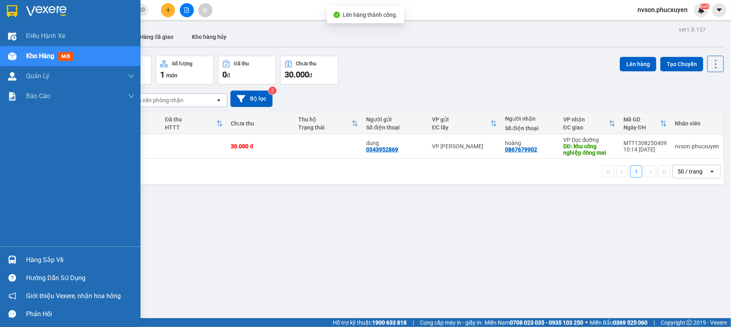
click at [9, 251] on div "Hàng sắp về" at bounding box center [70, 260] width 140 height 18
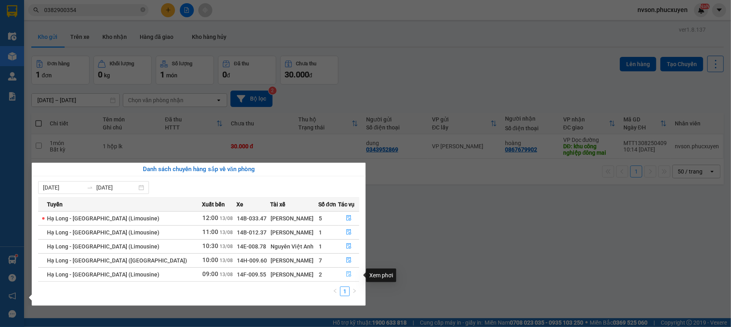
click at [343, 271] on button "button" at bounding box center [349, 274] width 20 height 13
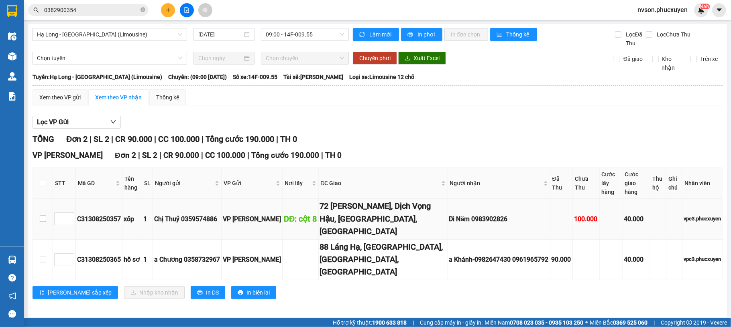
click at [44, 216] on input "checkbox" at bounding box center [43, 219] width 6 height 6
checkbox input "true"
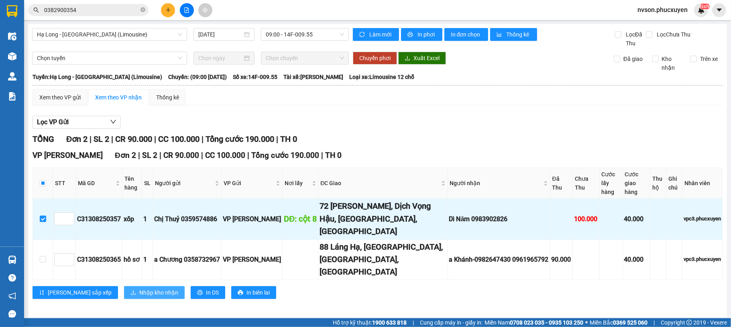
click at [124, 287] on button "Nhập kho nhận" at bounding box center [154, 293] width 61 height 13
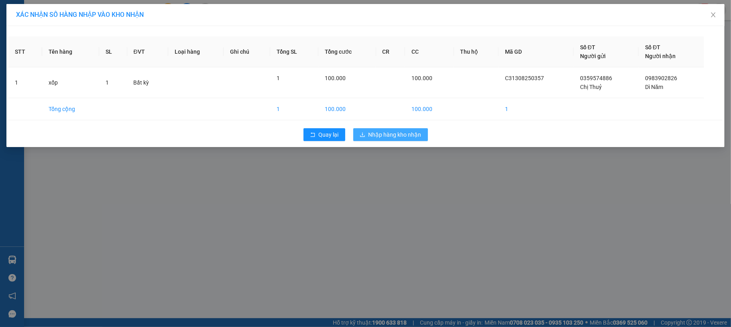
click at [368, 134] on span "Nhập hàng kho nhận" at bounding box center [394, 134] width 53 height 9
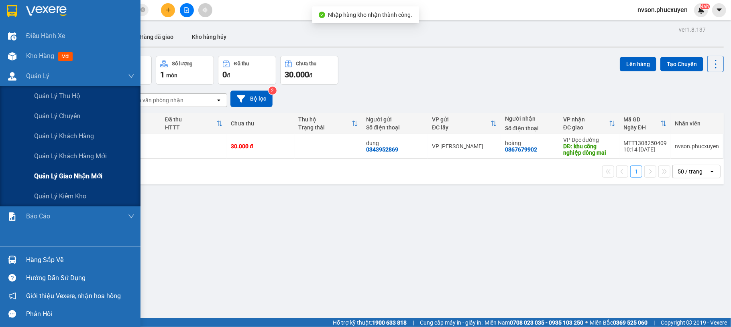
click at [49, 171] on span "Quản lý giao nhận mới" at bounding box center [68, 176] width 68 height 10
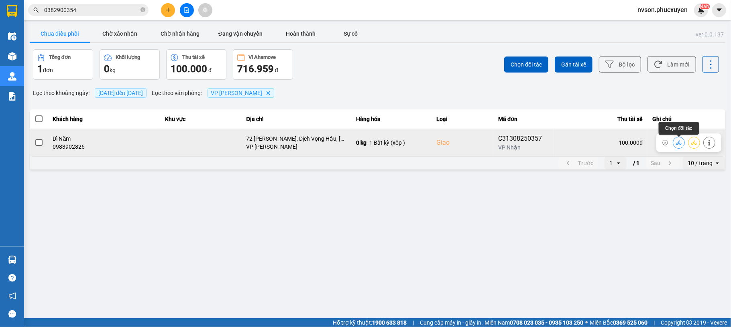
click at [678, 143] on icon at bounding box center [679, 142] width 6 height 4
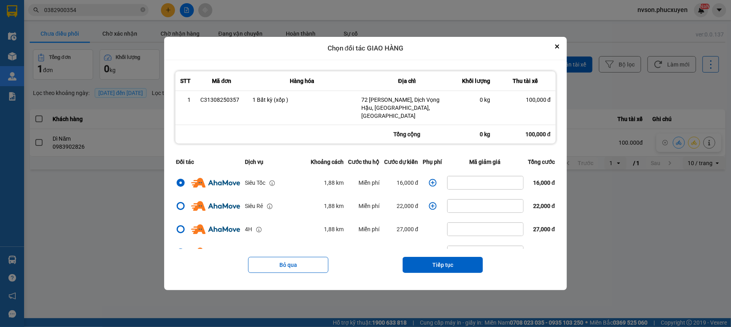
click at [430, 179] on icon "dialog" at bounding box center [433, 183] width 8 height 8
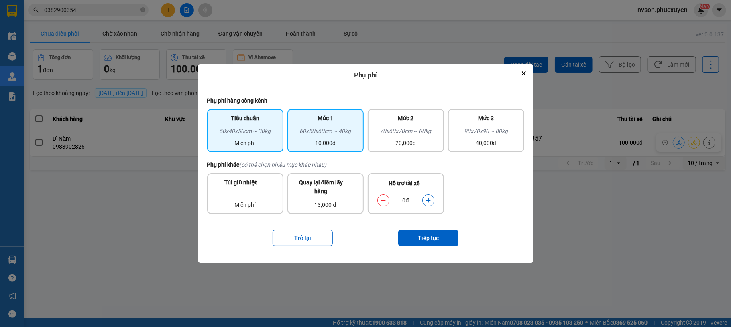
click at [335, 125] on div "Mức 1" at bounding box center [325, 120] width 67 height 13
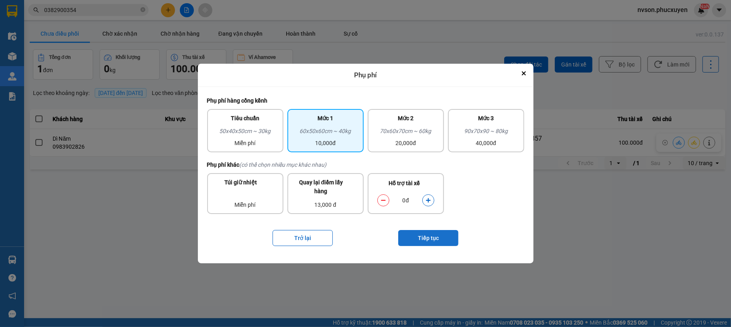
click at [405, 235] on button "Tiếp tục" at bounding box center [428, 238] width 60 height 16
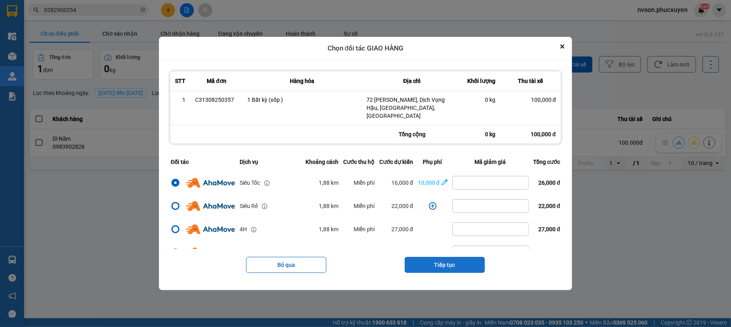
click at [418, 258] on button "Tiếp tục" at bounding box center [444, 265] width 80 height 16
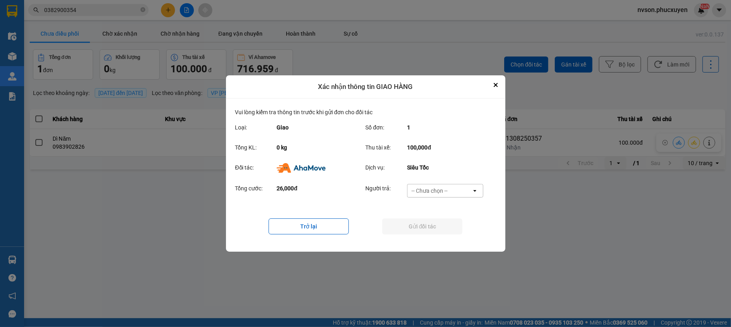
click at [424, 190] on div "-- Chưa chọn --" at bounding box center [429, 191] width 36 height 8
click at [429, 235] on span "Ví Ahamove" at bounding box center [429, 237] width 33 height 8
click at [424, 223] on button "Gửi đối tác" at bounding box center [422, 227] width 80 height 16
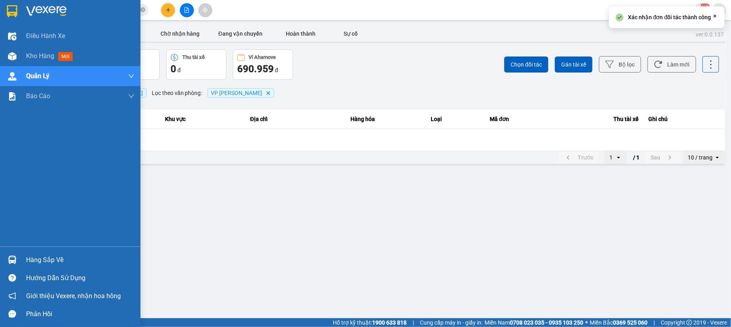
click at [10, 257] on img at bounding box center [12, 260] width 8 height 8
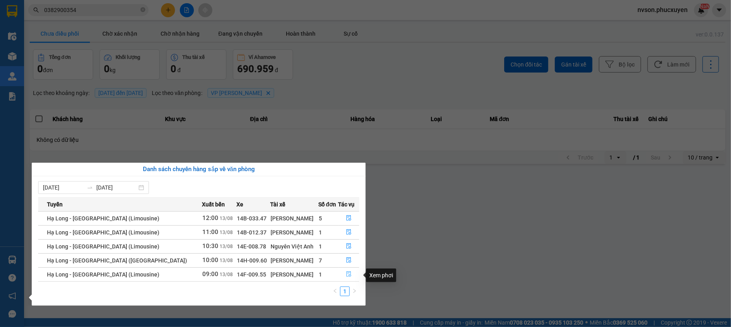
click at [346, 274] on icon "file-done" at bounding box center [348, 275] width 5 height 6
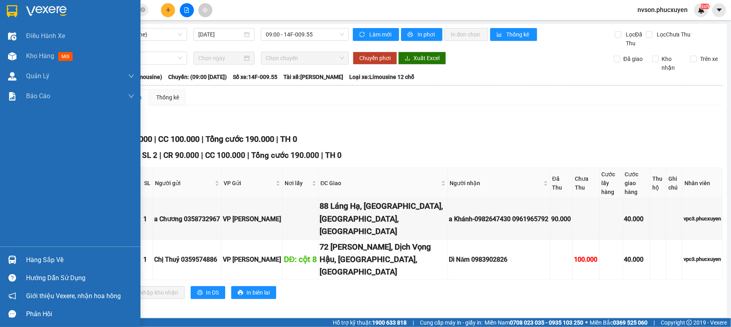
click at [25, 261] on div "Hàng sắp về" at bounding box center [70, 260] width 140 height 18
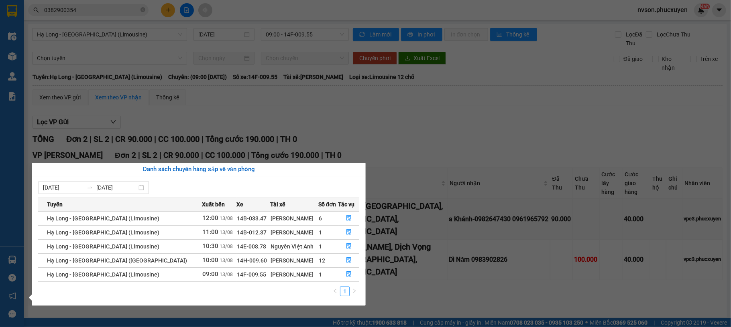
click at [409, 287] on section "Kết quả tìm kiếm ( 11 ) Bộ lọc Mã ĐH Trạng thái Món hàng Thu hộ Tổng cước Chưa …" at bounding box center [365, 163] width 731 height 327
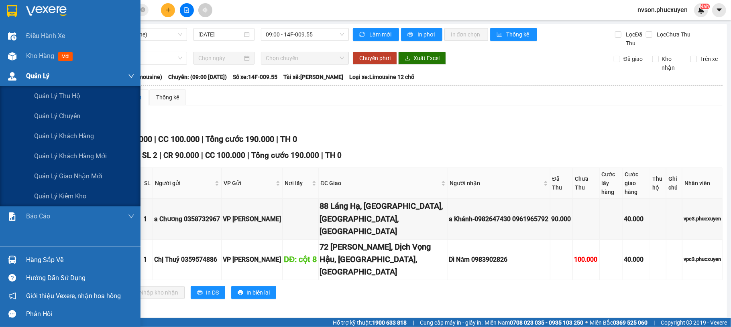
click at [26, 70] on div "Quản Lý" at bounding box center [80, 76] width 108 height 20
click at [58, 173] on span "Quản lý giao nhận mới" at bounding box center [68, 176] width 68 height 10
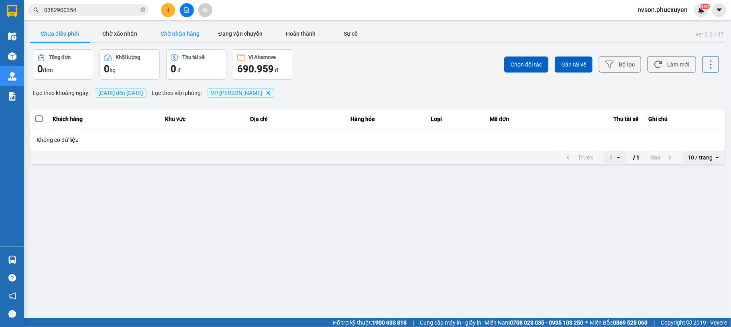
click at [188, 30] on button "Chờ nhận hàng" at bounding box center [180, 34] width 60 height 16
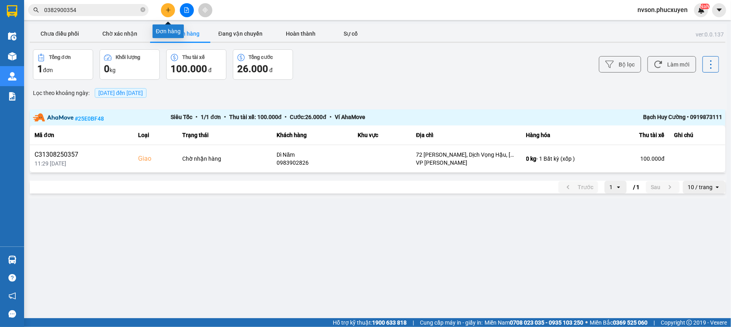
click at [164, 7] on button at bounding box center [168, 10] width 14 height 14
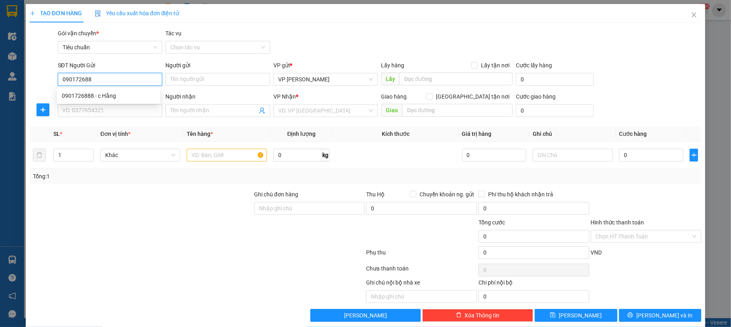
type input "0901726888"
click at [120, 93] on div "0901726888 - c Hằng" at bounding box center [108, 95] width 93 height 9
type input "c Hằng"
type input "0901726888"
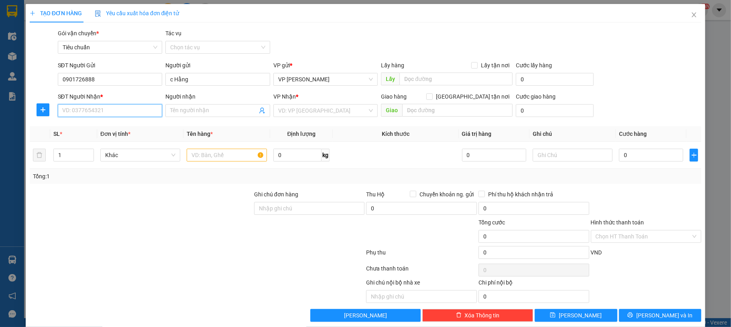
click at [119, 114] on input "SĐT Người Nhận *" at bounding box center [110, 110] width 105 height 13
click at [112, 142] on div "0936638619 - C Thu Anh" at bounding box center [108, 140] width 93 height 9
type input "0936638619"
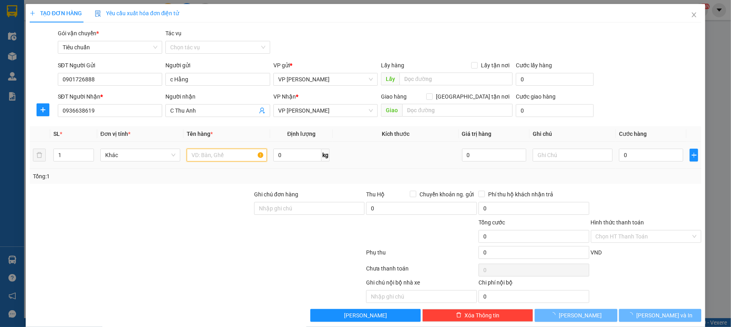
type input "C Thu Anh"
click at [219, 159] on input "text" at bounding box center [227, 155] width 80 height 13
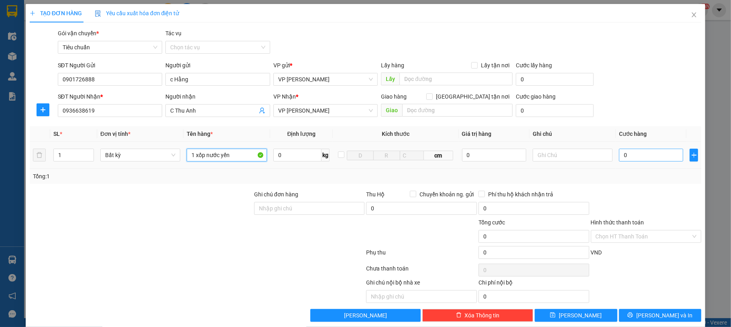
type input "1 xốp nước yến"
click at [637, 160] on input "0" at bounding box center [651, 155] width 64 height 13
type input "40"
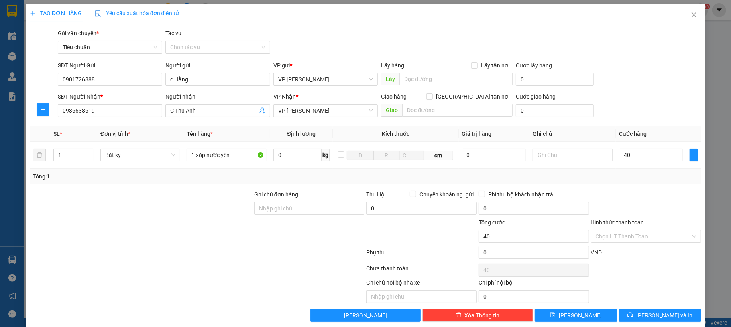
type input "40.000"
click at [631, 70] on div "SĐT Người Gửi 0901726888 Người gửi c Hằng VP gửi * VP [PERSON_NAME] Lấy hàng Lấ…" at bounding box center [379, 75] width 647 height 28
click at [655, 199] on div at bounding box center [646, 204] width 112 height 28
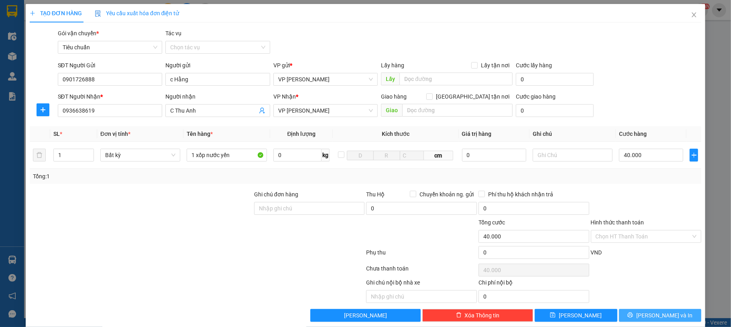
click at [634, 318] on button "[PERSON_NAME] và In" at bounding box center [660, 315] width 83 height 13
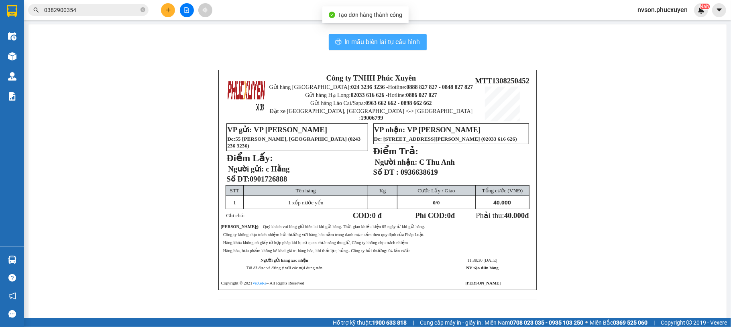
click at [374, 50] on button "In mẫu biên lai tự cấu hình" at bounding box center [378, 42] width 98 height 16
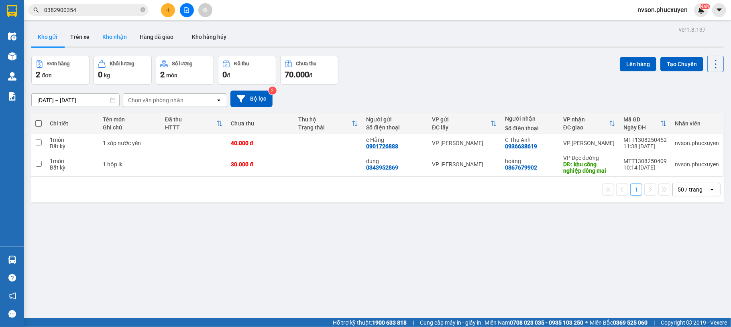
click at [118, 36] on button "Kho nhận" at bounding box center [114, 36] width 37 height 19
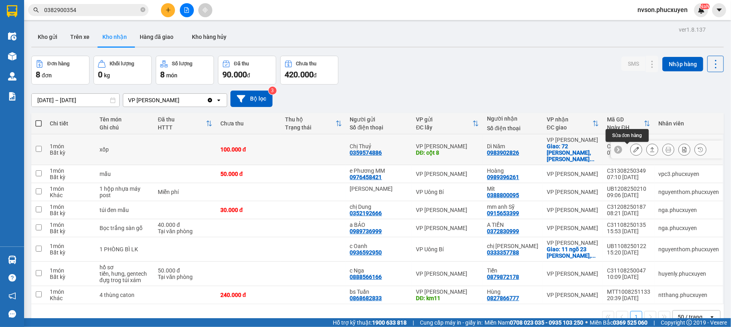
click at [633, 151] on icon at bounding box center [636, 150] width 6 height 6
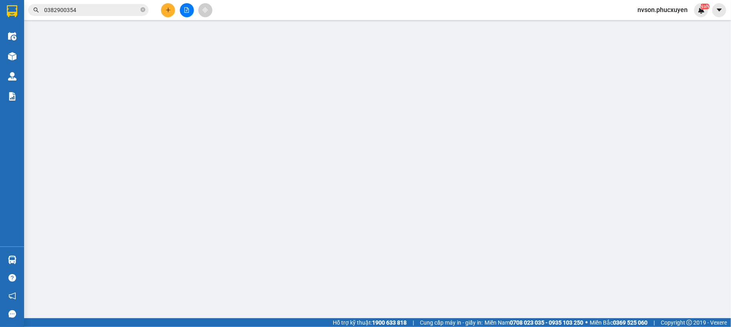
type input "0359574886"
type input "Chị Thuỷ"
type input "cột 8"
type input "0983902826"
type input "Dì Năm"
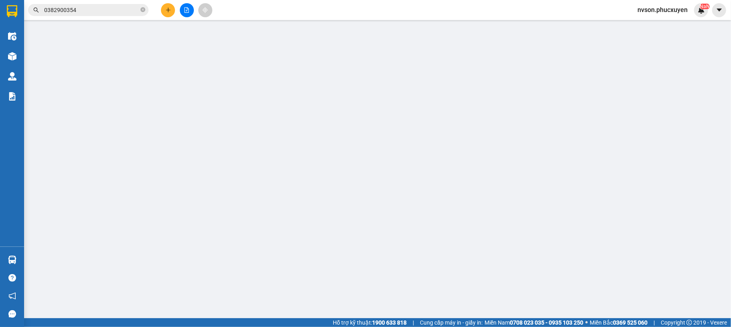
checkbox input "true"
type input "72 [PERSON_NAME], Dịch Vọng Hậu, [GEOGRAPHIC_DATA], [GEOGRAPHIC_DATA]"
type input "100.000"
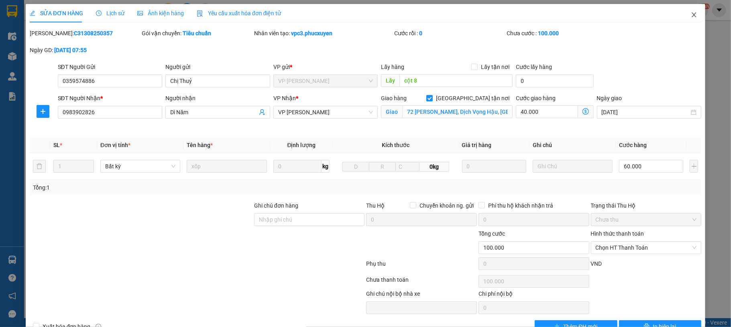
click at [691, 13] on icon "close" at bounding box center [694, 15] width 6 height 6
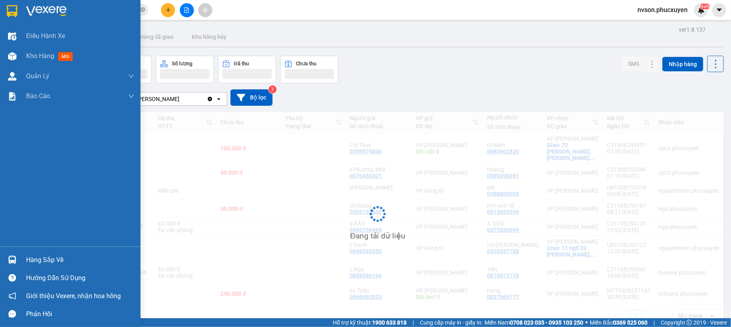
click at [20, 261] on div "Hàng sắp về" at bounding box center [70, 260] width 140 height 18
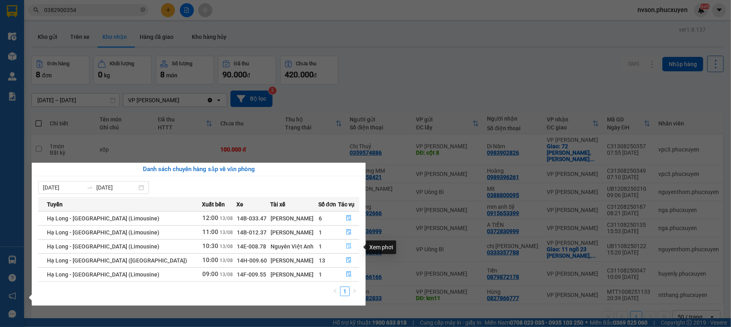
click at [342, 249] on button "button" at bounding box center [349, 246] width 20 height 13
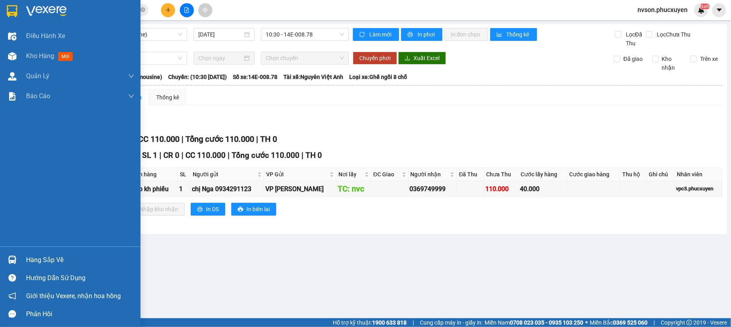
click at [16, 260] on img at bounding box center [12, 260] width 8 height 8
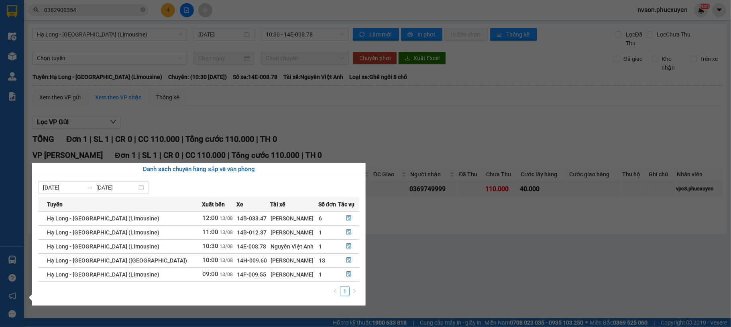
click at [170, 10] on section "Kết quả tìm kiếm ( 11 ) Bộ lọc Mã ĐH Trạng thái Món hàng Thu hộ Tổng cước Chưa …" at bounding box center [365, 163] width 731 height 327
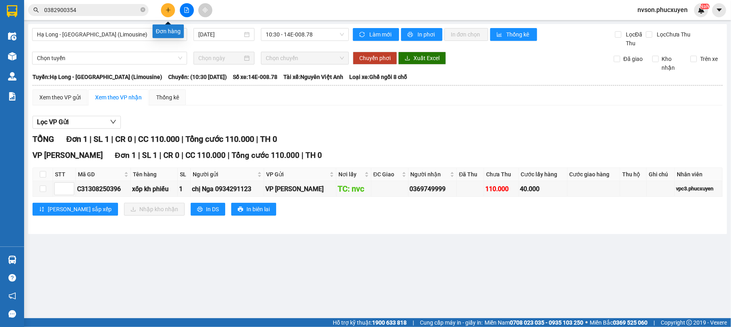
click at [170, 10] on icon "plus" at bounding box center [168, 10] width 6 height 6
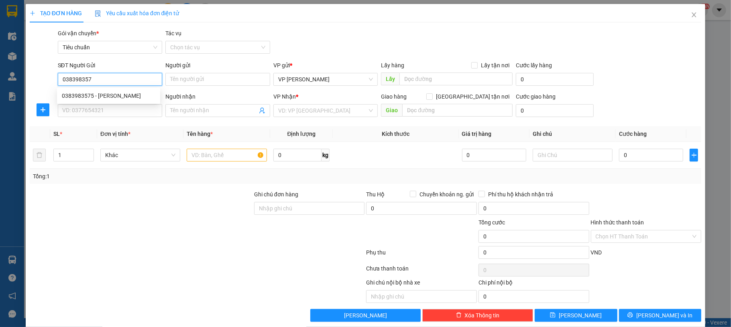
type input "0383983575"
click at [116, 95] on div "0383983575 - [PERSON_NAME]" at bounding box center [108, 95] width 93 height 9
type input "huyền long"
type input "0383983575"
click at [117, 105] on input "SĐT Người Nhận *" at bounding box center [110, 110] width 105 height 13
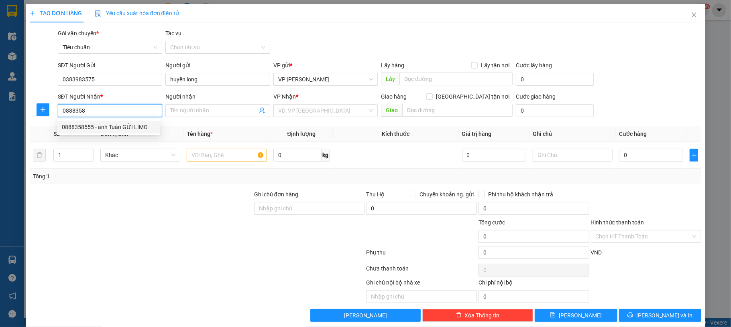
click at [121, 132] on div "0888358555 - anh Tuân GỬI LIMO" at bounding box center [108, 127] width 103 height 13
type input "0888358555"
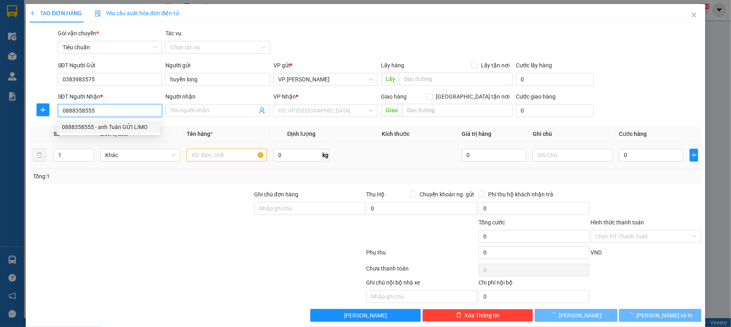
type input "anh [PERSON_NAME] GỬI LIMO"
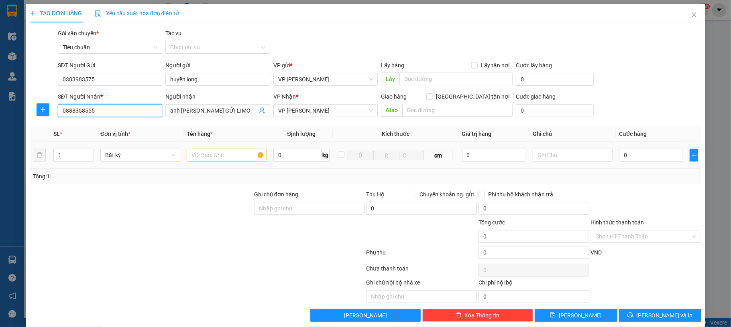
type input "0888358555"
click at [221, 154] on input "text" at bounding box center [227, 155] width 80 height 13
type input "1 hộp lk"
click at [641, 162] on input "0" at bounding box center [651, 155] width 64 height 13
type input "50"
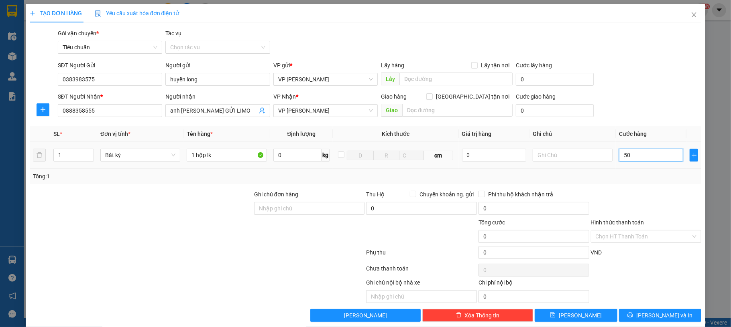
type input "50"
click at [622, 73] on div "SĐT Người Gửi 0383983575 Người gửi huyền long VP gửi * VP [PERSON_NAME] Lấy hàn…" at bounding box center [379, 75] width 647 height 28
type input "50.000"
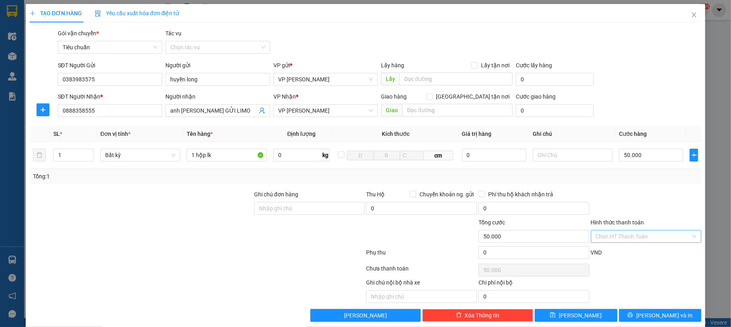
click at [636, 236] on input "Hình thức thanh toán" at bounding box center [643, 237] width 96 height 12
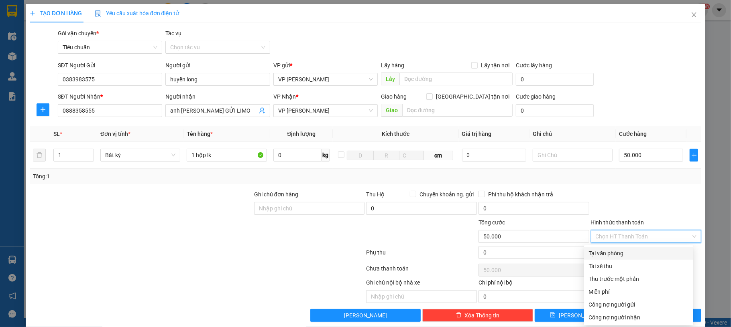
click at [628, 251] on div "Tại văn phòng" at bounding box center [639, 253] width 100 height 9
type input "0"
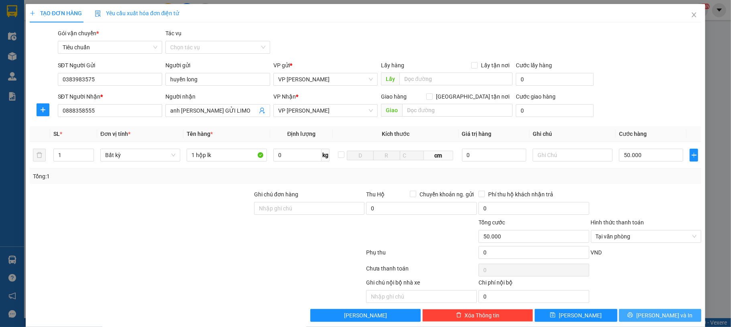
click at [654, 314] on span "[PERSON_NAME] và In" at bounding box center [664, 315] width 56 height 9
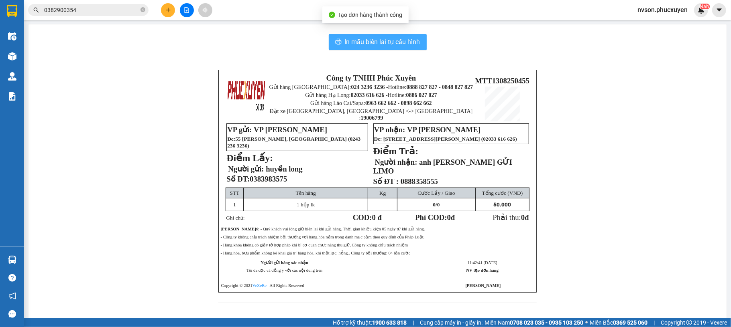
click at [362, 44] on span "In mẫu biên lai tự cấu hình" at bounding box center [382, 42] width 75 height 10
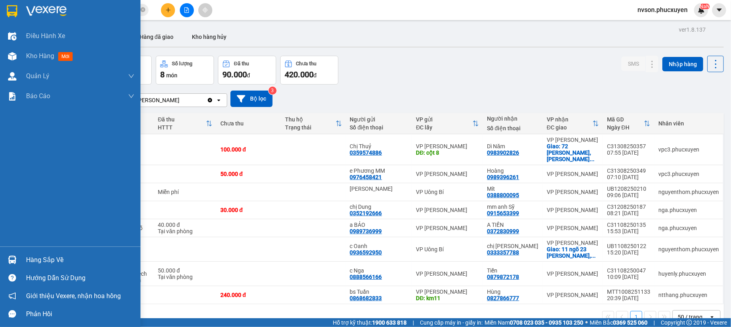
click at [11, 256] on img at bounding box center [12, 260] width 8 height 8
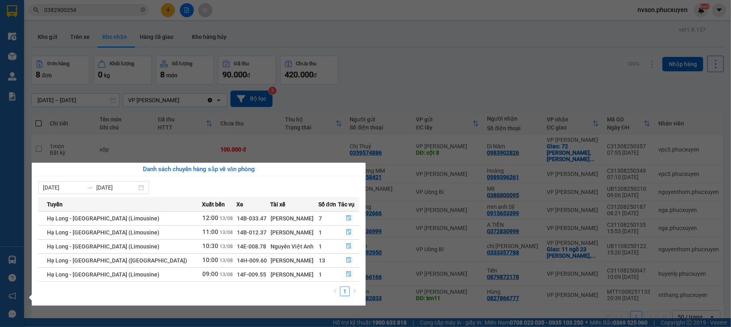
click at [137, 5] on section "Kết quả tìm kiếm ( 11 ) Bộ lọc Mã ĐH Trạng thái Món hàng Thu hộ Tổng cước Chưa …" at bounding box center [365, 163] width 731 height 327
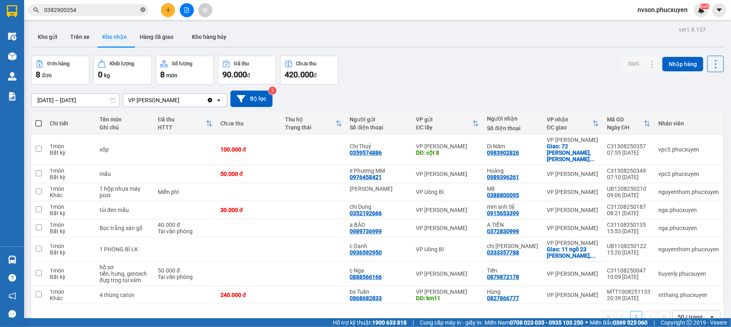
click at [142, 10] on icon "close-circle" at bounding box center [142, 9] width 5 height 5
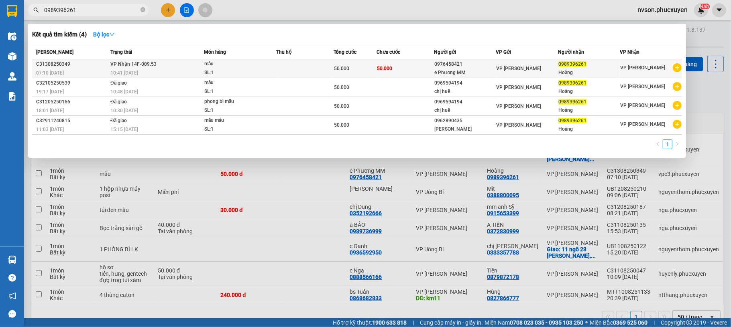
type input "0989396261"
click at [235, 68] on div "mẫu" at bounding box center [234, 64] width 60 height 9
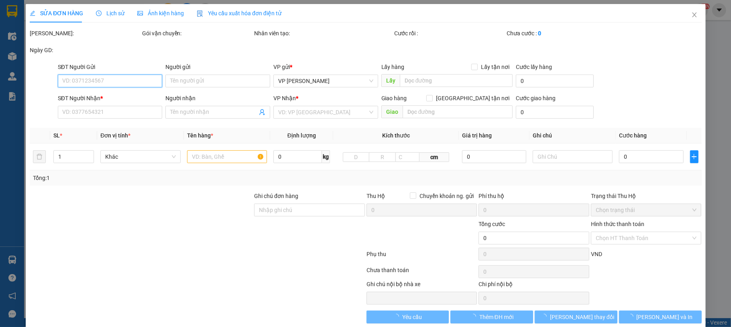
type input "0976458421"
type input "e Phương MM"
type input "0989396261"
type input "Hoàng"
type input "50.000"
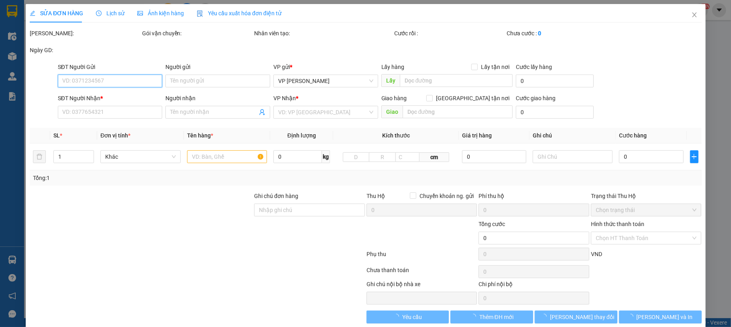
type input "50.000"
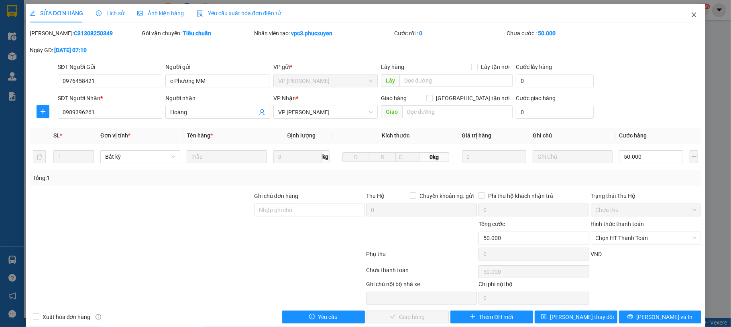
click at [683, 14] on span "Close" at bounding box center [694, 15] width 22 height 22
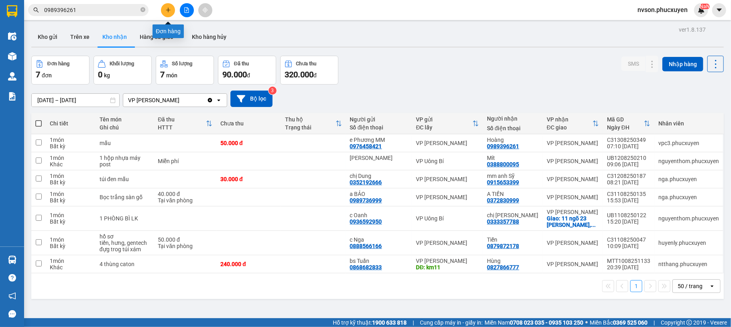
click at [169, 8] on icon "plus" at bounding box center [168, 10] width 6 height 6
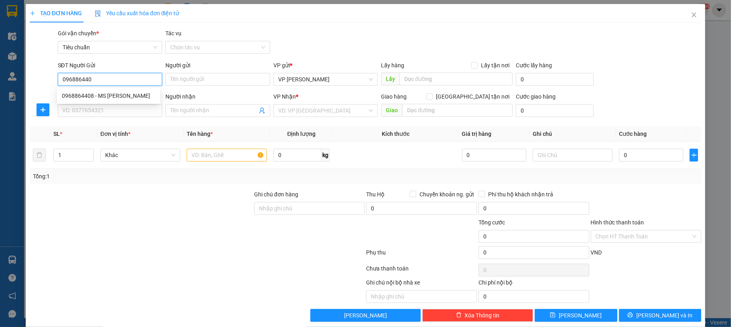
type input "0968864408"
click at [112, 95] on div "0968864408 - MS [PERSON_NAME]" at bounding box center [108, 95] width 93 height 9
type input "MS NHI"
type input "0968864408"
click at [100, 110] on input "SĐT Người Nhận *" at bounding box center [110, 110] width 105 height 13
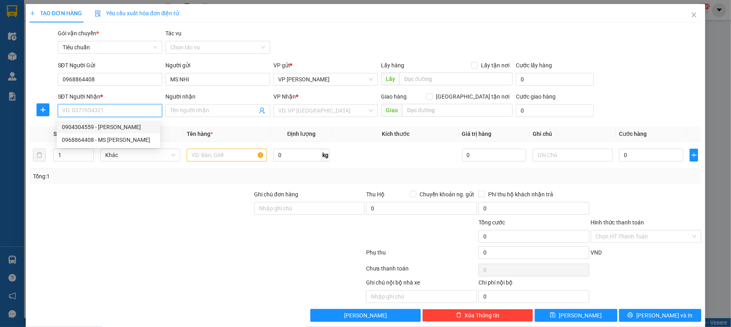
click at [105, 126] on div "0904304559 - [PERSON_NAME]" at bounding box center [108, 127] width 93 height 9
type input "0904304559"
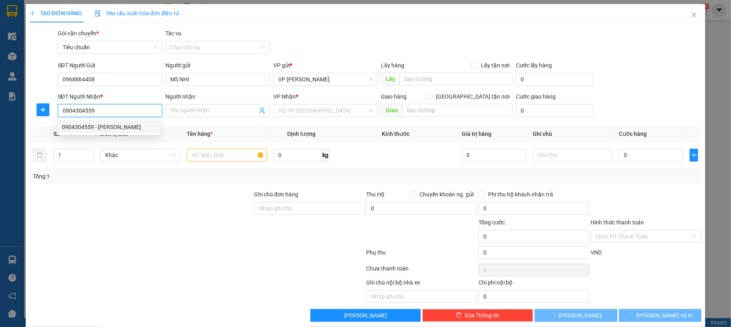
type input "[PERSON_NAME]"
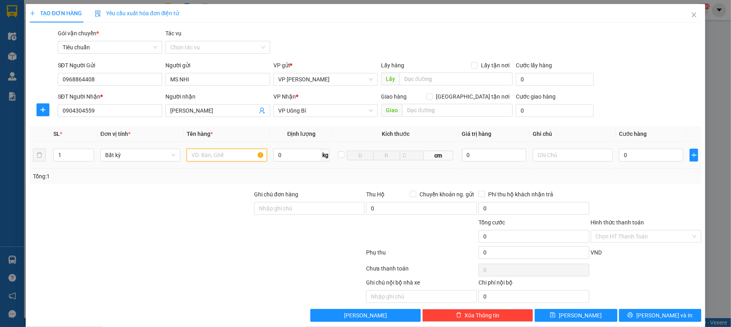
click at [200, 153] on input "text" at bounding box center [227, 155] width 80 height 13
type input "1 tivi 50 icnh"
click at [76, 81] on input "0968864408" at bounding box center [110, 79] width 105 height 13
click at [620, 153] on input "0" at bounding box center [651, 155] width 64 height 13
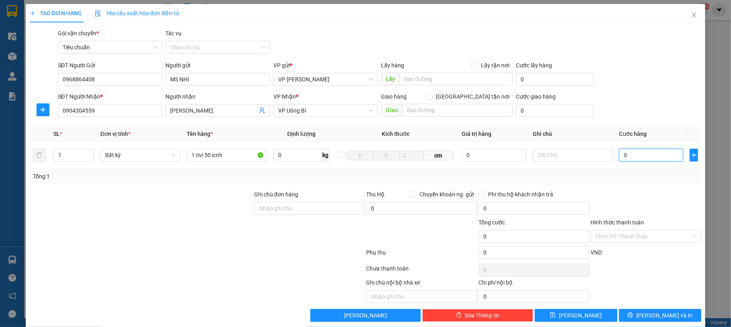
type input "10"
type input "100"
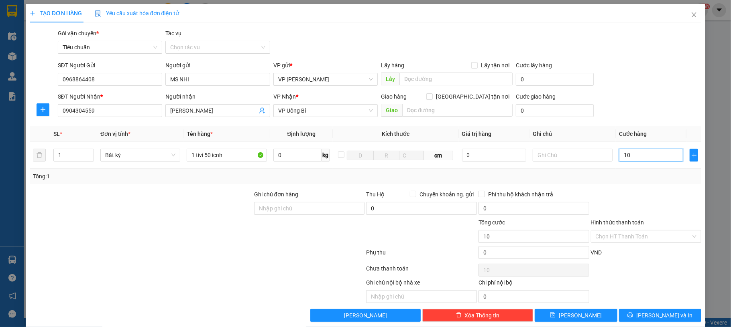
type input "100"
click at [644, 112] on div "SĐT Người Nhận * 0904304559 Người nhận [PERSON_NAME] VP Nhận * VP Uông Bí Giao …" at bounding box center [379, 106] width 647 height 28
type input "100.000"
click at [652, 112] on div "SĐT Người Nhận * 0904304559 Người nhận [PERSON_NAME] VP Nhận * VP Uông Bí Giao …" at bounding box center [379, 106] width 647 height 28
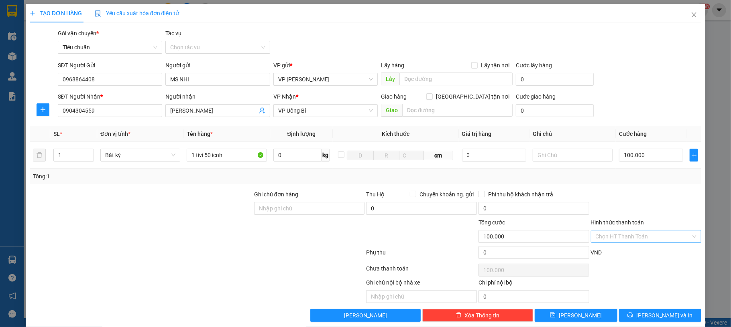
click at [646, 240] on input "Hình thức thanh toán" at bounding box center [643, 237] width 96 height 12
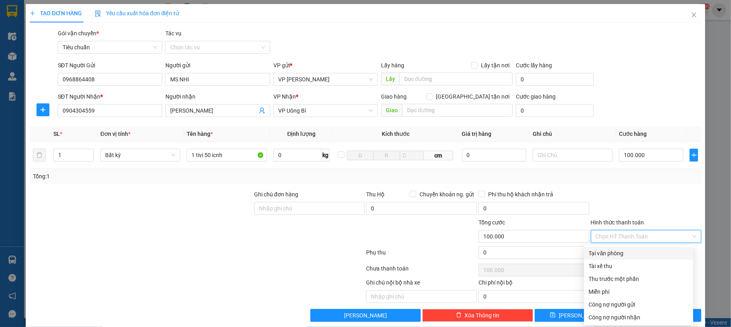
click at [631, 252] on div "Tại văn phòng" at bounding box center [639, 253] width 100 height 9
type input "0"
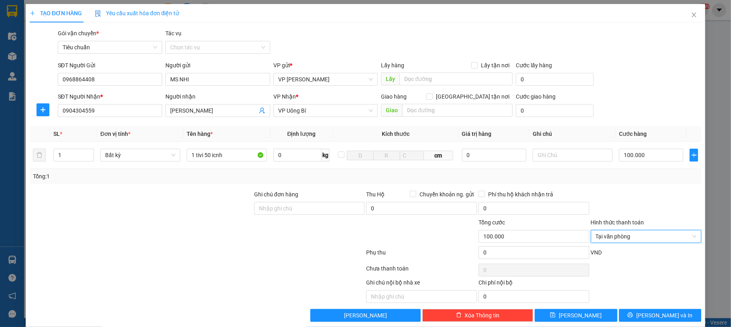
click at [638, 309] on div "Transit Pickup Surcharge Ids Transit Deliver Surcharge Ids Transit Deliver Surc…" at bounding box center [366, 175] width 672 height 293
click at [638, 312] on button "[PERSON_NAME] và In" at bounding box center [660, 315] width 83 height 13
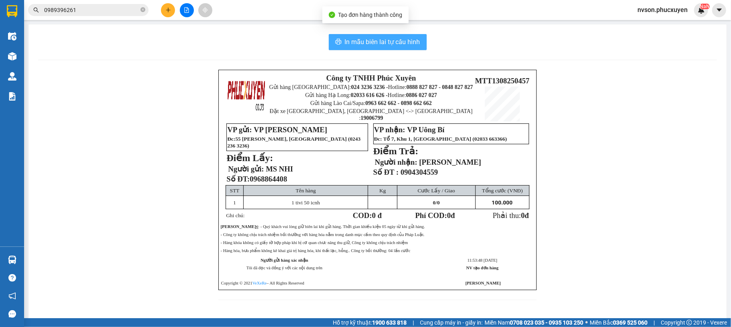
click at [350, 43] on span "In mẫu biên lai tự cấu hình" at bounding box center [382, 42] width 75 height 10
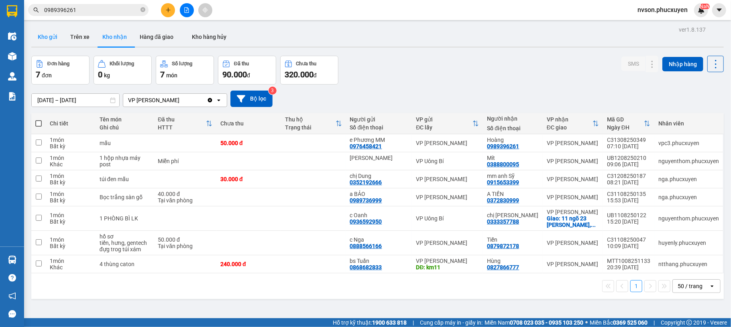
click at [58, 39] on button "Kho gửi" at bounding box center [47, 36] width 33 height 19
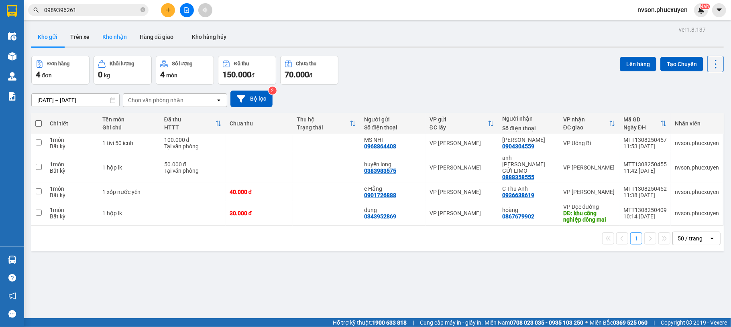
click at [112, 34] on button "Kho nhận" at bounding box center [114, 36] width 37 height 19
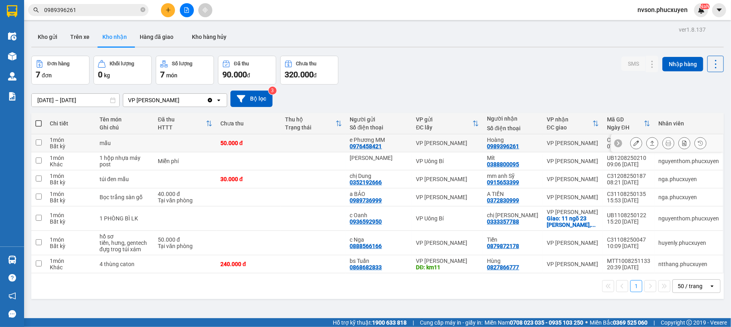
click at [386, 144] on div "e Phương MM 0976458421" at bounding box center [379, 143] width 58 height 13
checkbox input "true"
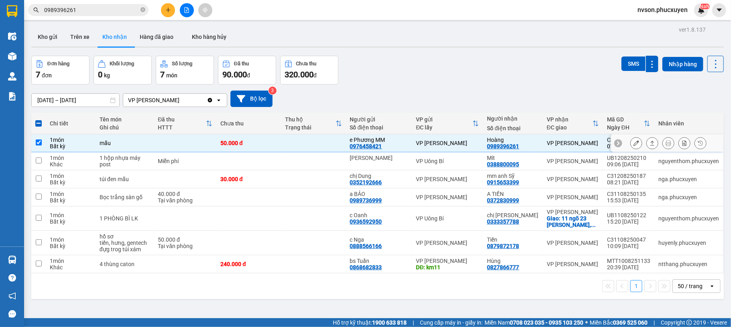
click at [633, 143] on icon at bounding box center [636, 143] width 6 height 6
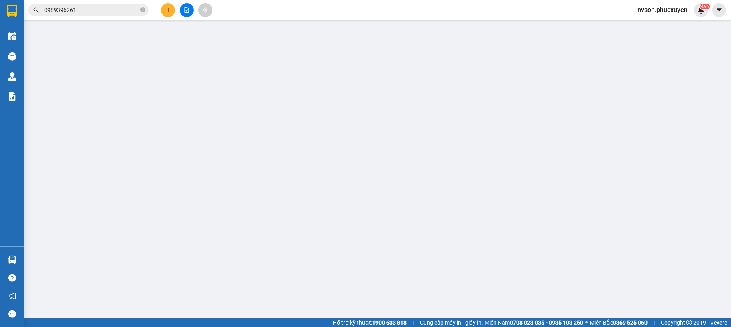
type input "0976458421"
type input "e Phương MM"
type input "0989396261"
type input "Hoàng"
type input "50.000"
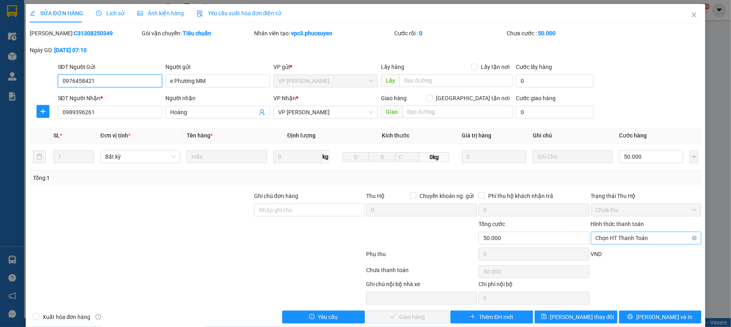
click at [608, 235] on span "Chọn HT Thanh Toán" at bounding box center [645, 238] width 101 height 12
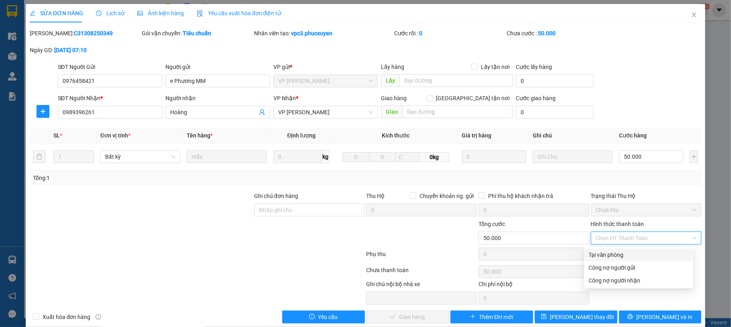
click at [620, 251] on div "Tại văn phòng" at bounding box center [639, 255] width 100 height 9
type input "0"
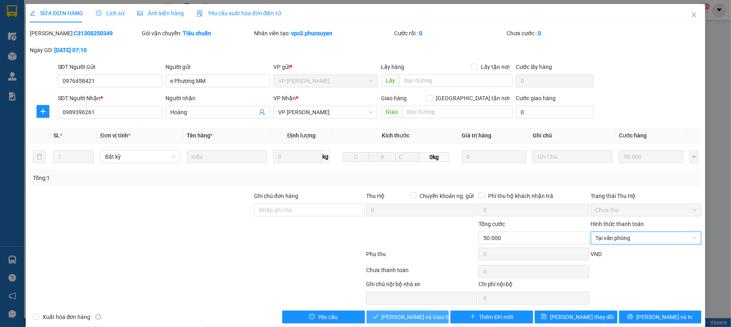
click at [396, 318] on span "[PERSON_NAME] và Giao hàng" at bounding box center [420, 317] width 77 height 9
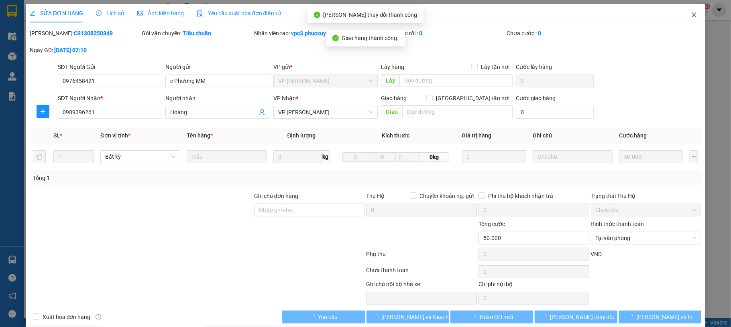
click at [691, 15] on icon "close" at bounding box center [694, 15] width 6 height 6
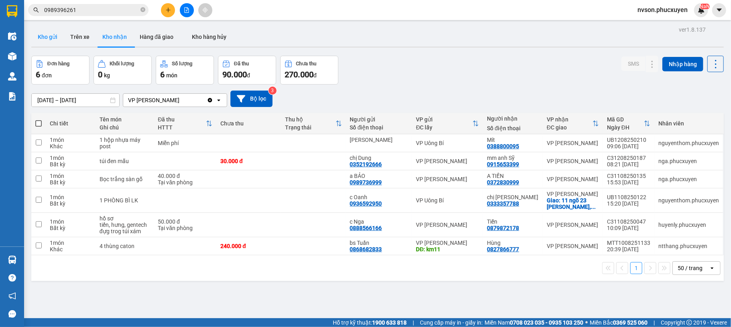
click at [49, 37] on button "Kho gửi" at bounding box center [47, 36] width 33 height 19
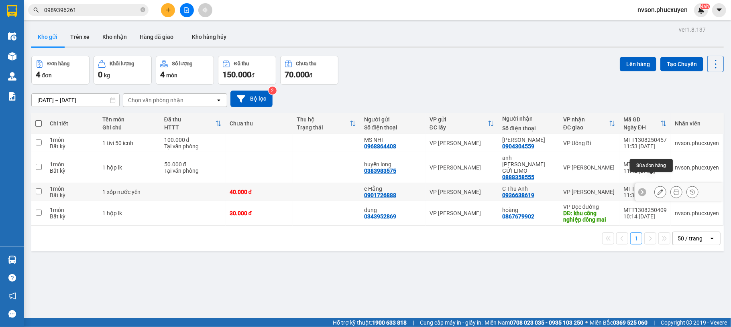
click at [657, 189] on icon at bounding box center [660, 192] width 6 height 6
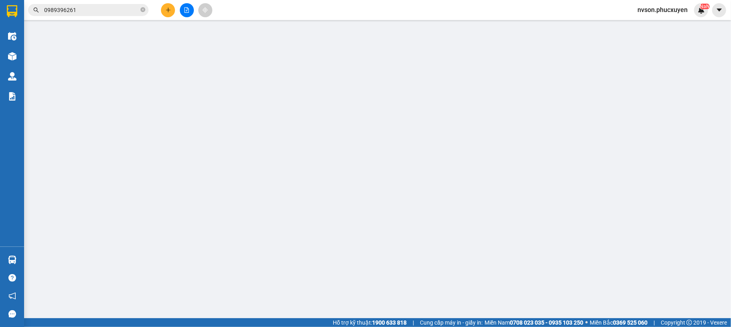
type input "0901726888"
type input "c Hằng"
type input "0936638619"
type input "C Thu Anh"
type input "40.000"
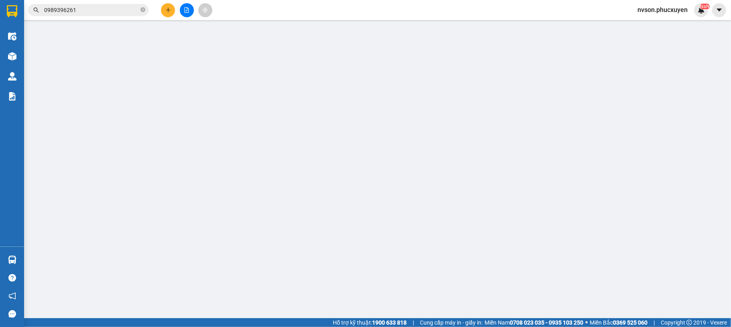
type input "40.000"
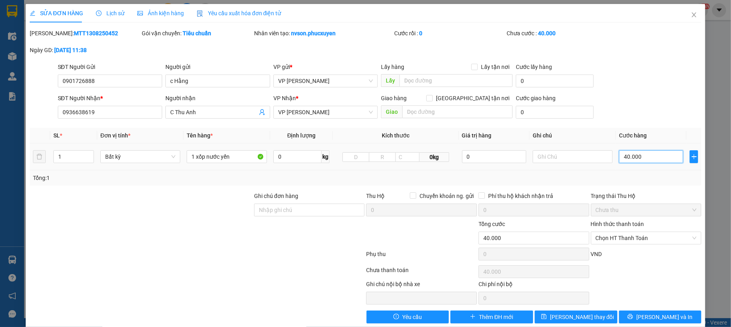
click at [633, 158] on input "40.000" at bounding box center [651, 156] width 64 height 13
type input "0"
type input "60"
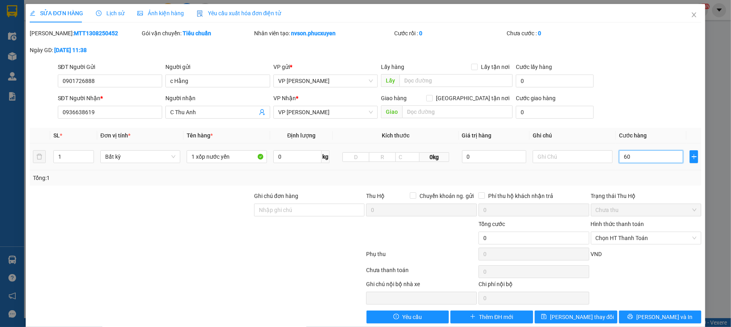
type input "60"
click at [650, 77] on div "SĐT Người Gửi 0901726888 Người gửi c Hằng VP gửi * VP [PERSON_NAME] Lấy hàng Lấ…" at bounding box center [379, 77] width 647 height 28
type input "60.000"
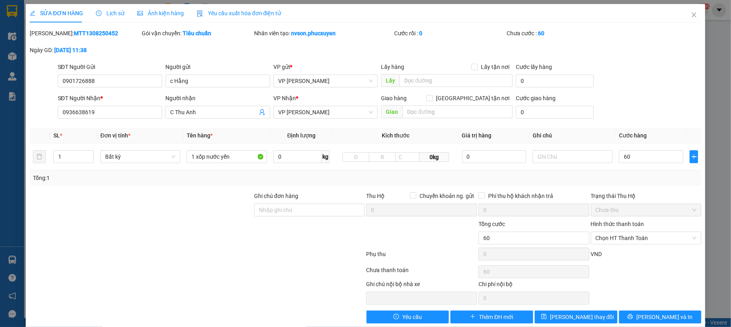
type input "60.000"
click at [565, 318] on span "[PERSON_NAME] thay đổi" at bounding box center [582, 317] width 64 height 9
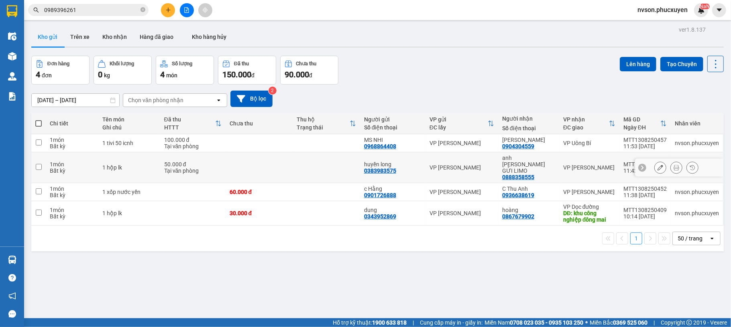
click at [209, 161] on div "50.000 đ" at bounding box center [192, 164] width 57 height 6
checkbox input "true"
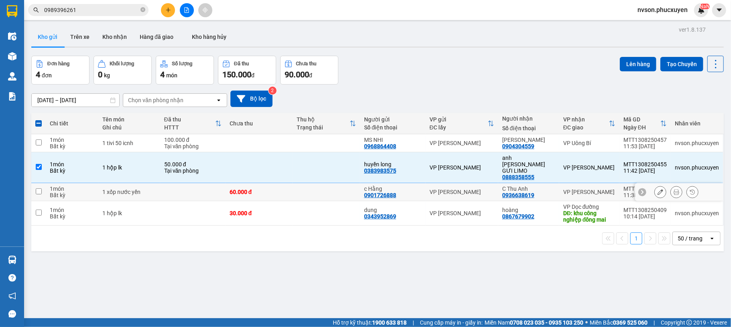
click at [211, 187] on td at bounding box center [192, 192] width 65 height 18
checkbox input "true"
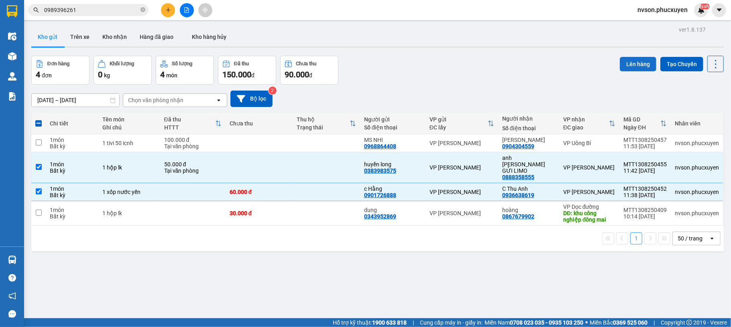
click at [620, 59] on button "Lên hàng" at bounding box center [638, 64] width 37 height 14
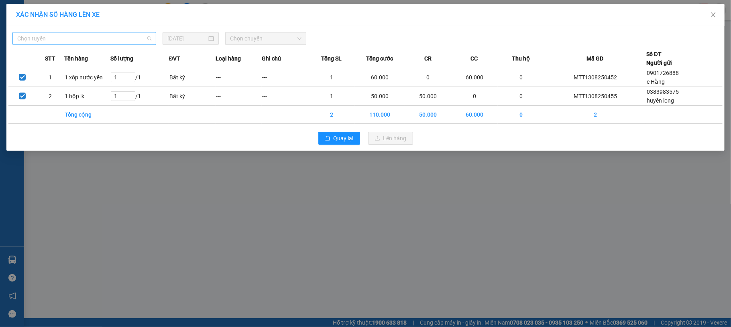
click at [132, 41] on span "Chọn tuyến" at bounding box center [84, 39] width 134 height 12
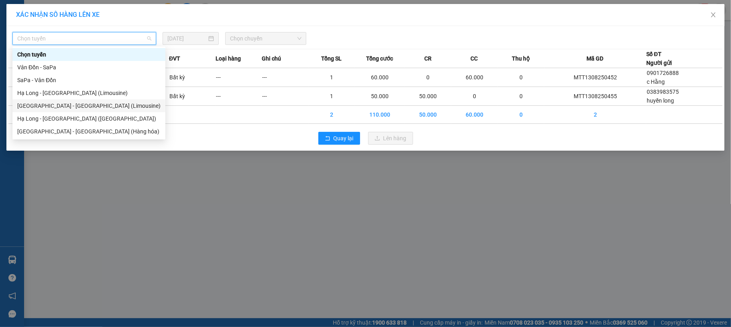
click at [102, 104] on div "[GEOGRAPHIC_DATA] - [GEOGRAPHIC_DATA] (Limousine)" at bounding box center [88, 106] width 143 height 9
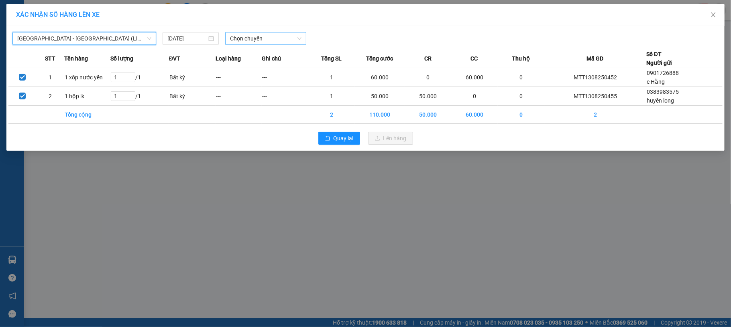
click at [254, 39] on span "Chọn chuyến" at bounding box center [265, 39] width 71 height 12
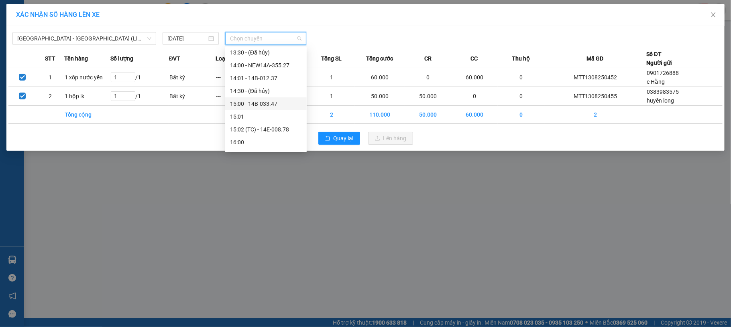
scroll to position [321, 0]
click at [257, 95] on div "13:01 - 14F-009.55" at bounding box center [266, 93] width 72 height 9
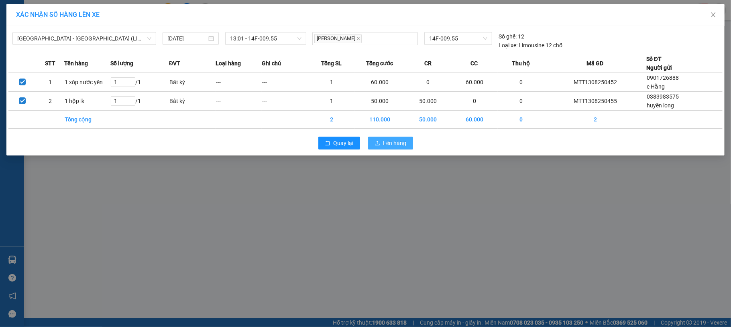
drag, startPoint x: 404, startPoint y: 142, endPoint x: 395, endPoint y: 140, distance: 8.7
click at [403, 142] on span "Lên hàng" at bounding box center [394, 143] width 23 height 9
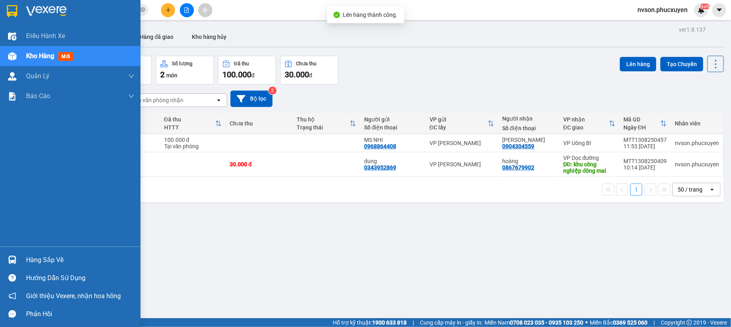
click at [6, 262] on div at bounding box center [12, 260] width 14 height 14
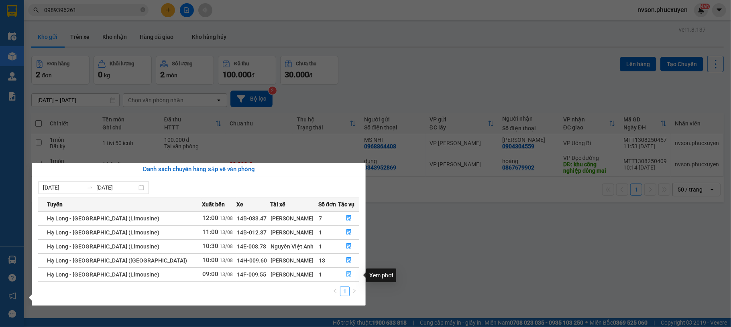
click at [347, 278] on icon "file-done" at bounding box center [348, 275] width 5 height 6
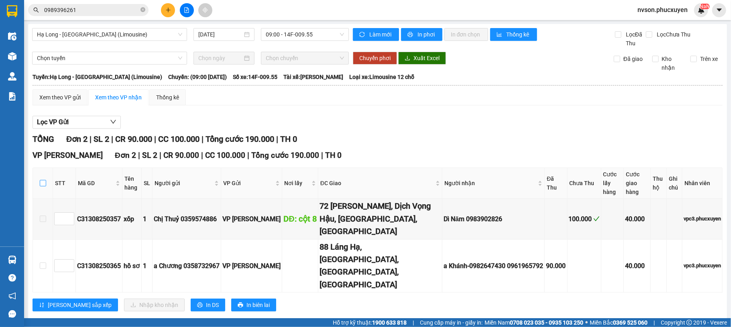
click at [45, 180] on input "checkbox" at bounding box center [43, 183] width 6 height 6
checkbox input "true"
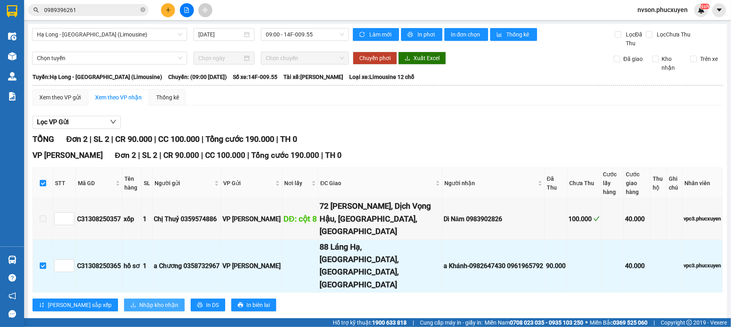
click at [139, 301] on span "Nhập kho nhận" at bounding box center [158, 305] width 39 height 9
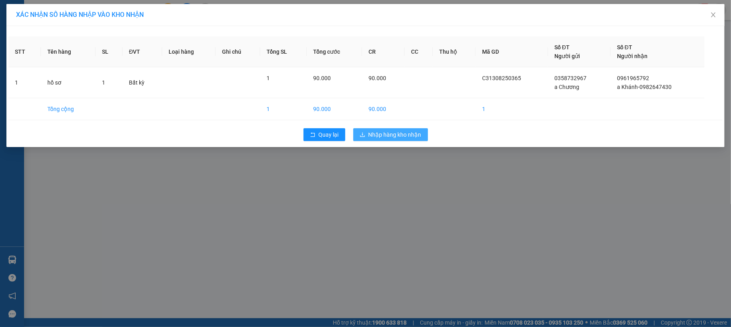
click at [376, 133] on span "Nhập hàng kho nhận" at bounding box center [394, 134] width 53 height 9
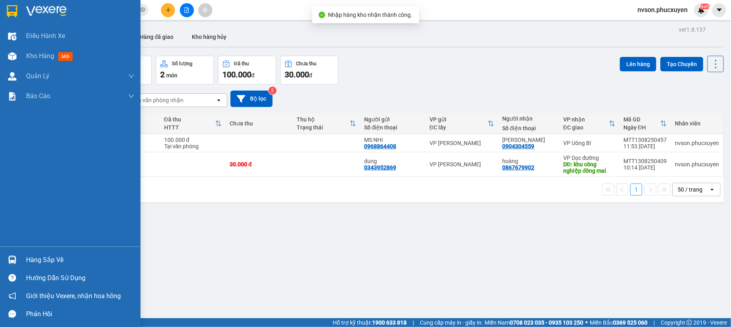
click at [19, 260] on div "Hàng sắp về" at bounding box center [70, 260] width 140 height 18
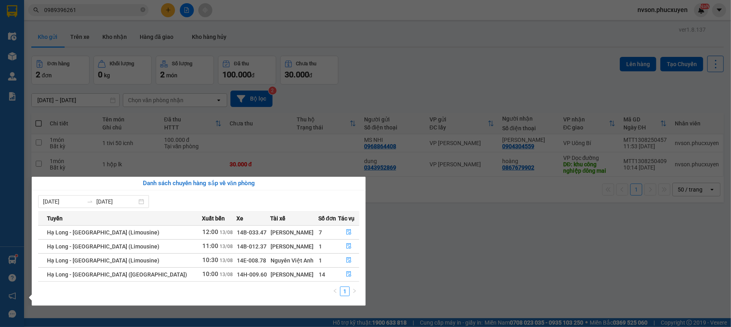
click at [378, 254] on section "Kết quả tìm kiếm ( 4 ) Bộ lọc Mã ĐH Trạng thái Món hàng Thu hộ Tổng cước Chưa c…" at bounding box center [365, 163] width 731 height 327
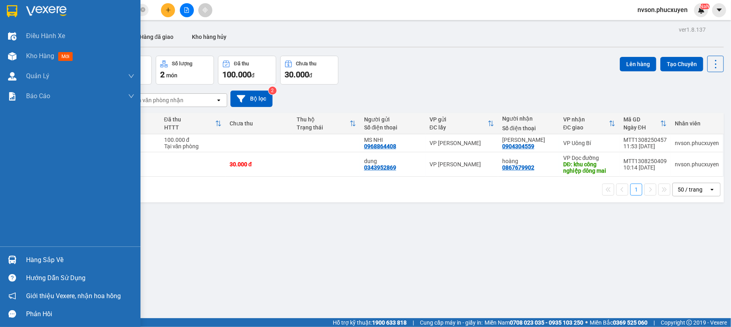
click at [14, 258] on img at bounding box center [12, 260] width 8 height 8
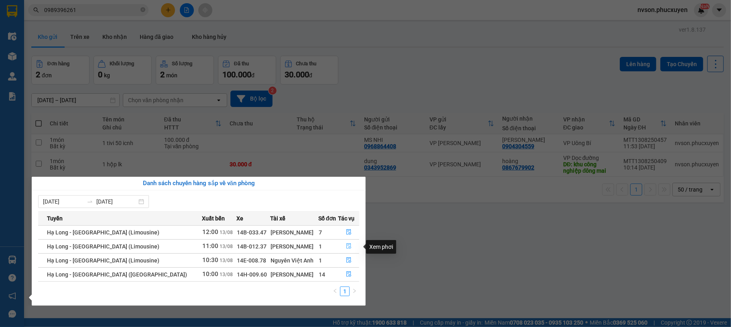
click at [348, 248] on icon "file-done" at bounding box center [349, 247] width 6 height 6
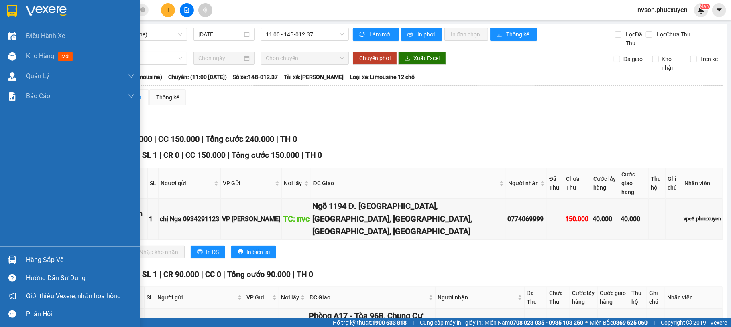
click at [10, 255] on div at bounding box center [12, 260] width 14 height 14
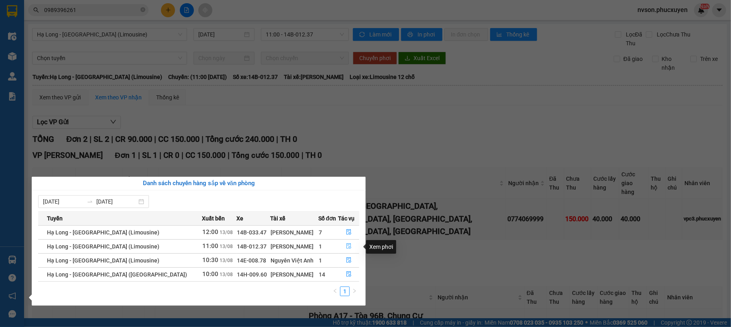
click at [339, 244] on button "button" at bounding box center [349, 246] width 20 height 13
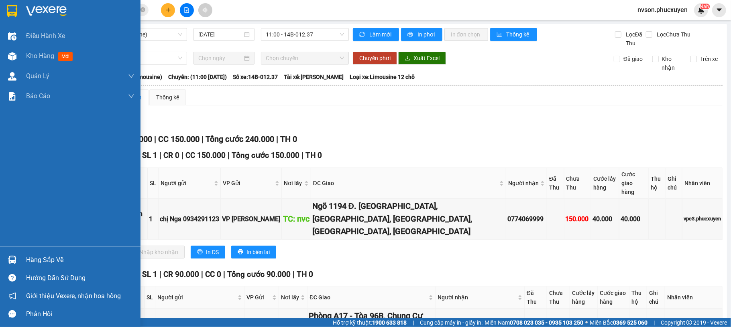
click at [16, 262] on div at bounding box center [12, 260] width 14 height 14
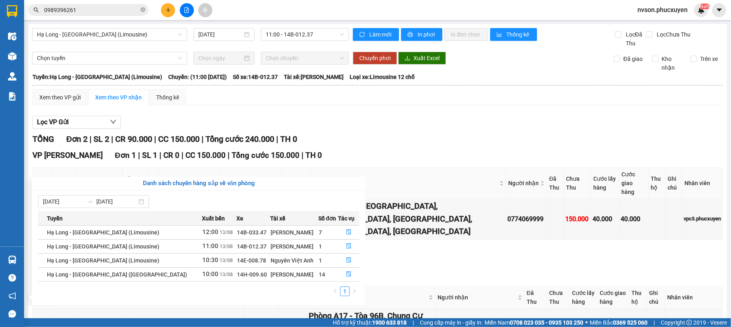
click at [378, 149] on section "Kết quả tìm kiếm ( 4 ) Bộ lọc Mã ĐH Trạng thái Món hàng Thu hộ Tổng cước Chưa c…" at bounding box center [365, 163] width 731 height 327
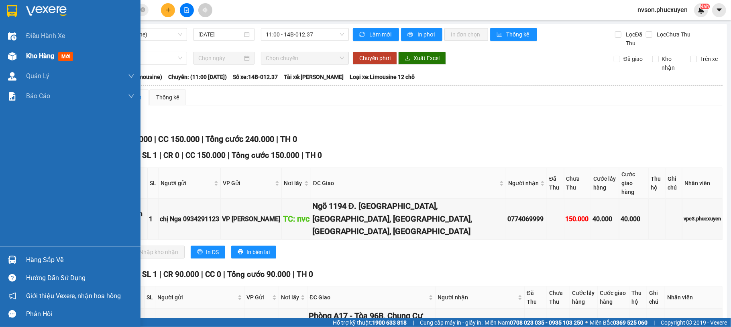
click at [10, 52] on img at bounding box center [12, 56] width 8 height 8
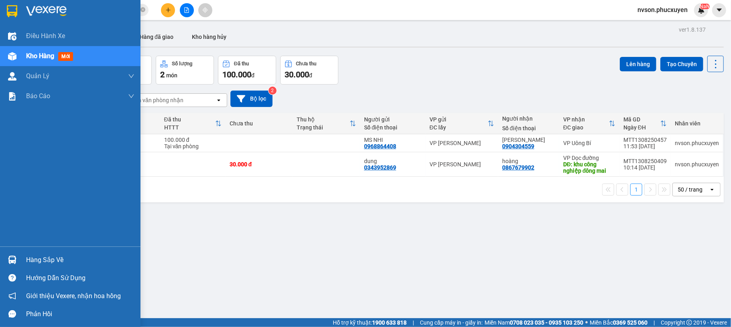
click at [20, 259] on div "Hàng sắp về" at bounding box center [70, 260] width 140 height 18
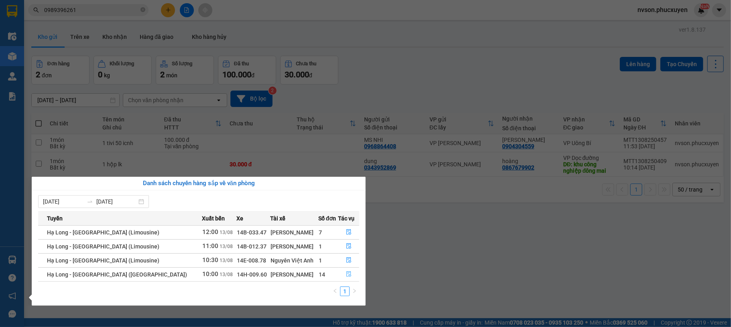
click at [350, 273] on button "button" at bounding box center [349, 274] width 20 height 13
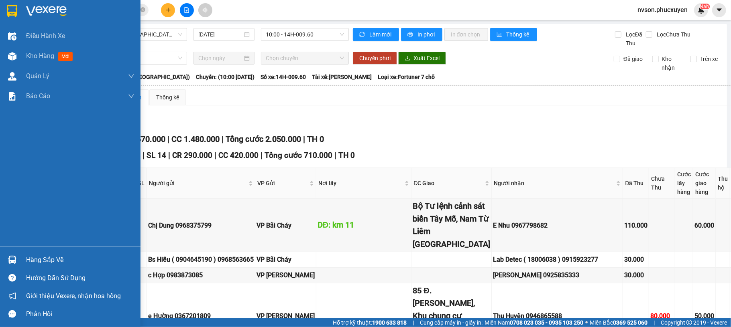
drag, startPoint x: 22, startPoint y: 262, endPoint x: 29, endPoint y: 267, distance: 9.2
click at [22, 262] on div "Hàng sắp về" at bounding box center [70, 260] width 140 height 18
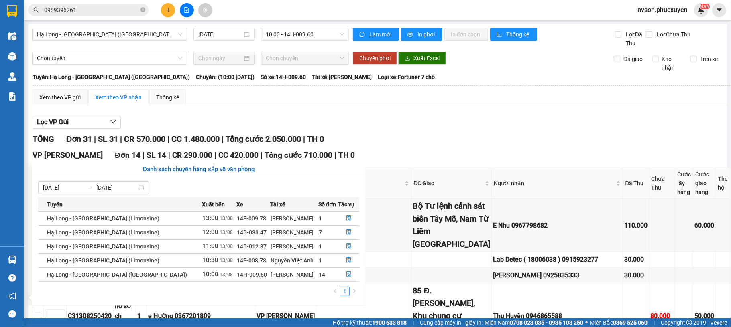
click at [171, 6] on section "Kết quả tìm kiếm ( 4 ) Bộ lọc Mã ĐH Trạng thái Món hàng Thu hộ Tổng cước Chưa c…" at bounding box center [365, 163] width 731 height 327
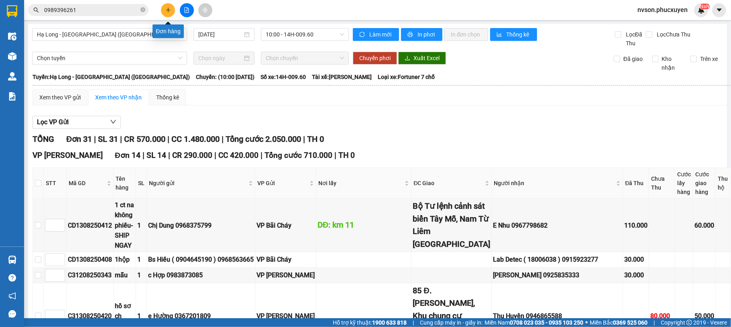
click at [171, 6] on button at bounding box center [168, 10] width 14 height 14
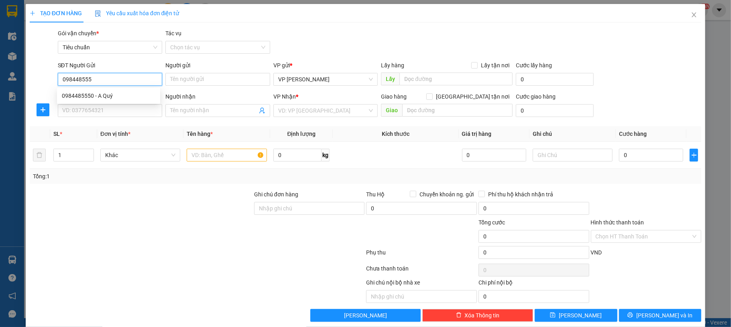
type input "0984485550"
click at [123, 100] on div "0984485550 - A Quý" at bounding box center [108, 95] width 93 height 9
type input "A Quý"
type input "0984485550"
click at [118, 119] on div "SĐT Người Nhận * VD: 0377654321" at bounding box center [110, 106] width 105 height 28
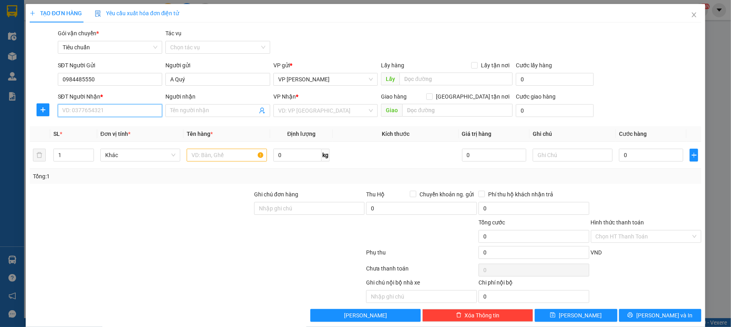
click at [119, 115] on input "SĐT Người Nhận *" at bounding box center [110, 110] width 105 height 13
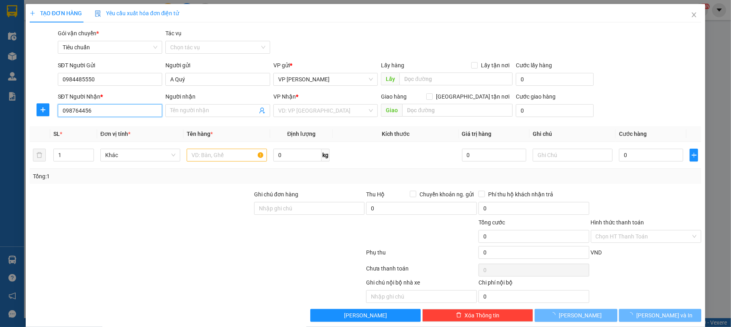
type input "0987644565"
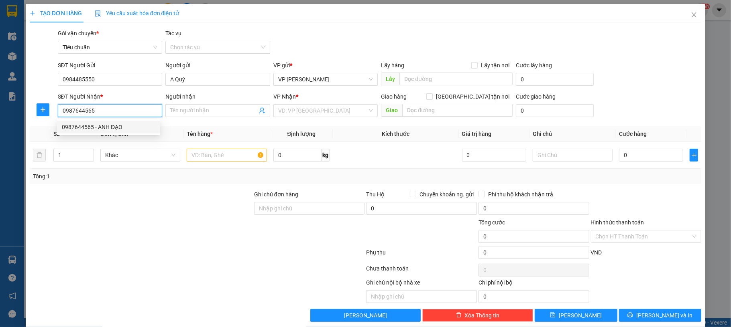
click at [118, 129] on div "0987644565 - ANH ĐẠO" at bounding box center [108, 127] width 93 height 9
type input "ANH ĐẠO"
type input "0987644565"
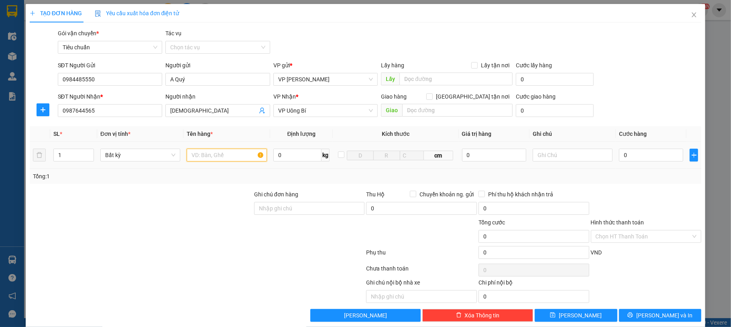
click at [207, 156] on input "text" at bounding box center [227, 155] width 80 height 13
type input "1 bọc đen lk"
click at [620, 157] on input "0" at bounding box center [651, 155] width 64 height 13
type input "30"
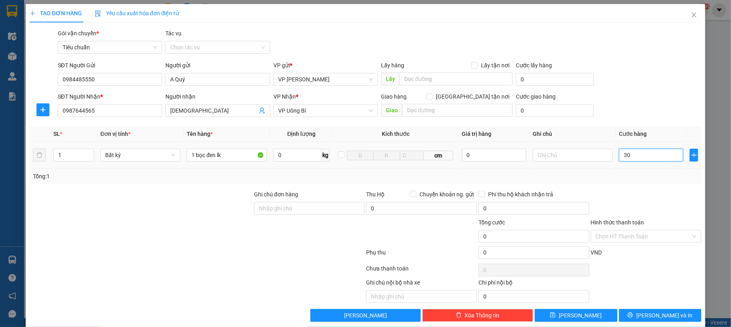
type input "30"
type input "30.000"
click at [629, 44] on div "Gói vận chuyển * Tiêu chuẩn Tác vụ Chọn tác vụ" at bounding box center [379, 43] width 647 height 28
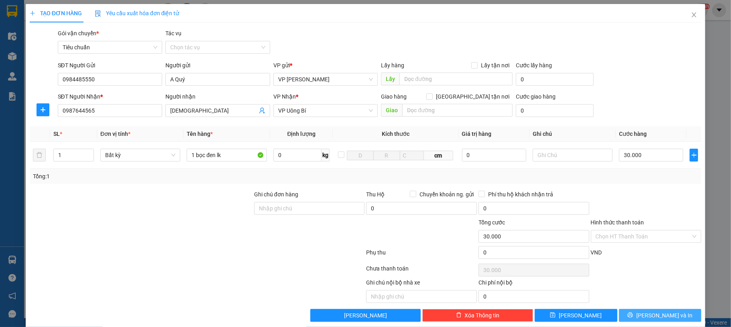
click at [657, 315] on span "[PERSON_NAME] và In" at bounding box center [664, 315] width 56 height 9
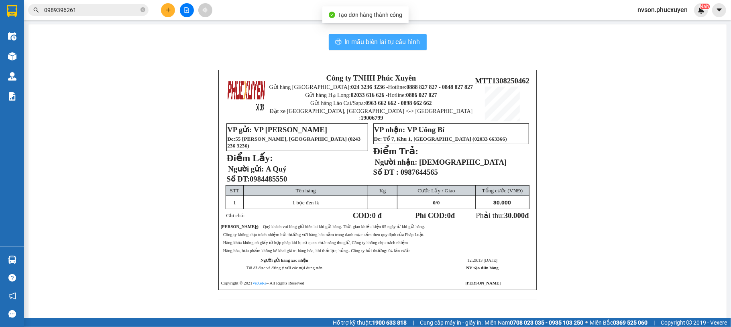
click at [383, 46] on span "In mẫu biên lai tự cấu hình" at bounding box center [382, 42] width 75 height 10
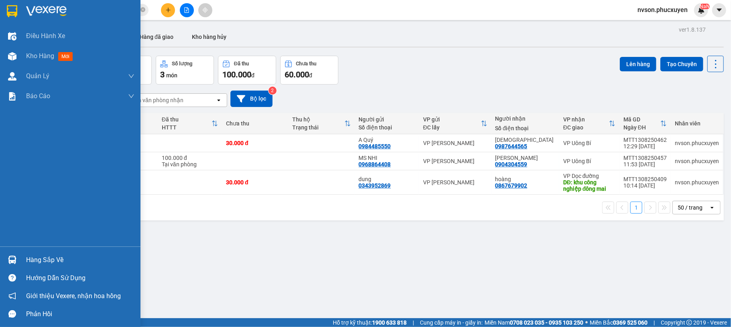
click at [12, 263] on img at bounding box center [12, 260] width 8 height 8
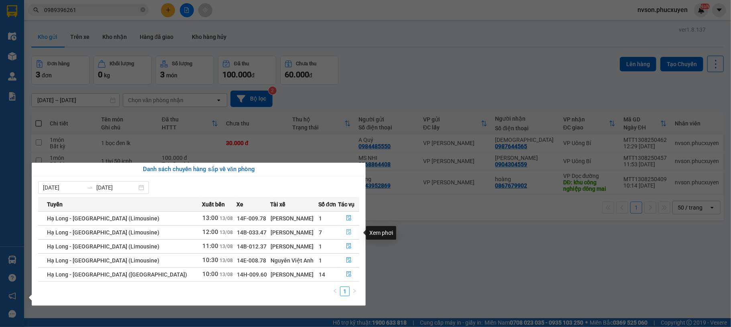
click at [341, 233] on button "button" at bounding box center [349, 232] width 20 height 13
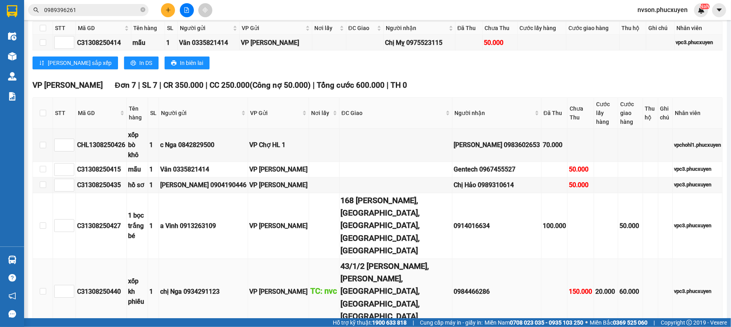
scroll to position [200, 0]
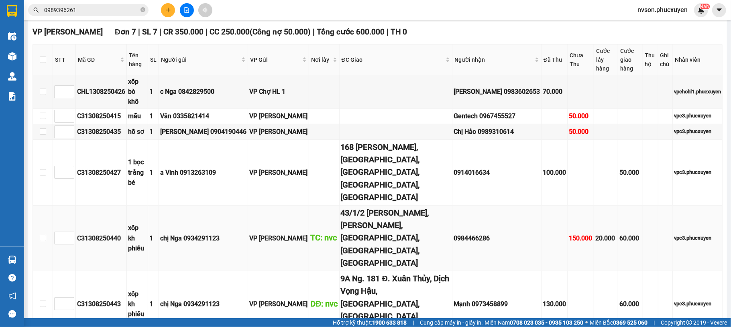
click at [108, 234] on div "C31308250440" at bounding box center [101, 239] width 48 height 10
copy div "C31308250440"
click at [110, 206] on td "C31308250440" at bounding box center [101, 239] width 51 height 66
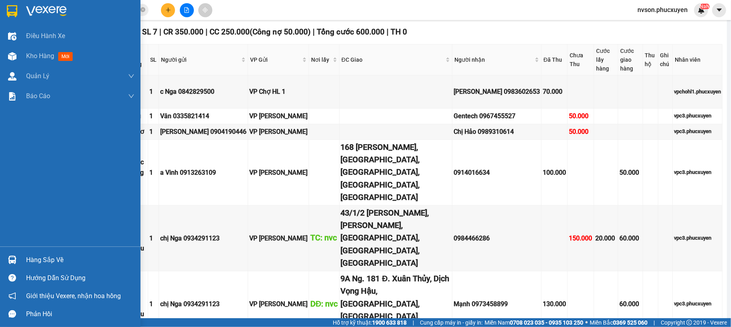
click at [18, 258] on div at bounding box center [12, 260] width 14 height 14
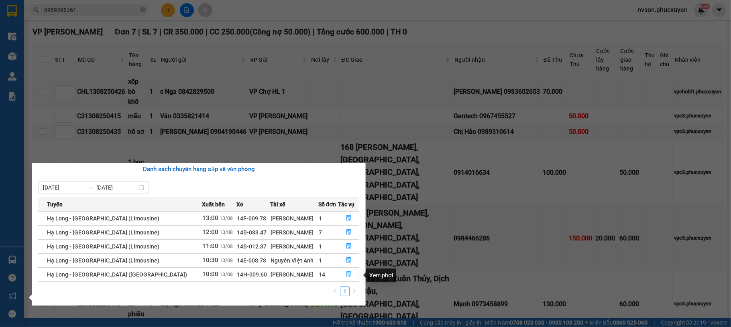
click at [346, 274] on icon "file-done" at bounding box center [348, 275] width 5 height 6
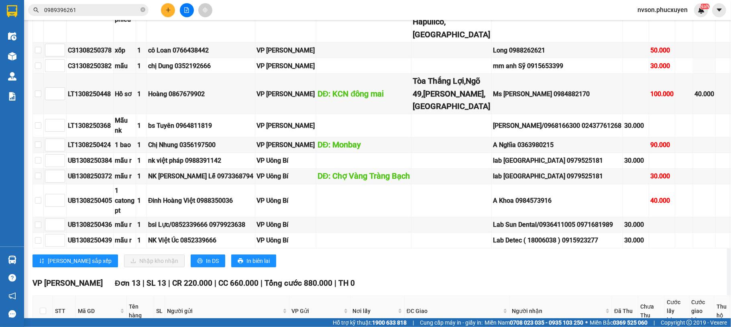
scroll to position [414, 0]
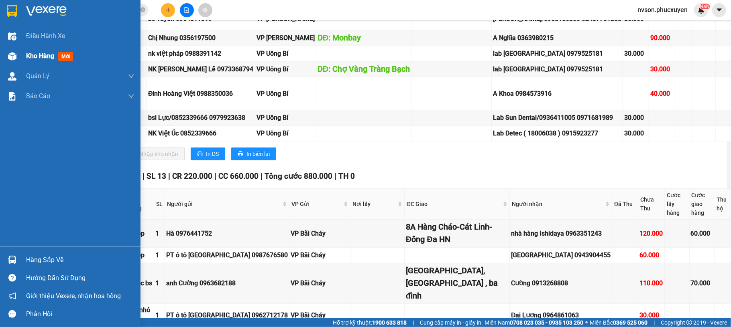
click at [23, 57] on div "Kho hàng mới" at bounding box center [70, 56] width 140 height 20
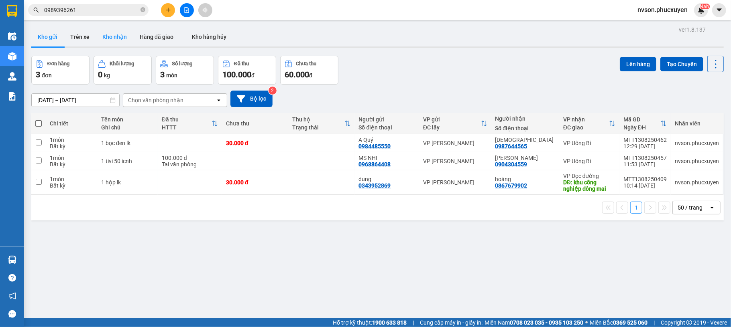
click at [120, 43] on button "Kho nhận" at bounding box center [114, 36] width 37 height 19
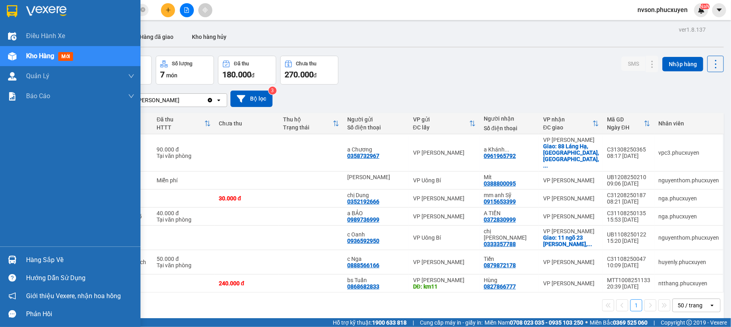
click at [20, 258] on div "Hàng sắp về" at bounding box center [70, 260] width 140 height 18
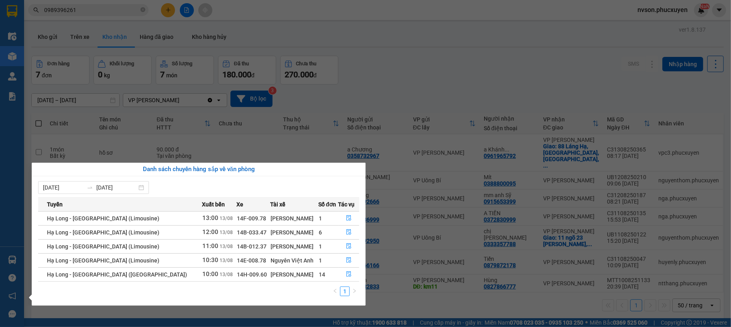
click at [515, 232] on section "Kết quả tìm kiếm ( 4 ) Bộ lọc Mã ĐH Trạng thái Món hàng Thu hộ Tổng cước Chưa c…" at bounding box center [365, 163] width 731 height 327
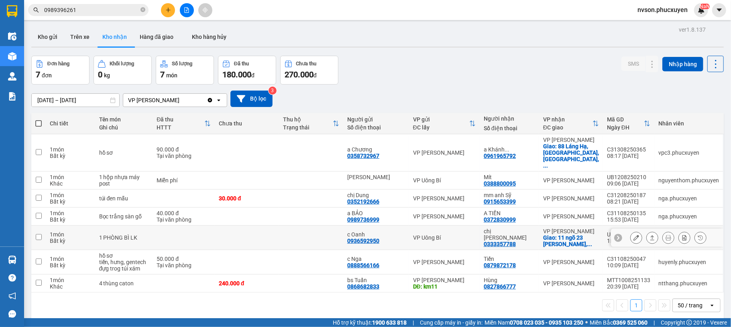
click at [633, 235] on icon at bounding box center [636, 238] width 6 height 6
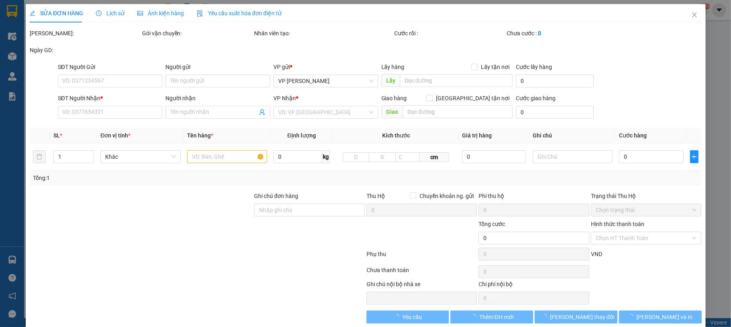
type input "0936592950"
type input "c Oanh"
type input "0333357788"
type input "chị [PERSON_NAME]"
checkbox input "true"
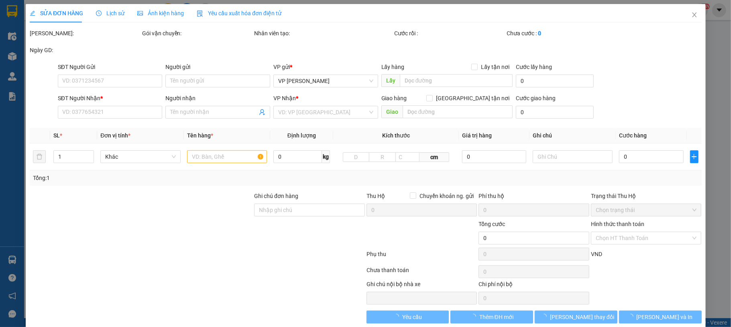
type input "11 ngõ 23 Tôn Thất Thiệp, Điện Biên, Ba Đình"
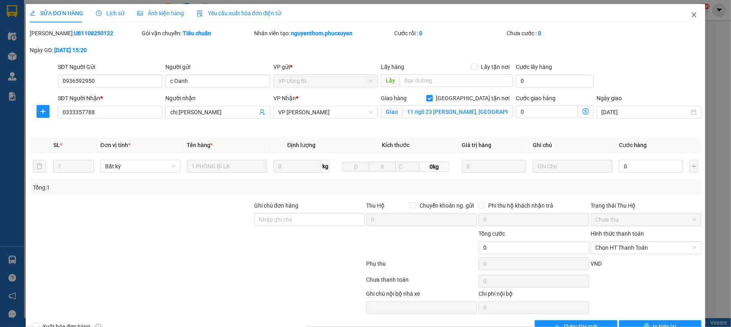
click at [691, 16] on icon "close" at bounding box center [694, 15] width 6 height 6
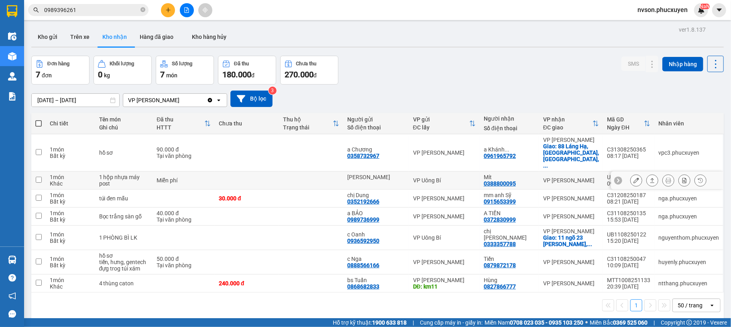
scroll to position [37, 0]
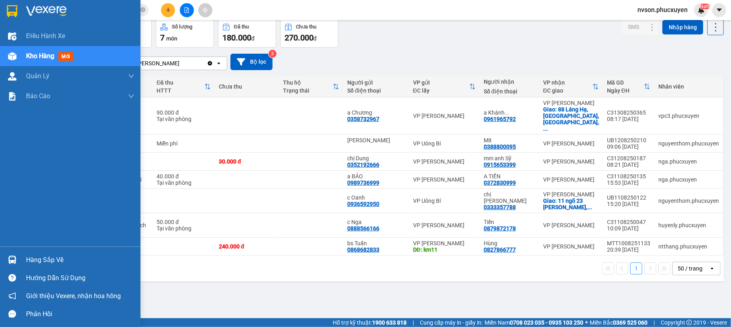
click at [21, 256] on div "Hàng sắp về" at bounding box center [70, 260] width 140 height 18
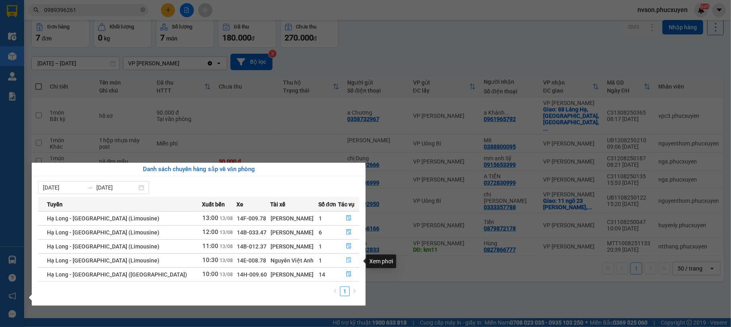
click at [346, 262] on icon "file-done" at bounding box center [349, 261] width 6 height 6
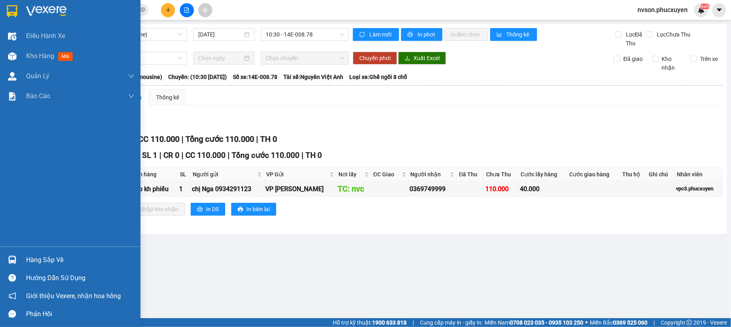
click at [9, 259] on img at bounding box center [12, 260] width 8 height 8
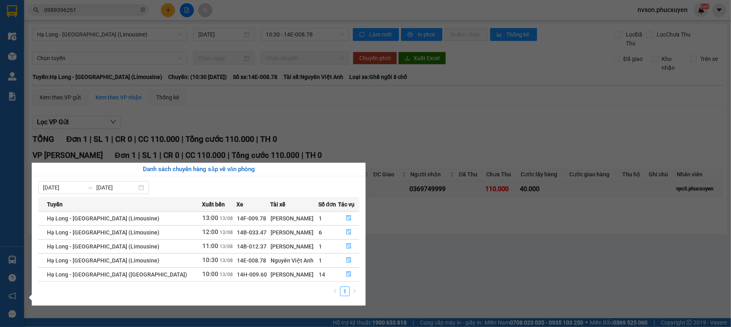
click at [169, 12] on section "Kết quả tìm kiếm ( 4 ) Bộ lọc Mã ĐH Trạng thái Món hàng Thu hộ Tổng cước Chưa c…" at bounding box center [365, 163] width 731 height 327
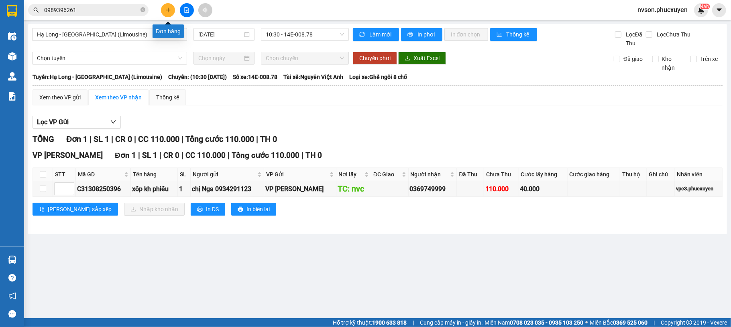
click at [169, 12] on icon "plus" at bounding box center [168, 10] width 6 height 6
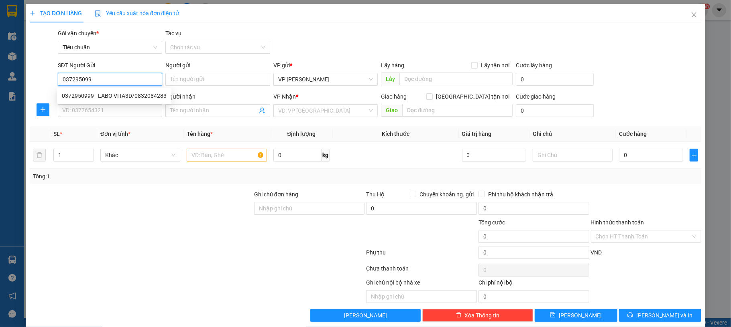
type input "0372950999"
click at [106, 92] on div "0372950999 - LABO VITA3D/0832084283" at bounding box center [114, 95] width 105 height 9
type input "LABO VITA3D/0832084283"
type input "0372950999"
click at [109, 105] on div "SĐT Người Nhận * VD: 0377654321" at bounding box center [110, 106] width 105 height 28
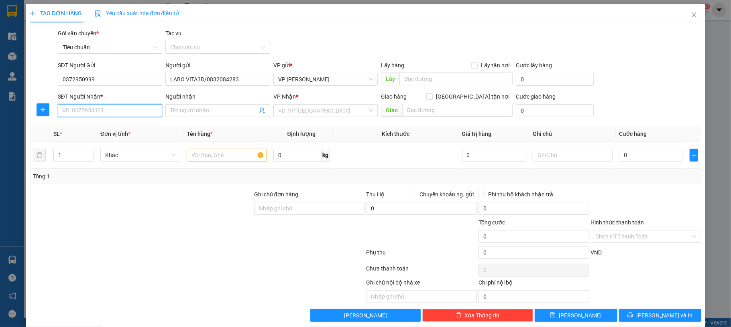
click at [113, 111] on input "SĐT Người Nhận *" at bounding box center [110, 110] width 105 height 13
click at [113, 137] on div "0844907079 - NK Thế Kỷ" at bounding box center [114, 140] width 105 height 9
type input "0844907079"
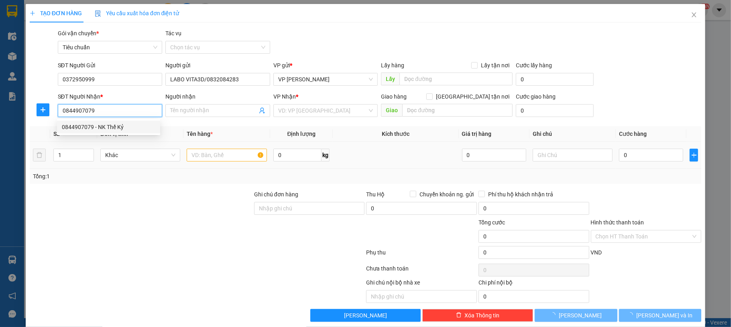
type input "NK Thế Kỷ"
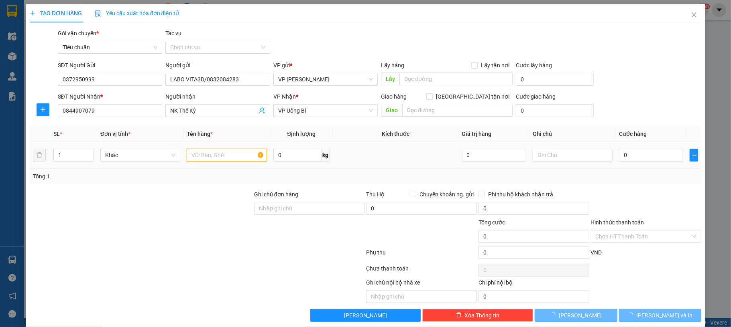
click at [187, 160] on input "text" at bounding box center [227, 155] width 80 height 13
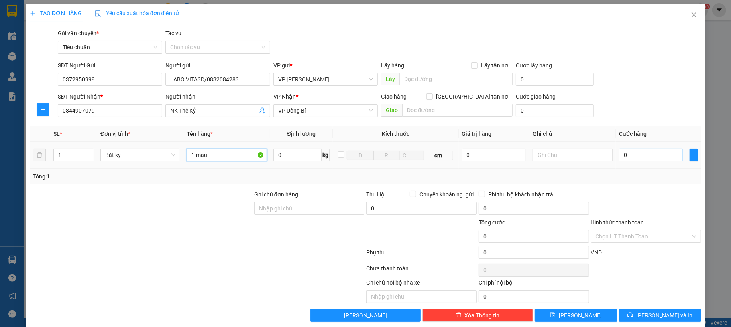
type input "1 mẫu"
click at [633, 155] on input "0" at bounding box center [651, 155] width 64 height 13
type input "30"
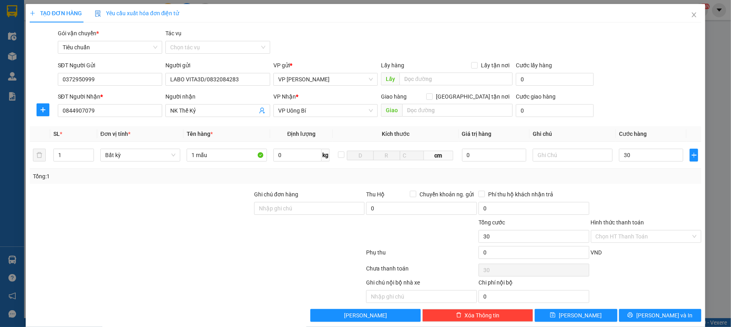
type input "30.000"
click at [653, 100] on div "SĐT Người Nhận * 0844907079 Người nhận NK Thế Kỷ VP Nhận * VP Uông Bí Giao hàng…" at bounding box center [379, 106] width 647 height 28
click at [654, 233] on input "Hình thức thanh toán" at bounding box center [643, 237] width 96 height 12
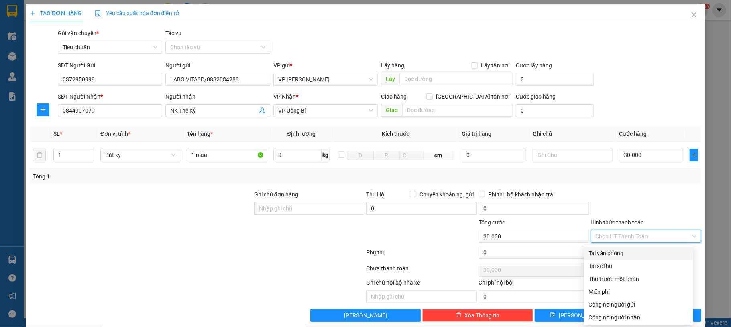
click at [633, 257] on div "Tại văn phòng" at bounding box center [639, 253] width 100 height 9
type input "0"
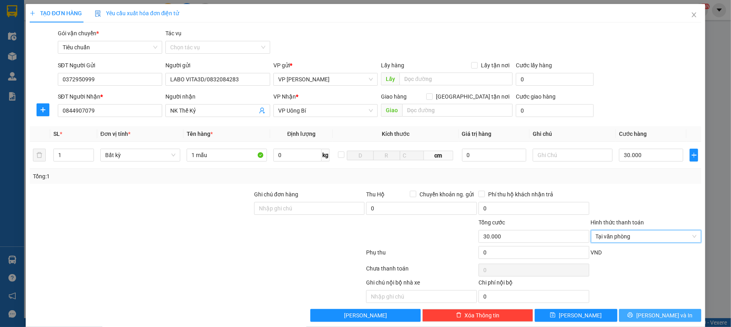
click at [642, 312] on button "[PERSON_NAME] và In" at bounding box center [660, 315] width 83 height 13
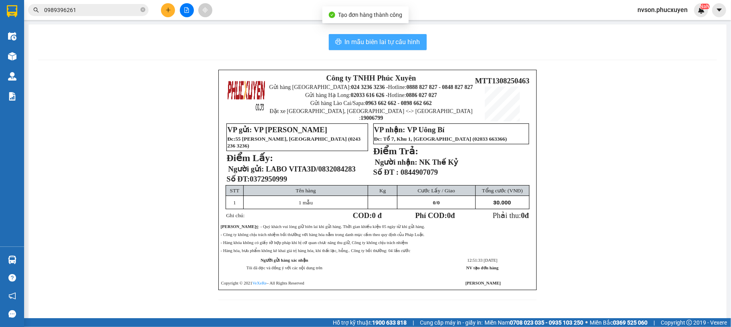
click at [396, 41] on span "In mẫu biên lai tự cấu hình" at bounding box center [382, 42] width 75 height 10
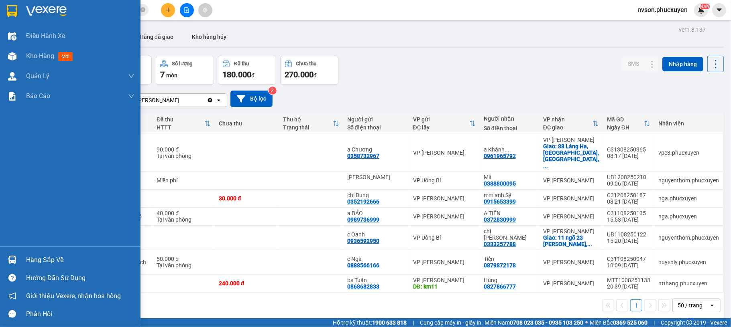
click at [12, 259] on img at bounding box center [12, 260] width 8 height 8
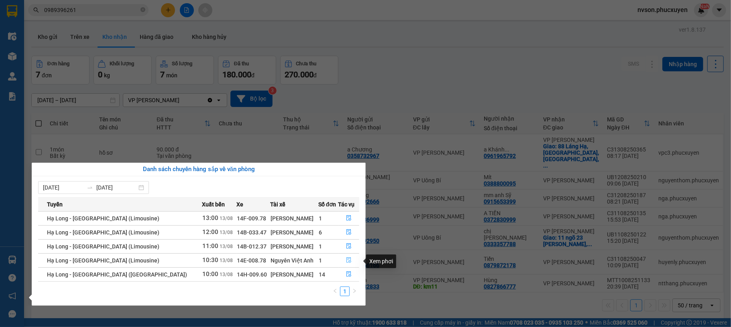
click at [346, 263] on icon "file-done" at bounding box center [349, 261] width 6 height 6
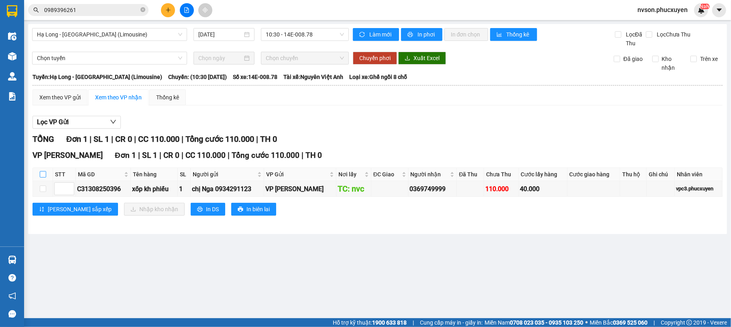
click at [41, 172] on input "checkbox" at bounding box center [43, 174] width 6 height 6
checkbox input "true"
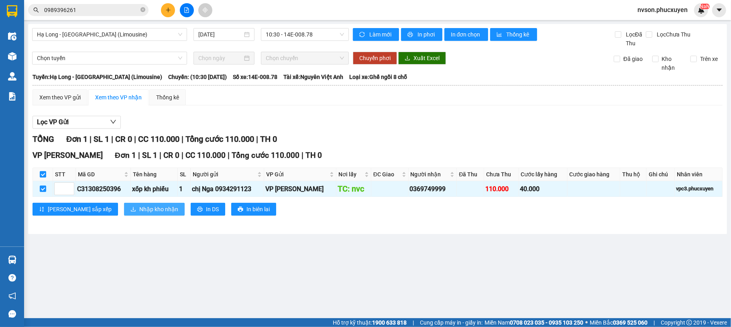
click at [139, 209] on span "Nhập kho nhận" at bounding box center [158, 209] width 39 height 9
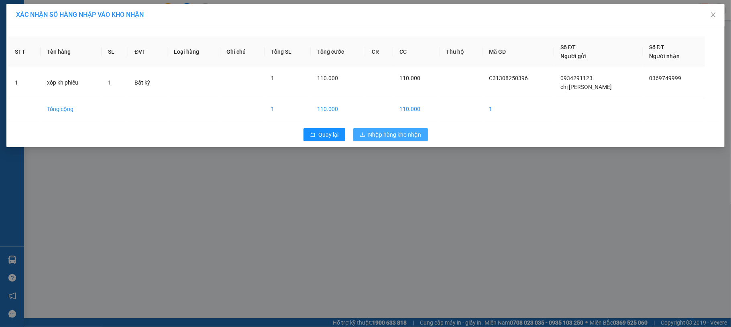
click at [373, 139] on span "Nhập hàng kho nhận" at bounding box center [394, 134] width 53 height 9
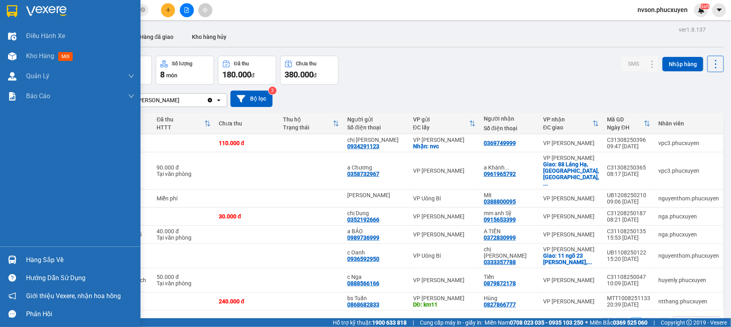
click at [14, 259] on img at bounding box center [12, 260] width 8 height 8
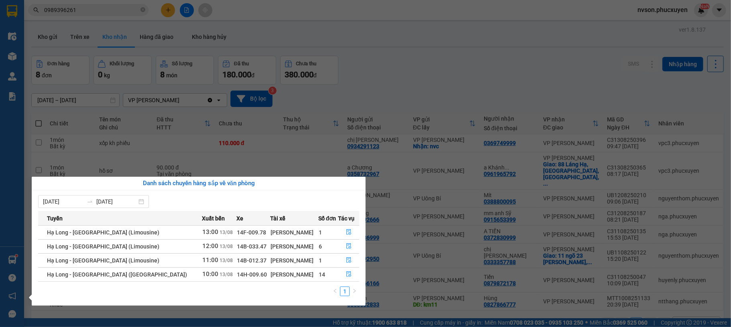
click at [436, 76] on section "Kết quả tìm kiếm ( 4 ) Bộ lọc Mã ĐH Trạng thái Món hàng Thu hộ Tổng cước Chưa c…" at bounding box center [365, 163] width 731 height 327
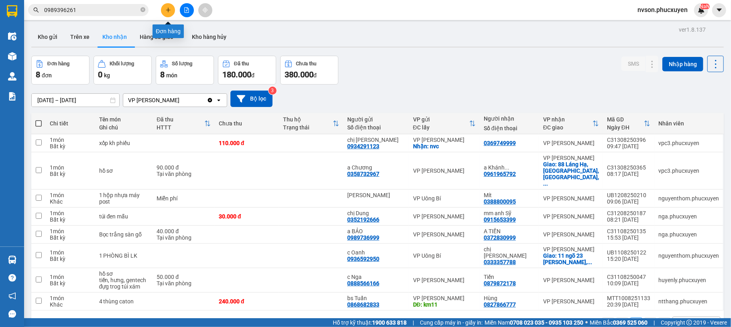
click at [165, 13] on button at bounding box center [168, 10] width 14 height 14
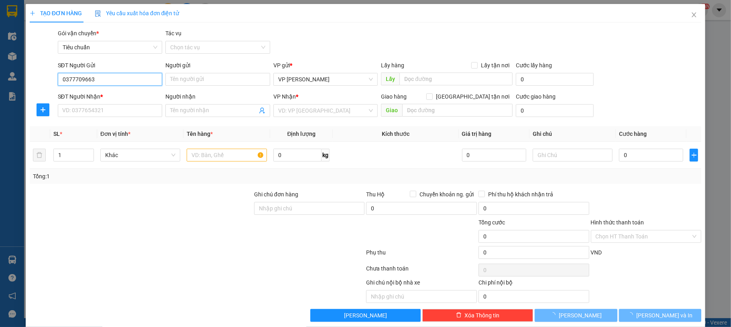
click at [108, 78] on input "0377709663" at bounding box center [110, 79] width 105 height 13
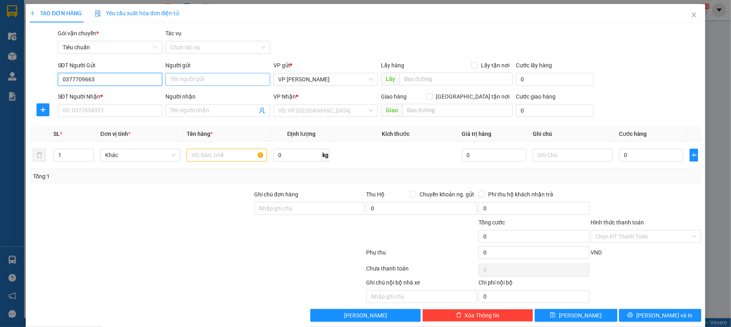
type input "0377709663"
click at [191, 81] on input "Người gửi" at bounding box center [217, 79] width 105 height 13
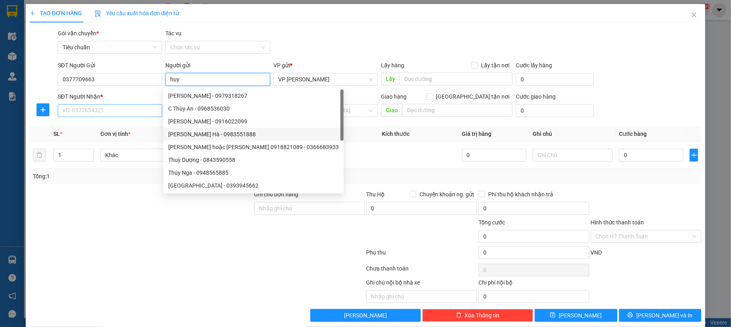
type input "huy"
click at [113, 111] on input "SĐT Người Nhận *" at bounding box center [110, 110] width 105 height 13
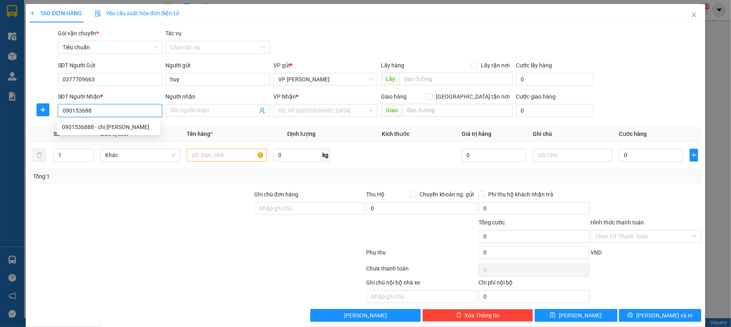
type input "0901536888"
click at [97, 127] on div "0901536888 - chị Hạnh" at bounding box center [108, 127] width 93 height 9
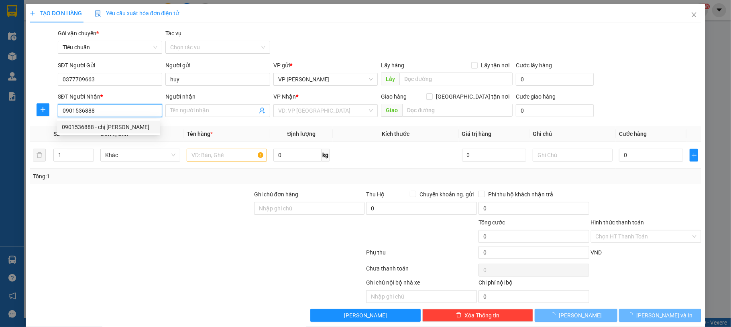
type input "chị [PERSON_NAME]"
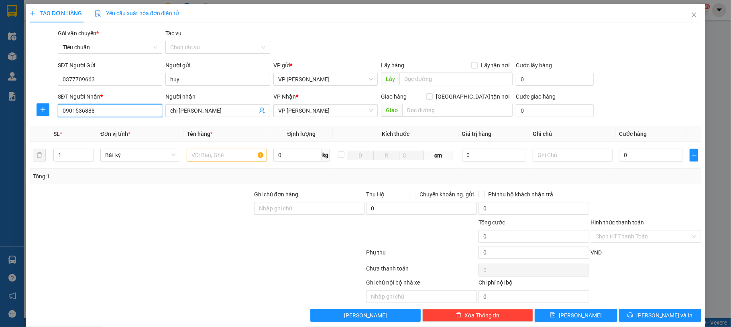
click at [82, 108] on input "0901536888" at bounding box center [110, 110] width 105 height 13
type input "0901536888"
click at [219, 153] on input "text" at bounding box center [227, 155] width 80 height 13
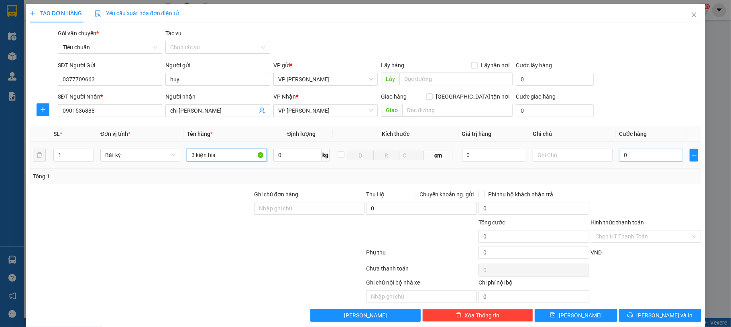
type input "3 kiện bìa"
click at [638, 158] on input "0" at bounding box center [651, 155] width 64 height 13
type input "20"
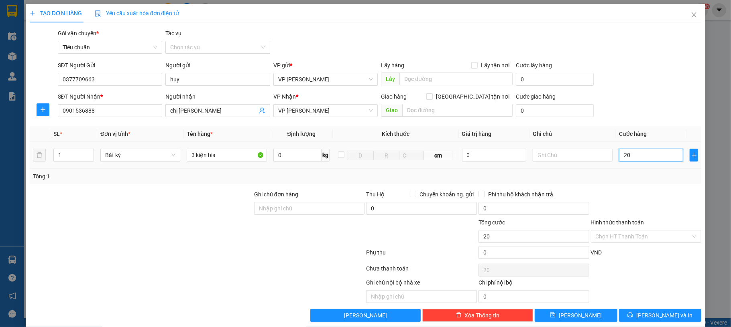
type input "240"
type input "2.400"
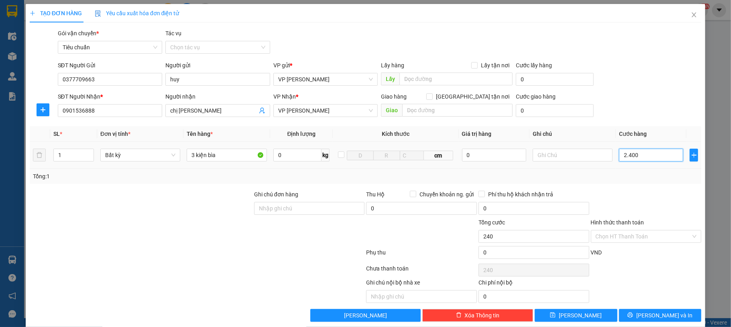
type input "2.400"
type input "240"
type input "240.000"
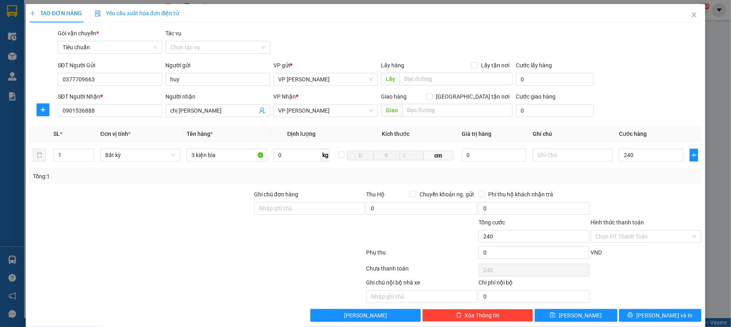
type input "240.000"
click at [643, 92] on div "SĐT Người Nhận * 0901536888 Người nhận chị Hạnh VP Nhận * VP Hạ Long Giao hàng …" at bounding box center [379, 106] width 647 height 28
click at [637, 157] on input "240.000" at bounding box center [651, 155] width 64 height 13
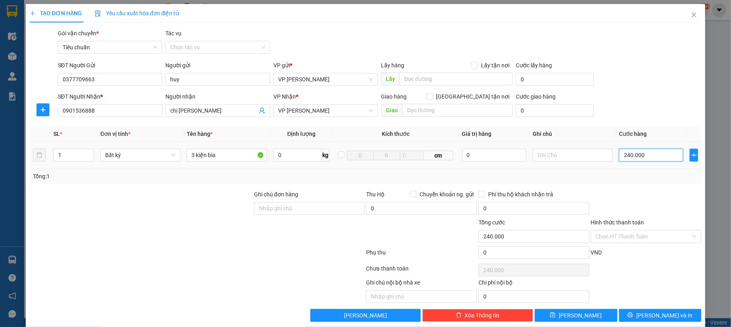
type input "0"
type input "20"
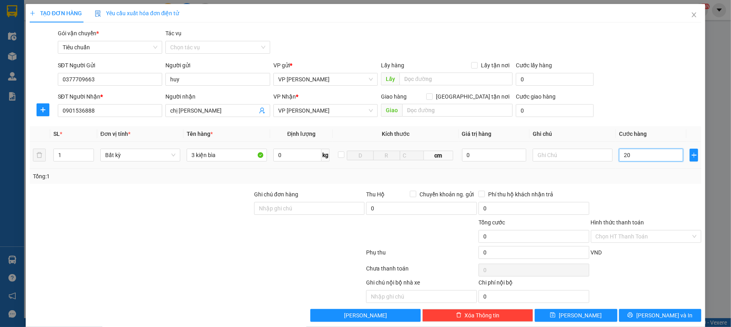
type input "20"
type input "210"
click at [677, 87] on div "SĐT Người Gửi 0377709663 Người gửi huy VP gửi * VP Dương Đình Nghệ Lấy hàng Lấy…" at bounding box center [379, 75] width 647 height 28
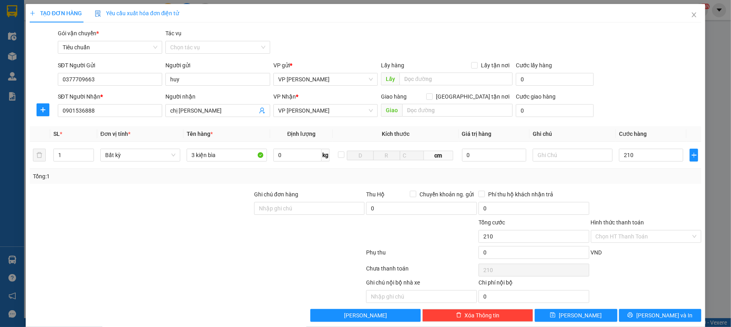
type input "210.000"
click at [633, 318] on button "[PERSON_NAME] và In" at bounding box center [660, 315] width 83 height 13
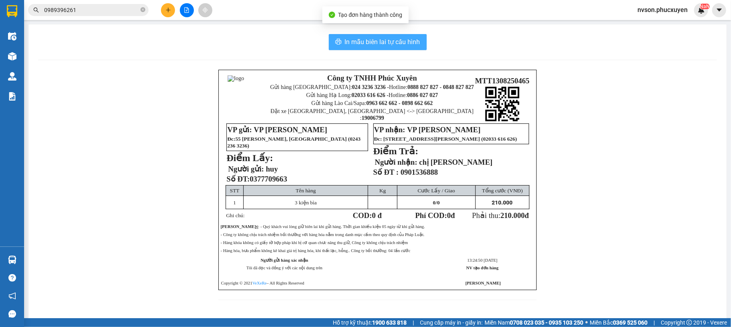
click at [350, 38] on span "In mẫu biên lai tự cấu hình" at bounding box center [382, 42] width 75 height 10
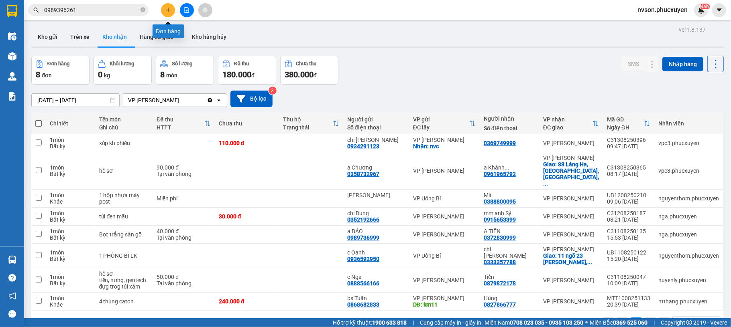
click at [171, 9] on button at bounding box center [168, 10] width 14 height 14
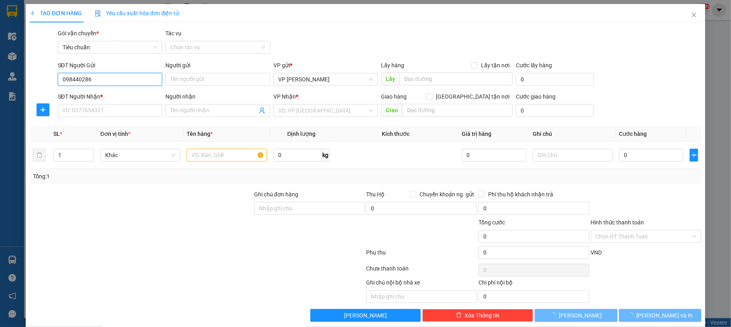
type input "0984402868"
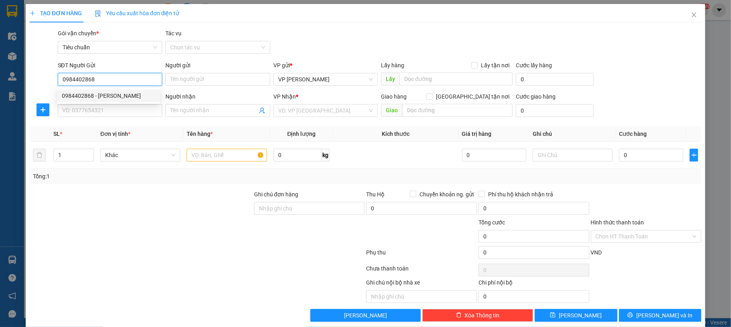
drag, startPoint x: 127, startPoint y: 93, endPoint x: 121, endPoint y: 100, distance: 9.1
click at [127, 93] on div "0984402868 - [PERSON_NAME]" at bounding box center [108, 95] width 93 height 9
type input "Chị Hương"
type input "0984402868"
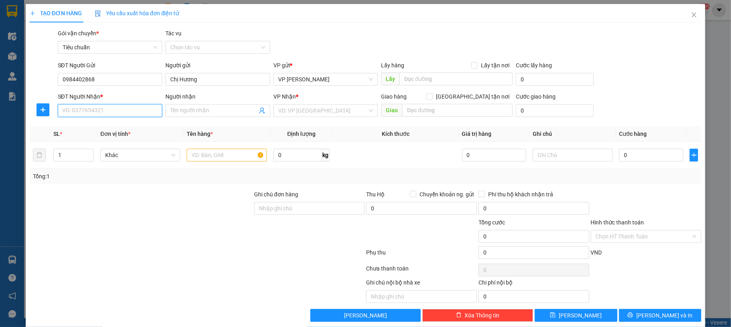
click at [119, 110] on input "SĐT Người Nhận *" at bounding box center [110, 110] width 105 height 13
click at [138, 124] on div "0963913223 - Anh Tùng đông lạnh" at bounding box center [108, 127] width 93 height 9
type input "0963913223"
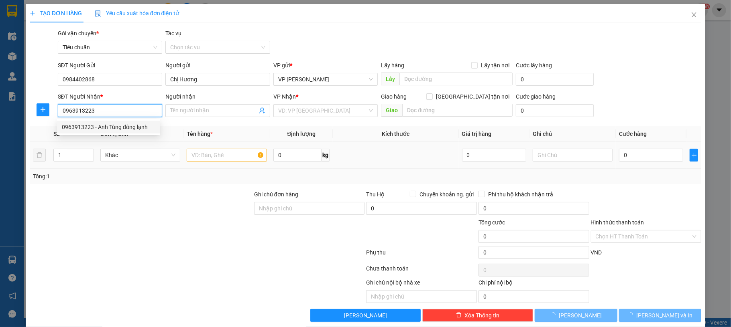
type input "Anh Tùng đông lạnh"
type input "khu công nghiệp Đông Mai"
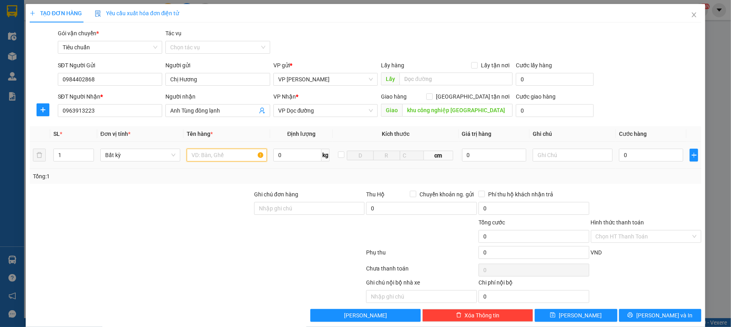
click at [211, 159] on input "text" at bounding box center [227, 155] width 80 height 13
type input "2 kiên đen"
click at [628, 159] on input "0" at bounding box center [651, 155] width 64 height 13
type input "10"
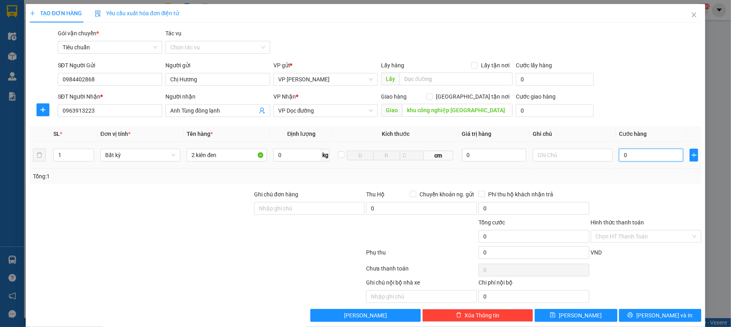
type input "10"
type input "100"
click at [656, 108] on div "SĐT Người Nhận * 0963913223 Người nhận Anh Tùng đông lạnh VP Nhận * VP Dọc đườn…" at bounding box center [379, 106] width 647 height 28
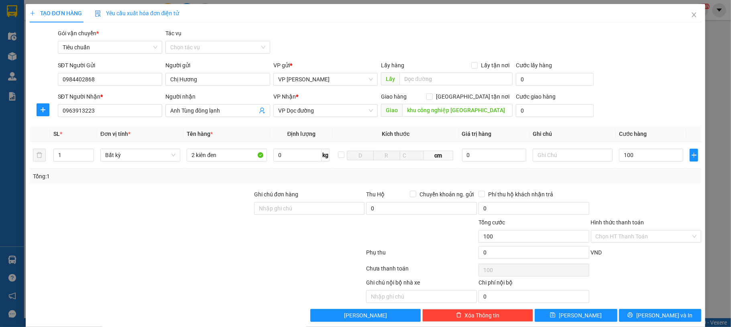
type input "100.000"
click at [646, 317] on span "[PERSON_NAME] và In" at bounding box center [664, 315] width 56 height 9
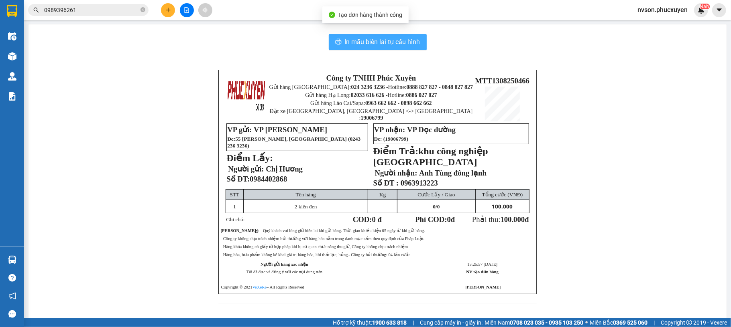
drag, startPoint x: 353, startPoint y: 45, endPoint x: 347, endPoint y: 40, distance: 8.0
click at [352, 45] on span "In mẫu biên lai tự cấu hình" at bounding box center [382, 42] width 75 height 10
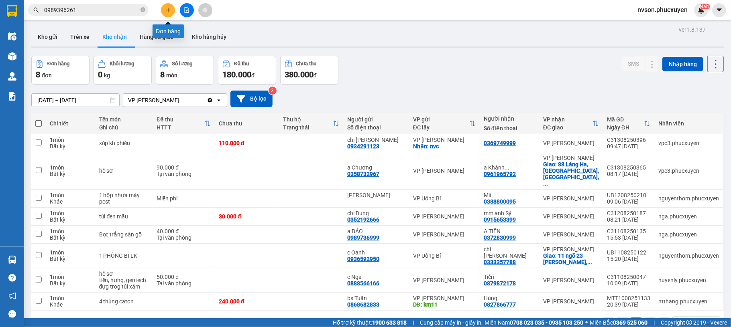
click at [170, 6] on button at bounding box center [168, 10] width 14 height 14
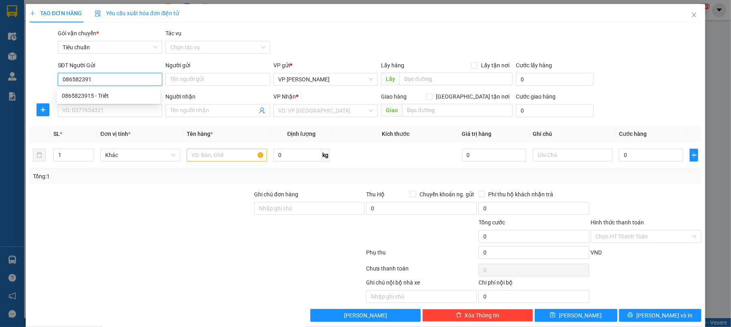
type input "0865823915"
click at [104, 96] on div "0865823915 - Triết" at bounding box center [108, 95] width 93 height 9
type input "Triết"
type input "0865823915"
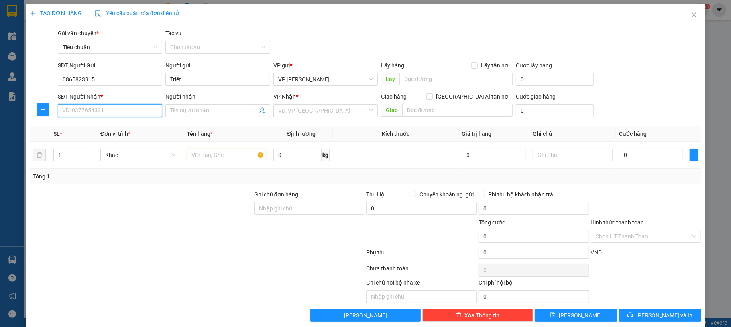
click at [100, 110] on input "SĐT Người Nhận *" at bounding box center [110, 110] width 105 height 13
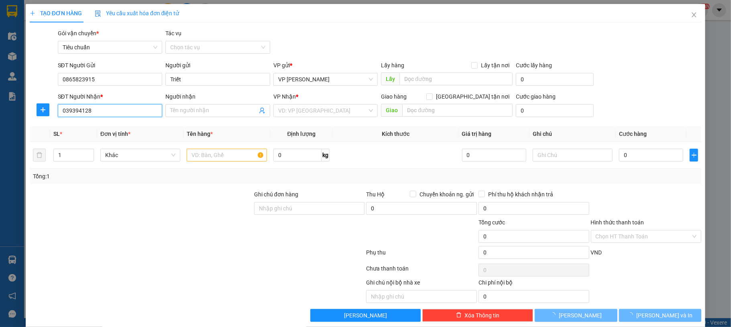
type input "0393941288"
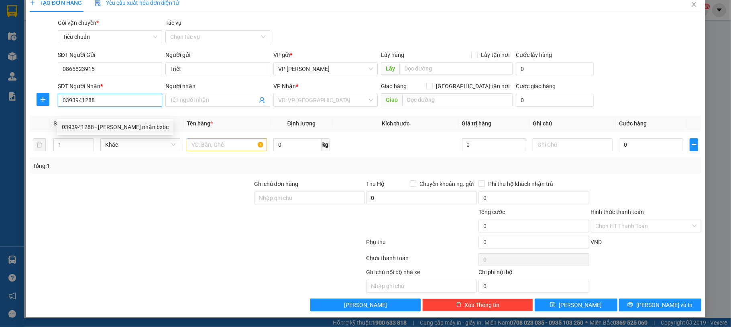
click at [124, 124] on div "0393941288 - Anh Tuấn nhận bxbc" at bounding box center [115, 127] width 107 height 9
type input "[PERSON_NAME] nhận bxbc"
type input "bxe bc"
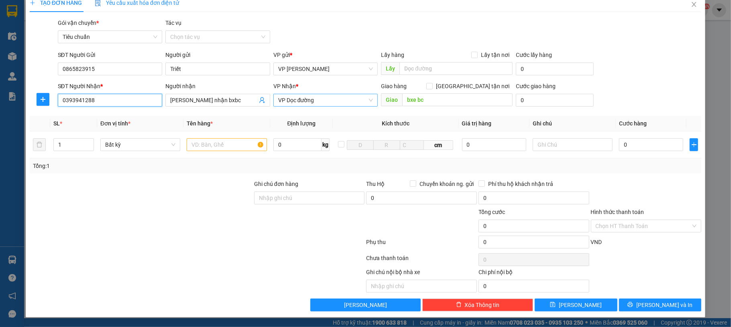
click at [327, 98] on span "VP Dọc đường" at bounding box center [325, 100] width 95 height 12
type input "0393941288"
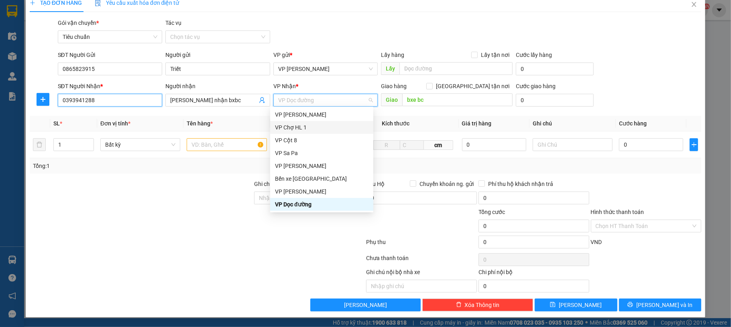
click at [73, 100] on input "0393941288" at bounding box center [110, 100] width 105 height 13
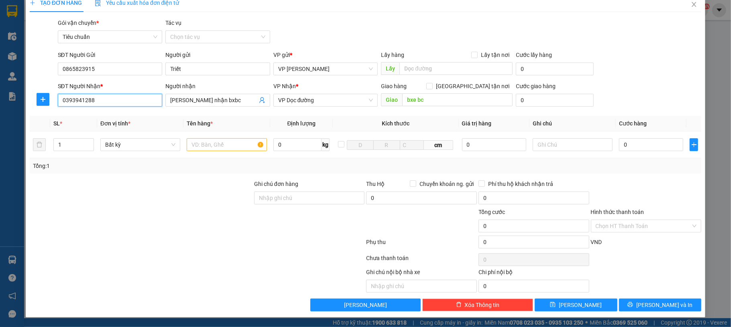
click at [73, 100] on input "0393941288" at bounding box center [110, 100] width 105 height 13
drag, startPoint x: 235, startPoint y: 140, endPoint x: 224, endPoint y: 134, distance: 13.3
click at [233, 140] on input "text" at bounding box center [227, 144] width 80 height 13
type input "1 bọc tải đen llk"
click at [626, 146] on input "0" at bounding box center [651, 144] width 64 height 13
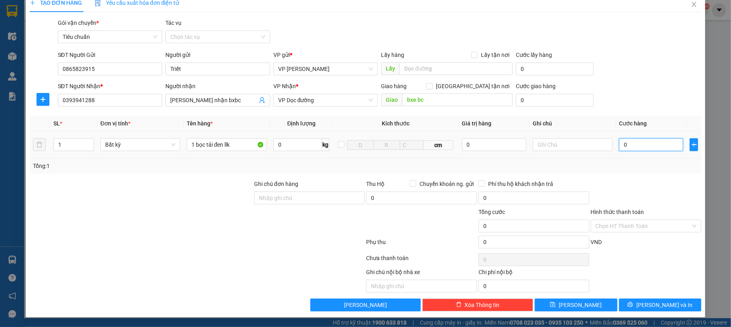
type input "70"
type input "70.000"
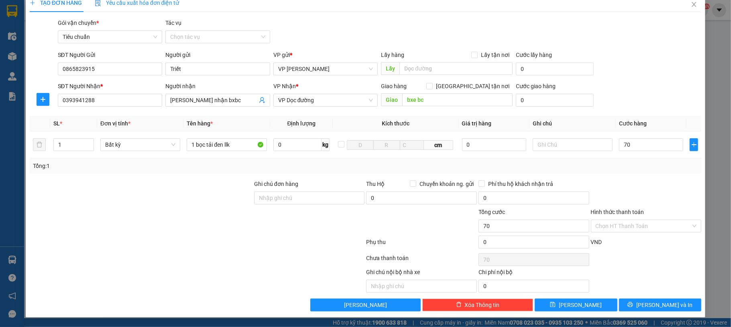
type input "70.000"
click at [666, 103] on div "SĐT Người Nhận * 0393941288 Người nhận Anh Tuấn nhận bxbc VP Nhận * VP Dọc đườn…" at bounding box center [379, 96] width 647 height 28
click at [658, 301] on span "[PERSON_NAME] và In" at bounding box center [664, 305] width 56 height 9
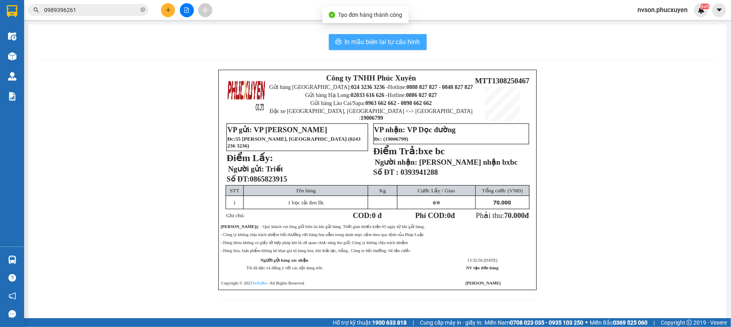
click at [369, 41] on span "In mẫu biên lai tự cấu hình" at bounding box center [382, 42] width 75 height 10
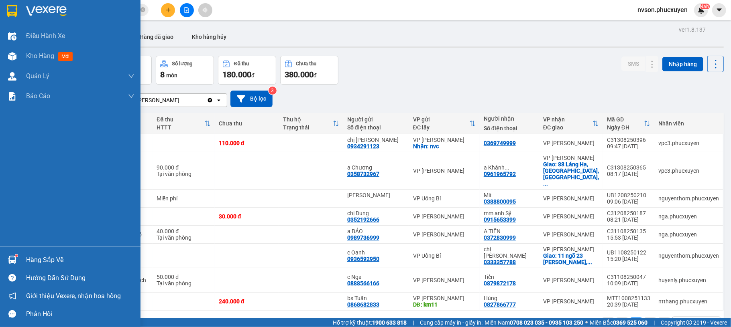
click at [15, 260] on img at bounding box center [12, 260] width 8 height 8
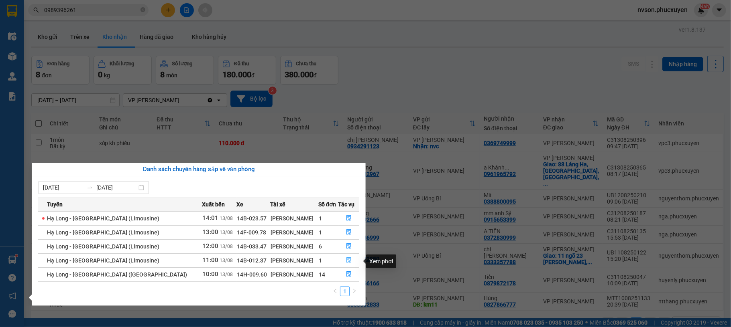
click at [346, 261] on icon "file-done" at bounding box center [348, 261] width 5 height 6
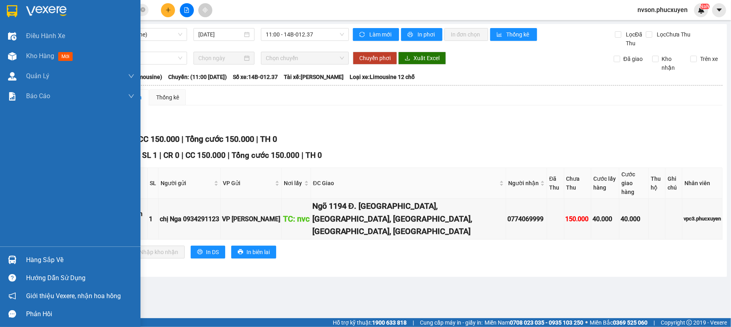
click at [16, 258] on img at bounding box center [12, 260] width 8 height 8
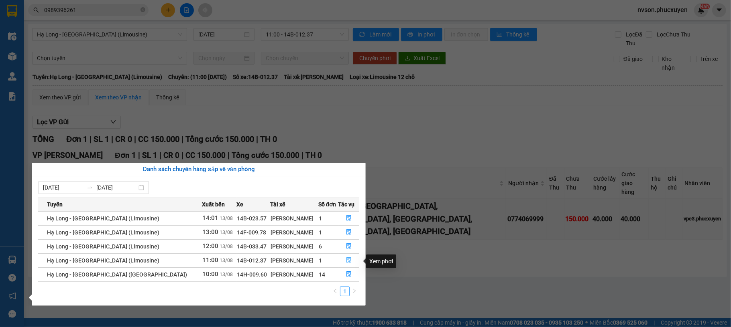
click at [349, 260] on button "button" at bounding box center [349, 260] width 20 height 13
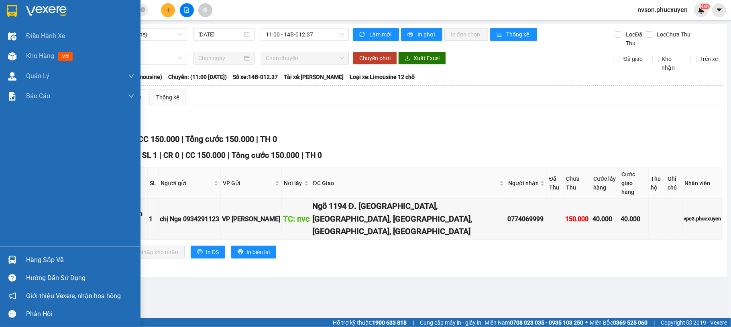
click at [26, 259] on div "Hàng sắp về" at bounding box center [80, 260] width 108 height 12
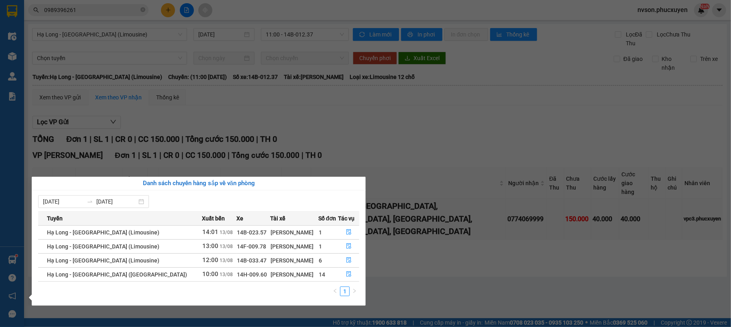
click at [413, 271] on section "Kết quả tìm kiếm ( 4 ) Bộ lọc Mã ĐH Trạng thái Món hàng Thu hộ Tổng cước Chưa c…" at bounding box center [365, 163] width 731 height 327
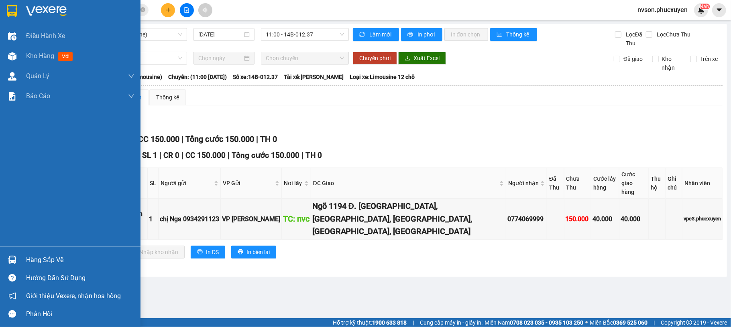
click at [18, 259] on div at bounding box center [12, 260] width 14 height 14
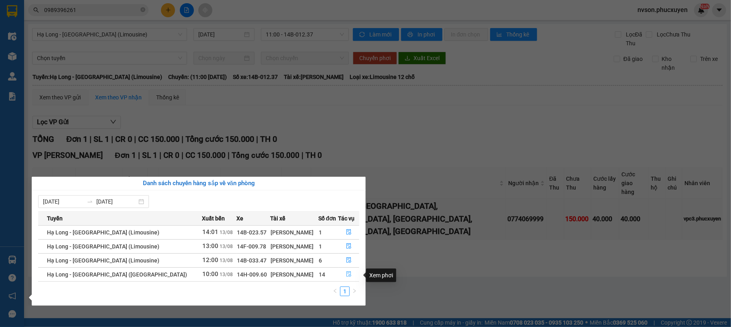
click at [346, 273] on icon "file-done" at bounding box center [349, 275] width 6 height 6
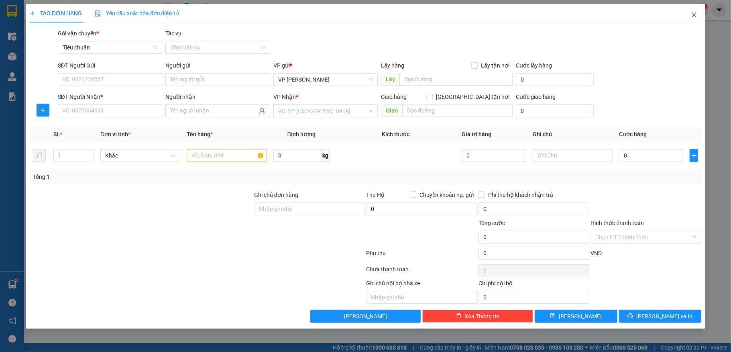
click at [695, 15] on icon "close" at bounding box center [694, 15] width 6 height 6
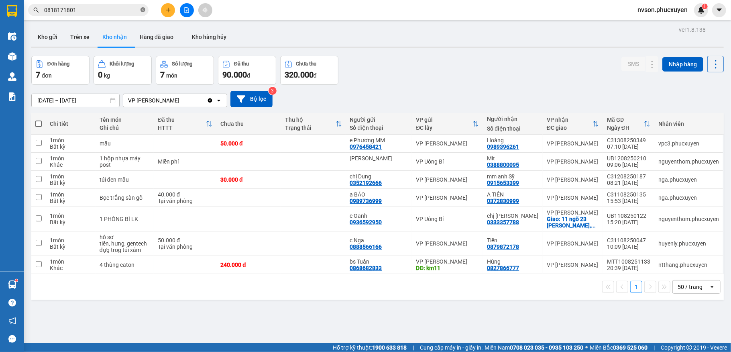
click at [142, 9] on icon "close-circle" at bounding box center [142, 9] width 5 height 5
click at [113, 10] on input "text" at bounding box center [91, 10] width 95 height 9
paste input "0968864408"
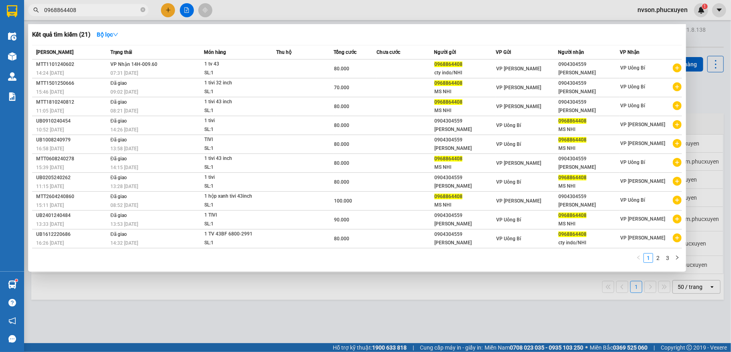
type input "0968864408"
click at [144, 10] on icon "close-circle" at bounding box center [142, 9] width 5 height 5
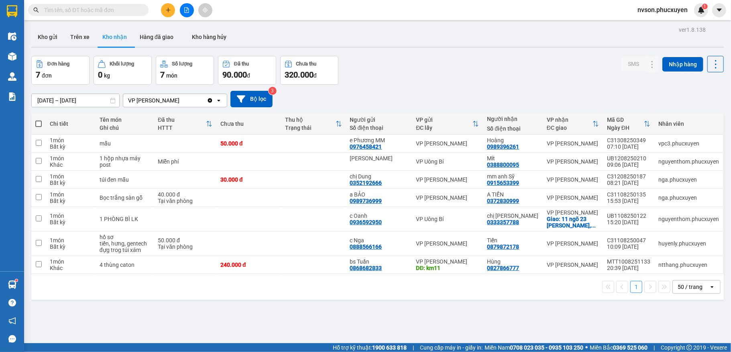
click at [122, 7] on input "text" at bounding box center [91, 10] width 95 height 9
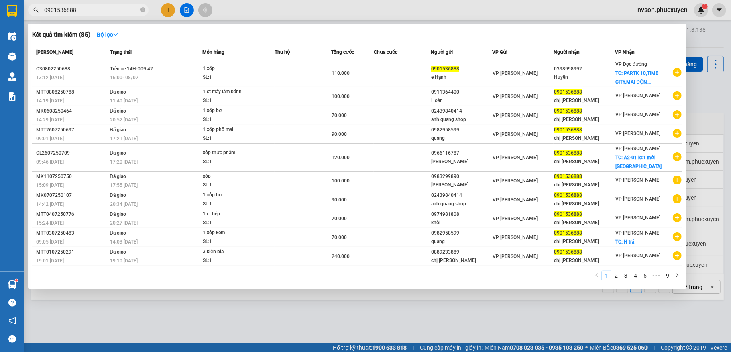
type input "0901536888"
click at [144, 11] on icon "close-circle" at bounding box center [142, 9] width 5 height 5
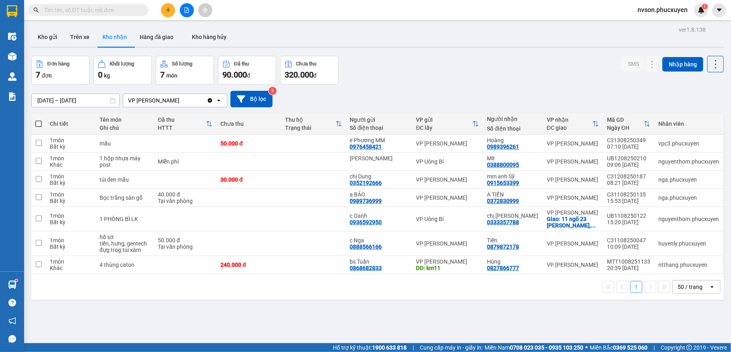
click at [126, 13] on input "text" at bounding box center [91, 10] width 95 height 9
paste input "0393941288"
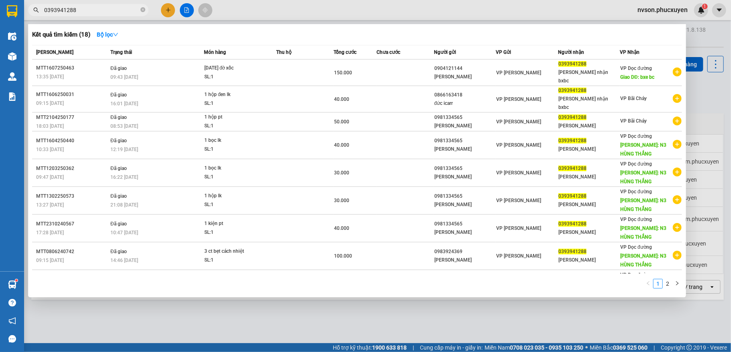
type input "0393941288"
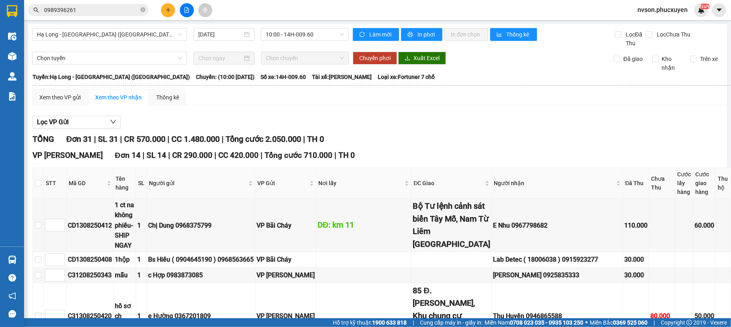
click at [171, 9] on button at bounding box center [168, 10] width 14 height 14
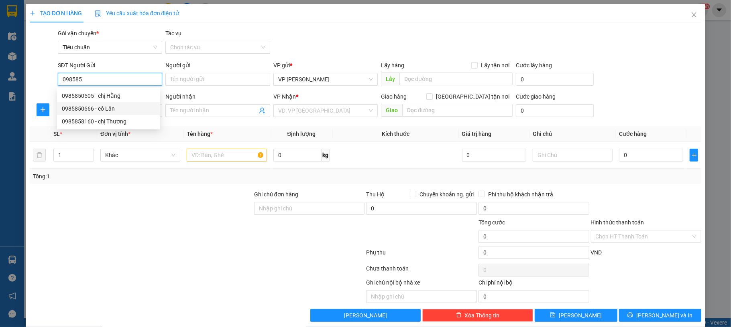
click at [116, 109] on div "0985850666 - cô Lân" at bounding box center [108, 108] width 93 height 9
type input "0985850666"
type input "cô Lân"
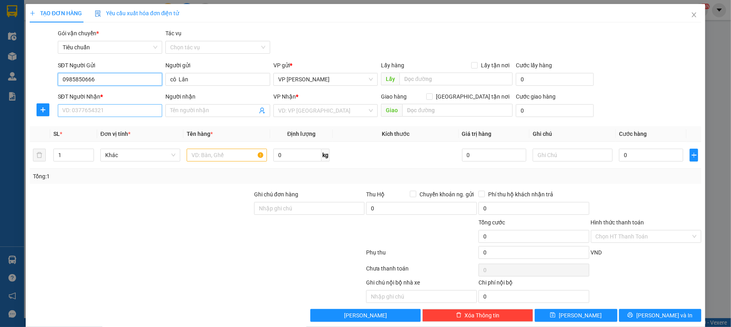
type input "0985850666"
click at [121, 113] on input "SĐT Người Nhận *" at bounding box center [110, 110] width 105 height 13
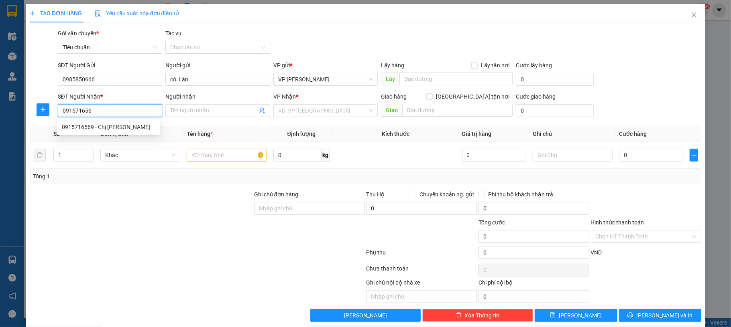
type input "0915716569"
click at [116, 125] on div "0915716569 - Chị [PERSON_NAME]" at bounding box center [108, 127] width 93 height 9
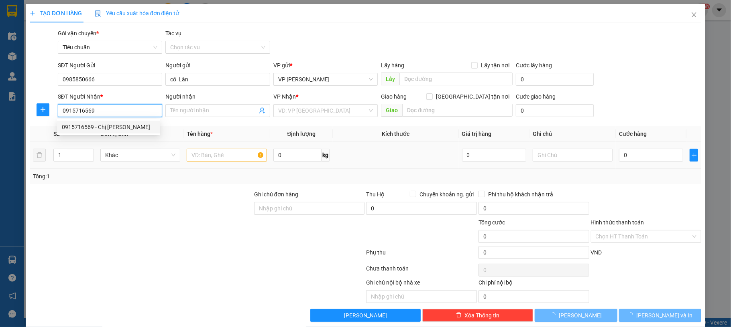
type input "Chị Lan Anh"
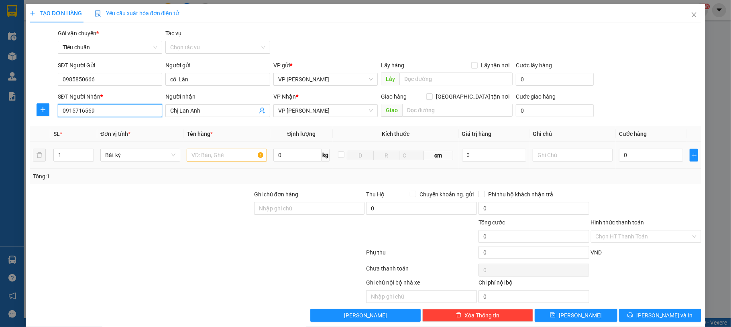
type input "0915716569"
click at [207, 160] on input "text" at bounding box center [227, 155] width 80 height 13
type input "1 ct chanh leo"
click at [635, 158] on input "0" at bounding box center [651, 155] width 64 height 13
type input "40"
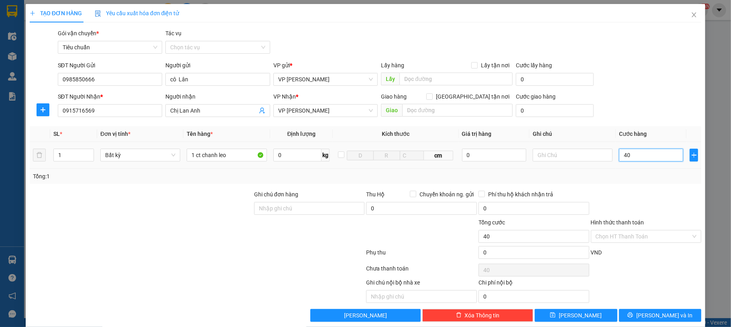
type input "40"
type input "40.000"
click at [662, 107] on div "SĐT Người Nhận * 0915716569 Người nhận Chị Lan Anh VP Nhận * VP Hạ Long Giao hà…" at bounding box center [379, 106] width 647 height 28
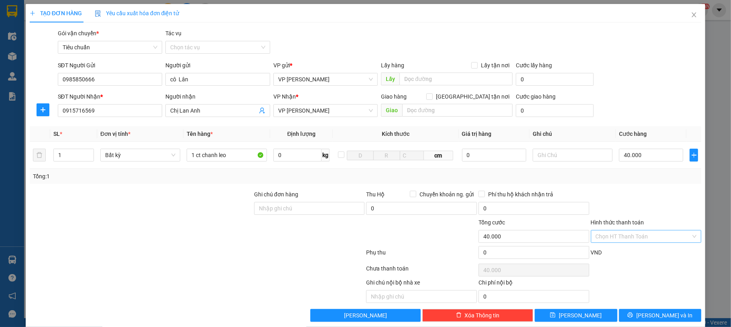
click at [638, 236] on input "Hình thức thanh toán" at bounding box center [643, 237] width 96 height 12
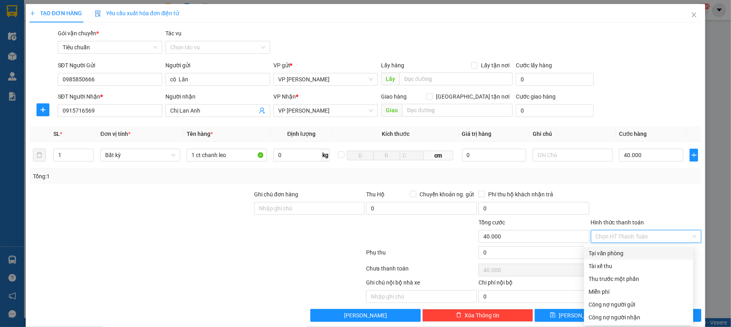
click at [630, 252] on div "Tại văn phòng" at bounding box center [639, 253] width 100 height 9
type input "0"
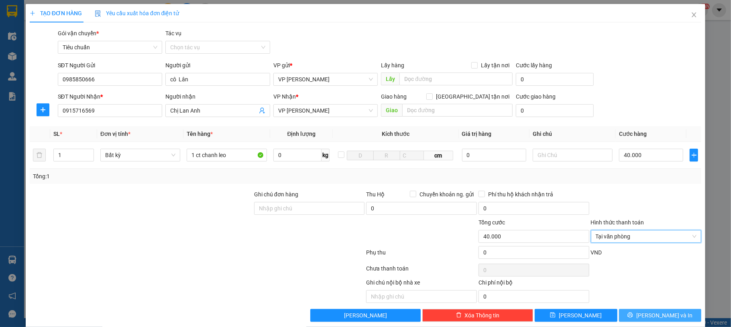
click at [647, 318] on span "[PERSON_NAME] và In" at bounding box center [664, 315] width 56 height 9
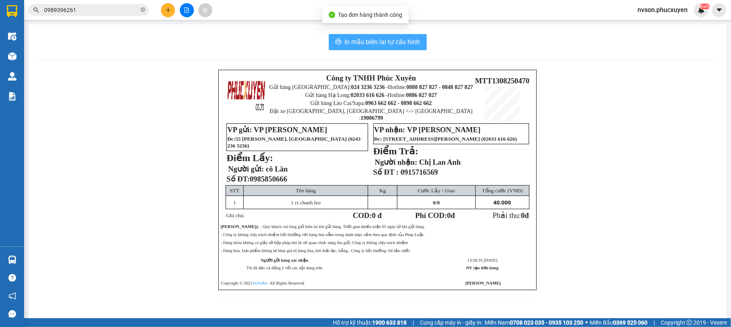
click at [400, 45] on span "In mẫu biên lai tự cấu hình" at bounding box center [382, 42] width 75 height 10
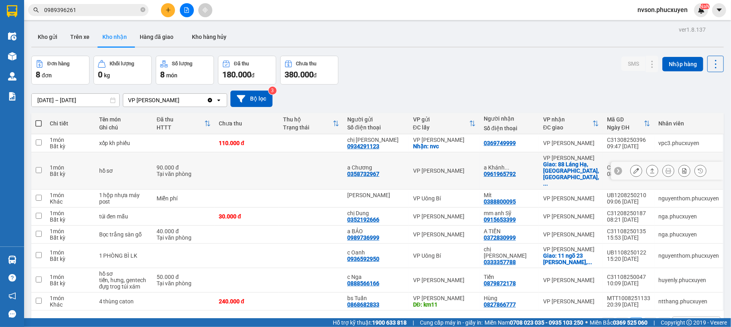
click at [633, 168] on icon at bounding box center [636, 171] width 6 height 6
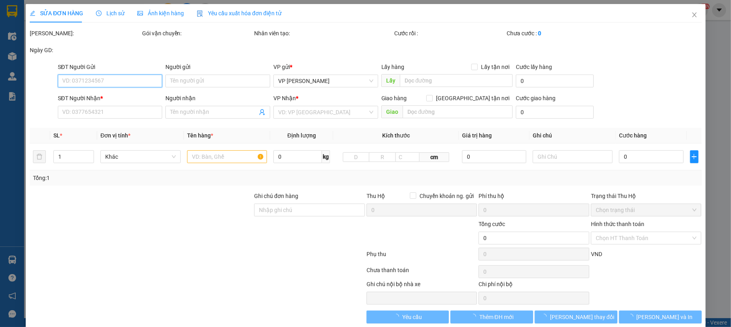
type input "0358732967"
type input "a Chương"
type input "0961965792"
type input "a Khánh-0982647430"
checkbox input "true"
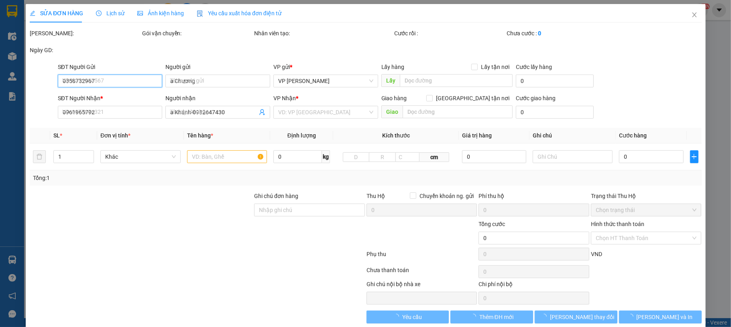
type input "88 Láng Hạ, [GEOGRAPHIC_DATA], [GEOGRAPHIC_DATA], [GEOGRAPHIC_DATA]"
type input "90.000"
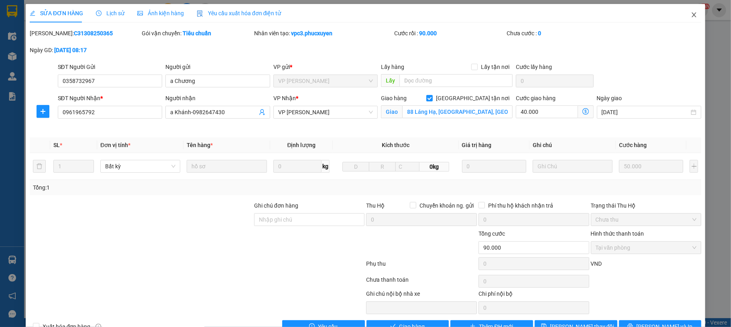
click at [691, 16] on icon "close" at bounding box center [694, 15] width 6 height 6
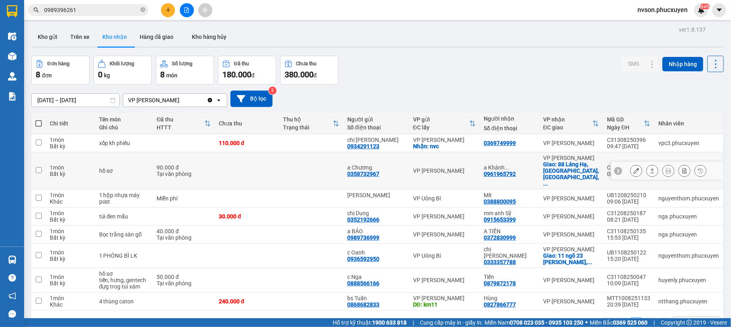
click at [50, 182] on td "1 món Bất kỳ" at bounding box center [70, 170] width 49 height 37
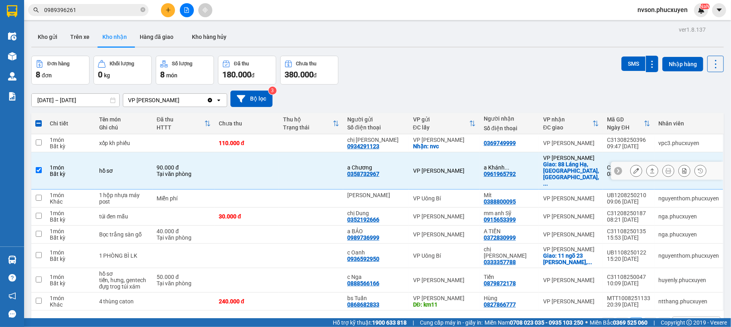
click at [41, 167] on input "checkbox" at bounding box center [39, 170] width 6 height 6
checkbox input "false"
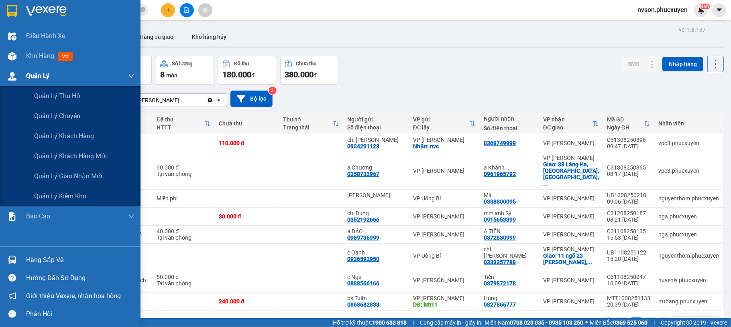
click at [21, 81] on div "Quản Lý" at bounding box center [70, 76] width 140 height 20
click at [53, 173] on span "Quản lý giao nhận mới" at bounding box center [68, 176] width 68 height 10
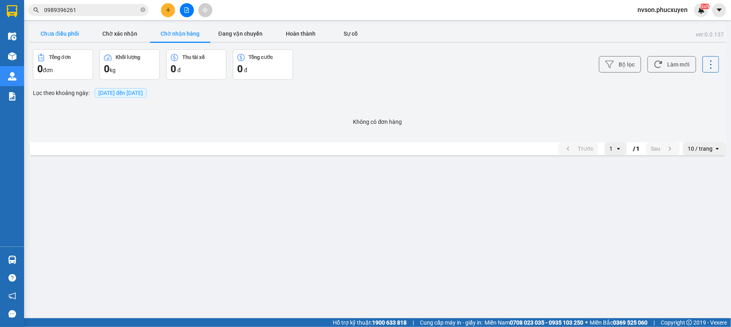
click at [68, 36] on button "Chưa điều phối" at bounding box center [60, 34] width 60 height 16
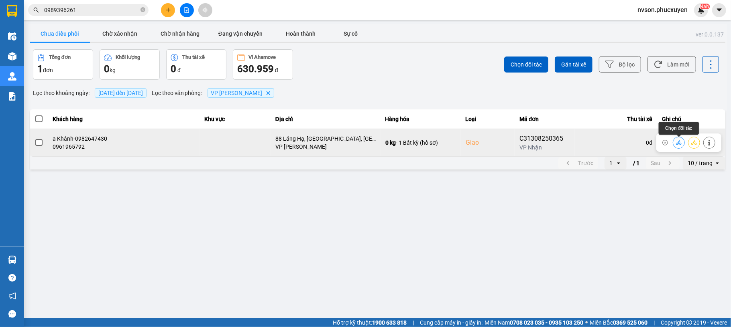
click at [678, 142] on icon at bounding box center [679, 143] width 6 height 6
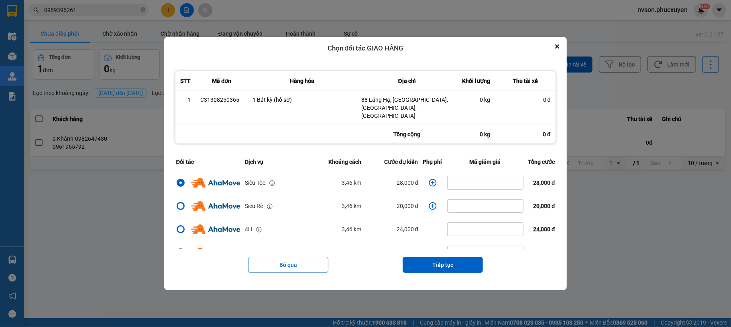
click at [429, 179] on icon "dialog" at bounding box center [433, 183] width 8 height 8
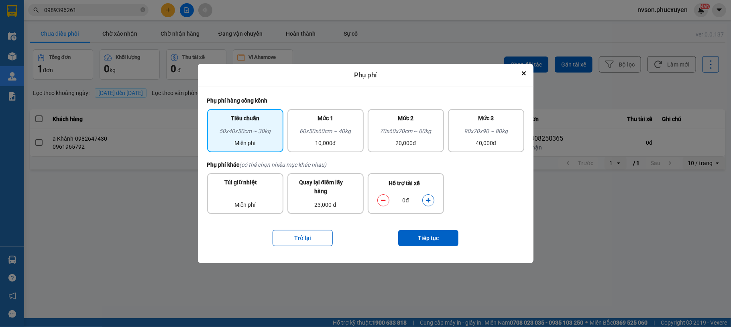
click at [425, 201] on button "dialog" at bounding box center [428, 200] width 11 height 14
drag, startPoint x: 422, startPoint y: 246, endPoint x: 426, endPoint y: 242, distance: 6.0
click at [424, 244] on div "Trở lại Tiếp tục" at bounding box center [365, 238] width 317 height 32
click at [427, 239] on button "Tiếp tục" at bounding box center [428, 238] width 60 height 16
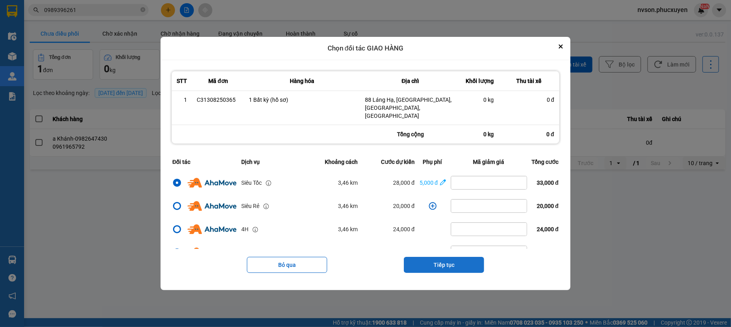
click at [445, 262] on button "Tiếp tục" at bounding box center [444, 265] width 80 height 16
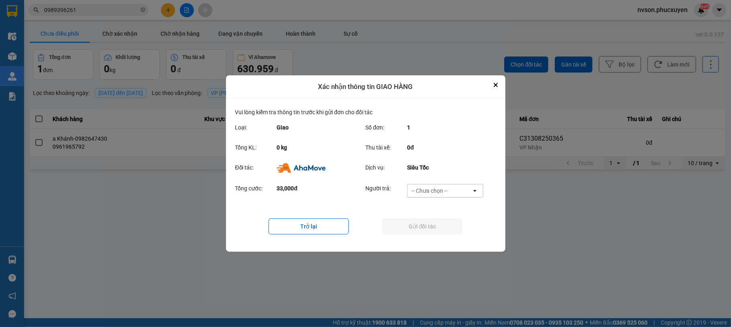
click at [434, 190] on div "-- Chưa chọn --" at bounding box center [429, 191] width 36 height 8
click at [425, 235] on span "Ví Ahamove" at bounding box center [429, 237] width 33 height 8
click at [426, 226] on button "Gửi đối tác" at bounding box center [422, 227] width 80 height 16
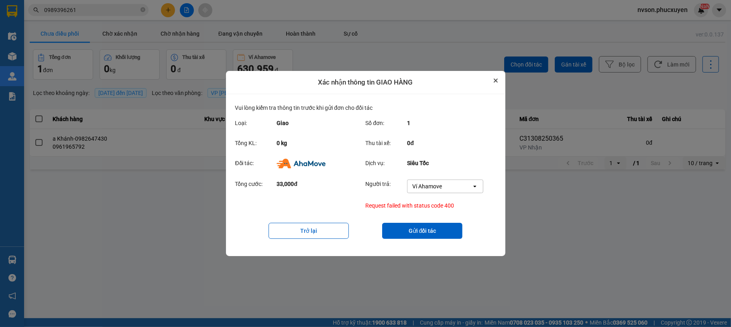
click at [494, 83] on button "Close" at bounding box center [496, 81] width 10 height 10
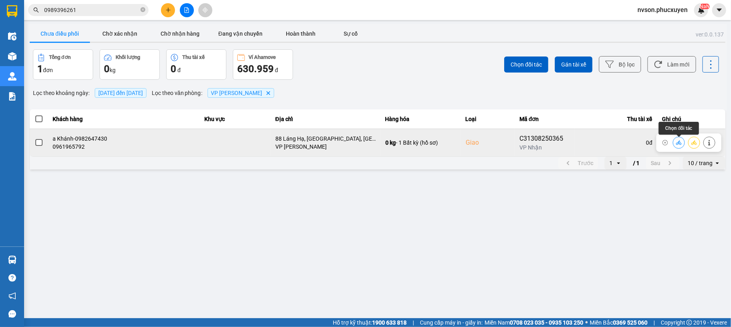
click at [677, 143] on icon at bounding box center [679, 143] width 6 height 6
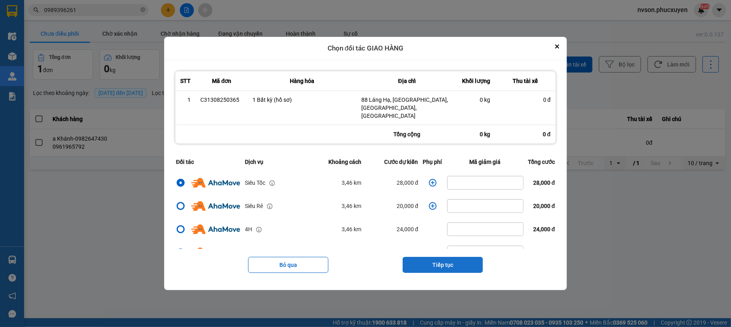
click at [430, 262] on button "Tiếp tục" at bounding box center [442, 265] width 80 height 16
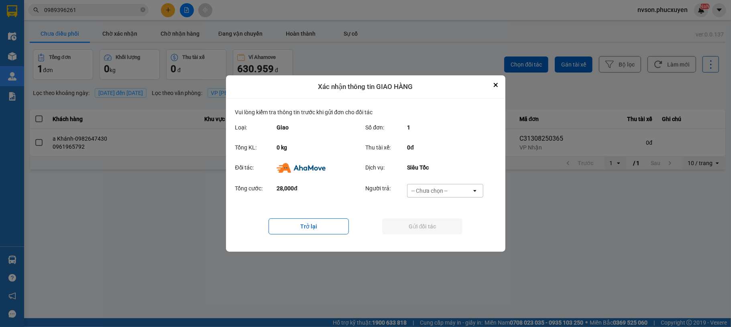
click at [434, 195] on div "-- Chưa chọn --" at bounding box center [429, 191] width 36 height 8
click at [435, 231] on div "Ví Ahamove" at bounding box center [445, 237] width 76 height 14
click at [433, 227] on button "Gửi đối tác" at bounding box center [422, 227] width 80 height 16
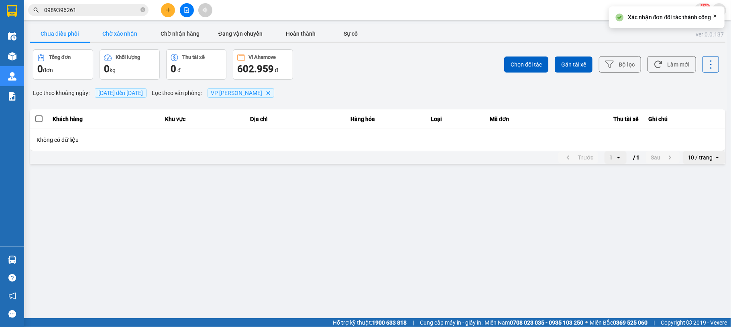
click at [119, 37] on button "Chờ xác nhận" at bounding box center [120, 34] width 60 height 16
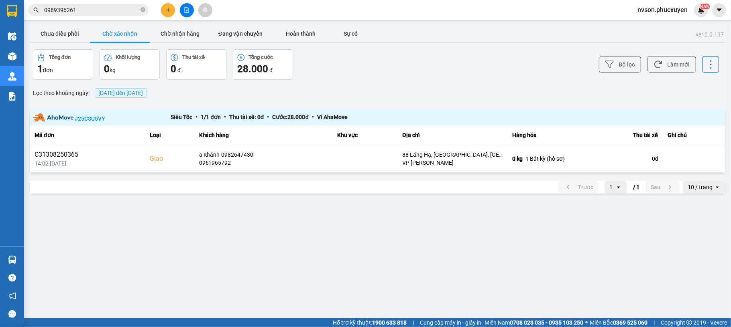
click at [165, 13] on button at bounding box center [168, 10] width 14 height 14
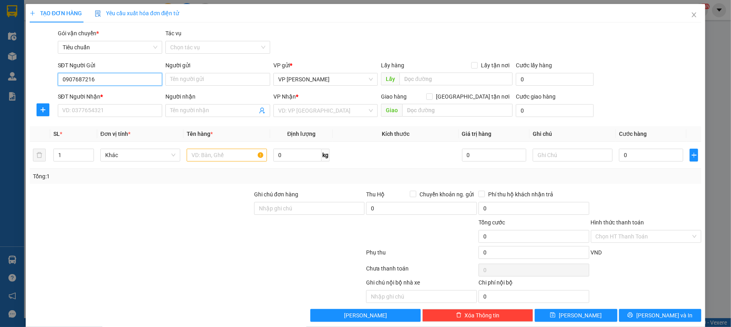
click at [128, 76] on input "0907687216" at bounding box center [110, 79] width 105 height 13
type input "0907687216"
click at [183, 79] on input "Người gửi" at bounding box center [217, 79] width 105 height 13
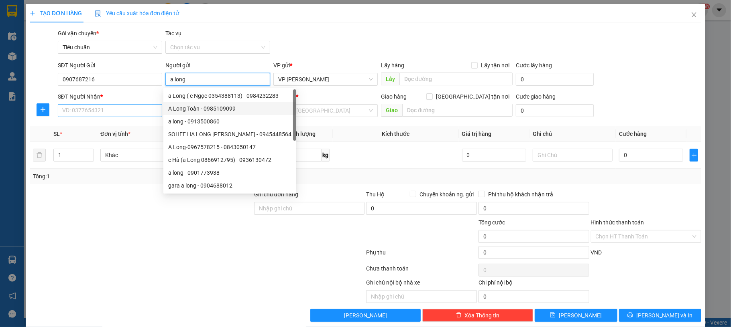
type input "a long"
click at [119, 116] on input "SĐT Người Nhận *" at bounding box center [110, 110] width 105 height 13
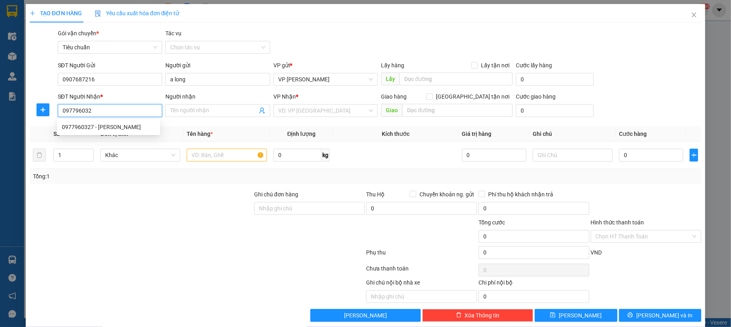
type input "0977960327"
click at [126, 129] on div "0977960327 - [PERSON_NAME]" at bounding box center [108, 127] width 93 height 9
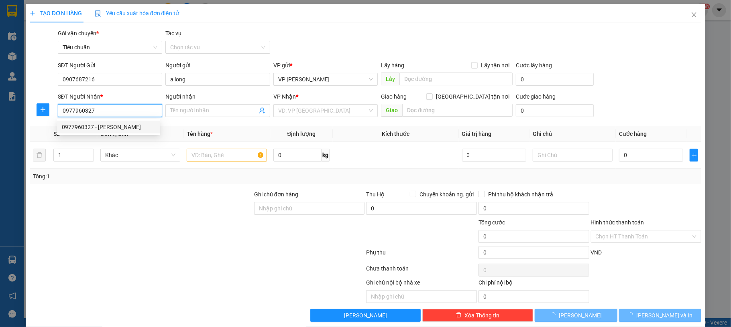
type input "ANH THỊNH"
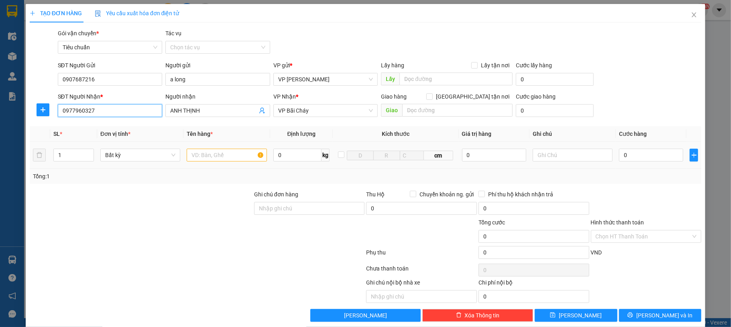
type input "0977960327"
click at [211, 152] on input "text" at bounding box center [227, 155] width 80 height 13
type input "1 bọc trắng vỏ can"
click at [622, 158] on input "0" at bounding box center [651, 155] width 64 height 13
type input "30"
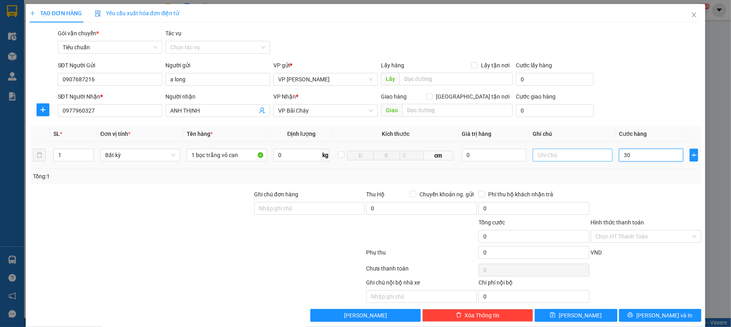
type input "30"
type input "0"
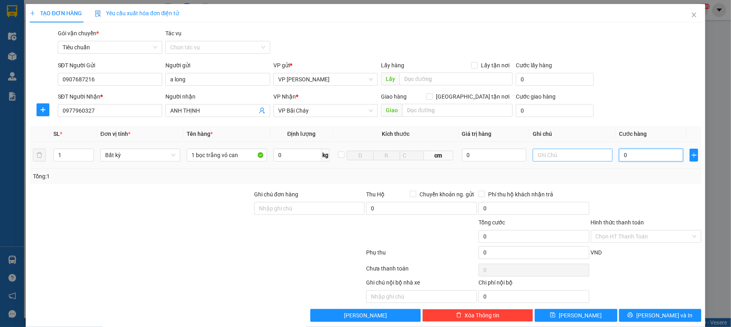
type input "40"
type input "40.000"
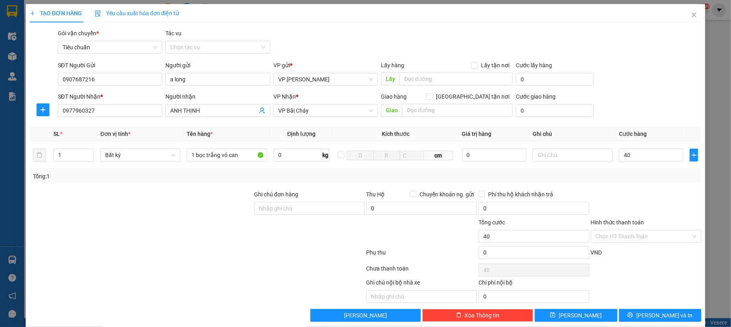
type input "40.000"
click at [656, 95] on div "SĐT Người Nhận * 0977960327 Người nhận ANH THỊNH VP Nhận * VP Bãi Cháy Giao hàn…" at bounding box center [379, 106] width 647 height 28
click at [638, 243] on input "Hình thức thanh toán" at bounding box center [643, 237] width 96 height 12
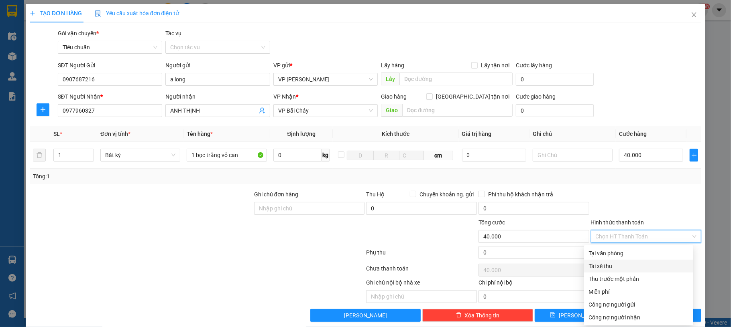
click at [710, 242] on div "TẠO ĐƠN HÀNG Yêu cầu xuất hóa đơn điện tử Transit Pickup Surcharge Ids Transit …" at bounding box center [365, 163] width 731 height 327
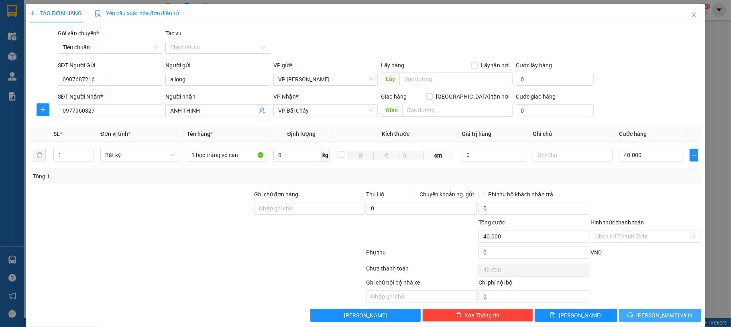
click at [669, 315] on button "[PERSON_NAME] và In" at bounding box center [660, 315] width 83 height 13
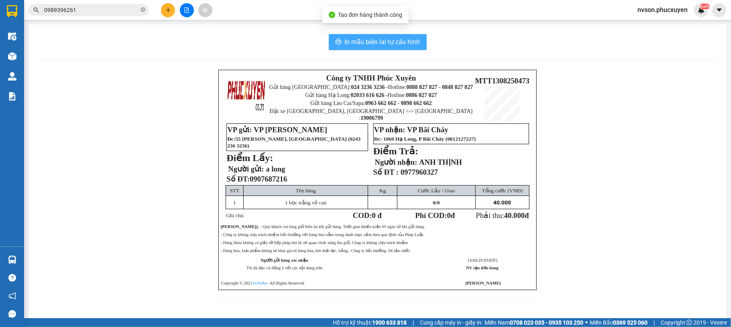
click at [393, 44] on span "In mẫu biên lai tự cấu hình" at bounding box center [382, 42] width 75 height 10
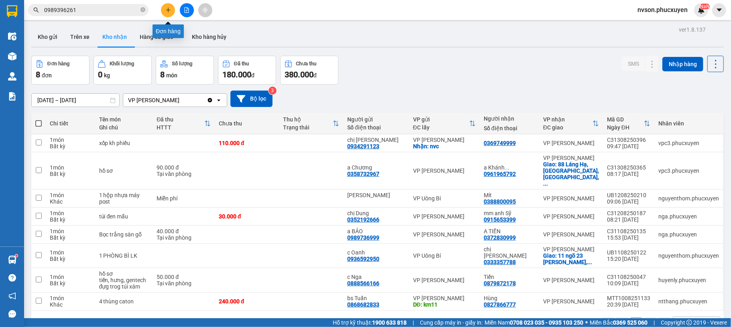
click at [169, 5] on button at bounding box center [168, 10] width 14 height 14
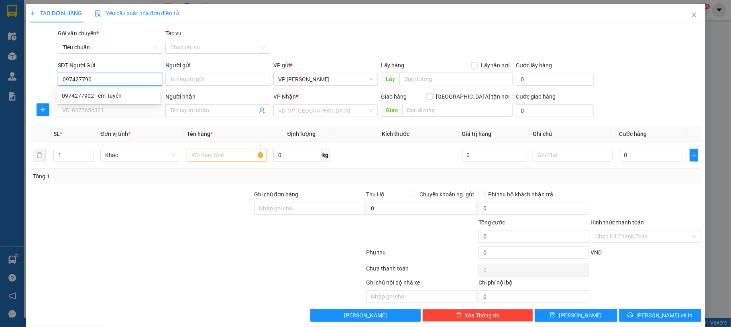
type input "0974277902"
click at [129, 95] on div "0974277902 - em Tuyên" at bounding box center [108, 95] width 93 height 9
type input "em [GEOGRAPHIC_DATA]"
type input "0974277902"
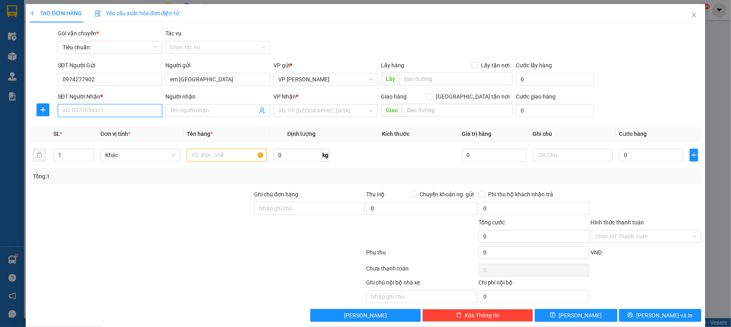
click at [106, 114] on input "SĐT Người Nhận *" at bounding box center [110, 110] width 105 height 13
type input "0904688699"
click at [112, 126] on div "0904688699 - [GEOGRAPHIC_DATA] 0912732732-nhận VPLT" at bounding box center [138, 127] width 152 height 9
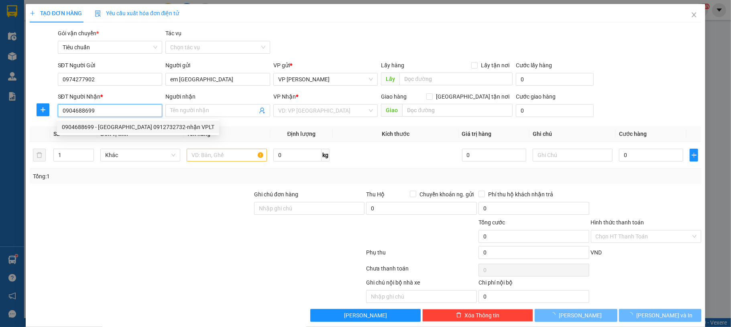
type input "Hà Thuyên1 0912732732-nhận VPLT"
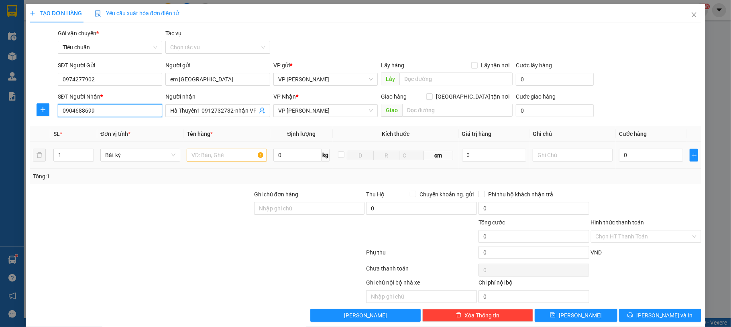
type input "0904688699"
click at [219, 156] on input "text" at bounding box center [227, 155] width 80 height 13
type input "1 hộp lk"
click at [633, 153] on input "0" at bounding box center [651, 155] width 64 height 13
type input "30"
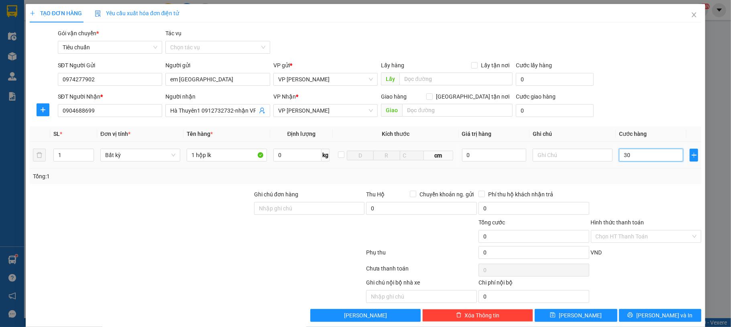
type input "30"
type input "30.000"
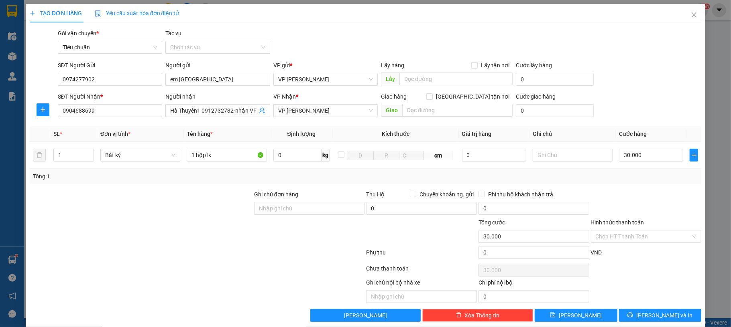
click at [665, 96] on div "SĐT Người Nhận * 0904688699 Người nhận Hà Thuyên1 0912732732-nhận VPLT VP Nhận …" at bounding box center [379, 106] width 647 height 28
drag, startPoint x: 642, startPoint y: 315, endPoint x: 553, endPoint y: 233, distance: 121.8
click at [643, 315] on button "[PERSON_NAME] và In" at bounding box center [660, 315] width 83 height 13
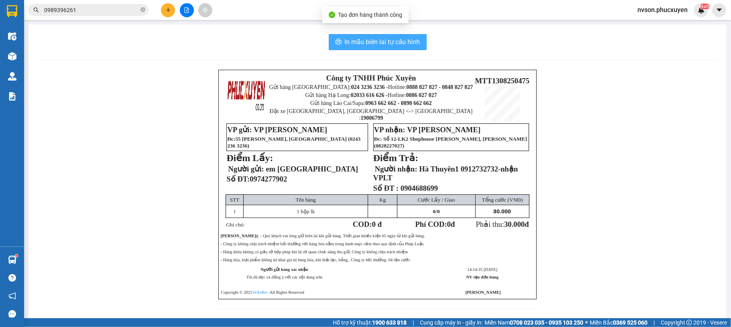
click at [354, 38] on span "In mẫu biên lai tự cấu hình" at bounding box center [382, 42] width 75 height 10
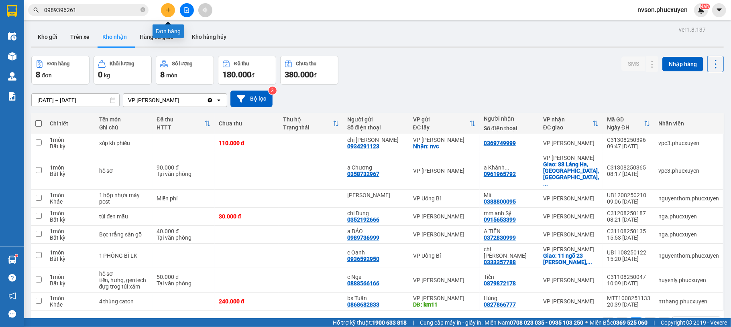
click at [165, 13] on button at bounding box center [168, 10] width 14 height 14
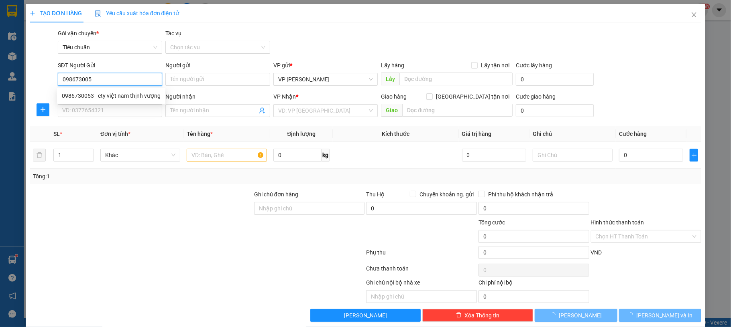
type input "0986730053"
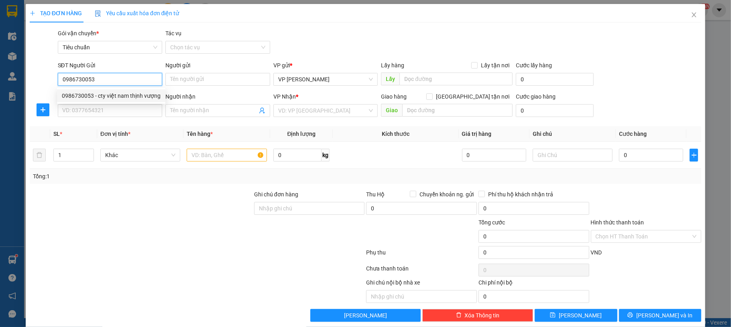
click at [129, 100] on div "0986730053 - cty việt nam thịnh vượng" at bounding box center [111, 95] width 99 height 9
type input "cty việt nam thịnh vượng"
type input "0986730053"
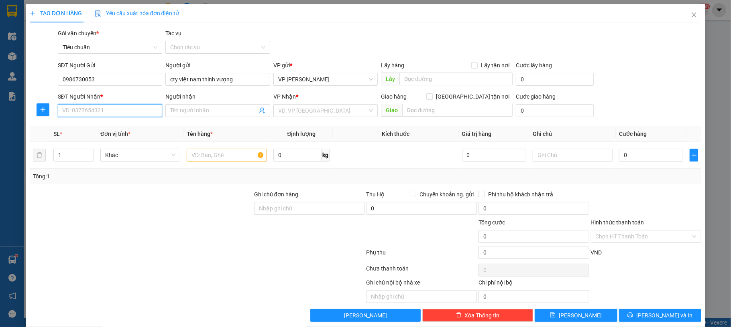
click at [123, 110] on input "SĐT Người Nhận *" at bounding box center [110, 110] width 105 height 13
type input "0836425695"
click at [203, 112] on input "Người nhận" at bounding box center [213, 110] width 87 height 9
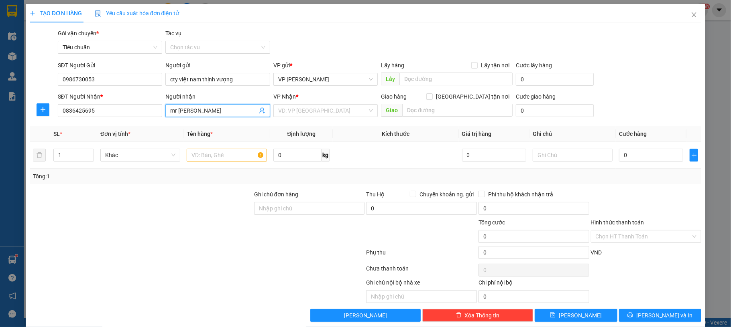
type input "mr [PERSON_NAME]"
click at [335, 118] on div "VP Nhận * VD: VP [GEOGRAPHIC_DATA]" at bounding box center [325, 106] width 105 height 28
click at [335, 116] on input "search" at bounding box center [322, 111] width 89 height 12
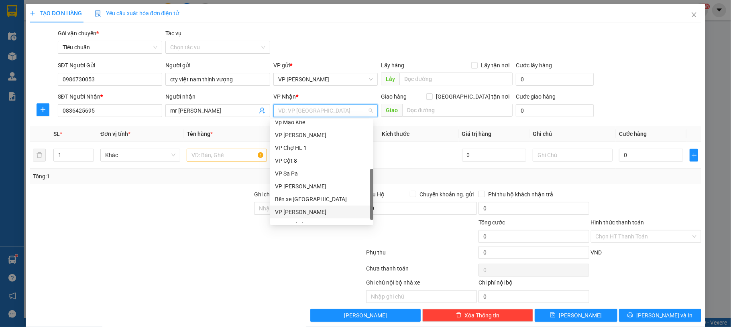
scroll to position [128, 0]
click at [320, 212] on div "VP Dọc đường" at bounding box center [321, 217] width 103 height 13
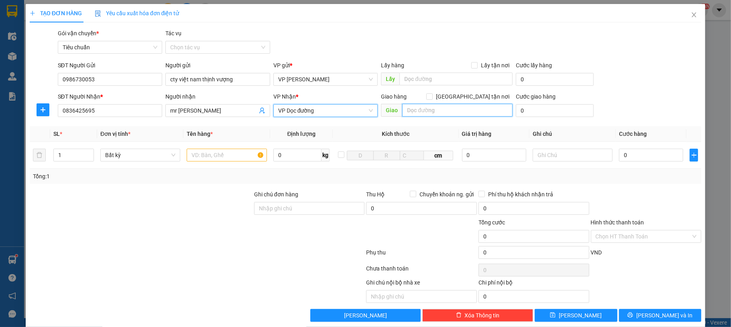
click at [404, 107] on input "text" at bounding box center [457, 110] width 110 height 13
type input "t"
type input "thuỷ an đông triều"
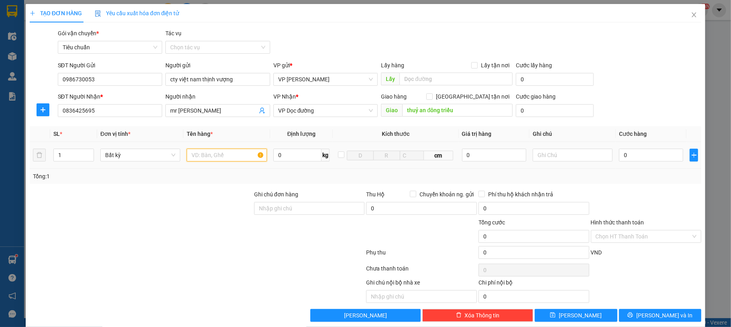
click at [234, 161] on input "text" at bounding box center [227, 155] width 80 height 13
type input "1 ct"
click at [644, 156] on input "0" at bounding box center [651, 155] width 64 height 13
type input "40"
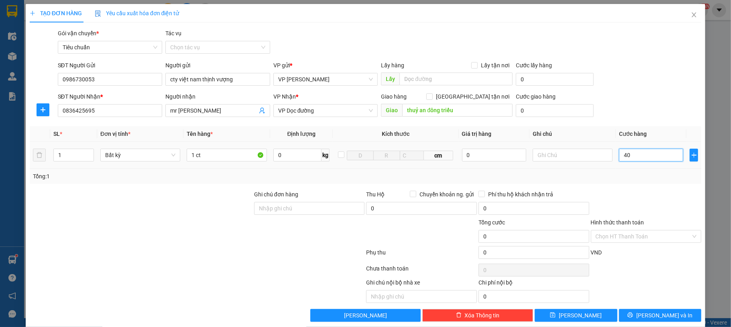
type input "40"
click at [673, 97] on div "SĐT Người Nhận * 0836425695 Người nhận mr [PERSON_NAME] VP Nhận * VP Dọc đường …" at bounding box center [379, 106] width 647 height 28
type input "40.000"
click at [644, 242] on input "Hình thức thanh toán" at bounding box center [643, 237] width 96 height 12
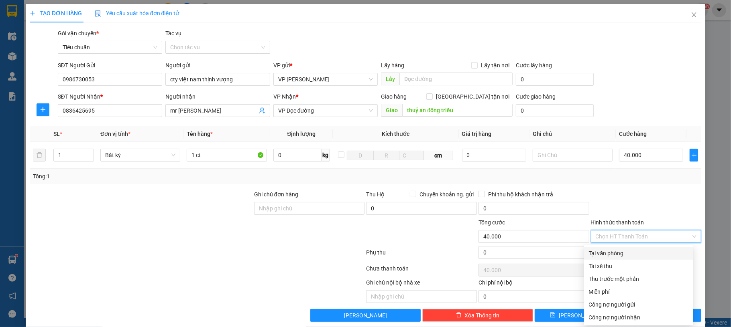
click at [625, 254] on div "Tại văn phòng" at bounding box center [639, 253] width 100 height 9
type input "0"
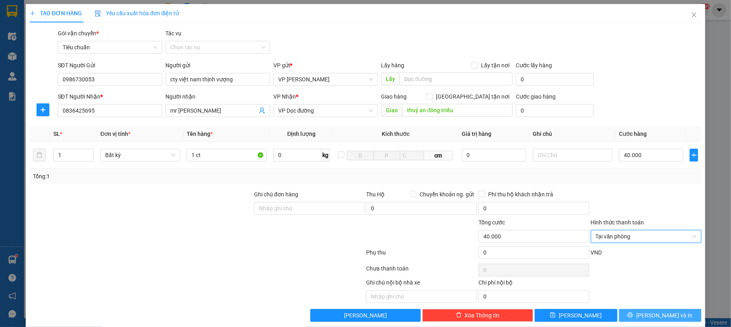
click at [638, 314] on button "[PERSON_NAME] và In" at bounding box center [660, 315] width 83 height 13
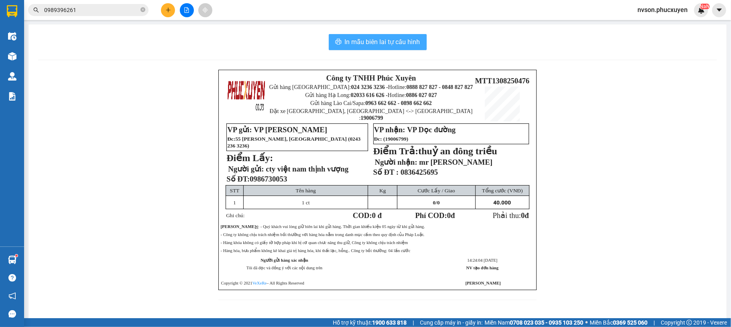
click at [356, 43] on span "In mẫu biên lai tự cấu hình" at bounding box center [382, 42] width 75 height 10
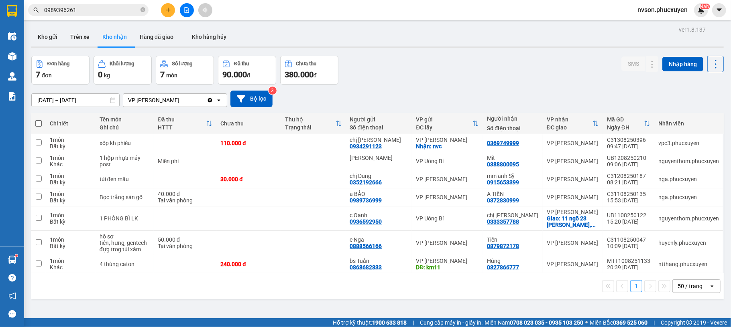
click at [165, 3] on button at bounding box center [168, 10] width 14 height 14
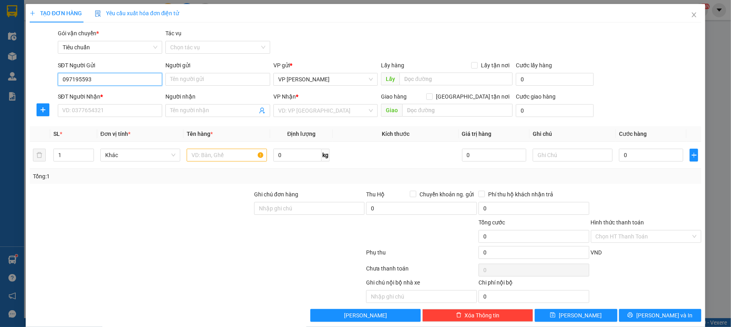
type input "0971955933"
click at [116, 93] on div "0971955933 - [PERSON_NAME]" at bounding box center [108, 95] width 93 height 9
type input "Quỳnh"
type input "0971955933"
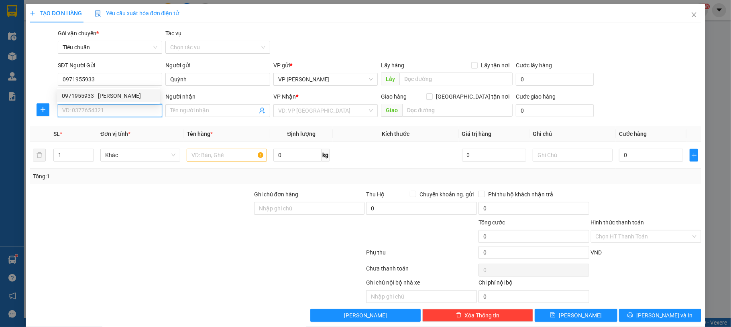
click at [120, 115] on input "SĐT Người Nhận *" at bounding box center [110, 110] width 105 height 13
type input "0337119229"
click at [120, 115] on input "0337119229" at bounding box center [110, 110] width 105 height 13
click at [124, 123] on div "0337119229 - chị [PERSON_NAME]" at bounding box center [108, 127] width 93 height 9
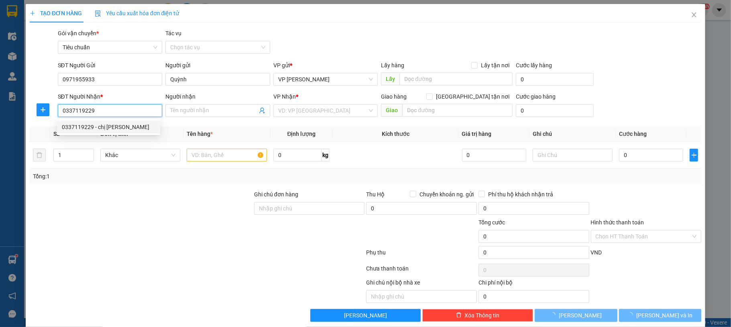
type input "chị [PERSON_NAME]"
type input "[GEOGRAPHIC_DATA], [GEOGRAPHIC_DATA]"
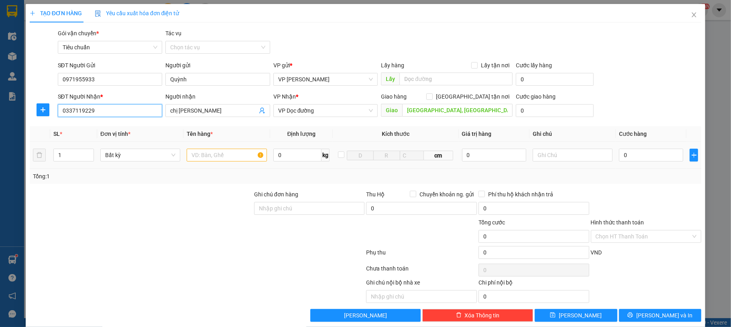
type input "0337119229"
click at [242, 158] on input "text" at bounding box center [227, 155] width 80 height 13
type input "2"
type input "2 ct dính liền"
click at [80, 111] on input "0337119229" at bounding box center [110, 110] width 105 height 13
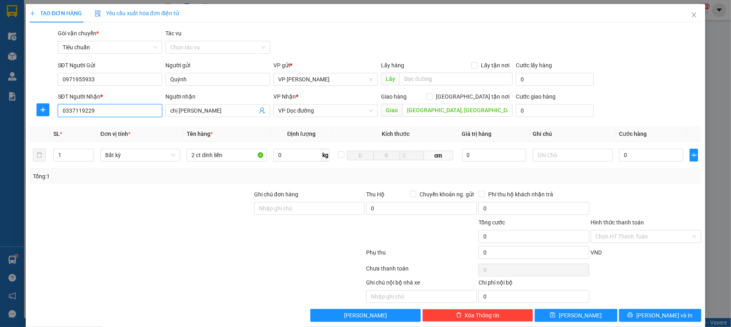
click at [80, 111] on input "0337119229" at bounding box center [110, 110] width 105 height 13
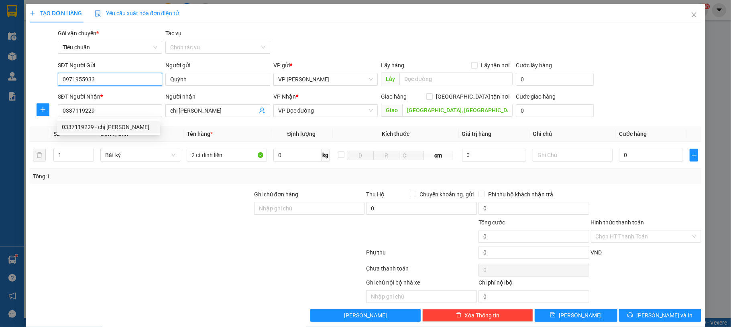
click at [83, 81] on input "0971955933" at bounding box center [110, 79] width 105 height 13
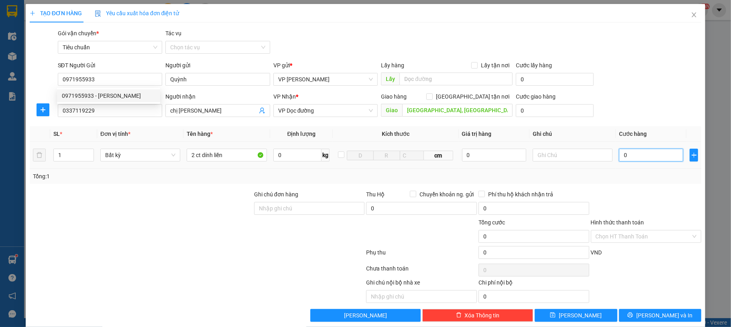
click at [648, 157] on input "0" at bounding box center [651, 155] width 64 height 13
type input "60"
click at [646, 91] on form "SĐT Người Gửi 0971955933 Người gửi [PERSON_NAME] VP gửi * VP [PERSON_NAME] Lấy …" at bounding box center [366, 90] width 672 height 59
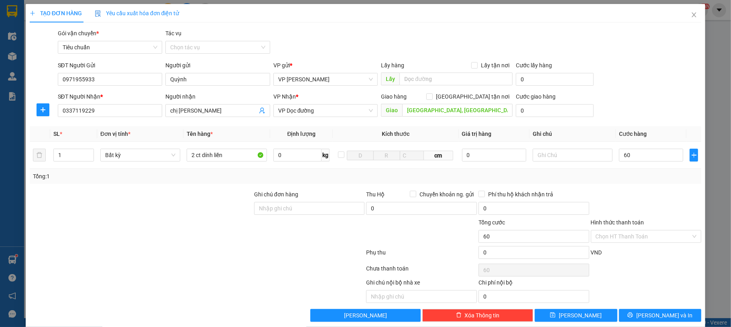
type input "60.000"
click at [644, 318] on button "[PERSON_NAME] và In" at bounding box center [660, 315] width 83 height 13
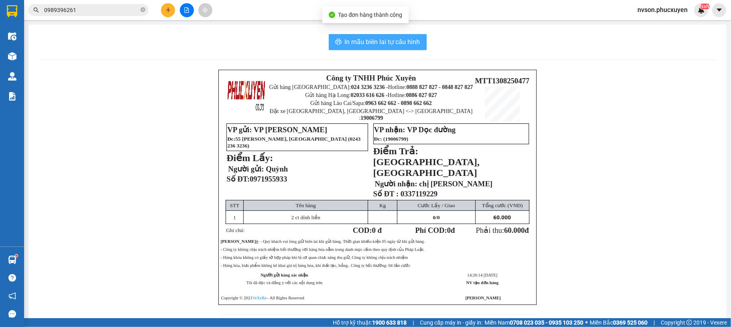
click at [376, 43] on span "In mẫu biên lai tự cấu hình" at bounding box center [382, 42] width 75 height 10
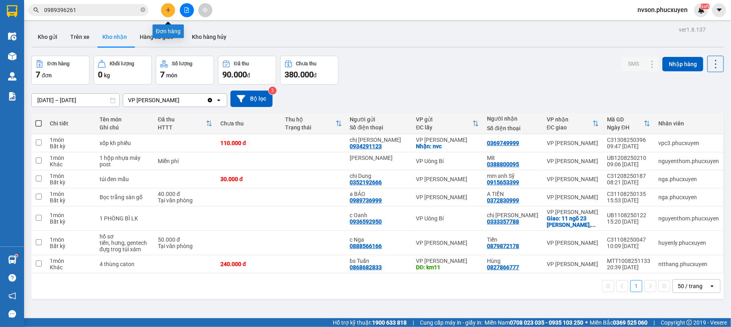
click at [171, 11] on button at bounding box center [168, 10] width 14 height 14
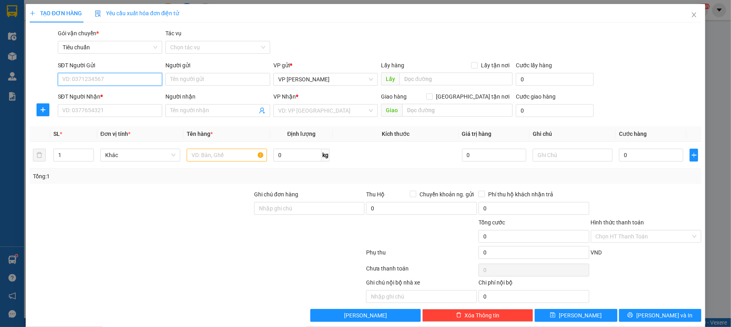
click at [125, 74] on input "SĐT Người Gửi" at bounding box center [110, 79] width 105 height 13
paste input "0971955933"
type input "0971955933"
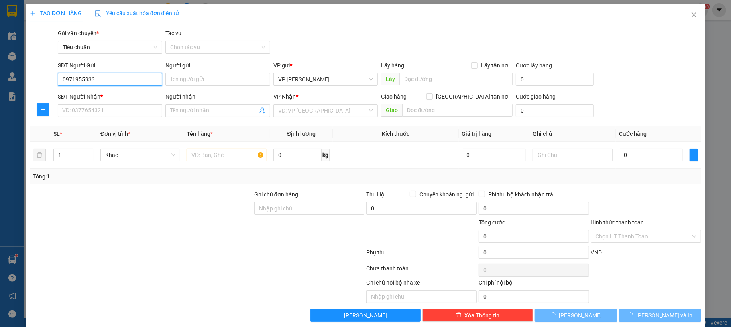
click at [132, 75] on input "0971955933" at bounding box center [110, 79] width 105 height 13
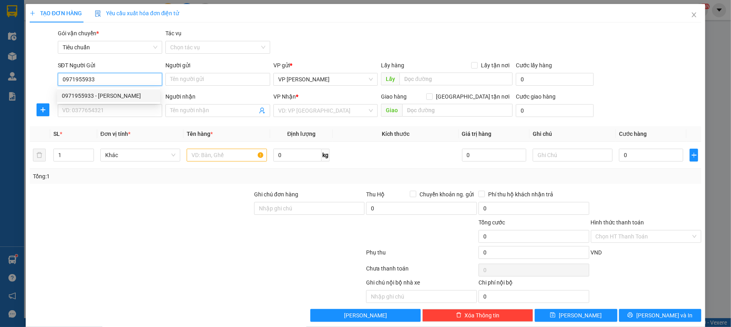
click at [122, 91] on div "0971955933 - [PERSON_NAME]" at bounding box center [108, 95] width 93 height 9
type input "Quỳnh"
type input "0971955933"
click at [115, 107] on input "SĐT Người Nhận *" at bounding box center [110, 110] width 105 height 13
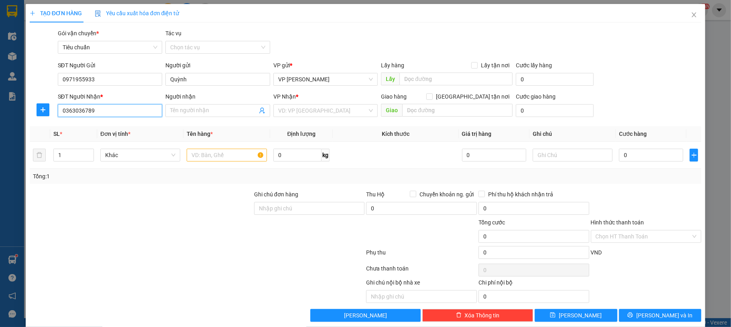
click at [115, 107] on input "0363036789" at bounding box center [110, 110] width 105 height 13
drag, startPoint x: 121, startPoint y: 113, endPoint x: 135, endPoint y: 115, distance: 14.2
click at [128, 115] on input "0363036789" at bounding box center [110, 110] width 105 height 13
type input "0363036789"
click at [170, 112] on input "Người nhận" at bounding box center [213, 110] width 87 height 9
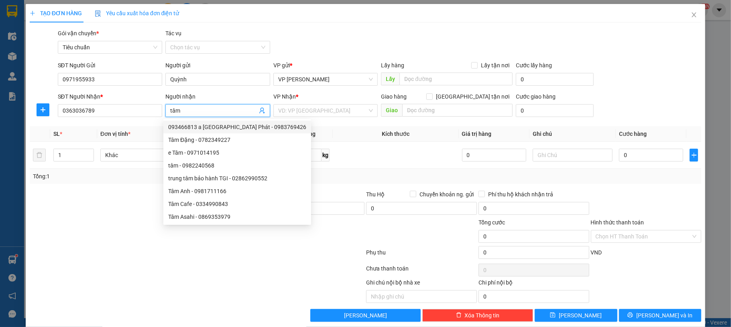
click at [193, 109] on input "tâm" at bounding box center [213, 110] width 87 height 9
type input "tâm"
click at [286, 107] on input "search" at bounding box center [322, 111] width 89 height 12
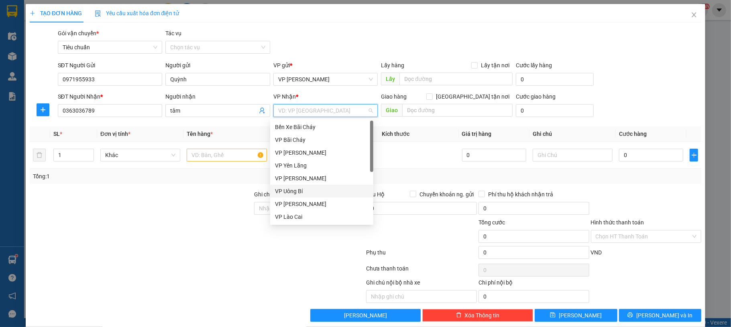
click at [319, 188] on div "VP Uông Bí" at bounding box center [321, 191] width 93 height 9
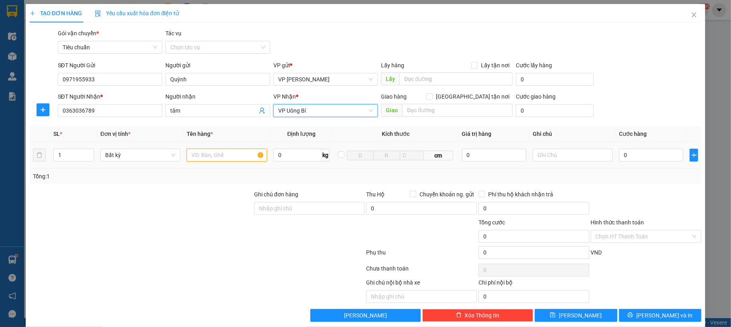
click at [210, 158] on input "text" at bounding box center [227, 155] width 80 height 13
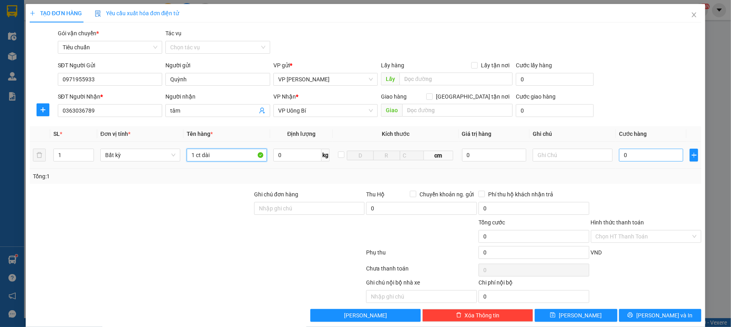
type input "1 ct dài"
click at [626, 158] on input "0" at bounding box center [651, 155] width 64 height 13
type input "60"
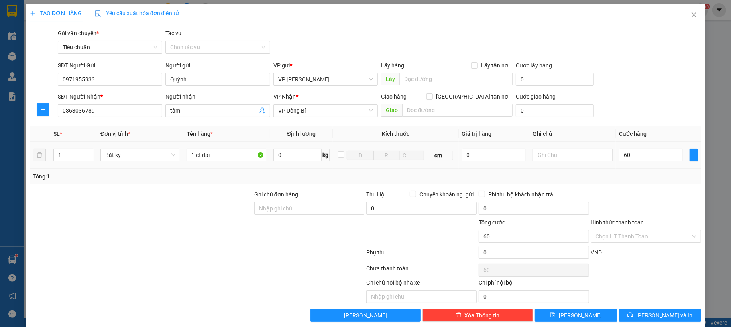
type input "60.000"
click at [662, 123] on div "Transit Pickup Surcharge Ids Transit Deliver Surcharge Ids Transit Deliver Surc…" at bounding box center [366, 175] width 672 height 293
click at [640, 313] on button "[PERSON_NAME] và In" at bounding box center [660, 315] width 83 height 13
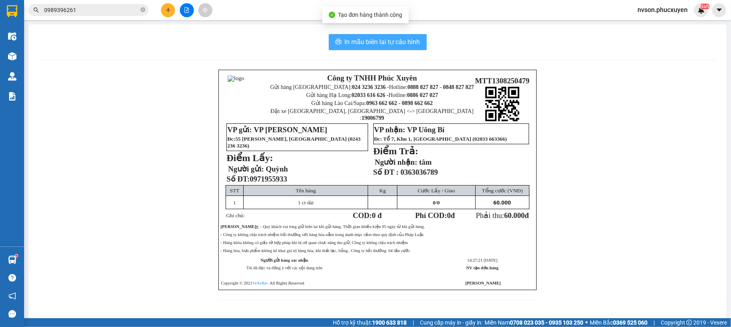
click at [367, 43] on span "In mẫu biên lai tự cấu hình" at bounding box center [382, 42] width 75 height 10
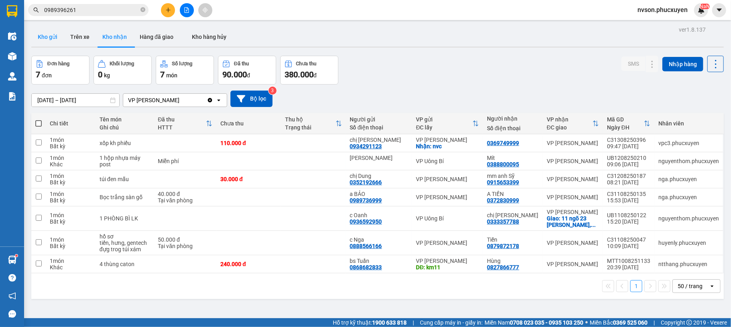
click at [55, 41] on button "Kho gửi" at bounding box center [47, 36] width 33 height 19
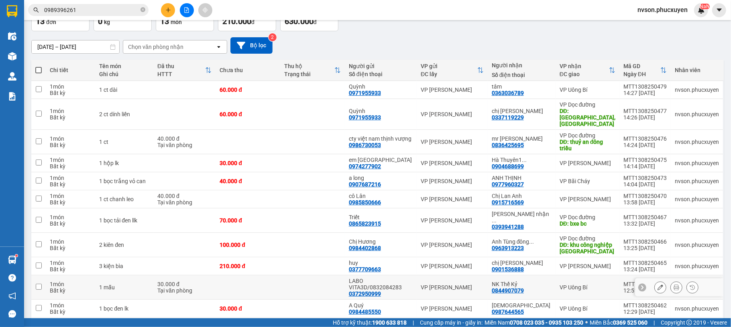
scroll to position [118, 0]
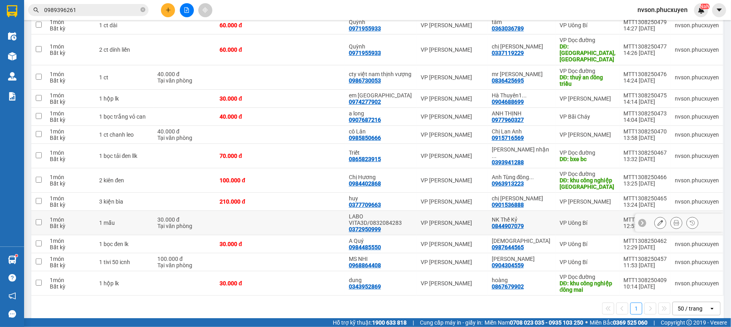
click at [235, 214] on td at bounding box center [247, 223] width 65 height 24
checkbox input "true"
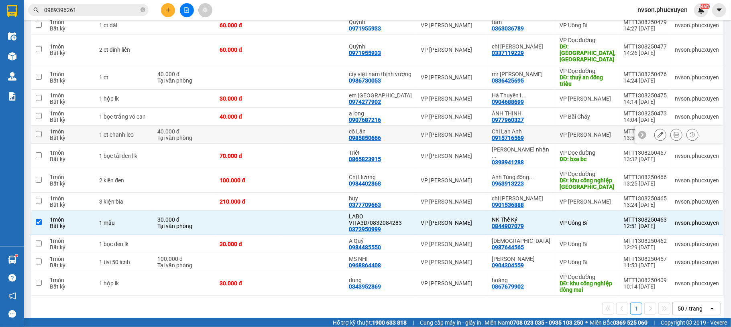
click at [189, 135] on div "Tại văn phòng" at bounding box center [184, 138] width 54 height 6
checkbox input "true"
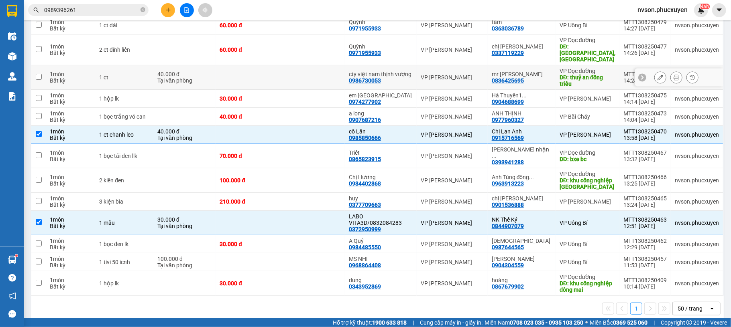
click at [198, 71] on div "40.000 đ" at bounding box center [184, 74] width 54 height 6
checkbox input "true"
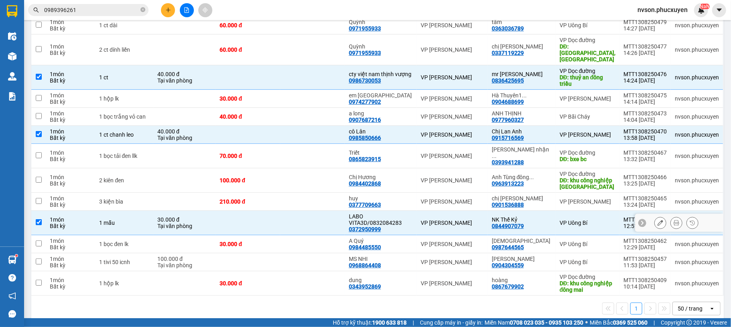
scroll to position [0, 0]
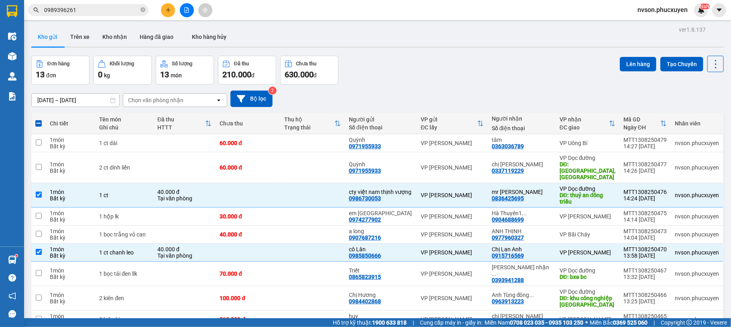
click at [40, 122] on span at bounding box center [38, 123] width 6 height 6
click at [39, 120] on input "checkbox" at bounding box center [39, 120] width 0 height 0
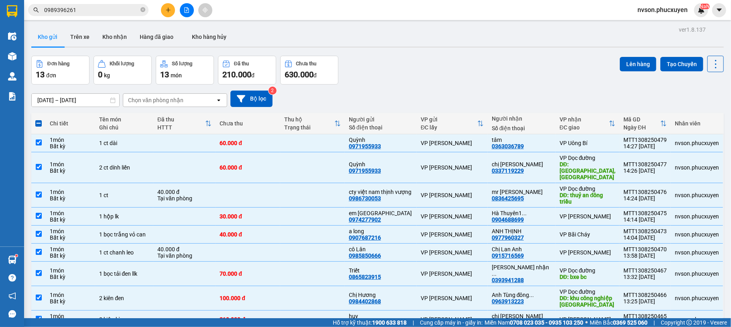
checkbox input "true"
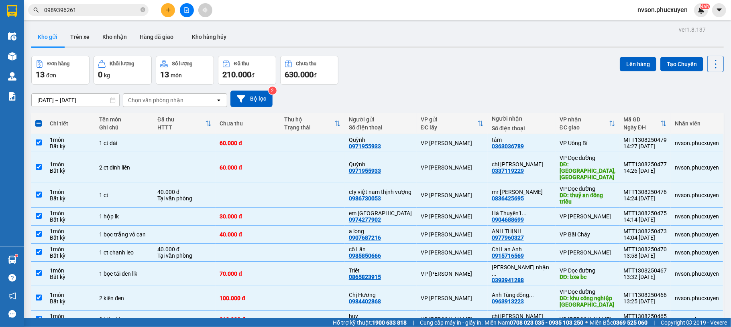
checkbox input "true"
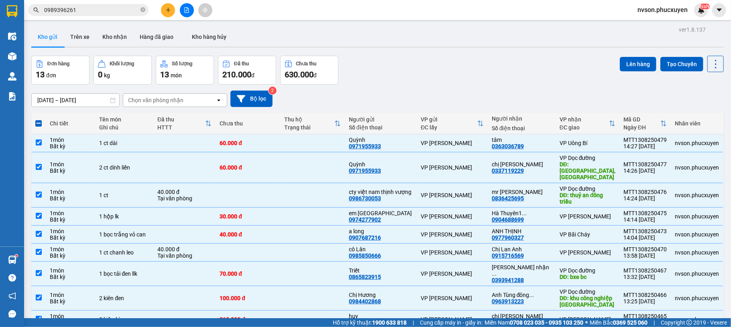
click at [40, 122] on span at bounding box center [38, 123] width 6 height 6
click at [39, 120] on input "checkbox" at bounding box center [39, 120] width 0 height 0
checkbox input "false"
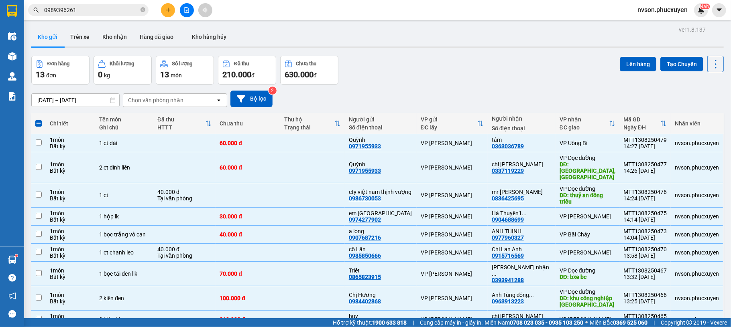
checkbox input "false"
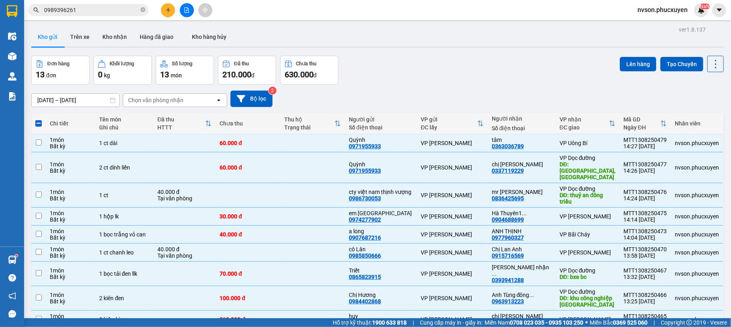
checkbox input "false"
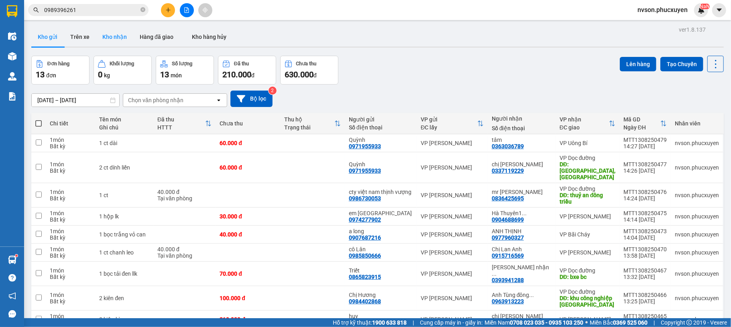
drag, startPoint x: 123, startPoint y: 30, endPoint x: 128, endPoint y: 44, distance: 14.4
click at [123, 30] on button "Kho nhận" at bounding box center [114, 36] width 37 height 19
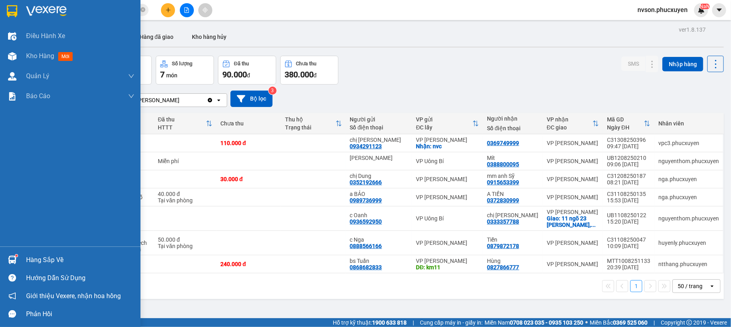
click at [14, 252] on div "Hàng sắp về" at bounding box center [70, 260] width 140 height 18
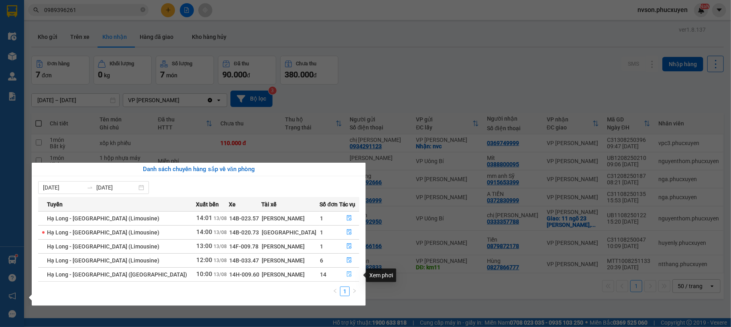
click at [341, 274] on button "button" at bounding box center [349, 274] width 20 height 13
